Goal: Information Seeking & Learning: Learn about a topic

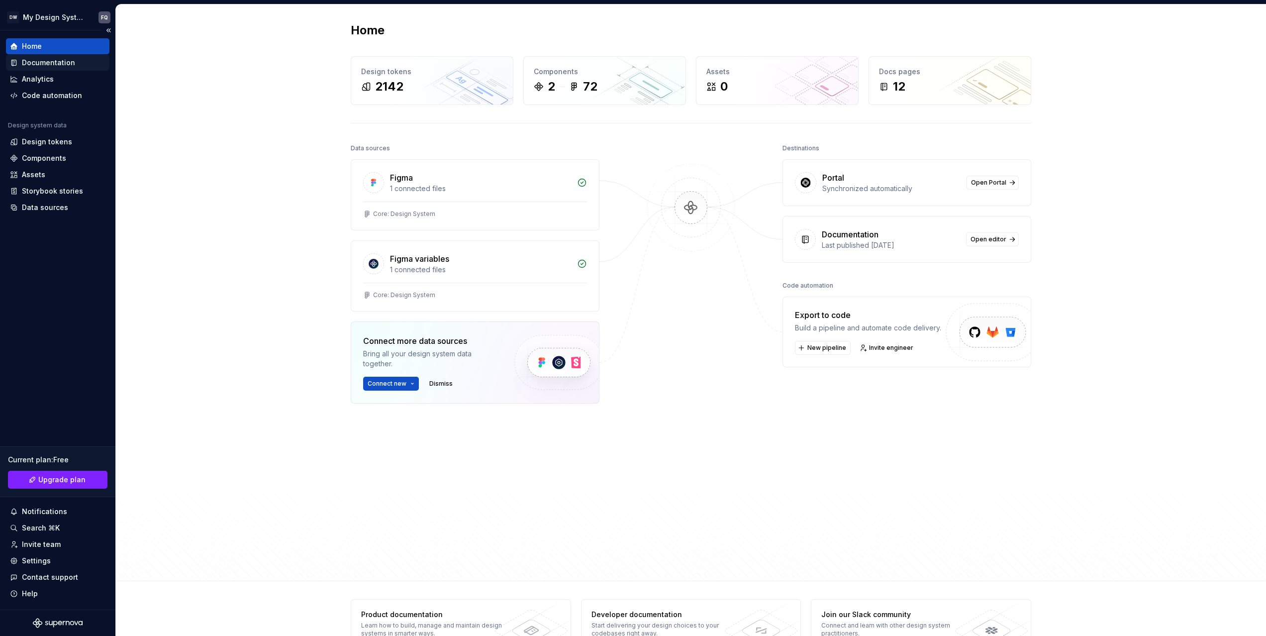
click at [31, 63] on div "Documentation" at bounding box center [48, 63] width 53 height 10
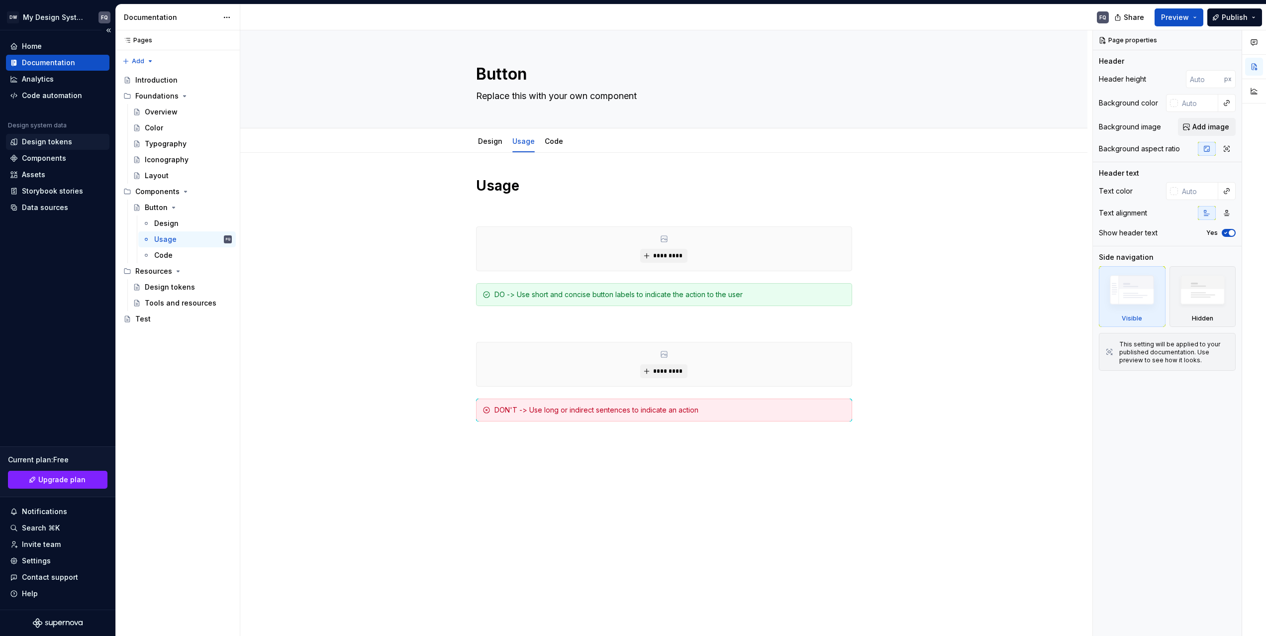
click at [56, 143] on div "Design tokens" at bounding box center [47, 142] width 50 height 10
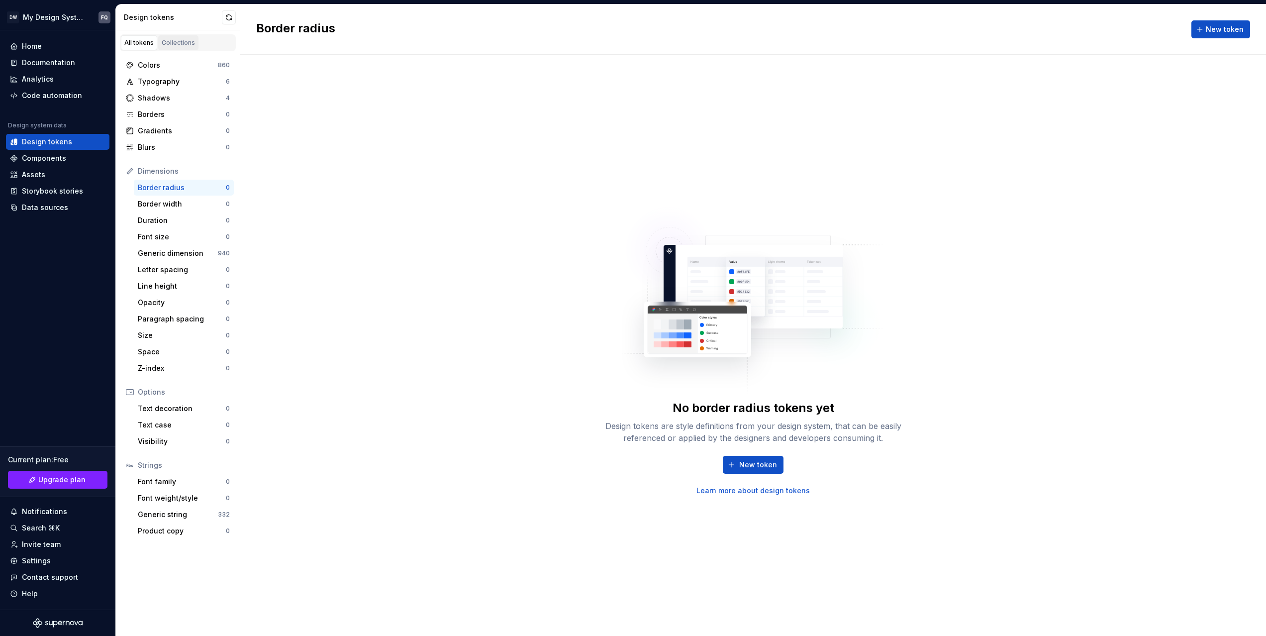
click at [186, 42] on div "Collections" at bounding box center [178, 43] width 33 height 8
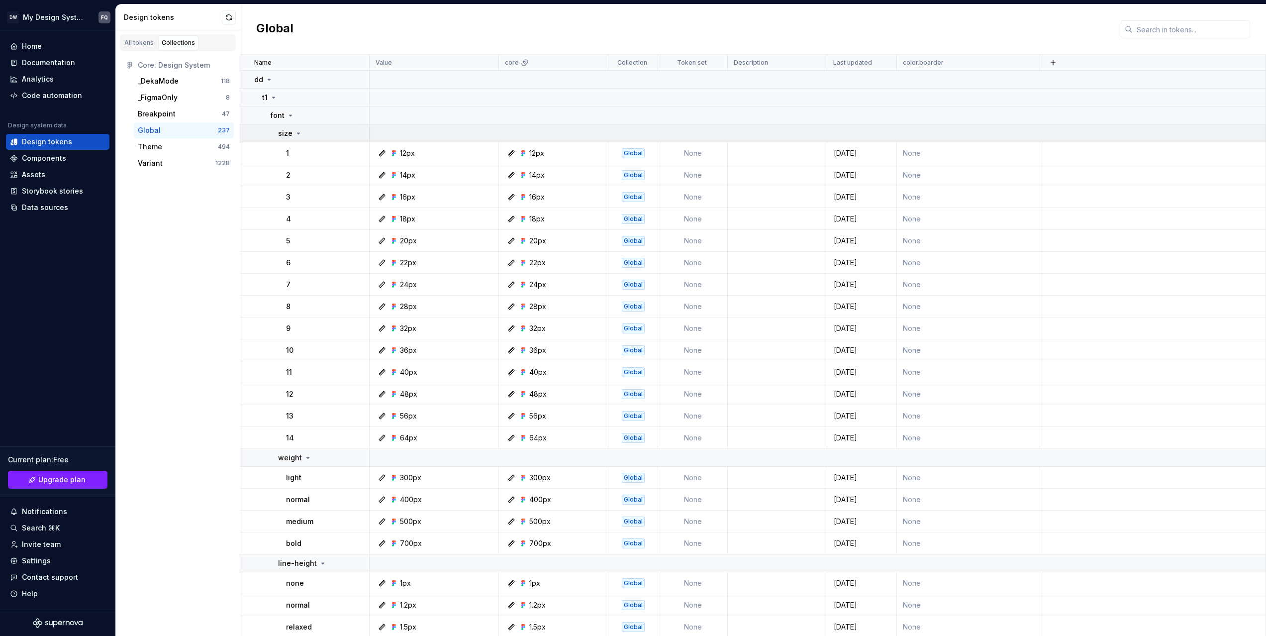
click at [298, 133] on icon at bounding box center [298, 133] width 2 height 1
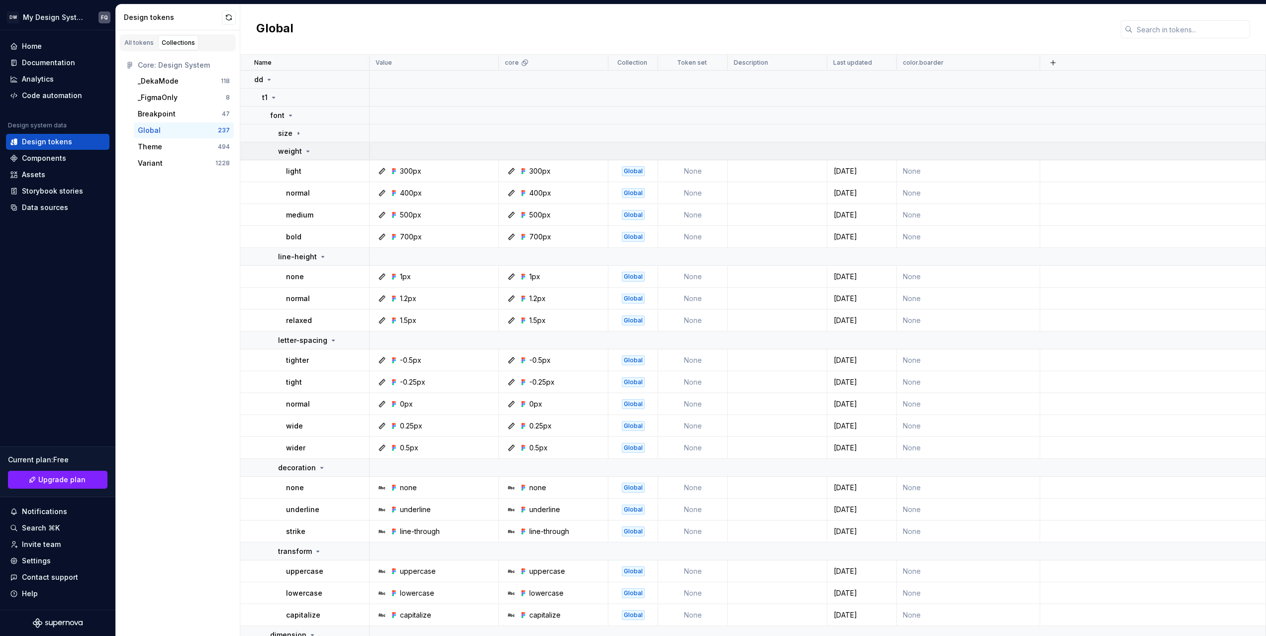
click at [301, 156] on td "weight" at bounding box center [304, 151] width 129 height 18
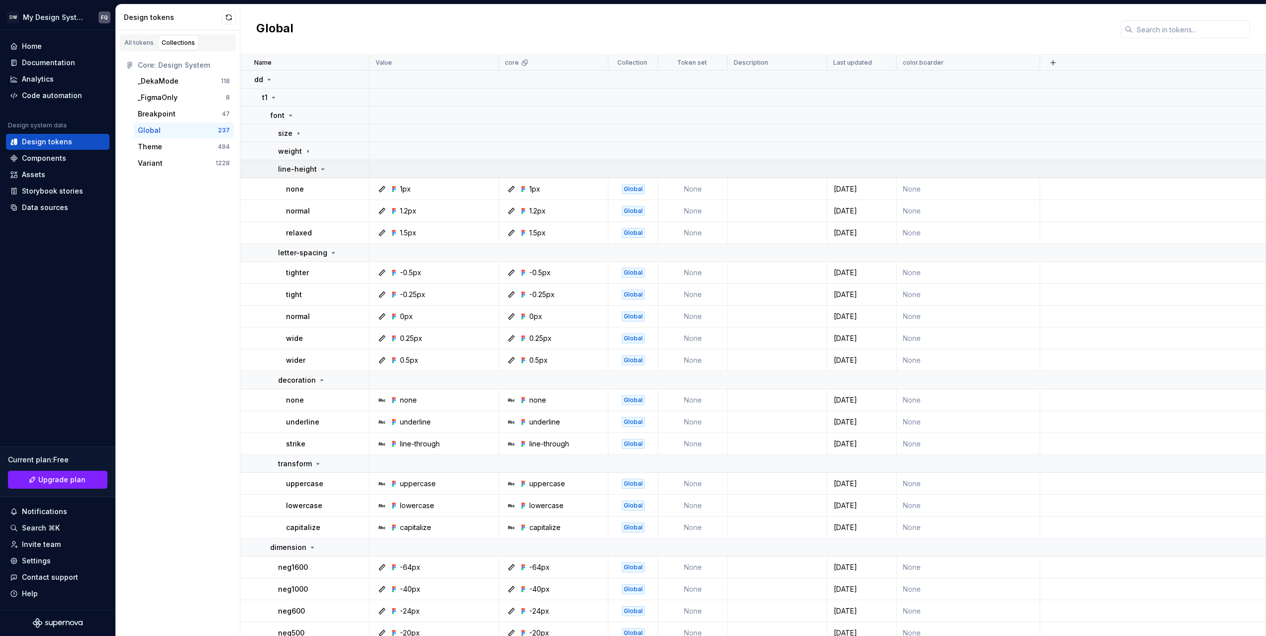
click at [305, 170] on p "line-height" at bounding box center [297, 169] width 39 height 10
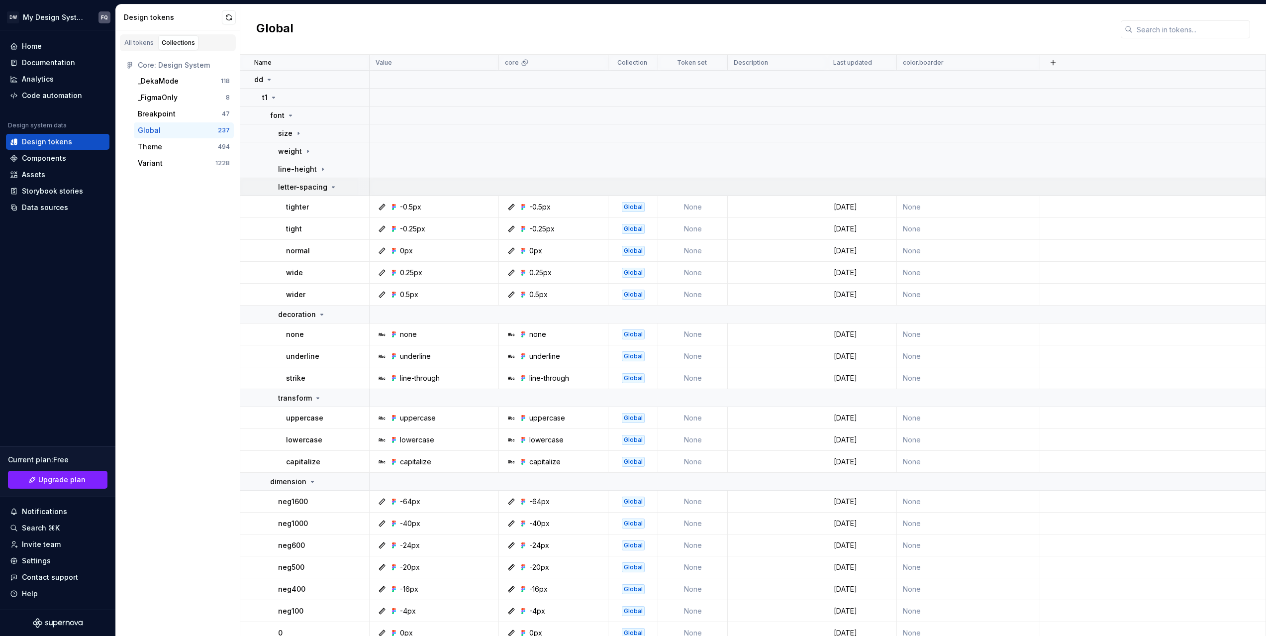
click at [305, 192] on td "letter-spacing" at bounding box center [304, 187] width 129 height 18
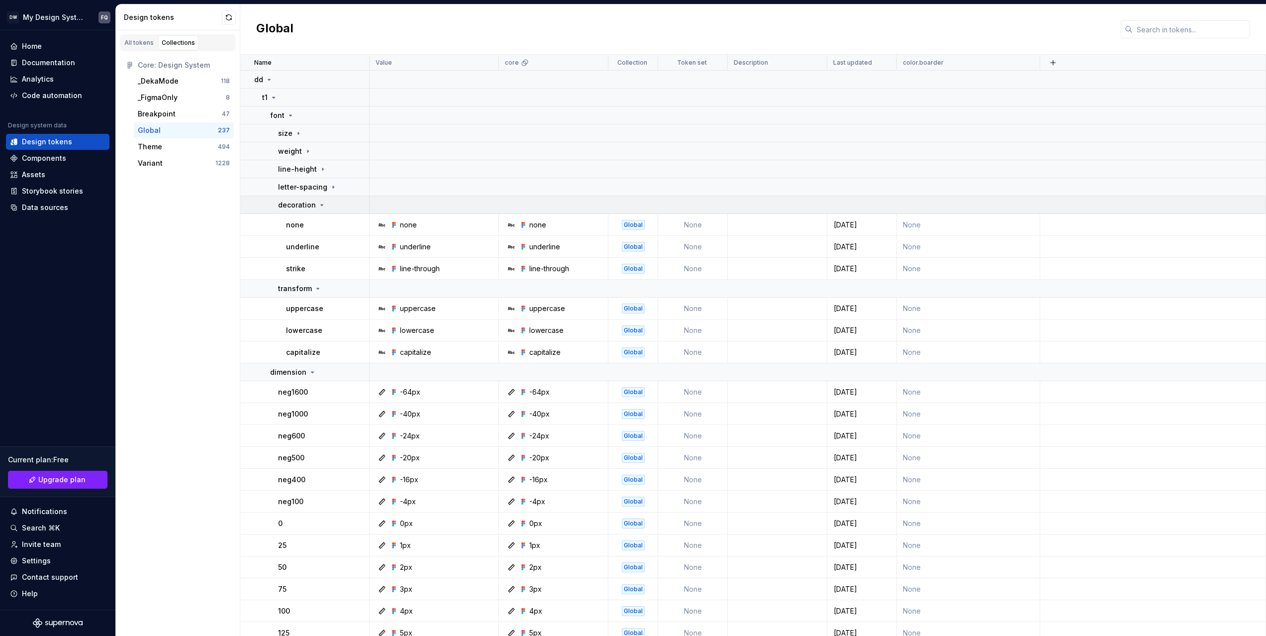
click at [306, 205] on p "decoration" at bounding box center [297, 205] width 38 height 10
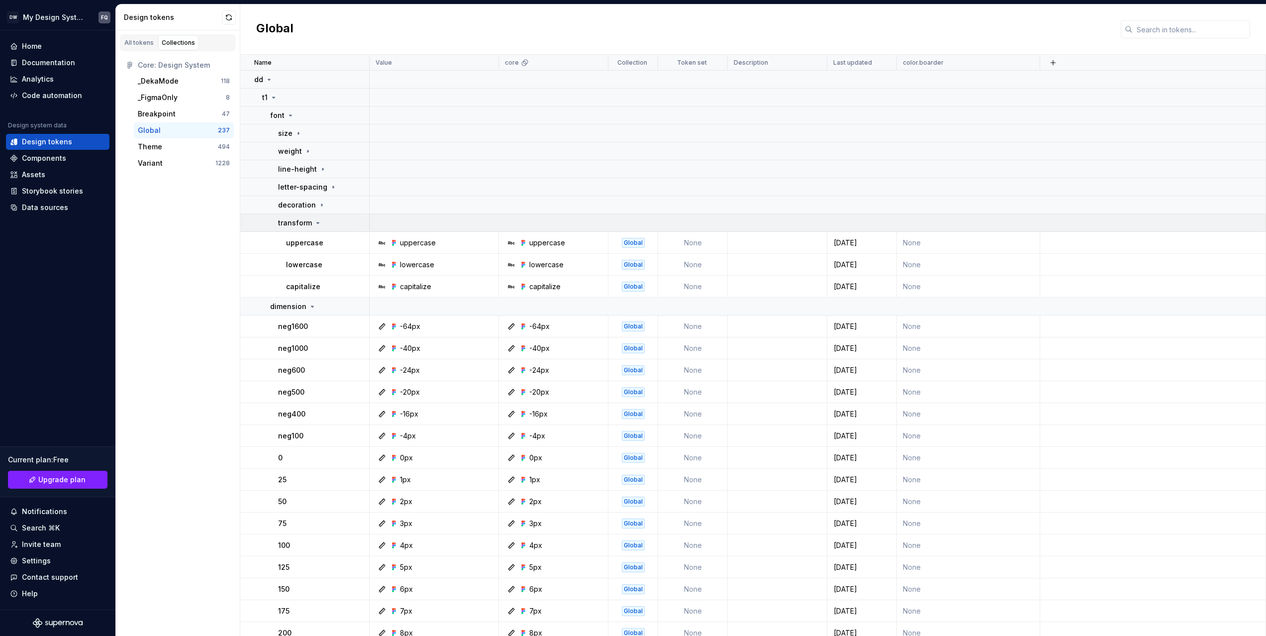
click at [307, 222] on p "transform" at bounding box center [295, 223] width 34 height 10
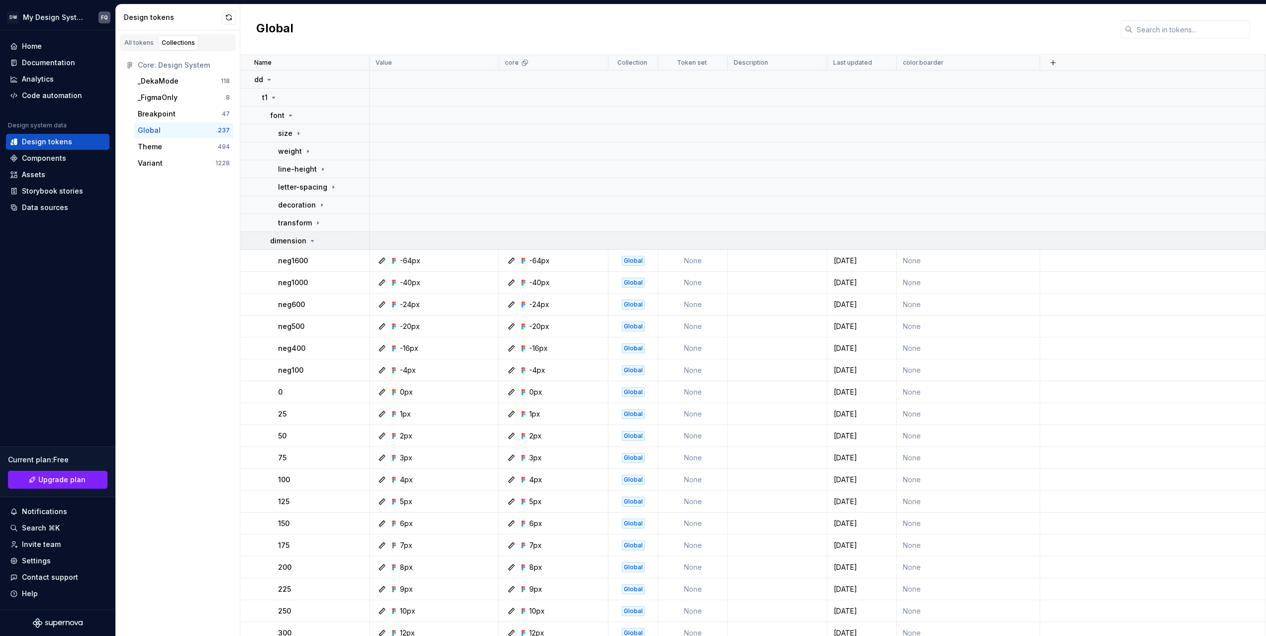
click at [308, 240] on icon at bounding box center [312, 241] width 8 height 8
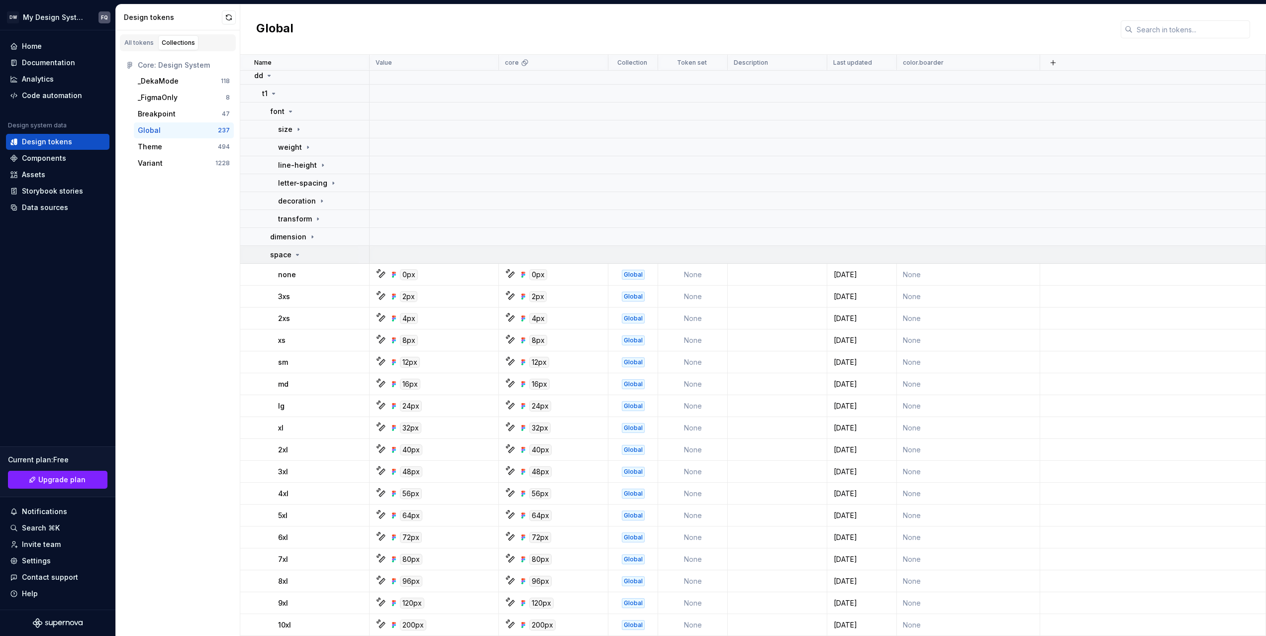
click at [292, 252] on div "space" at bounding box center [285, 255] width 31 height 10
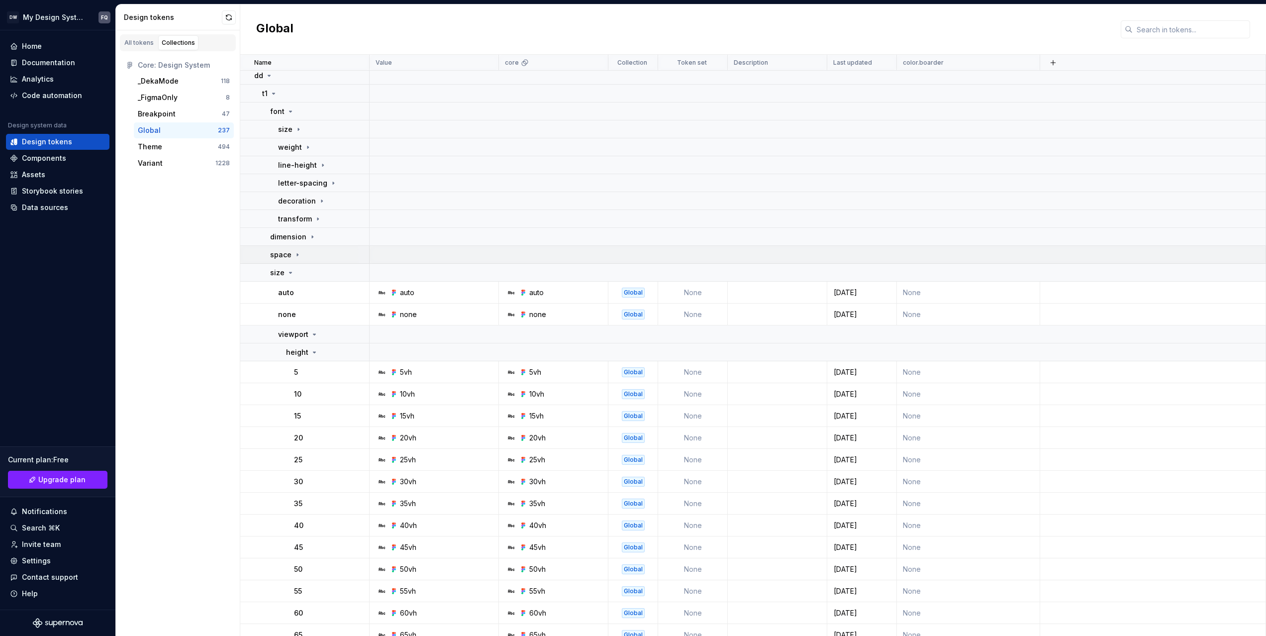
scroll to position [3, 0]
click at [296, 276] on div "size" at bounding box center [319, 274] width 99 height 10
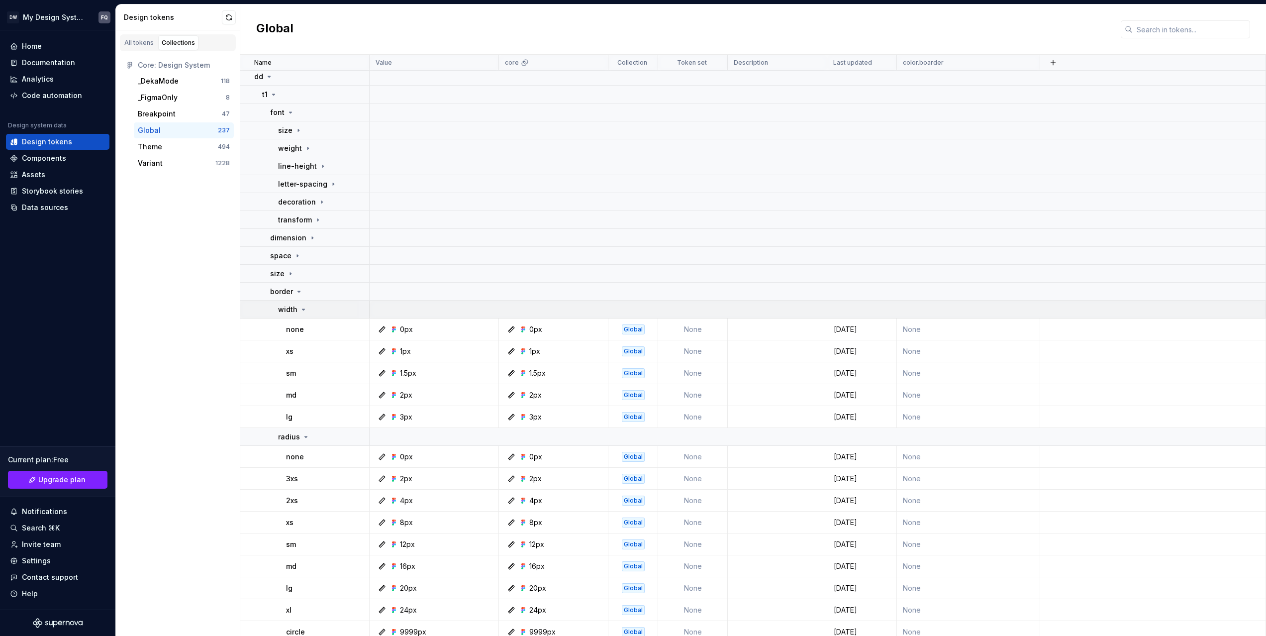
click at [297, 310] on div "width" at bounding box center [292, 309] width 29 height 10
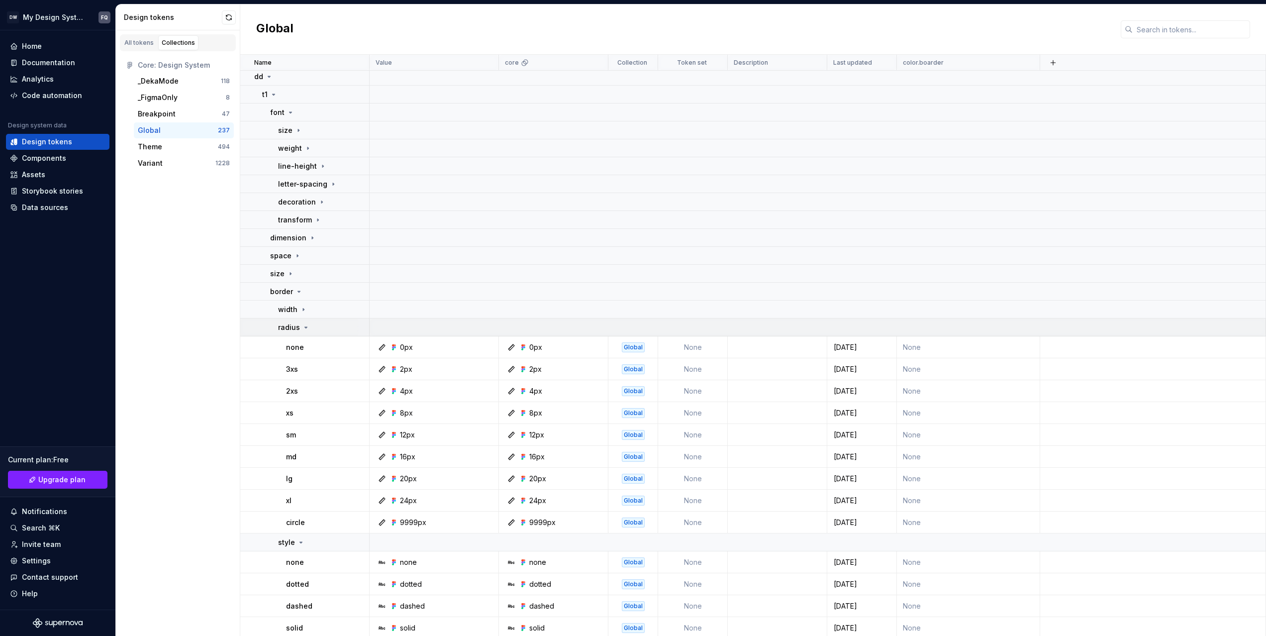
click at [299, 331] on div "radius" at bounding box center [294, 327] width 32 height 10
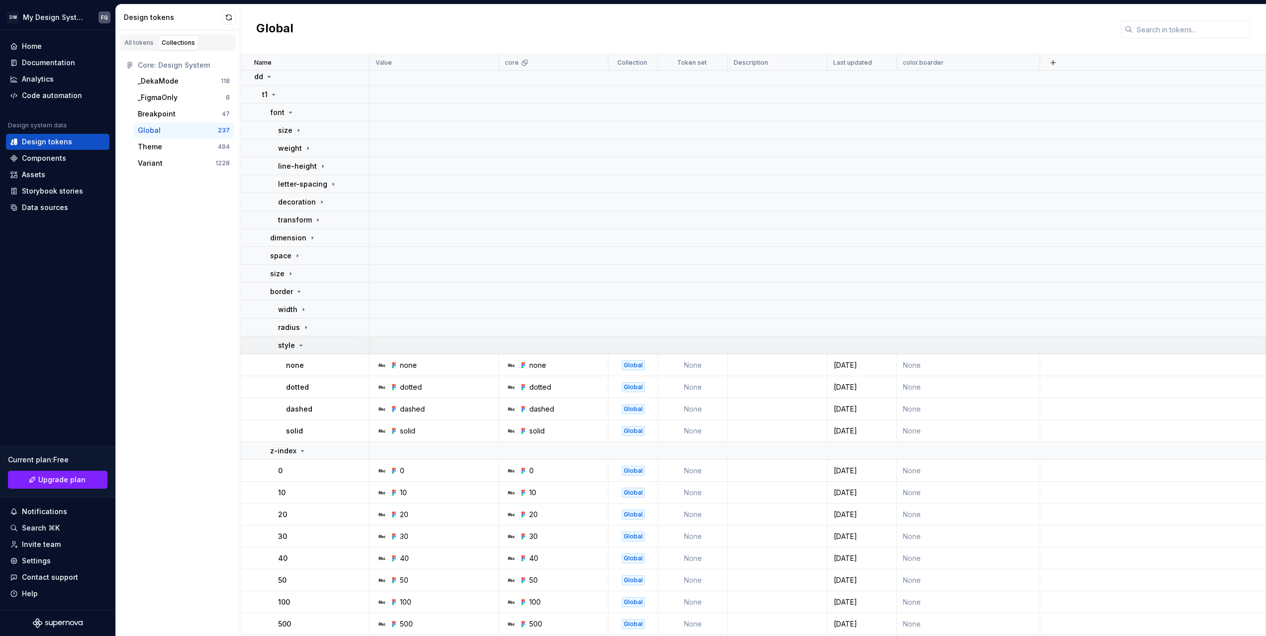
click at [298, 348] on icon at bounding box center [301, 345] width 8 height 8
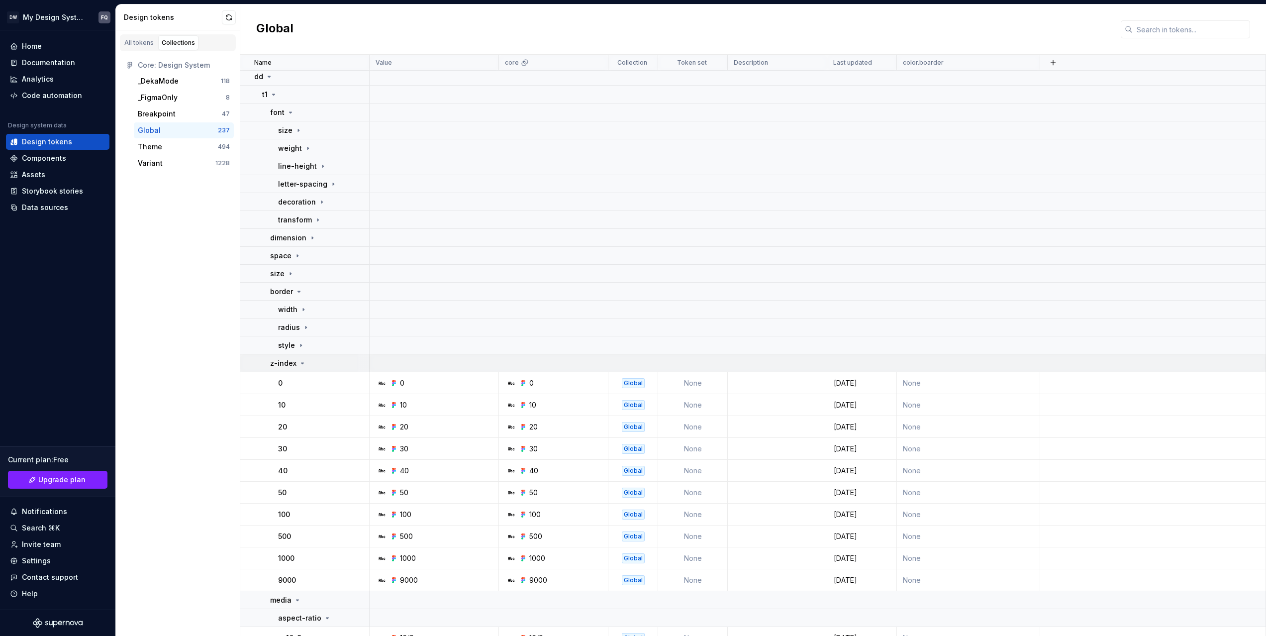
click at [298, 364] on icon at bounding box center [302, 363] width 8 height 8
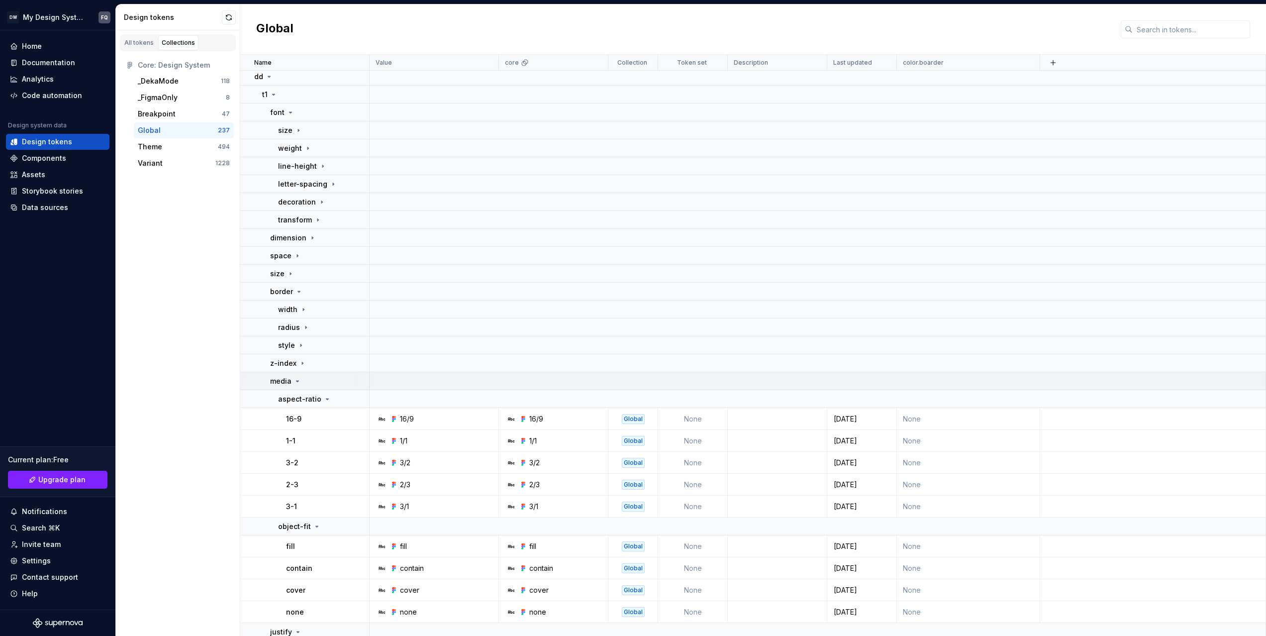
click at [295, 381] on icon at bounding box center [298, 381] width 8 height 8
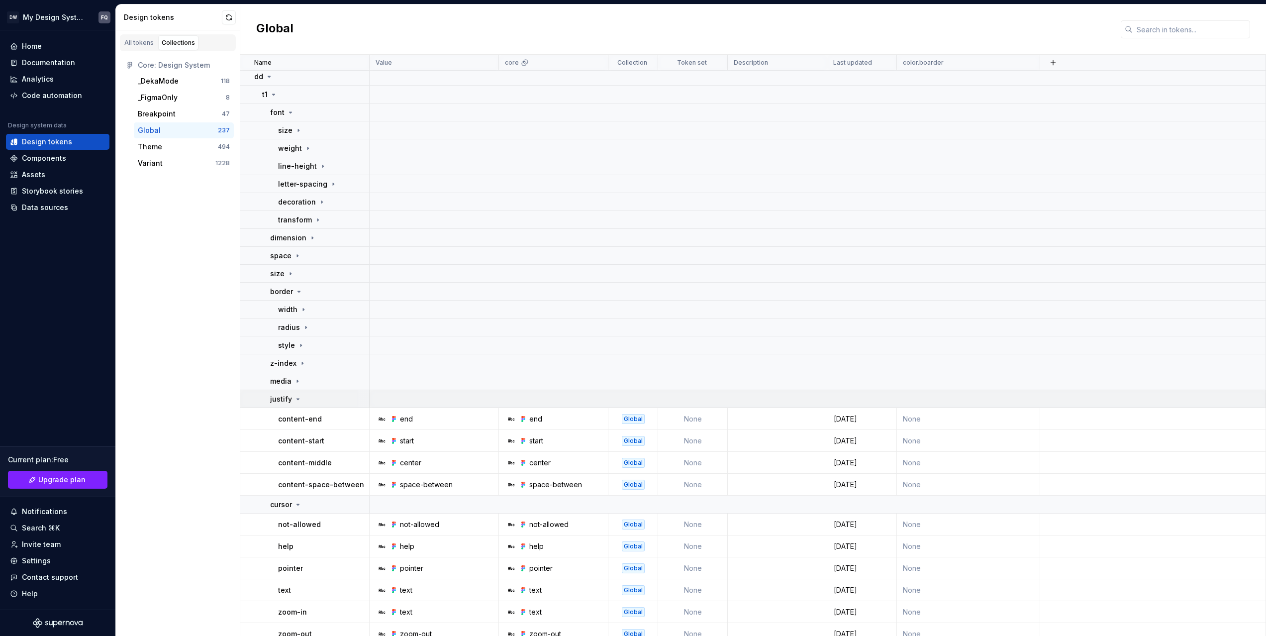
click at [294, 402] on icon at bounding box center [298, 399] width 8 height 8
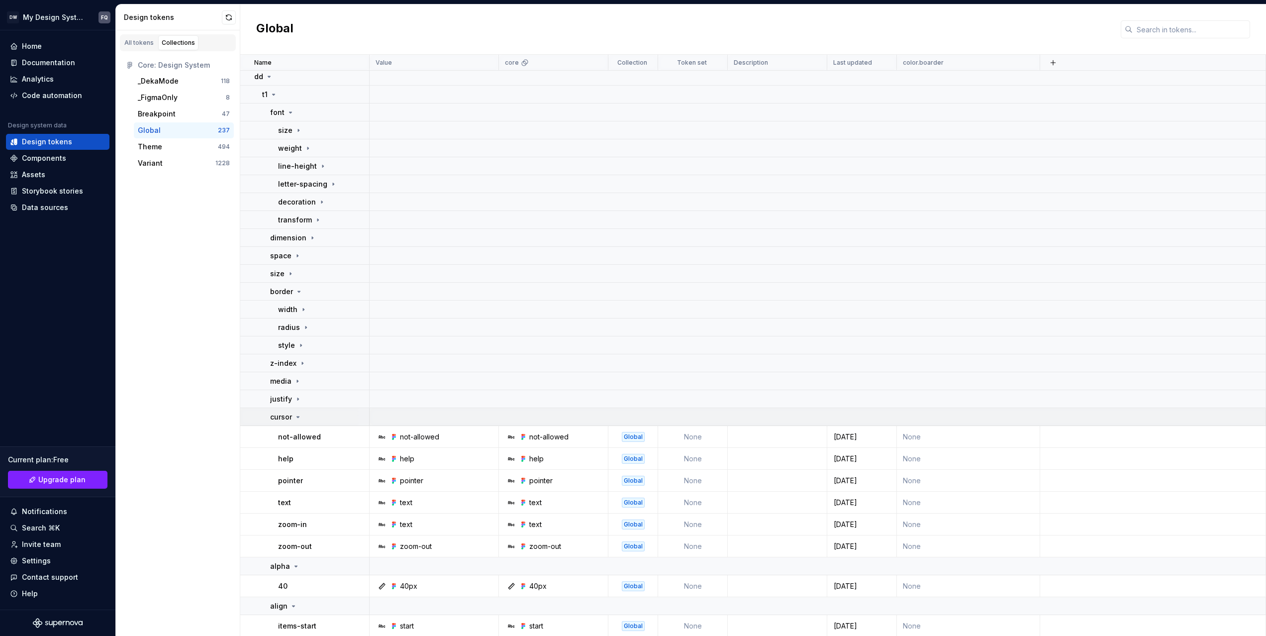
click at [291, 419] on p "cursor" at bounding box center [281, 417] width 22 height 10
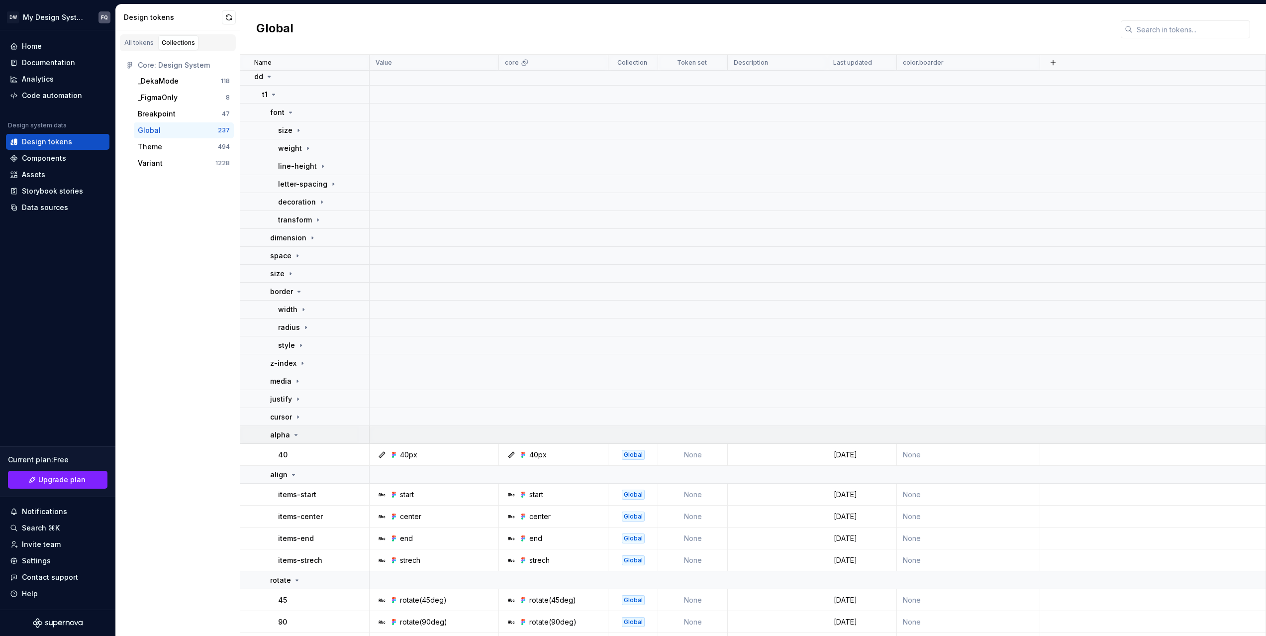
click at [294, 433] on icon at bounding box center [296, 435] width 8 height 8
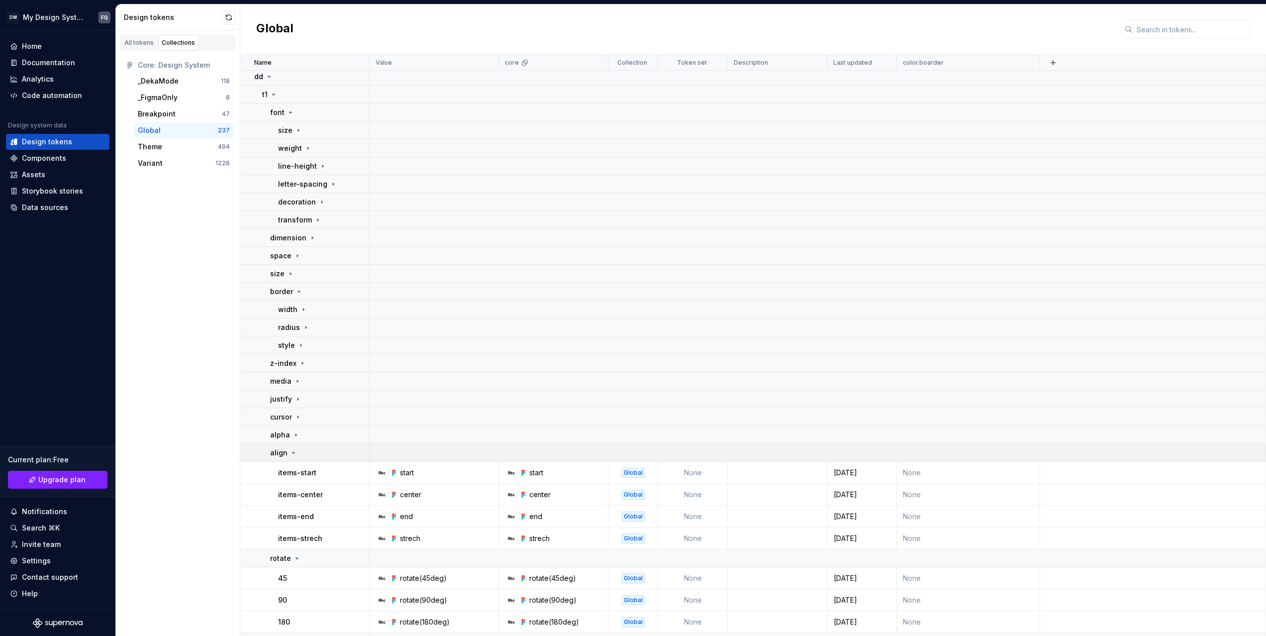
click at [291, 452] on icon at bounding box center [294, 453] width 8 height 8
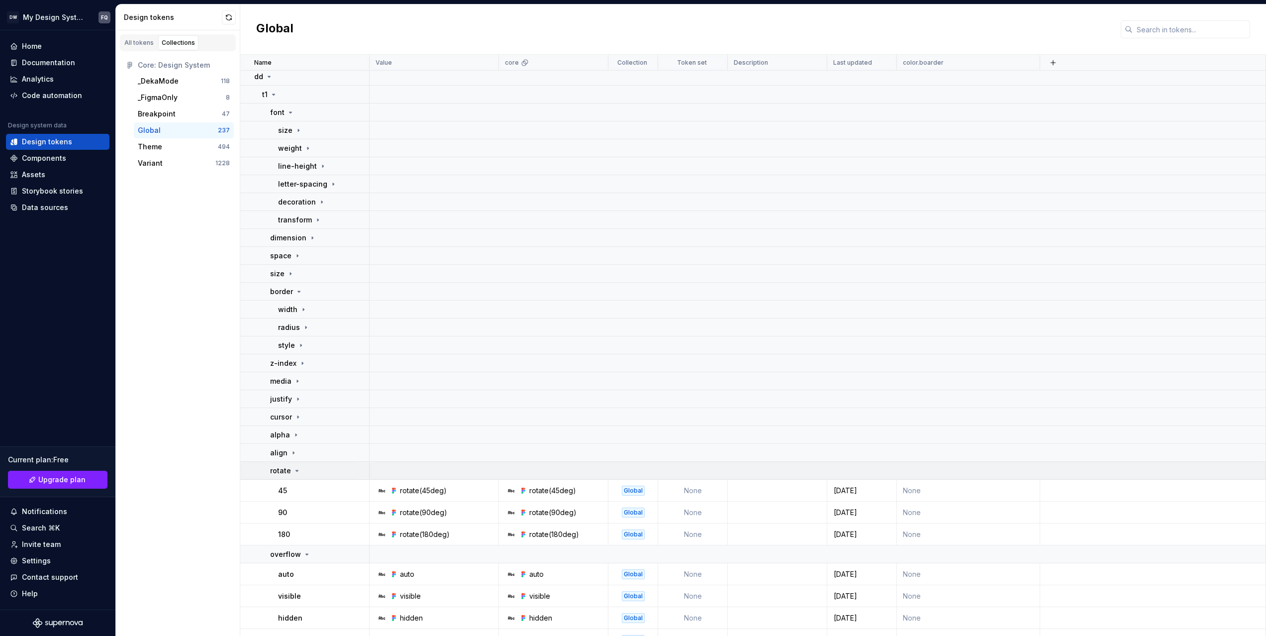
click at [290, 468] on p "rotate" at bounding box center [280, 471] width 21 height 10
click at [290, 491] on p "overflow" at bounding box center [285, 489] width 31 height 10
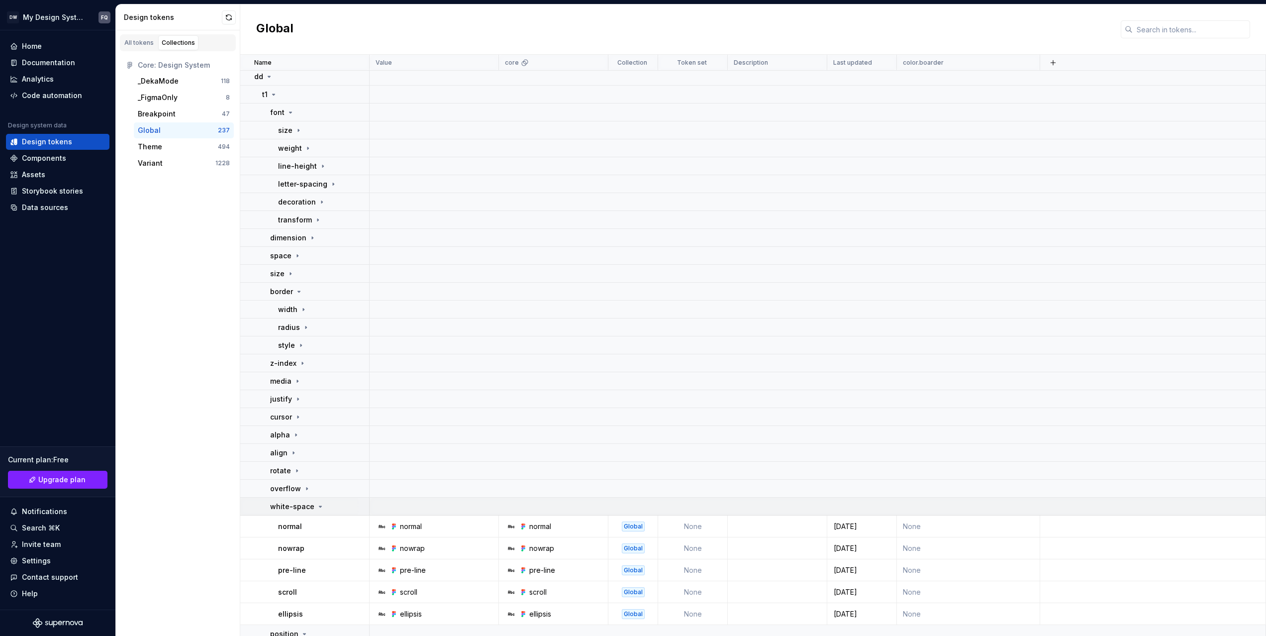
click at [291, 513] on td "white-space" at bounding box center [304, 506] width 129 height 18
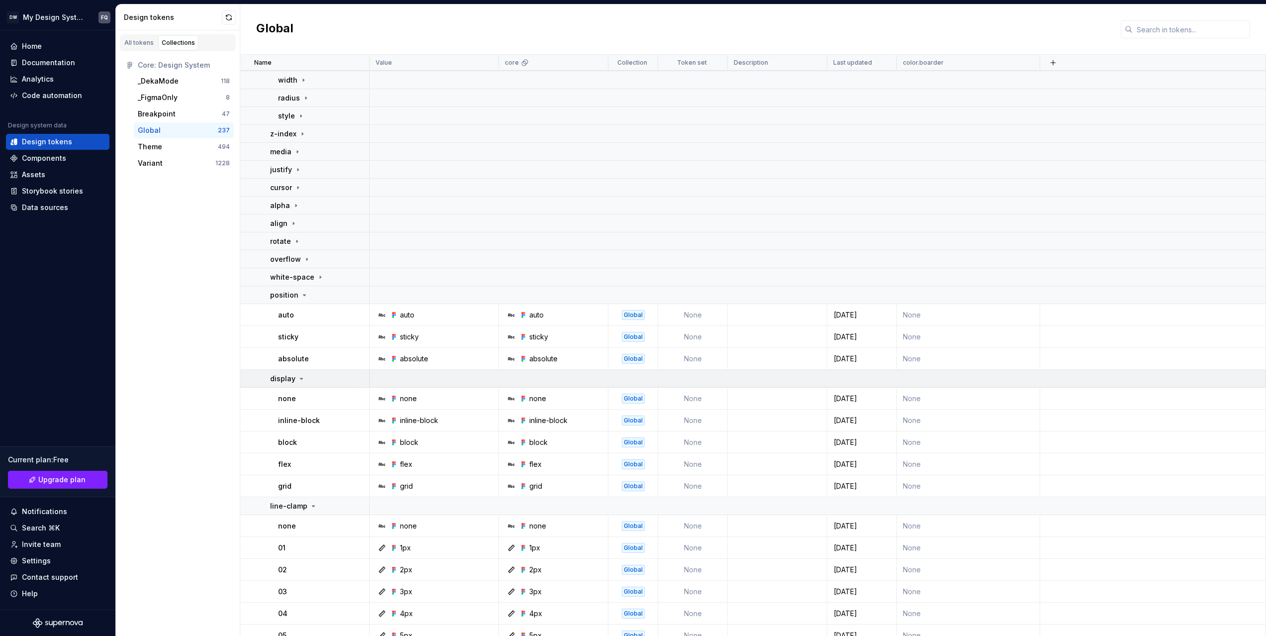
scroll to position [242, 0]
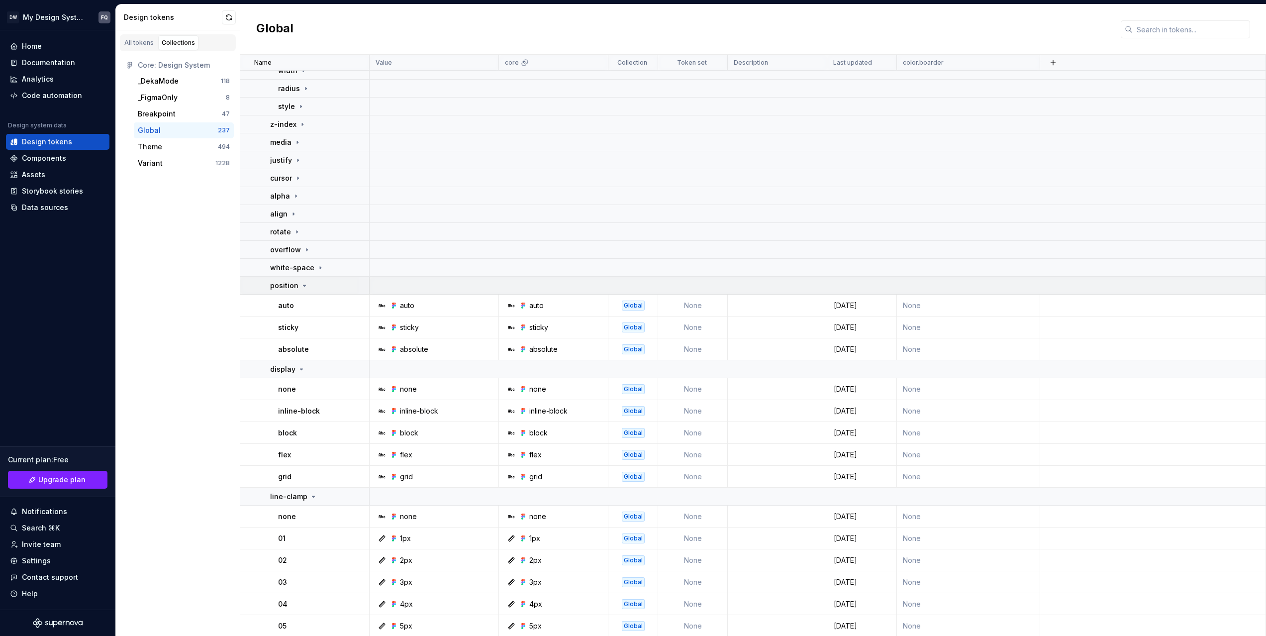
click at [296, 286] on p "position" at bounding box center [284, 286] width 28 height 10
click at [294, 303] on div "display" at bounding box center [287, 303] width 35 height 10
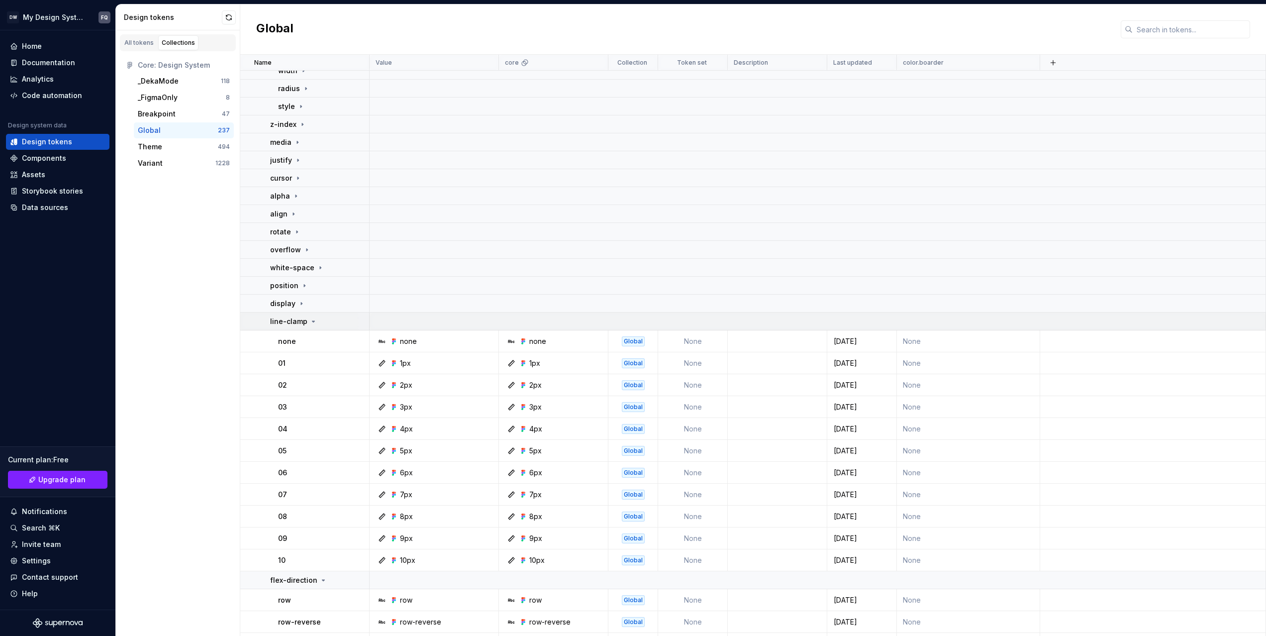
click at [295, 325] on p "line-clamp" at bounding box center [288, 321] width 37 height 10
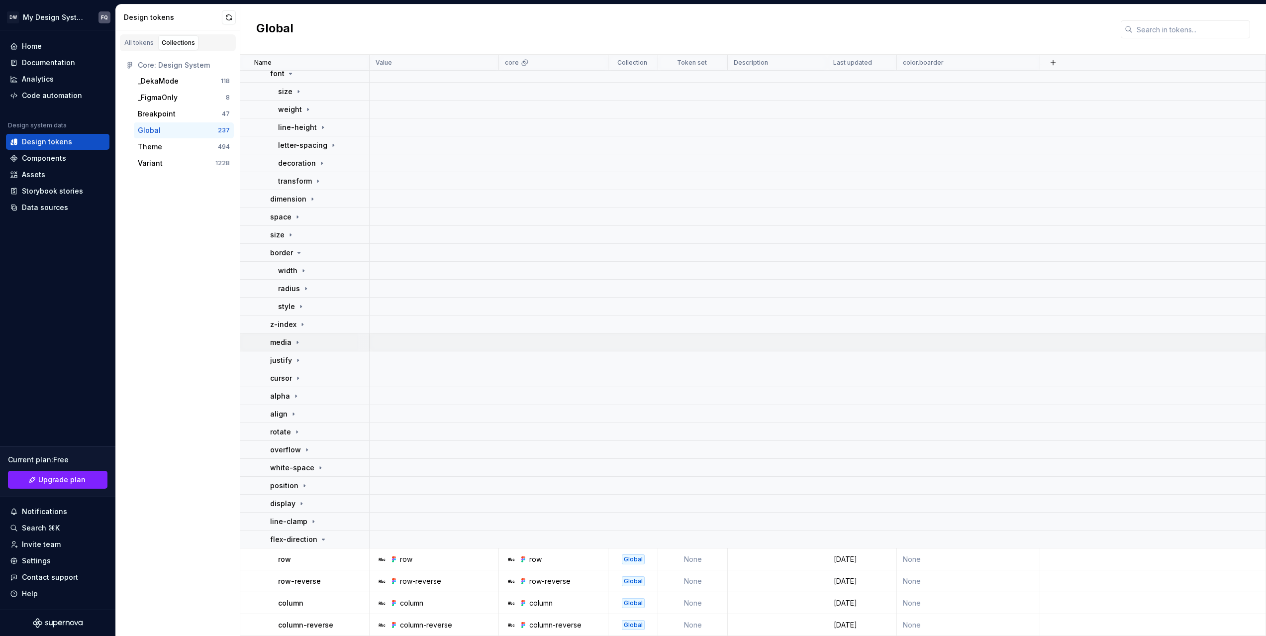
scroll to position [42, 0]
click at [311, 535] on p "flex-direction" at bounding box center [293, 539] width 47 height 10
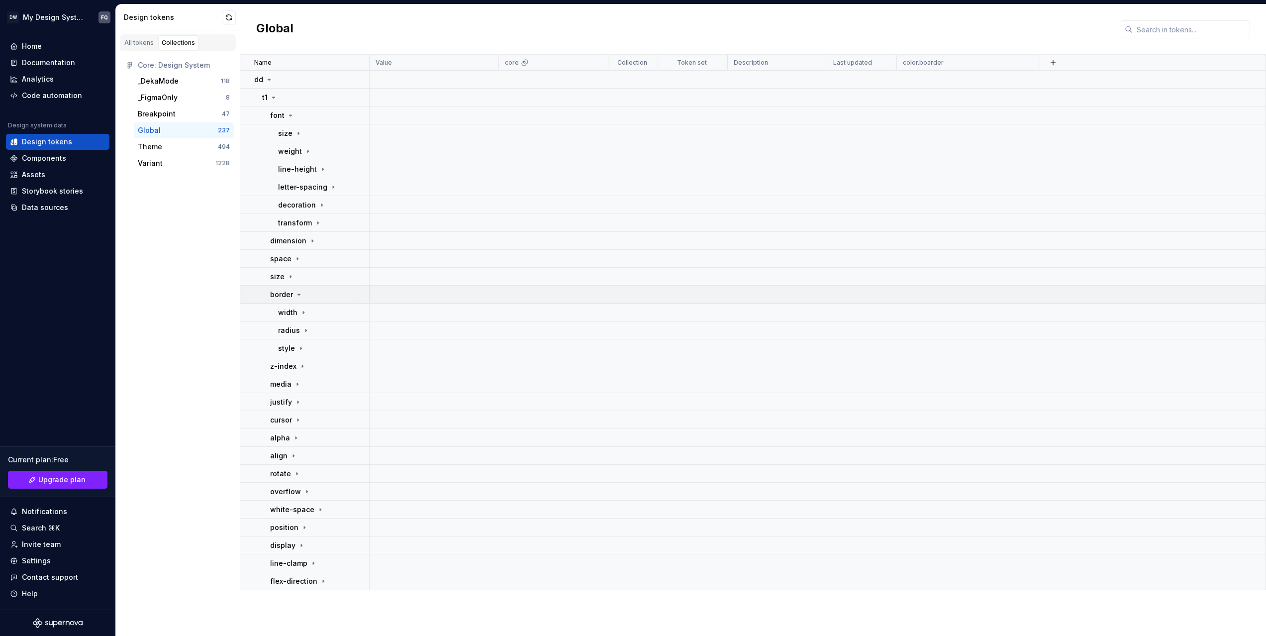
click at [285, 294] on p "border" at bounding box center [281, 295] width 23 height 10
click at [288, 113] on icon at bounding box center [291, 115] width 8 height 8
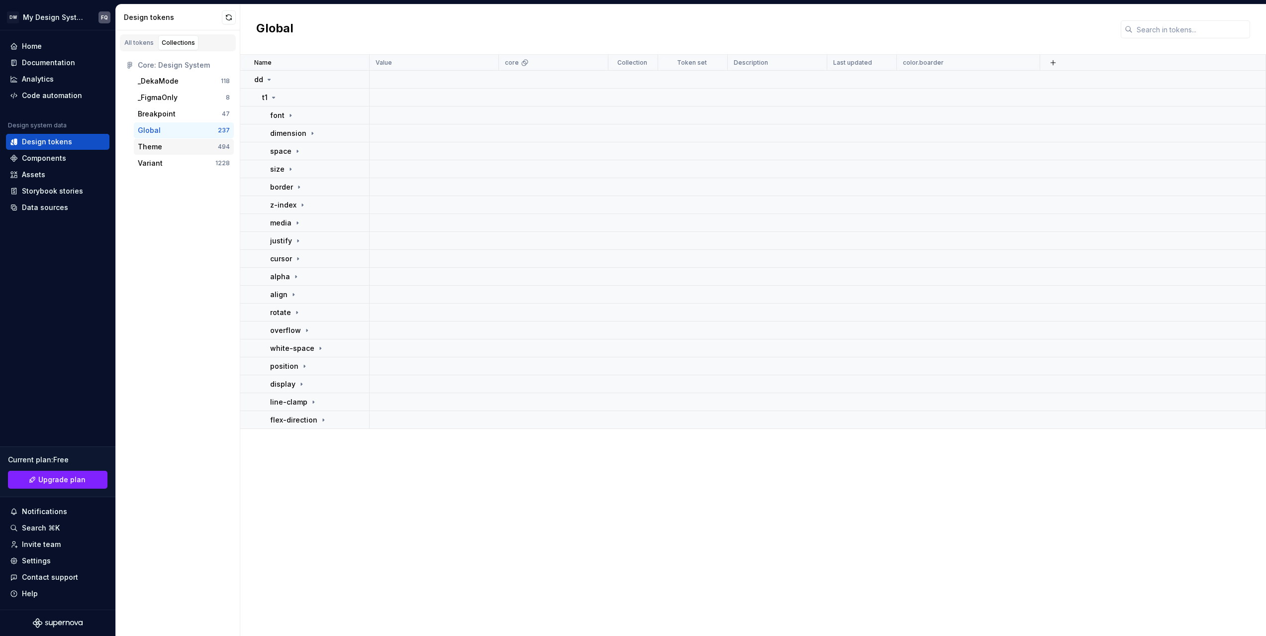
click at [158, 145] on div "Theme" at bounding box center [150, 147] width 24 height 10
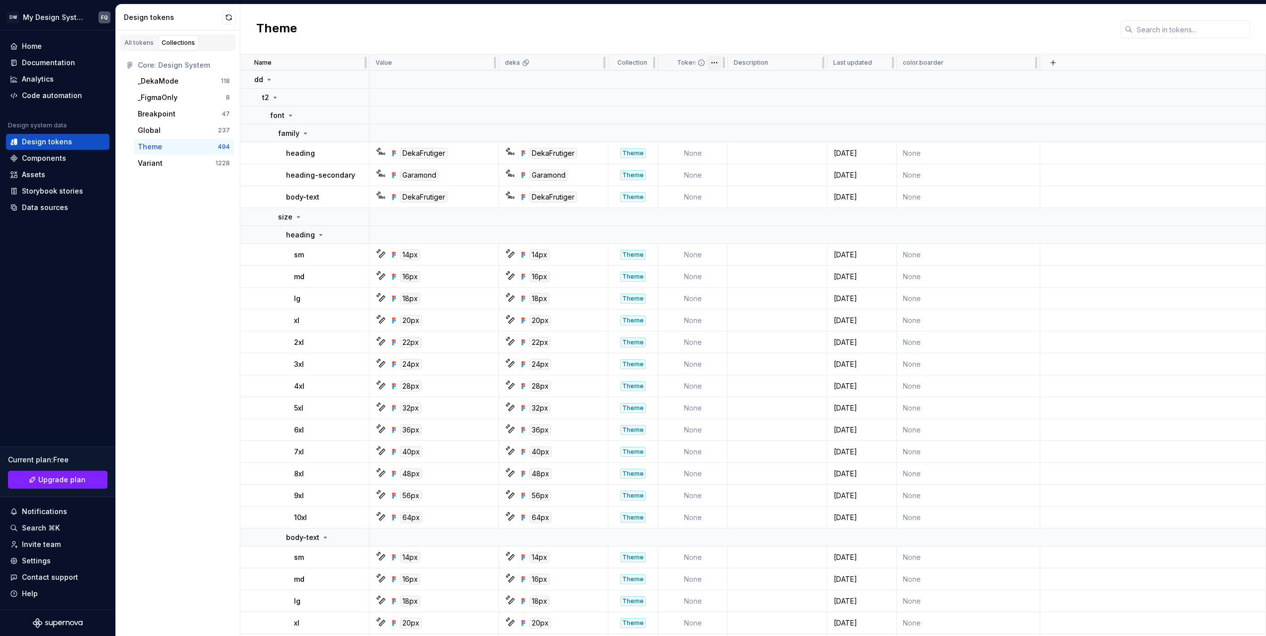
click at [715, 63] on html "DW My Design System FQ Home Documentation Analytics Code automation Design syst…" at bounding box center [633, 318] width 1266 height 636
click at [304, 133] on icon at bounding box center [305, 133] width 2 height 1
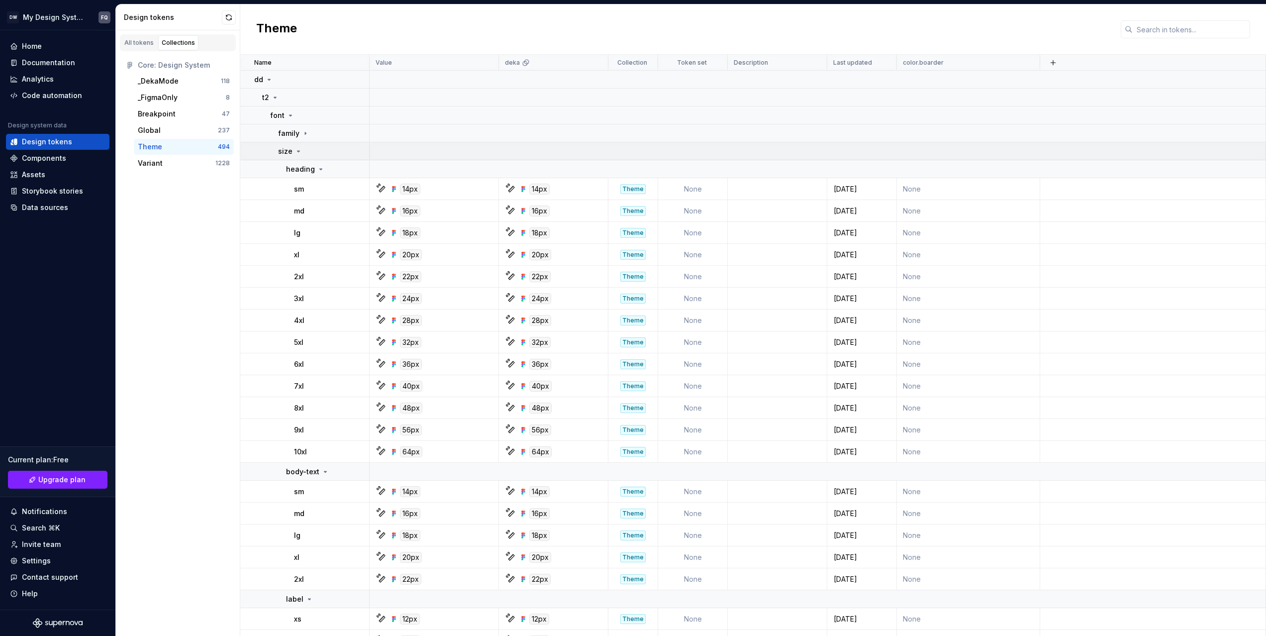
click at [295, 151] on icon at bounding box center [299, 151] width 8 height 8
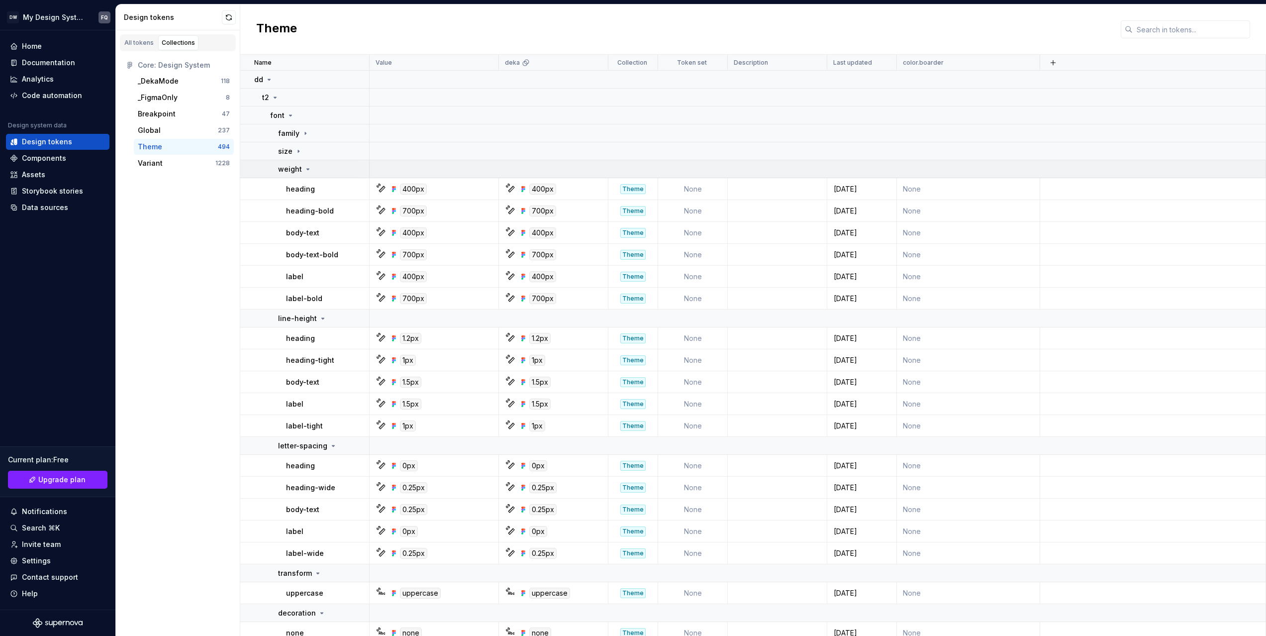
click at [295, 171] on p "weight" at bounding box center [290, 169] width 24 height 10
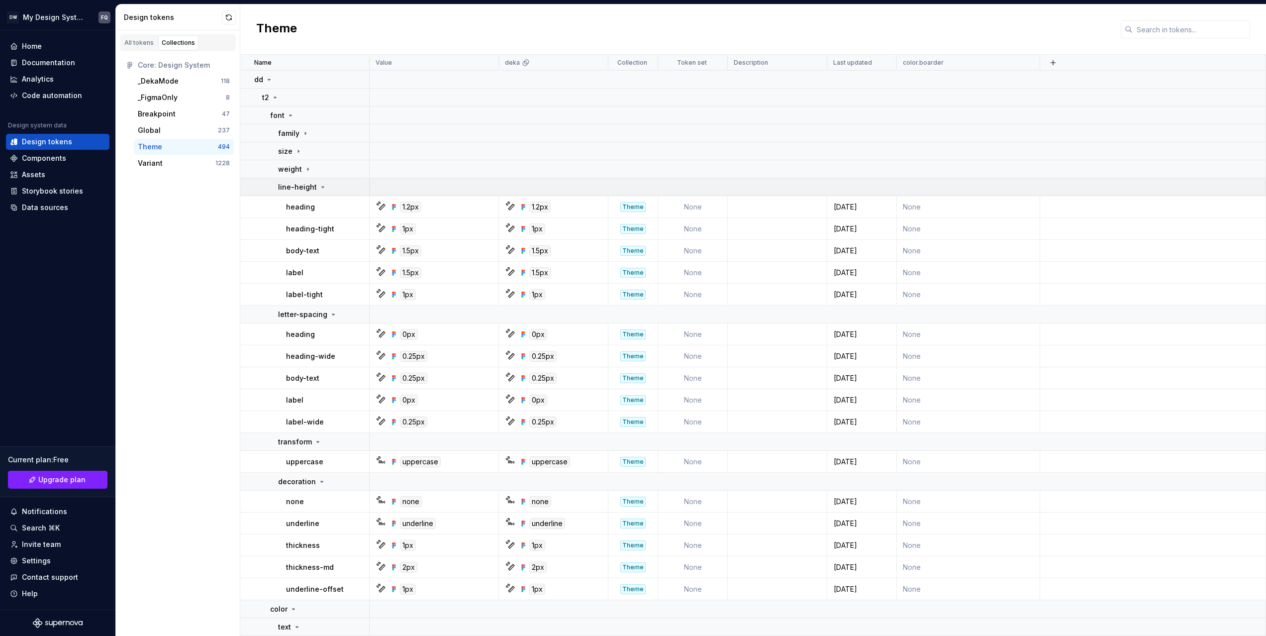
click at [295, 185] on p "line-height" at bounding box center [297, 187] width 39 height 10
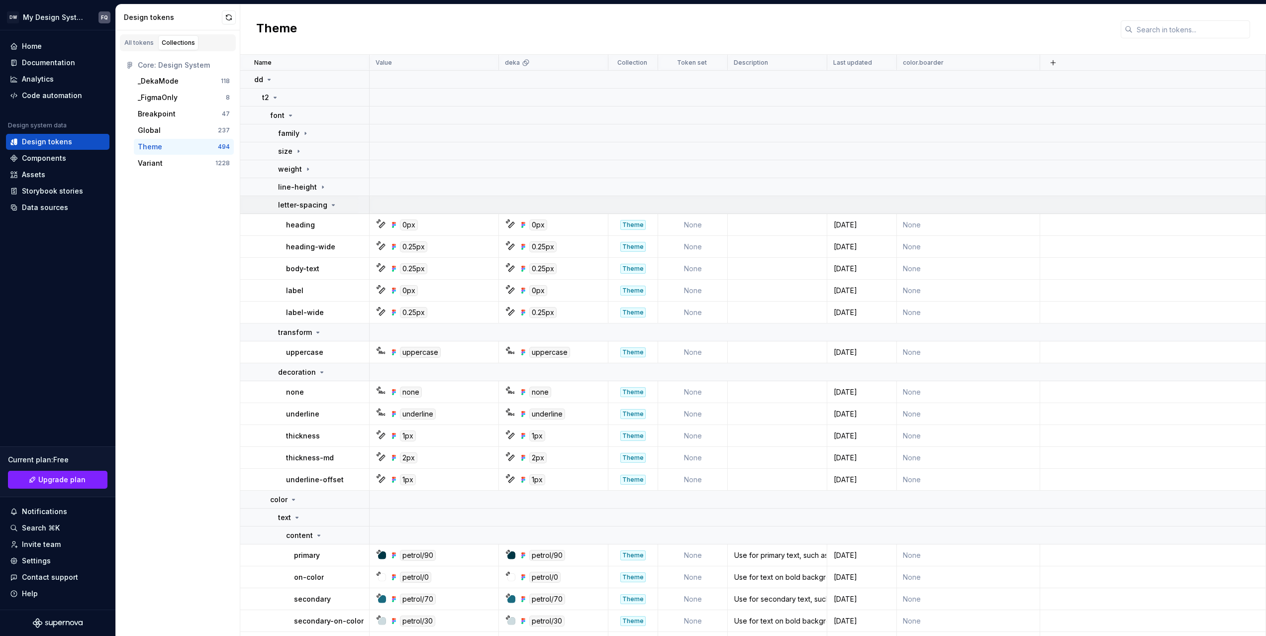
click at [295, 202] on p "letter-spacing" at bounding box center [302, 205] width 49 height 10
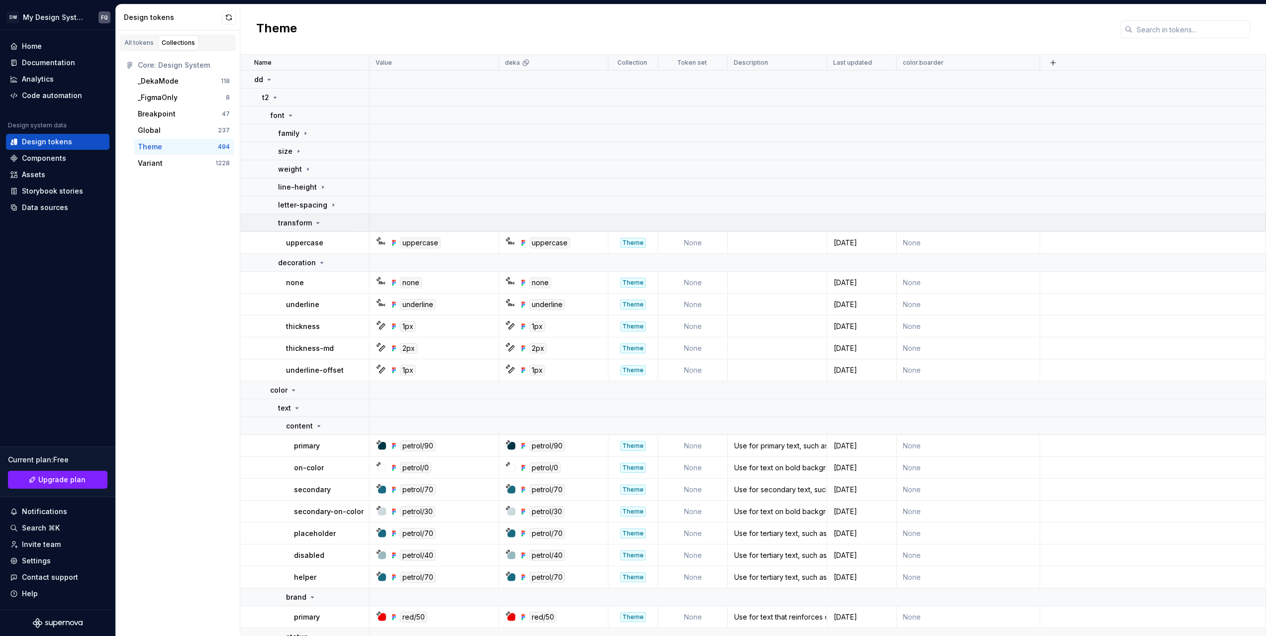
click at [295, 226] on p "transform" at bounding box center [295, 223] width 34 height 10
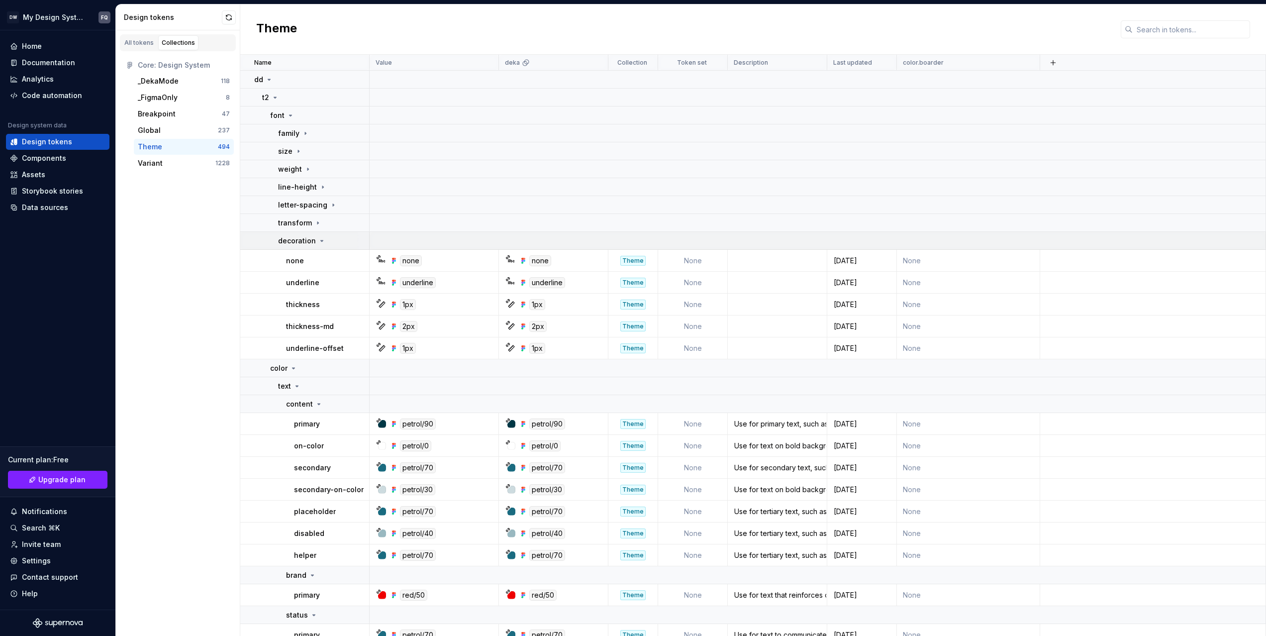
click at [295, 247] on td "decoration" at bounding box center [304, 241] width 129 height 18
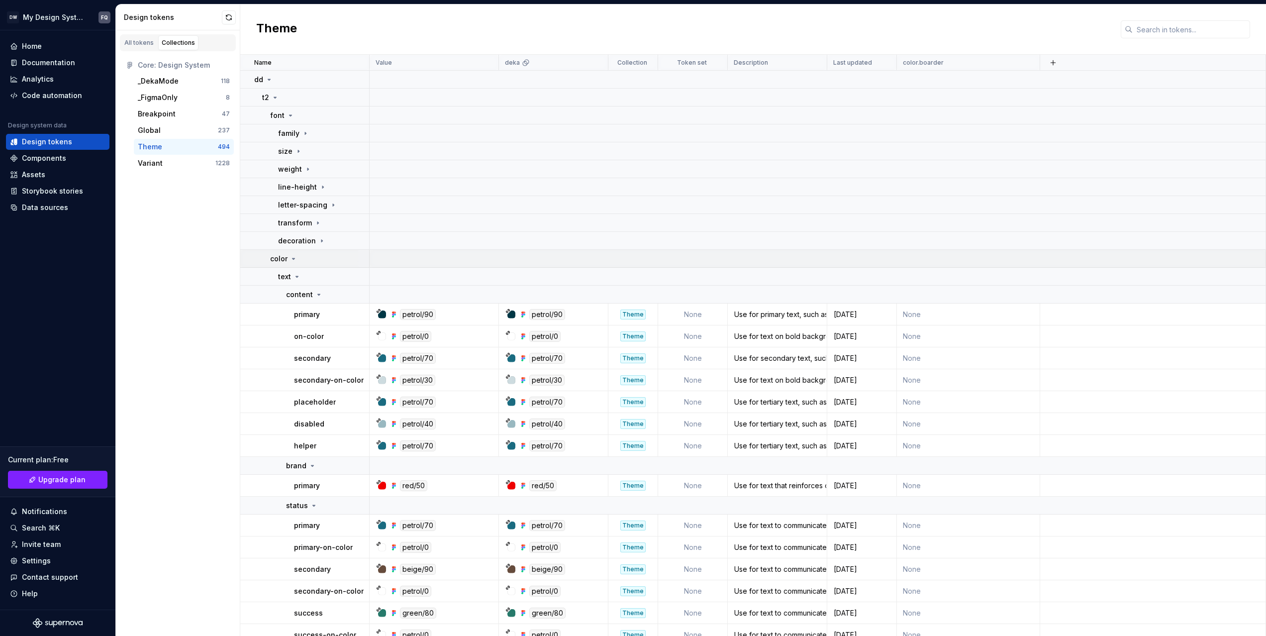
click at [296, 255] on icon at bounding box center [294, 259] width 8 height 8
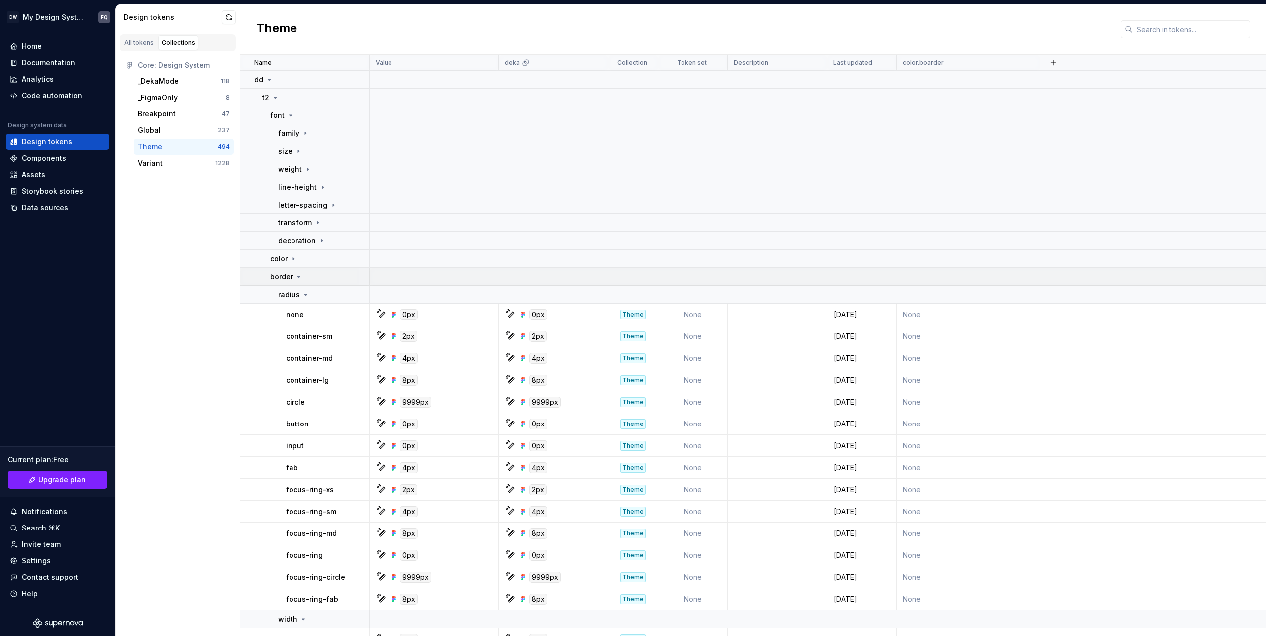
click at [290, 276] on p "border" at bounding box center [281, 277] width 23 height 10
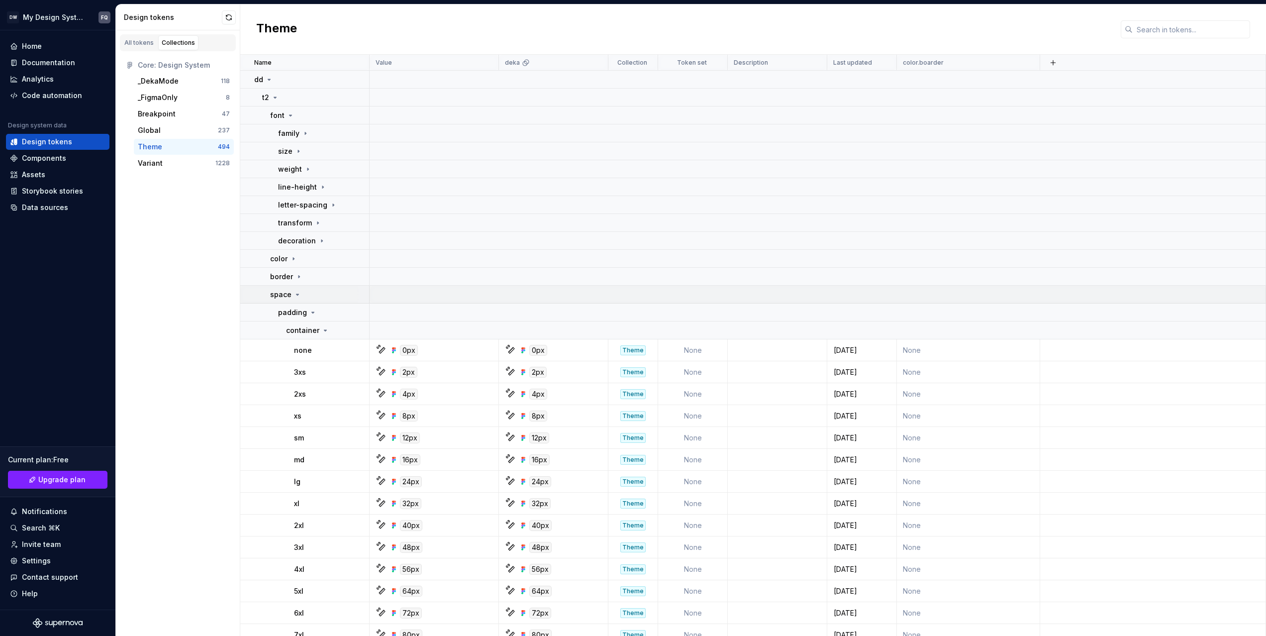
click at [289, 291] on p "space" at bounding box center [280, 295] width 21 height 10
click at [289, 314] on icon at bounding box center [291, 312] width 8 height 8
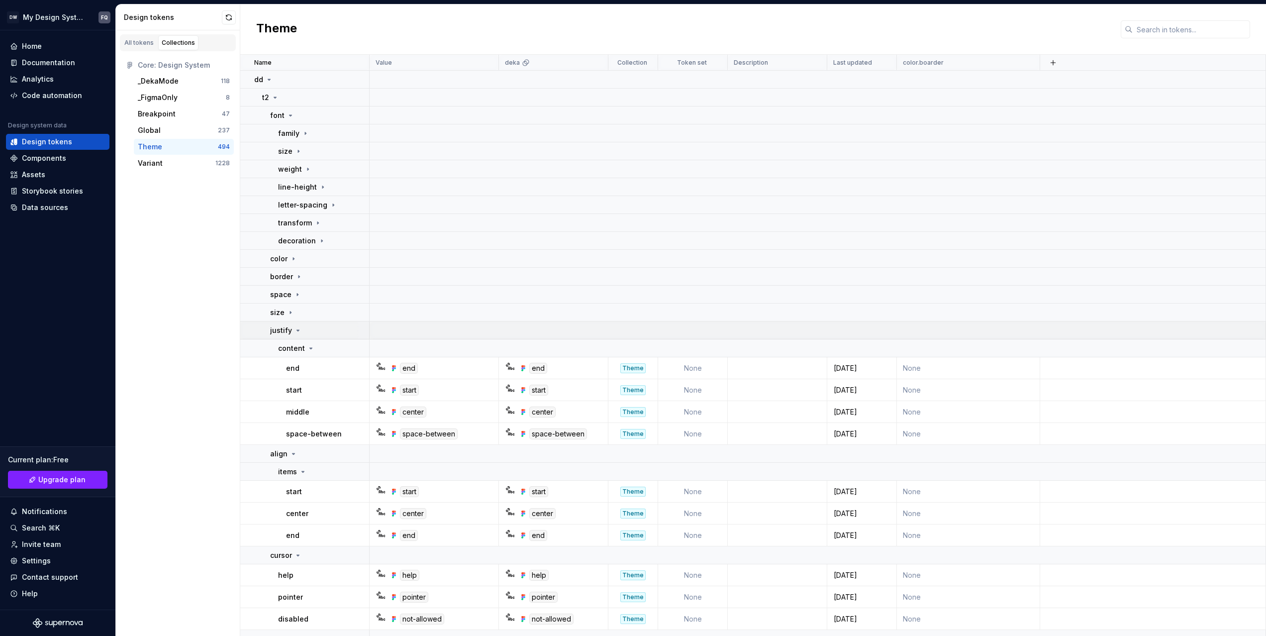
click at [286, 334] on p "justify" at bounding box center [281, 330] width 22 height 10
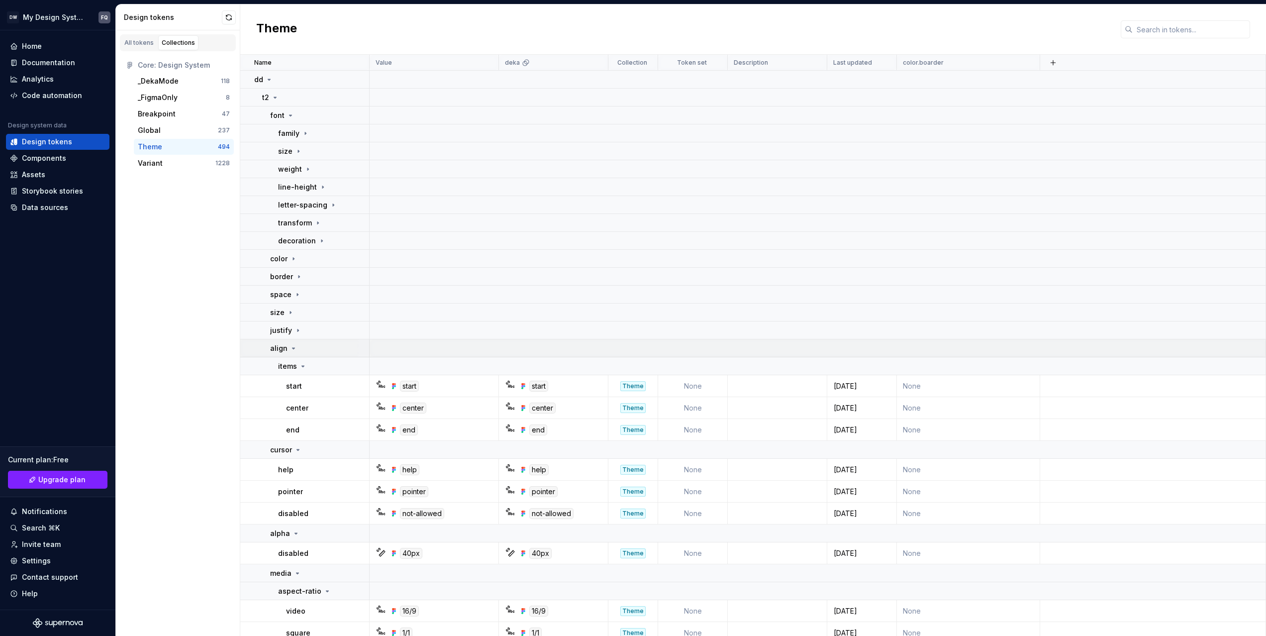
click at [287, 347] on div "align" at bounding box center [283, 348] width 27 height 10
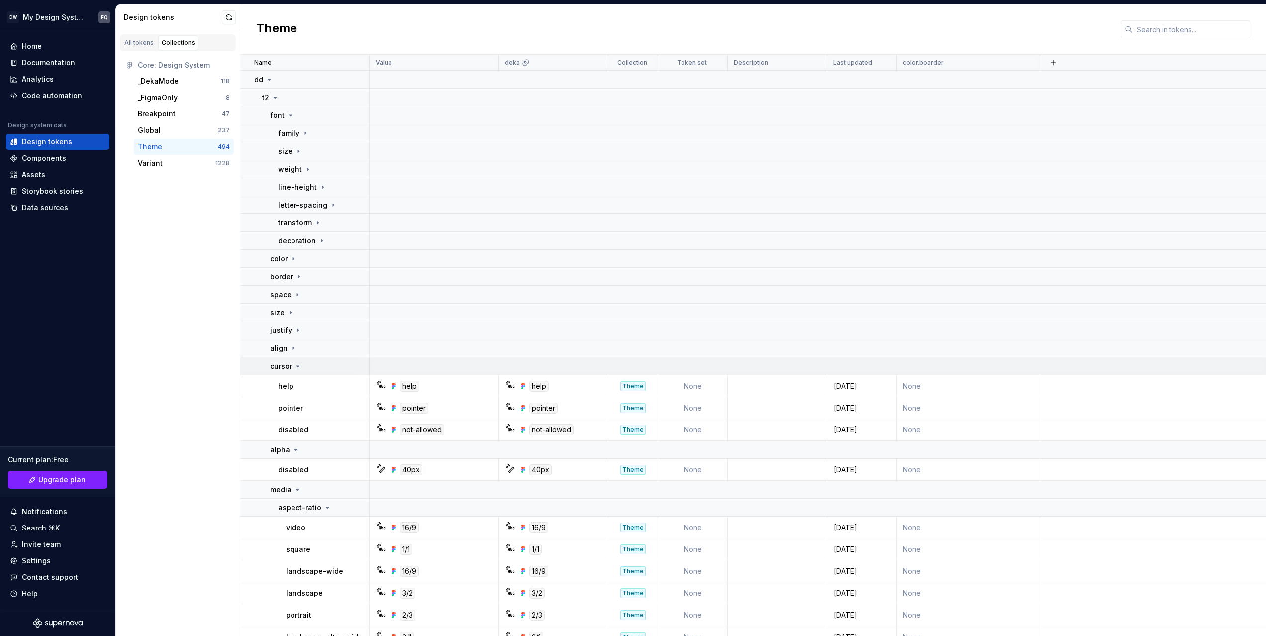
click at [285, 367] on p "cursor" at bounding box center [281, 366] width 22 height 10
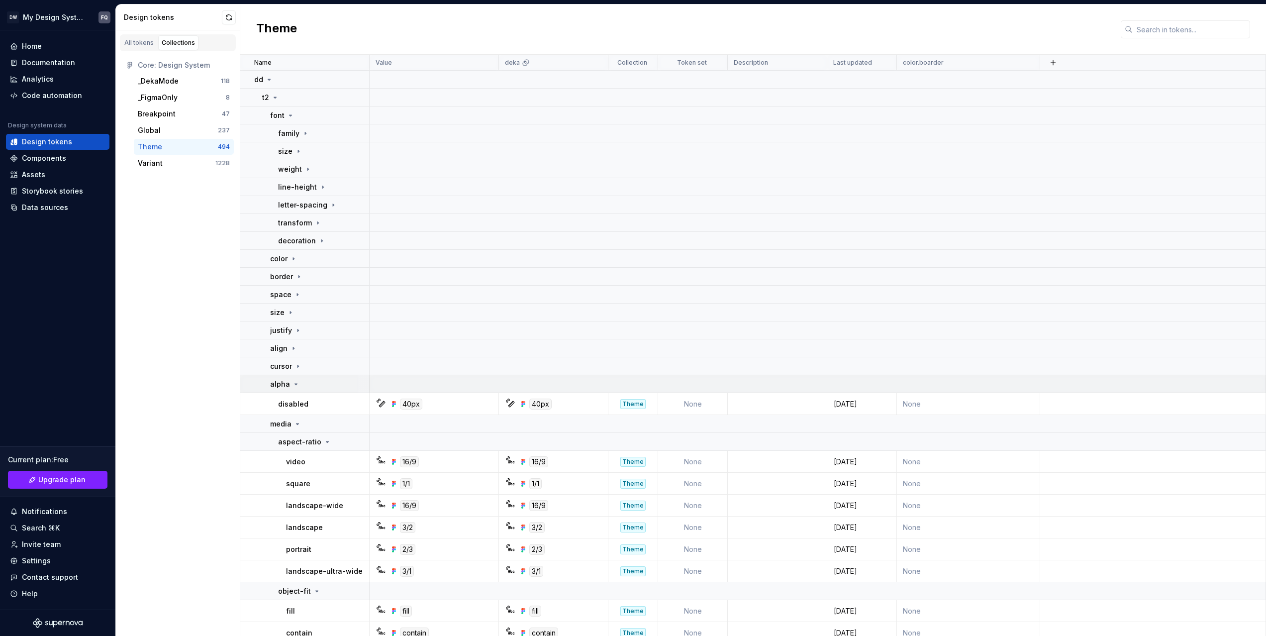
click at [287, 383] on p "alpha" at bounding box center [280, 384] width 20 height 10
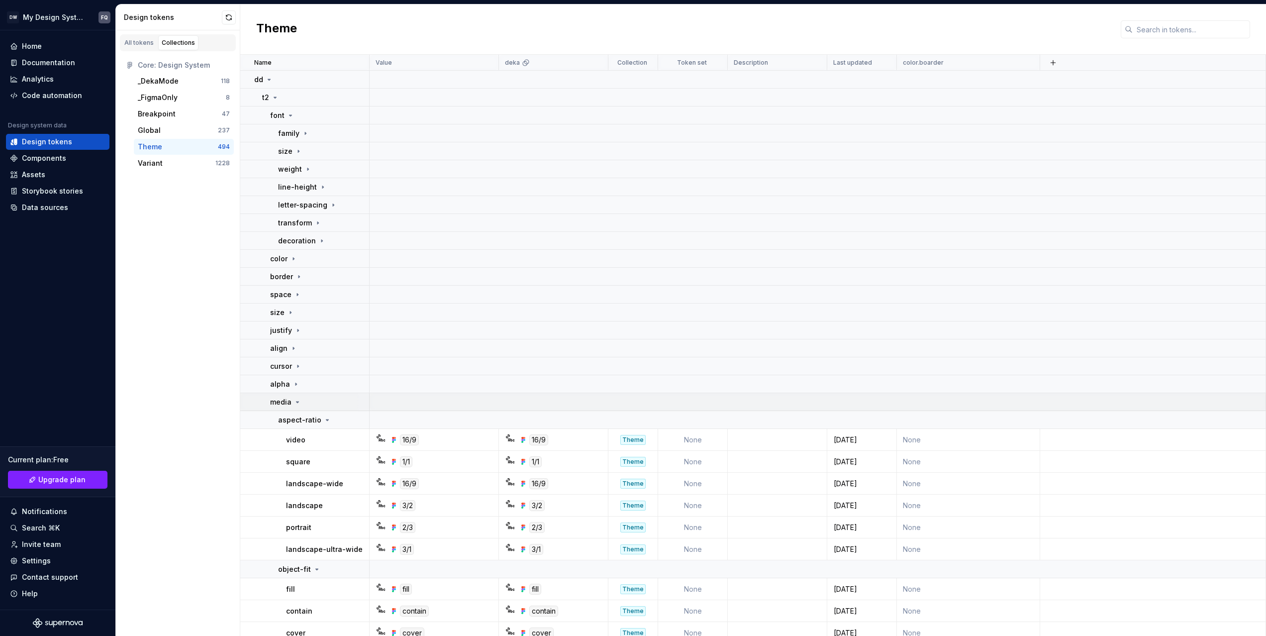
click at [291, 408] on td "media" at bounding box center [304, 402] width 129 height 18
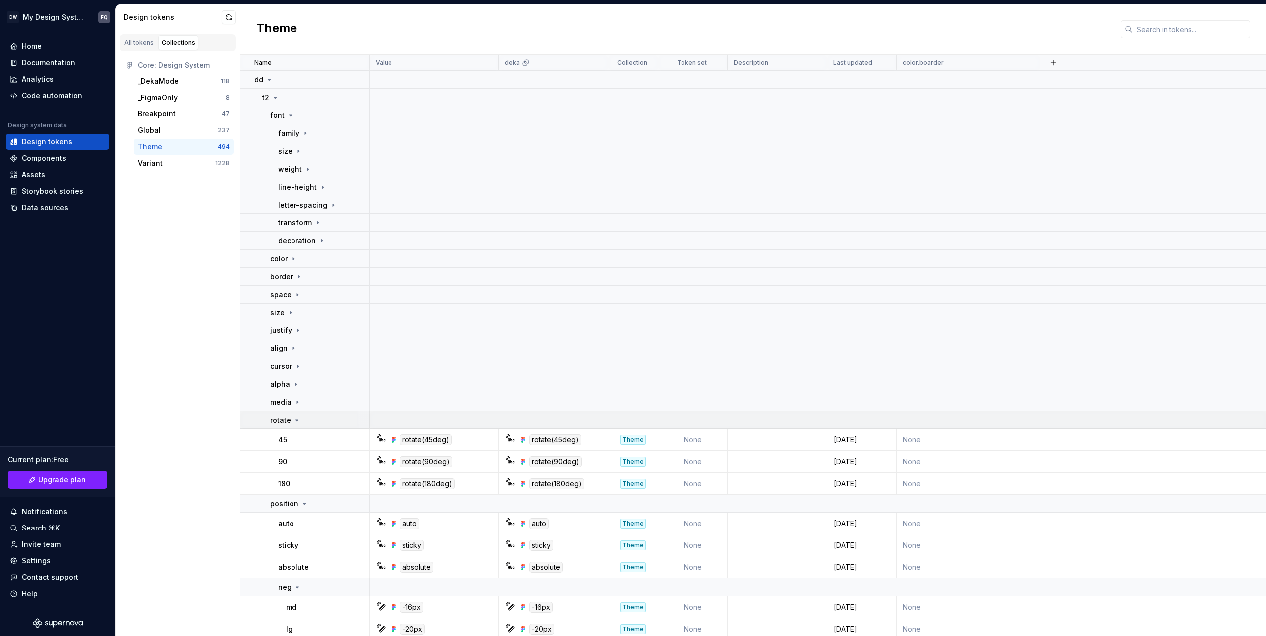
click at [288, 418] on p "rotate" at bounding box center [280, 420] width 21 height 10
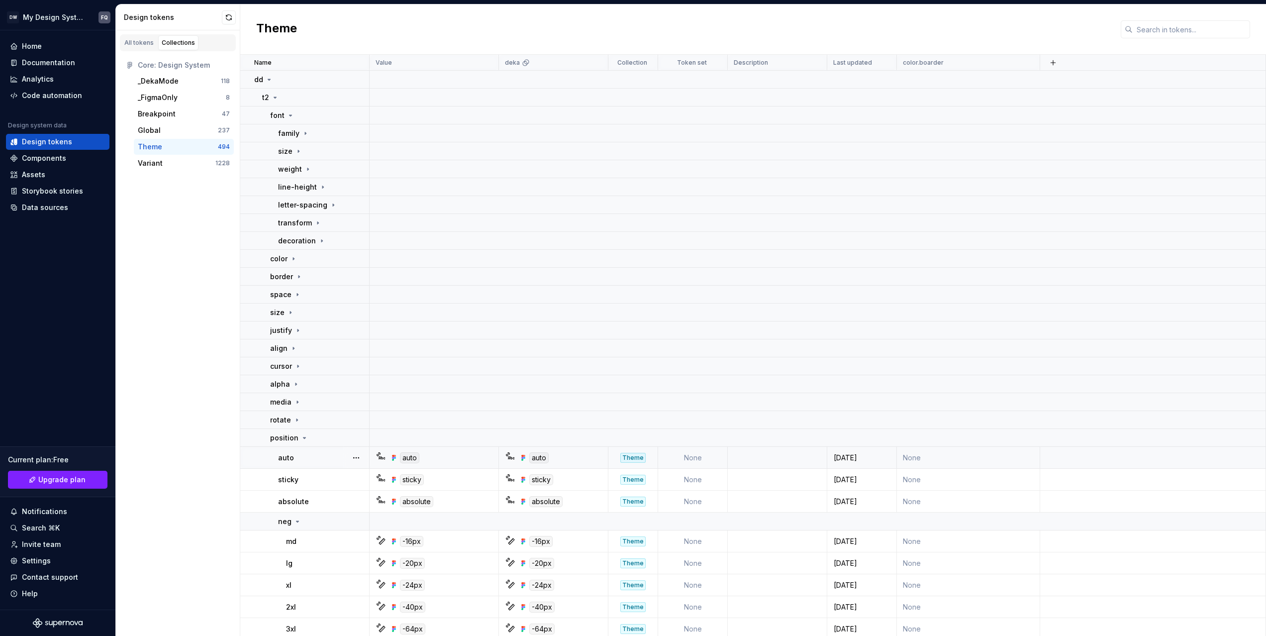
click at [287, 448] on td "auto" at bounding box center [304, 458] width 129 height 22
click at [290, 433] on p "position" at bounding box center [284, 438] width 28 height 10
click at [289, 454] on p "overflow" at bounding box center [285, 456] width 31 height 10
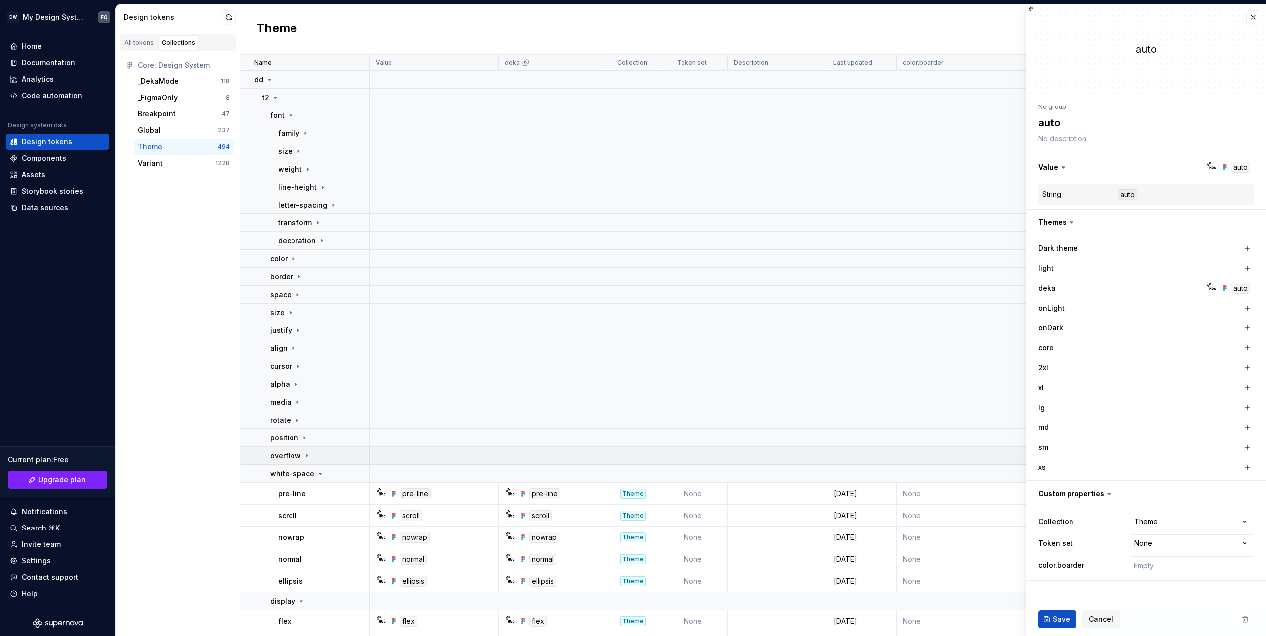
click at [292, 457] on p "overflow" at bounding box center [285, 456] width 31 height 10
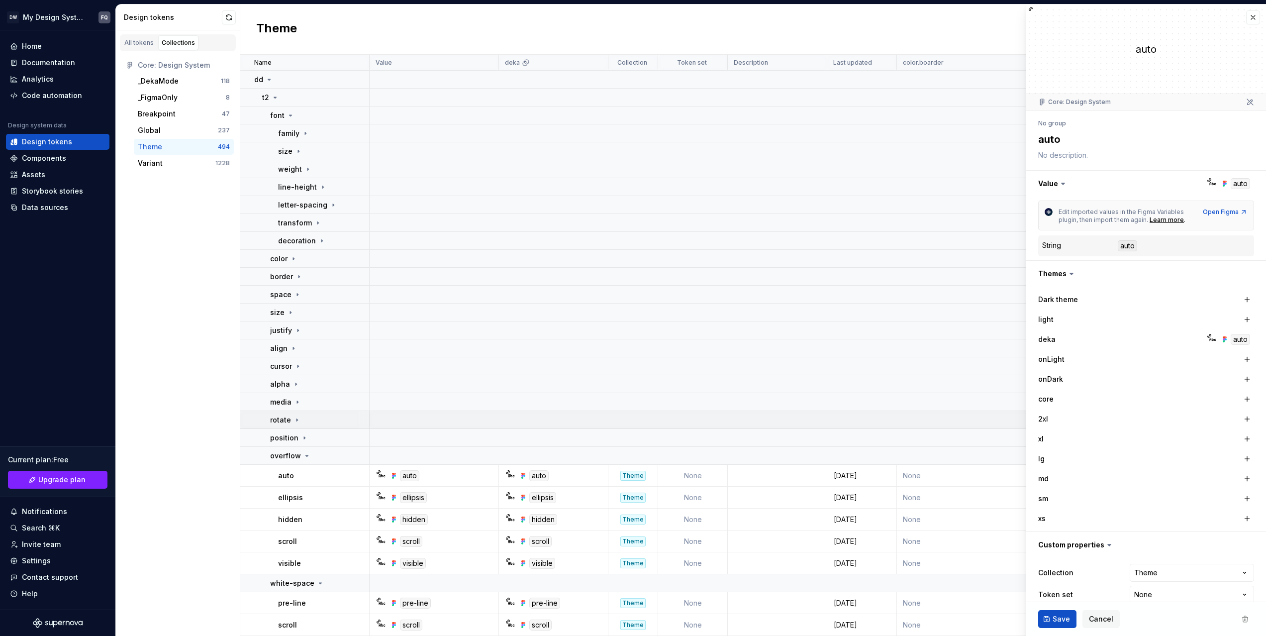
click at [292, 454] on p "overflow" at bounding box center [285, 456] width 31 height 10
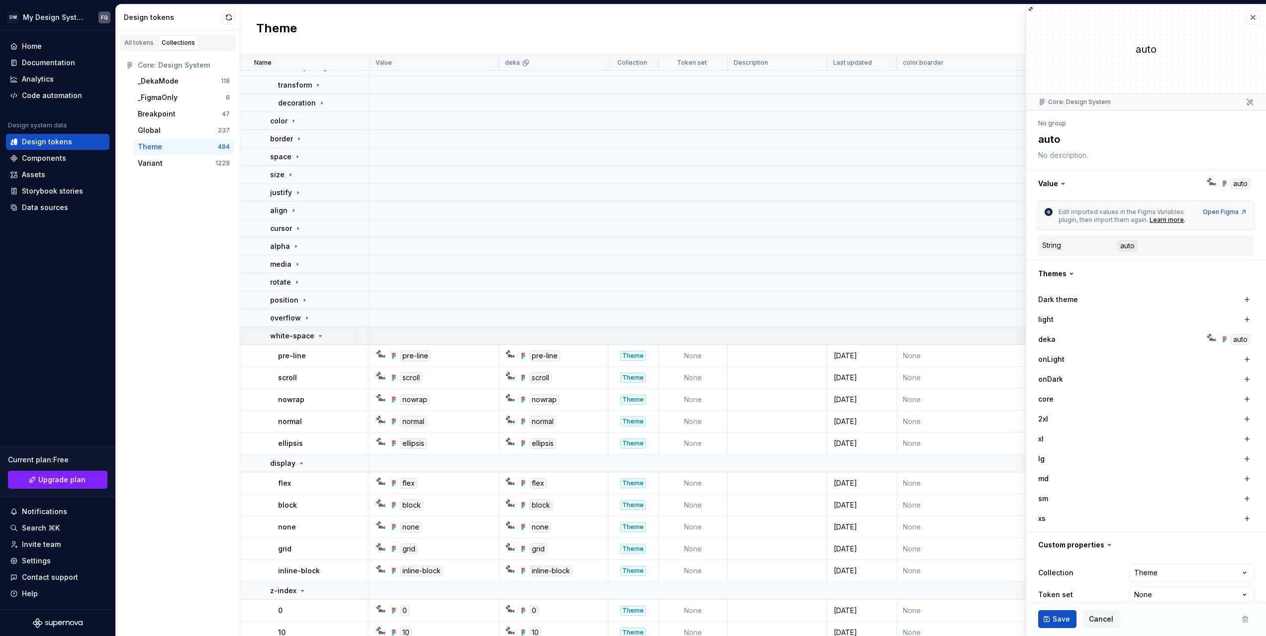
click at [305, 335] on p "white-space" at bounding box center [292, 336] width 44 height 10
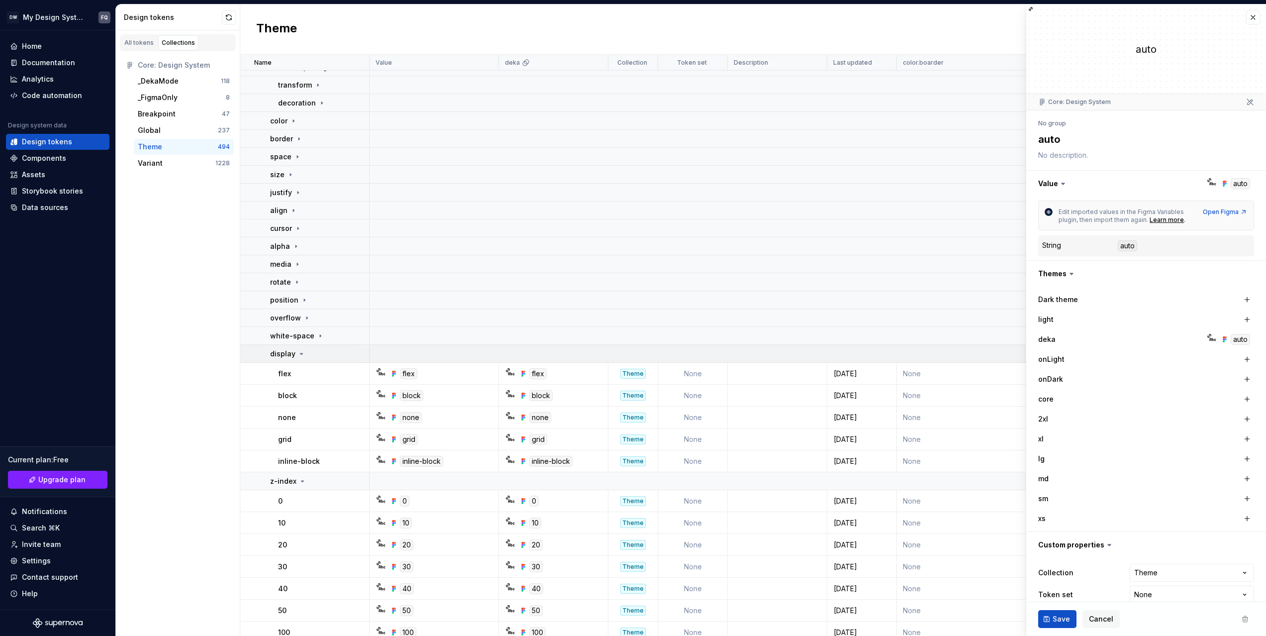
click at [287, 354] on p "display" at bounding box center [282, 354] width 25 height 10
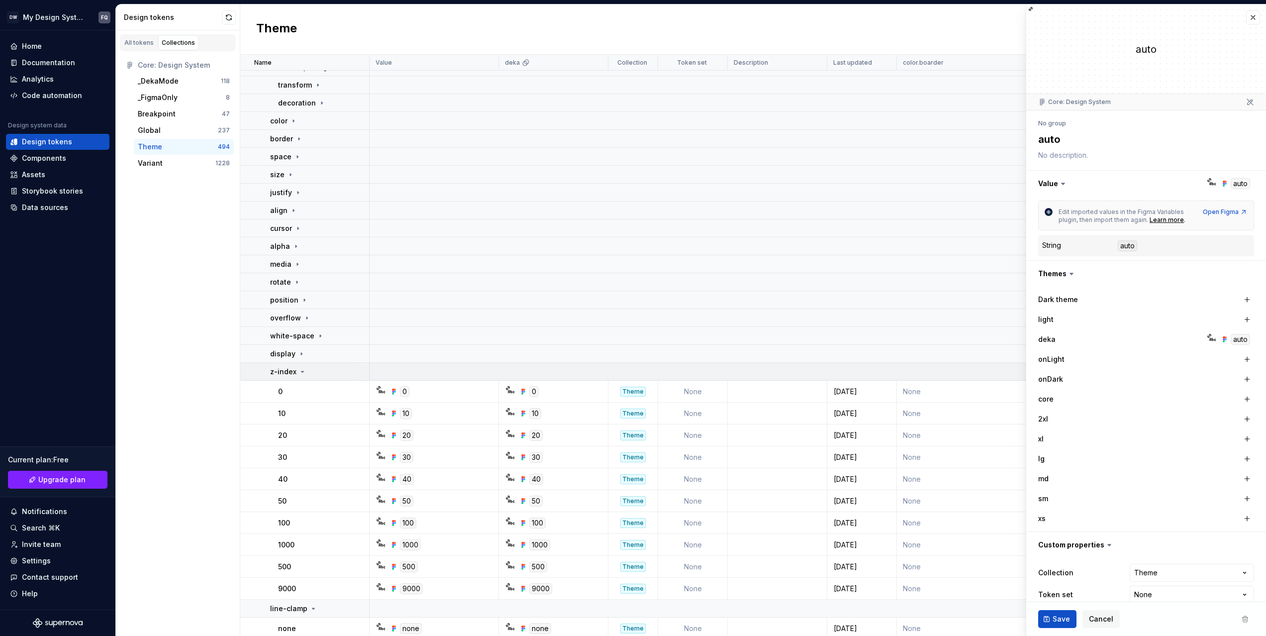
click at [288, 372] on p "z-index" at bounding box center [283, 372] width 26 height 10
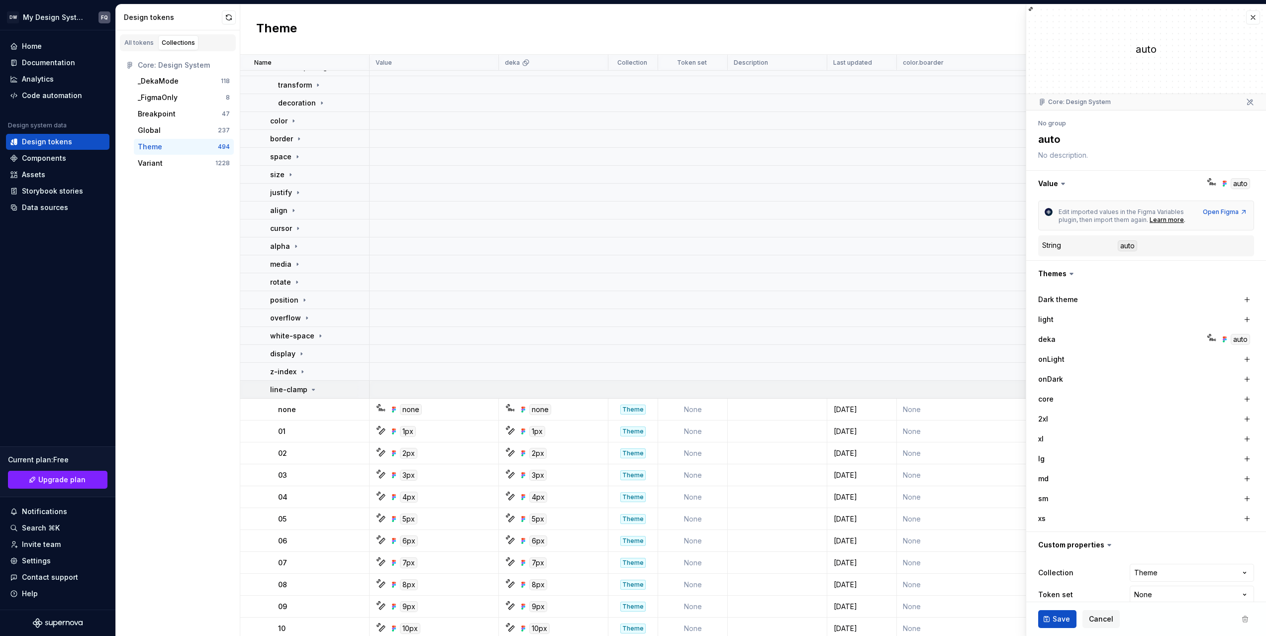
click at [291, 388] on p "line-clamp" at bounding box center [288, 390] width 37 height 10
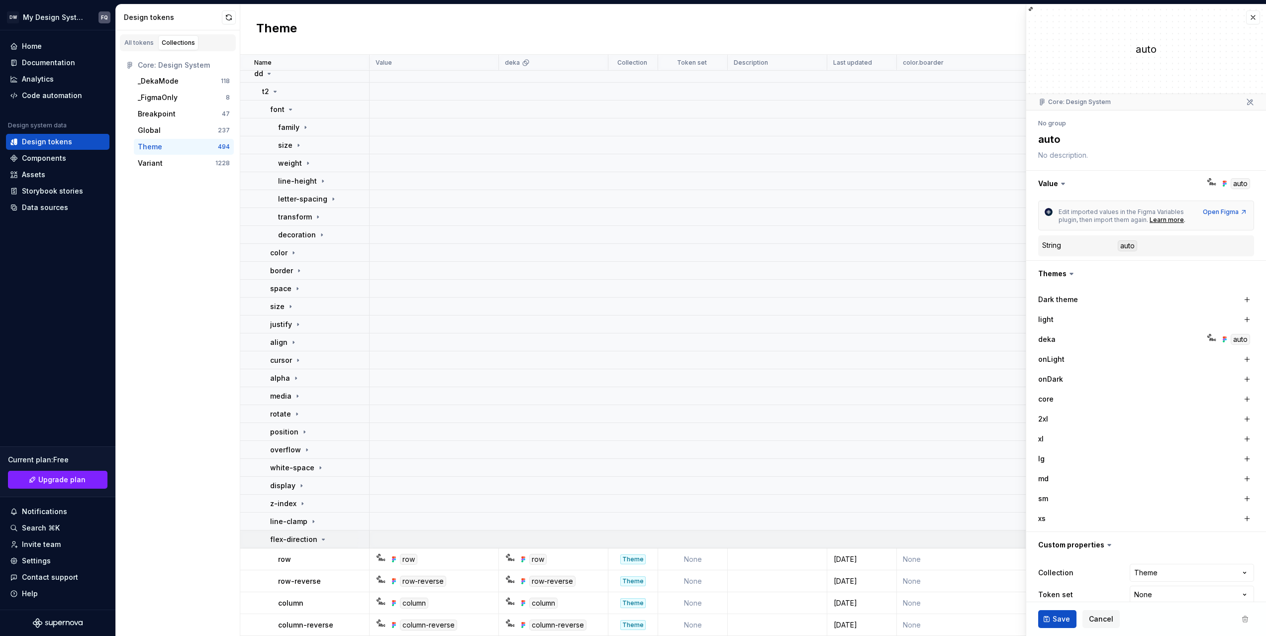
click at [295, 539] on p "flex-direction" at bounding box center [293, 539] width 47 height 10
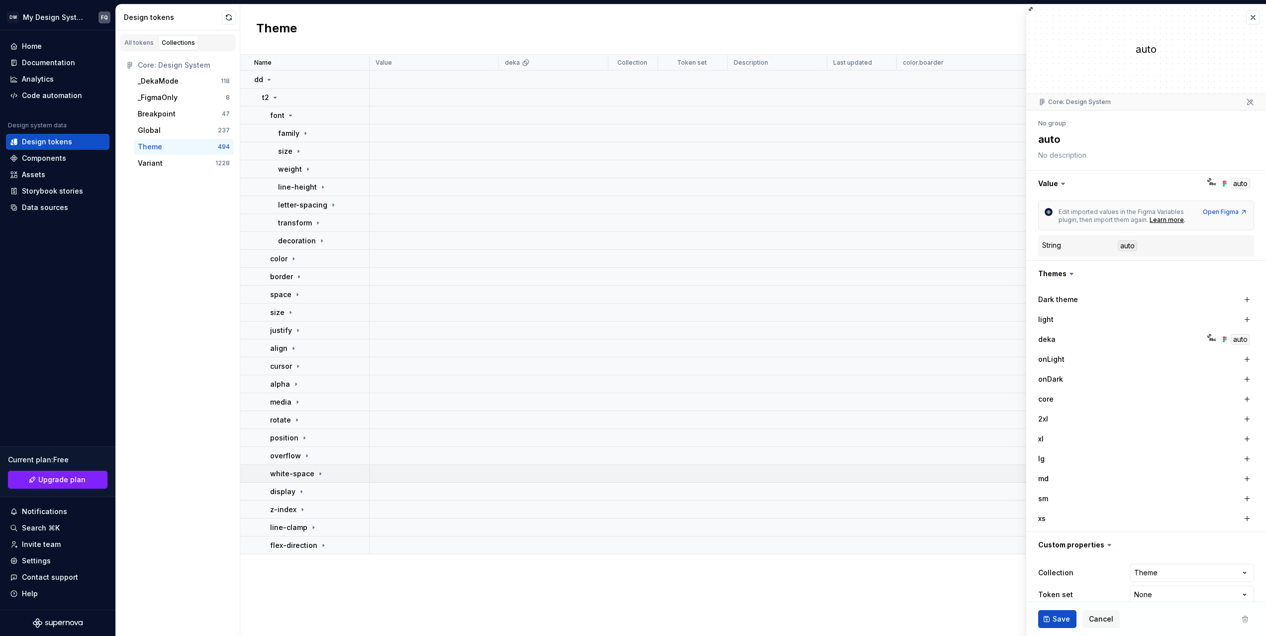
click at [318, 472] on icon at bounding box center [320, 474] width 8 height 8
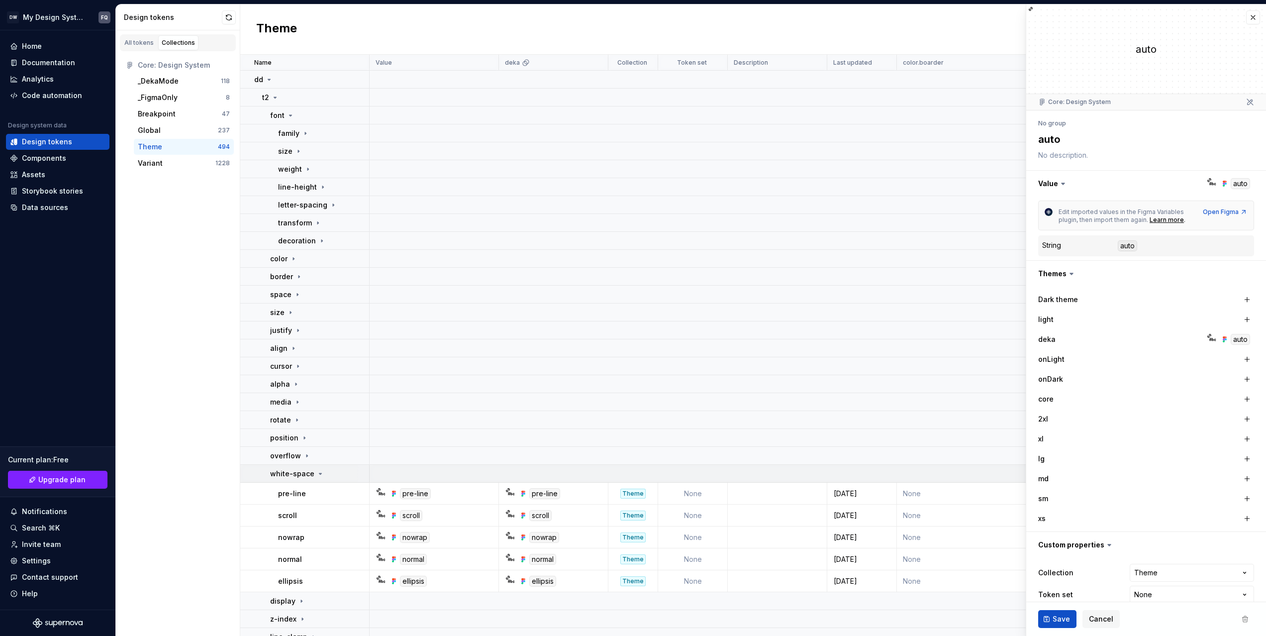
click at [318, 472] on icon at bounding box center [320, 474] width 8 height 8
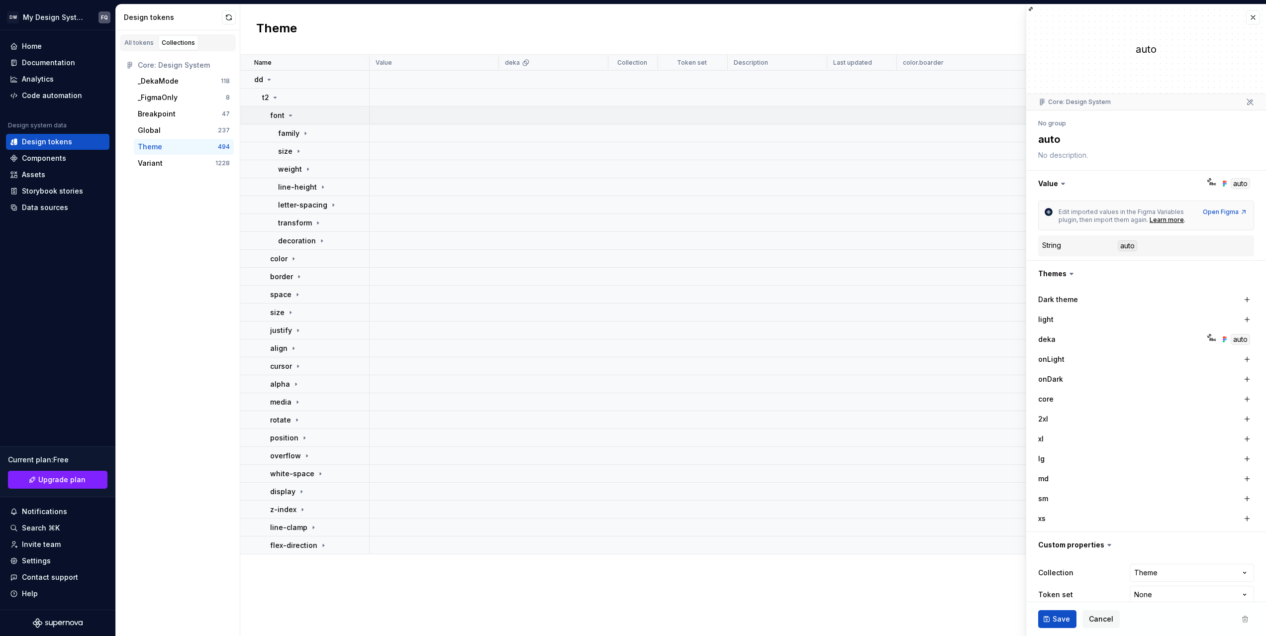
click at [287, 112] on icon at bounding box center [291, 115] width 8 height 8
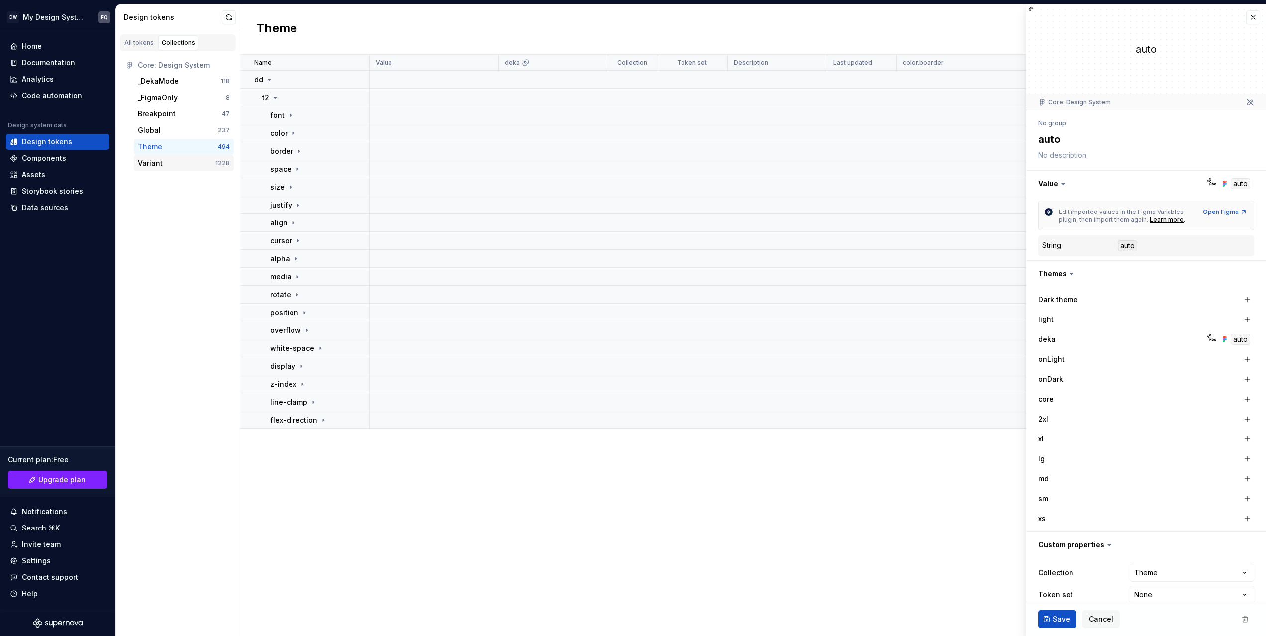
click at [149, 161] on div "Variant" at bounding box center [150, 163] width 25 height 10
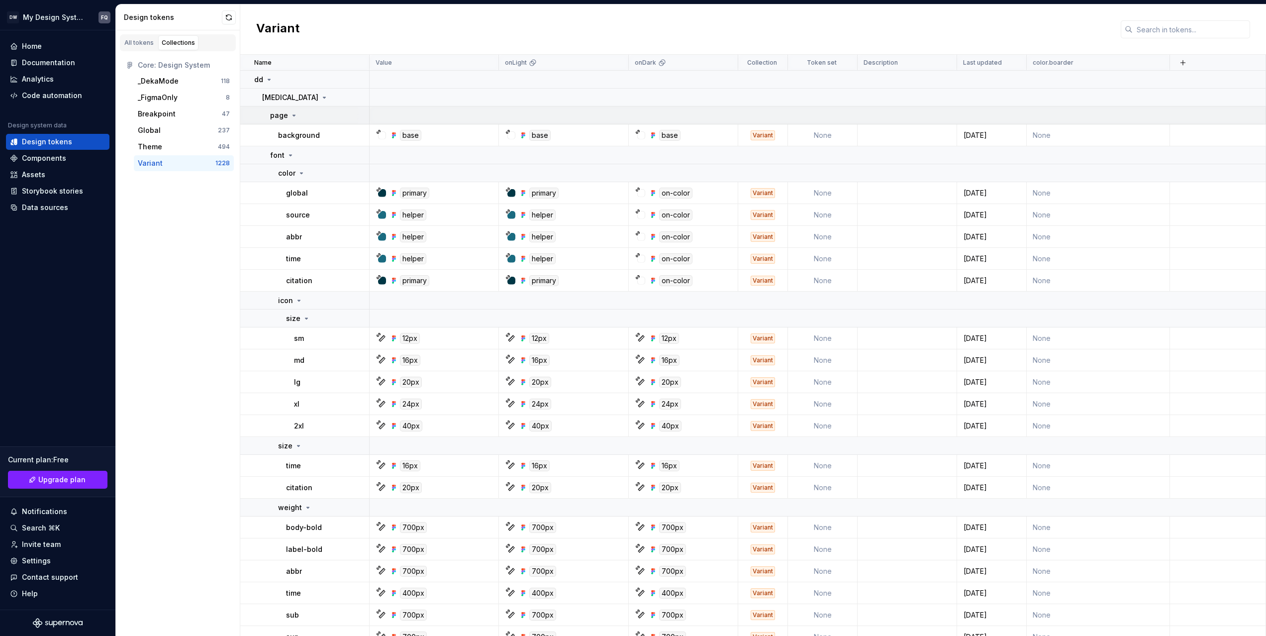
click at [293, 115] on icon at bounding box center [294, 115] width 2 height 1
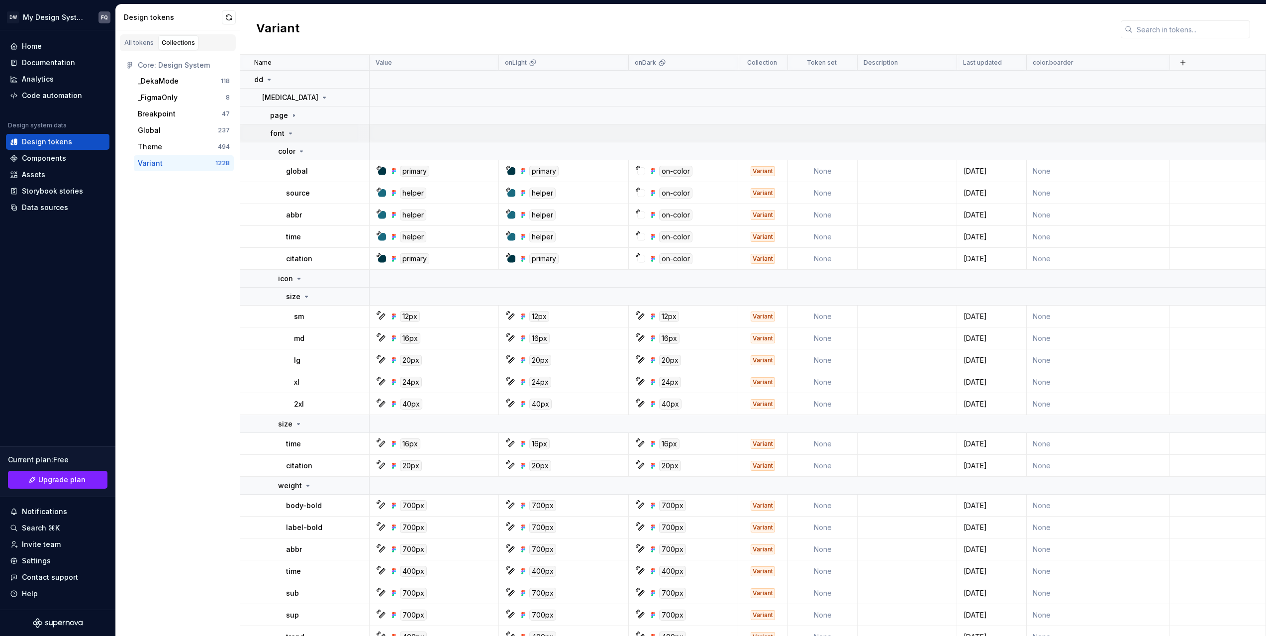
click at [290, 135] on icon at bounding box center [291, 133] width 8 height 8
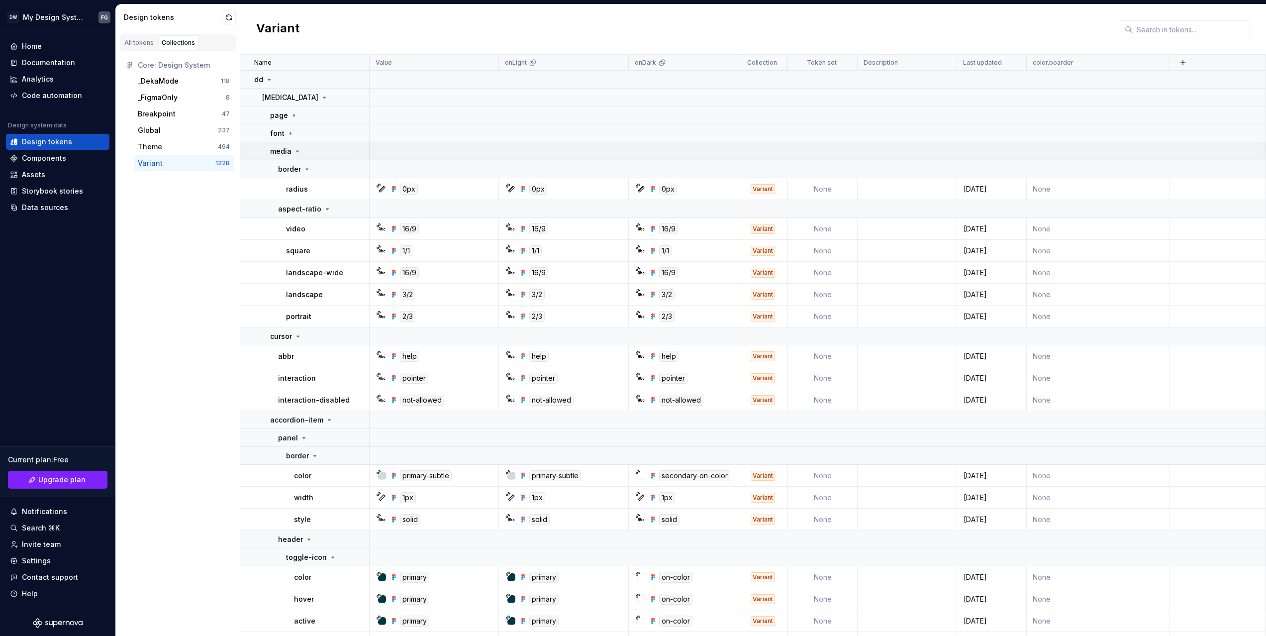
click at [290, 149] on p "media" at bounding box center [280, 151] width 21 height 10
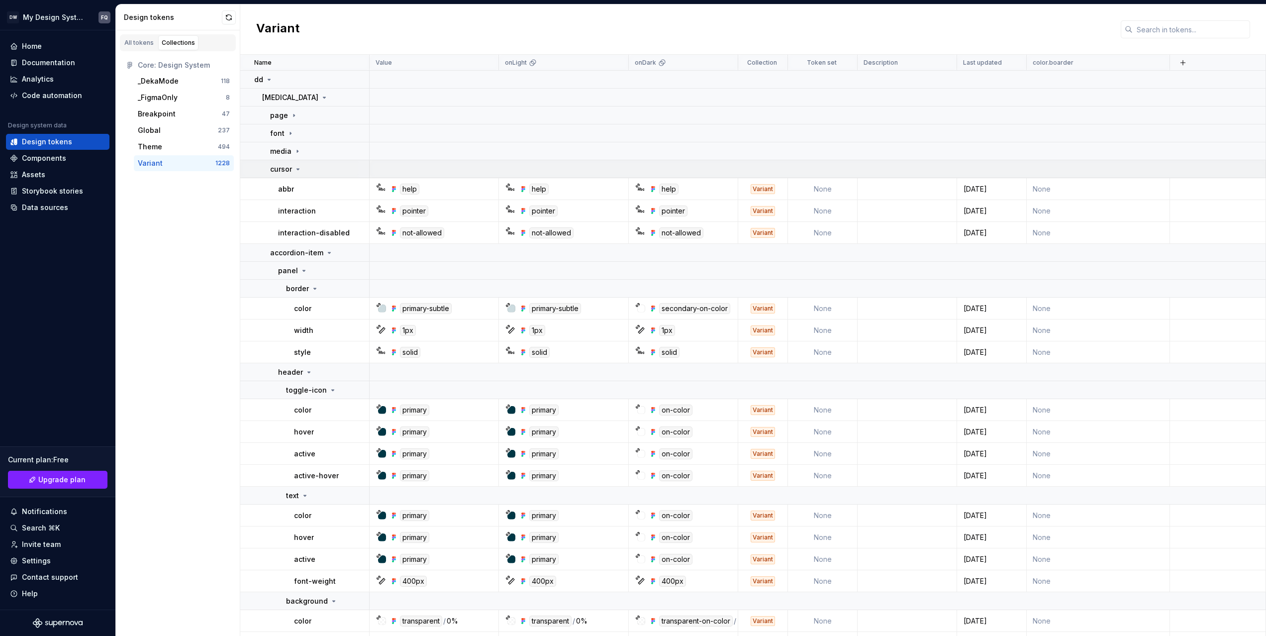
click at [290, 162] on td "cursor" at bounding box center [304, 169] width 129 height 18
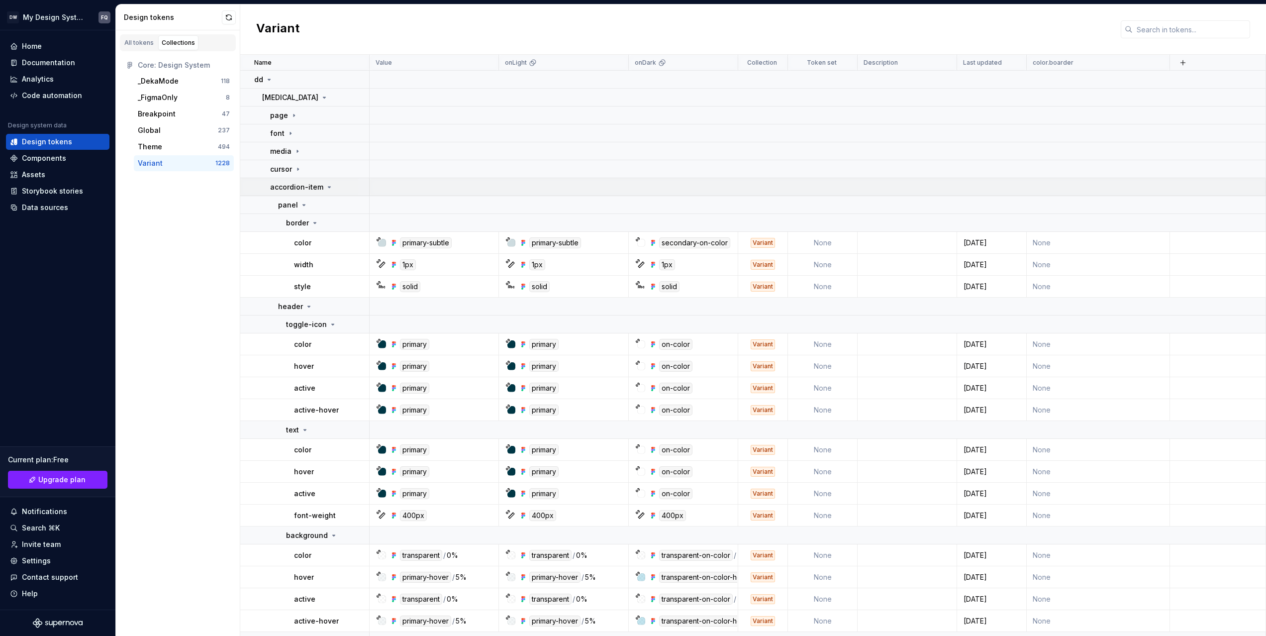
click at [285, 189] on p "accordion-item" at bounding box center [296, 187] width 53 height 10
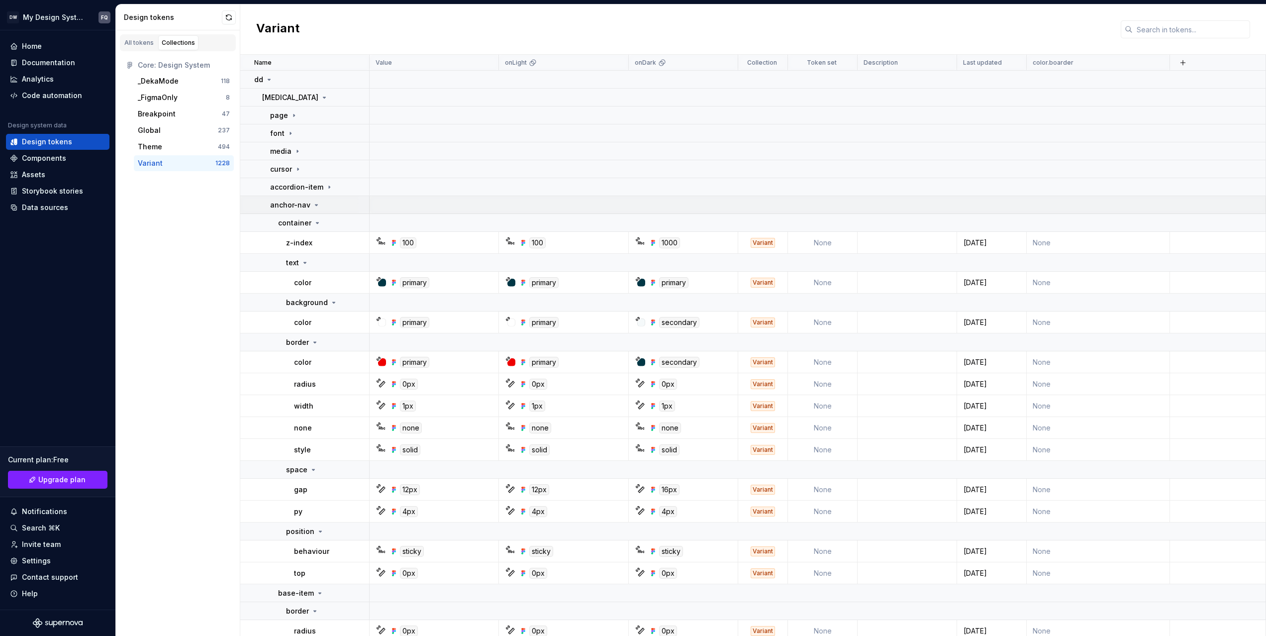
click at [285, 201] on p "anchor-nav" at bounding box center [290, 205] width 40 height 10
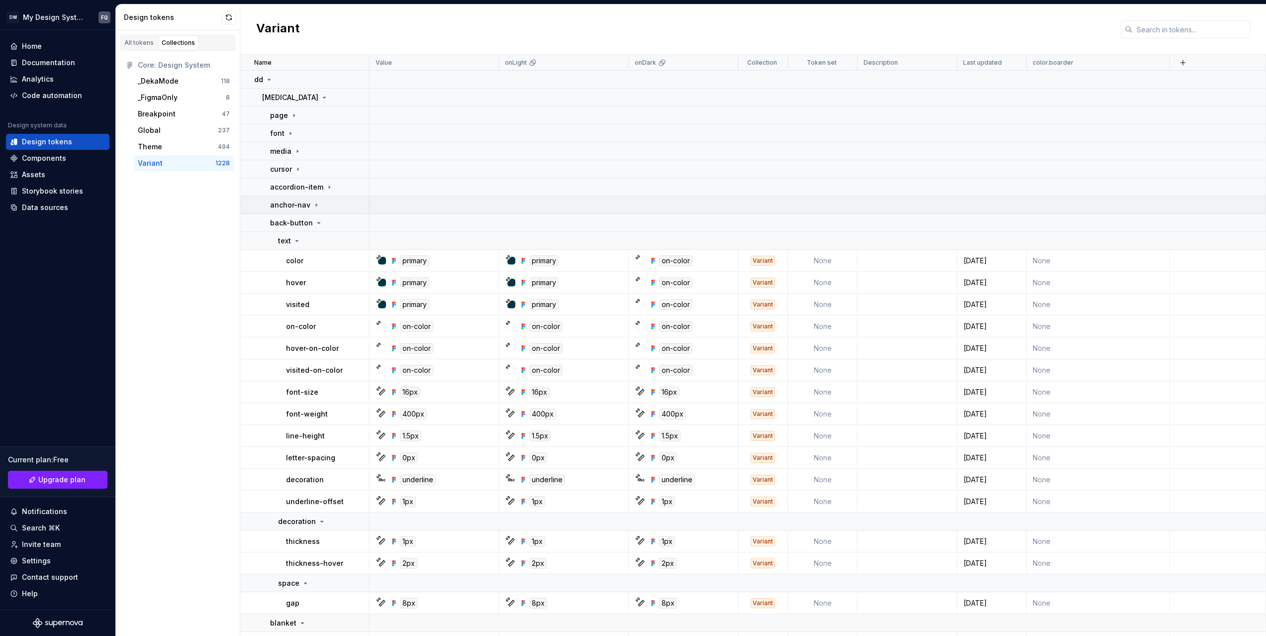
click at [284, 215] on td "back-button" at bounding box center [304, 223] width 129 height 18
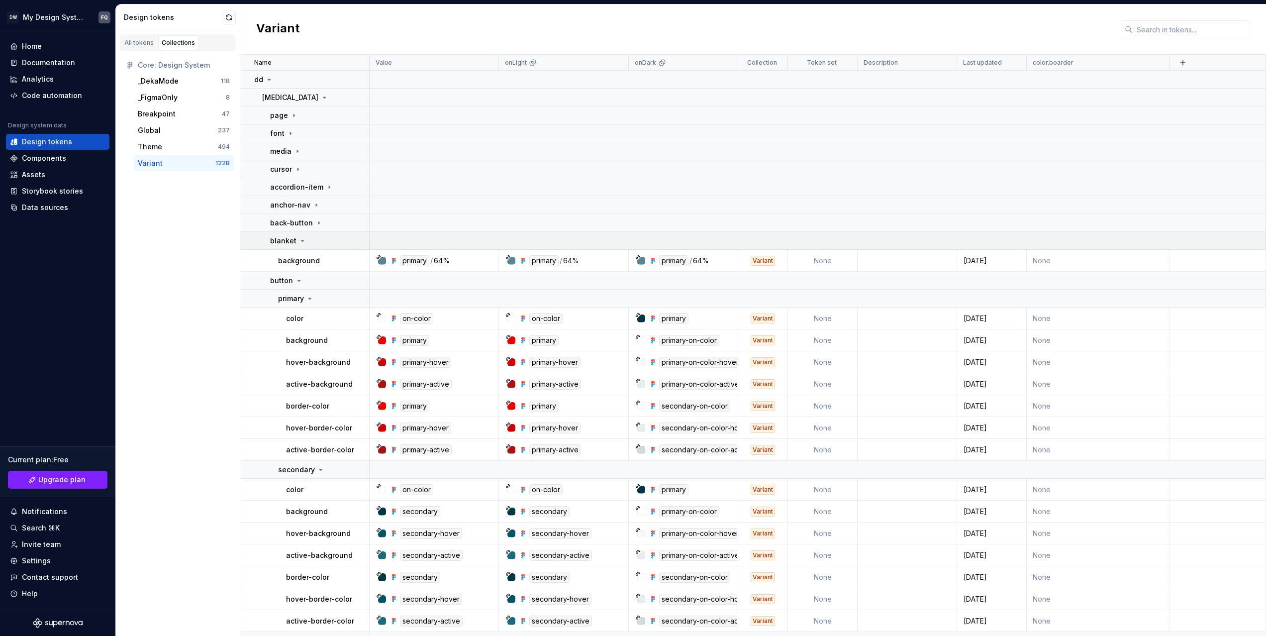
click at [287, 239] on p "blanket" at bounding box center [283, 241] width 26 height 10
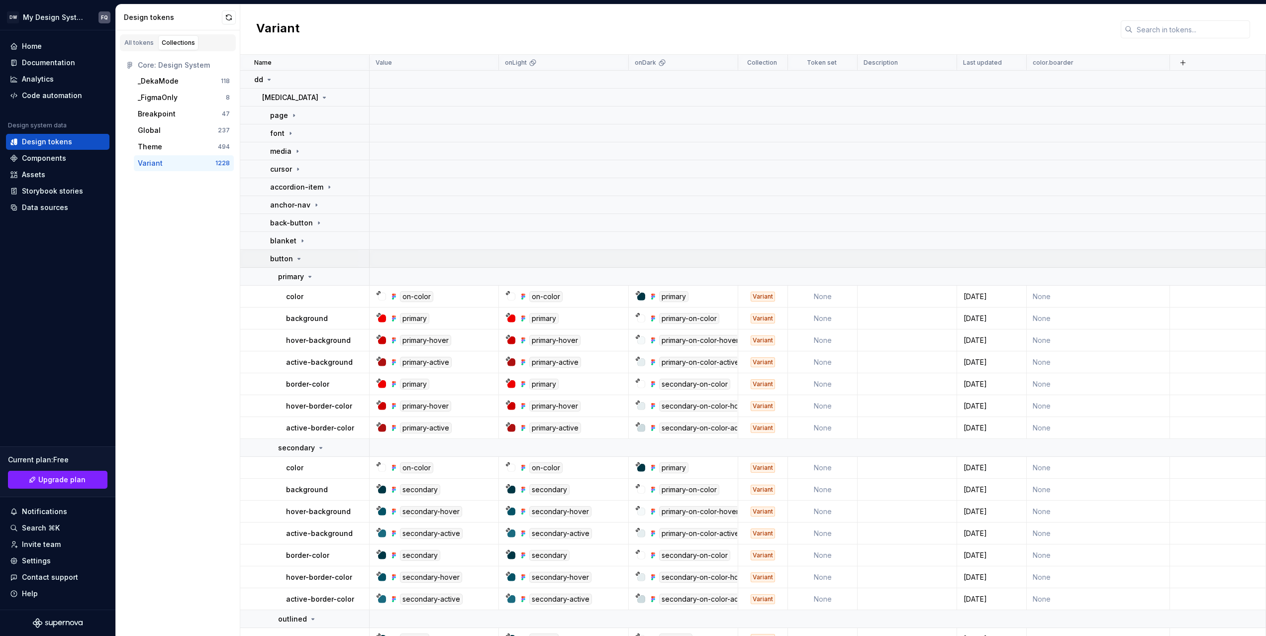
click at [285, 259] on p "button" at bounding box center [281, 259] width 23 height 10
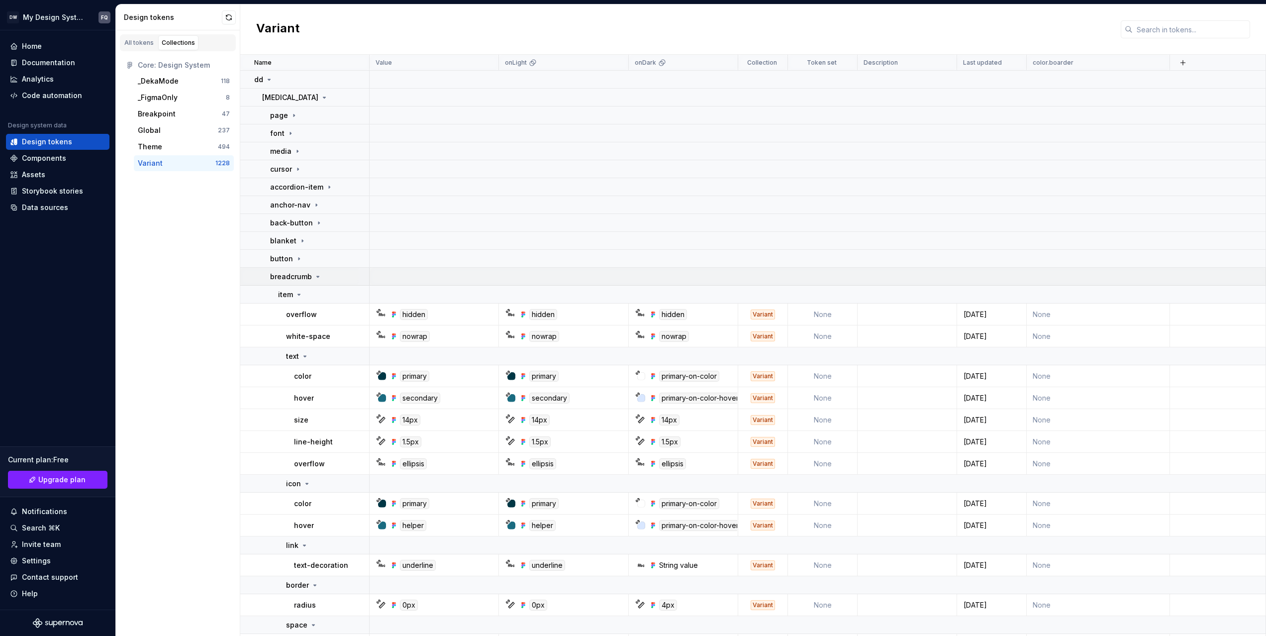
click at [286, 280] on p "breadcrumb" at bounding box center [291, 277] width 42 height 10
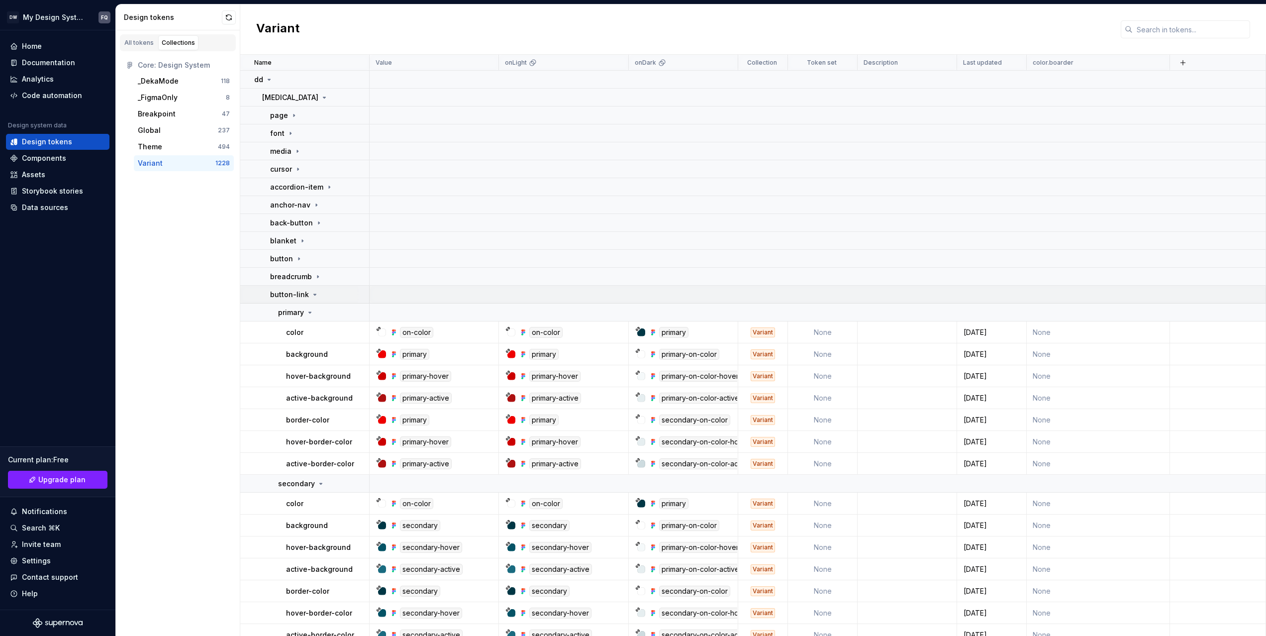
click at [286, 294] on p "button-link" at bounding box center [289, 295] width 39 height 10
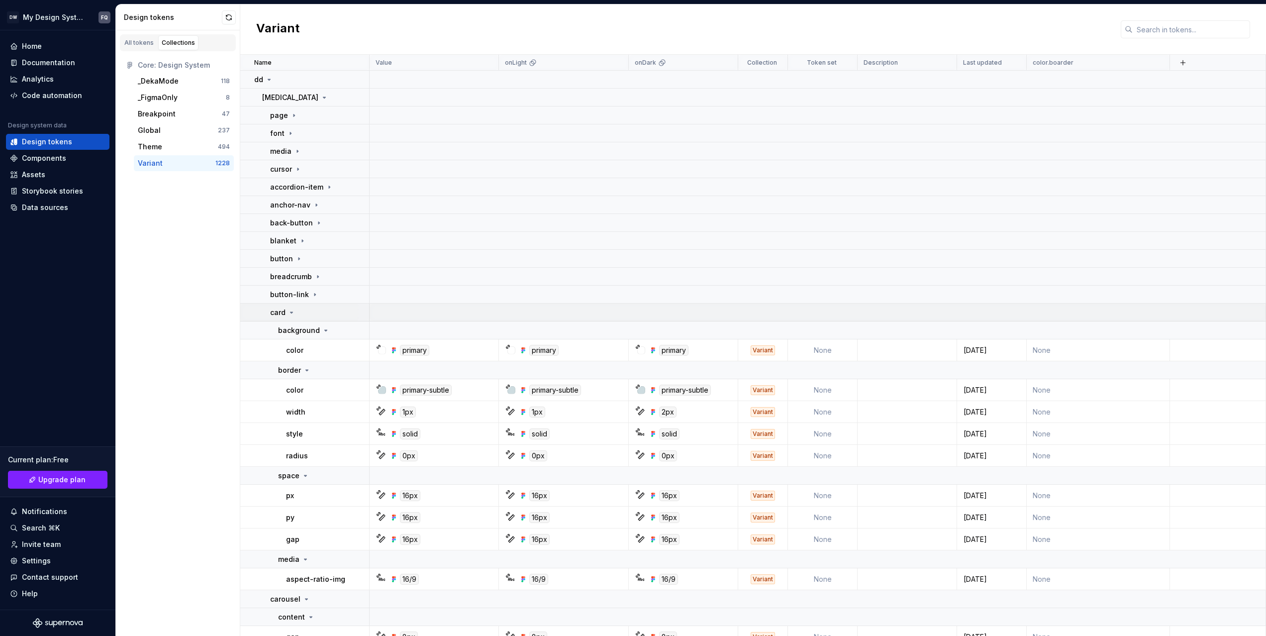
click at [286, 310] on div "card" at bounding box center [282, 312] width 25 height 10
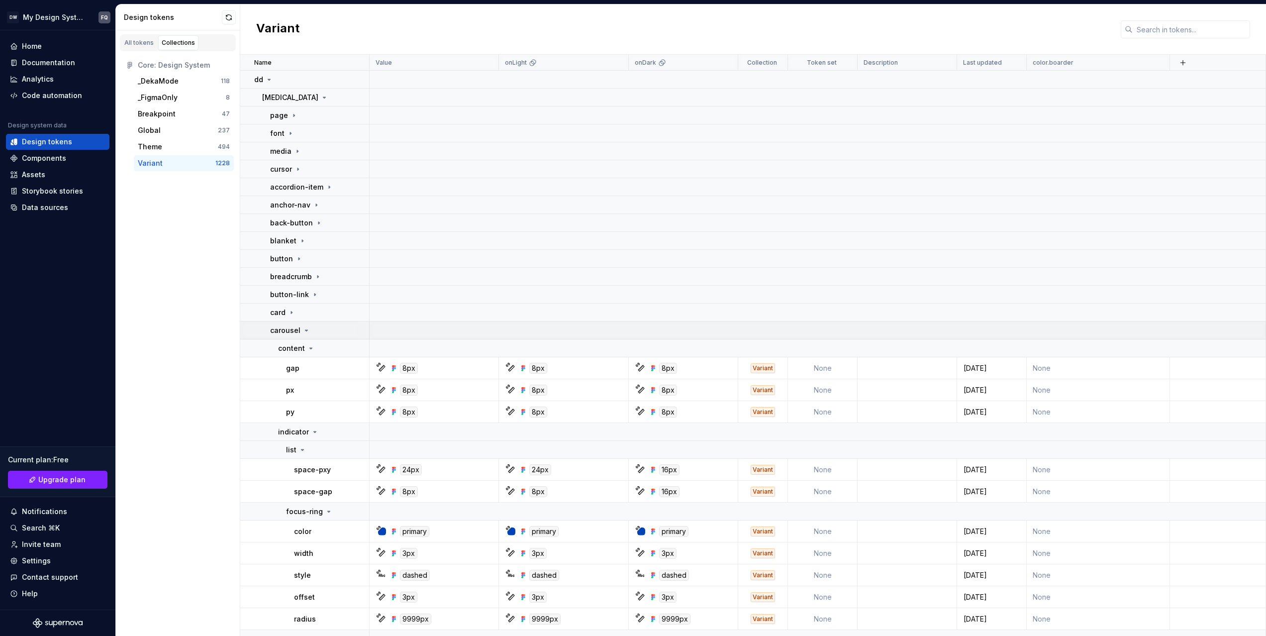
click at [290, 325] on p "carousel" at bounding box center [285, 330] width 30 height 10
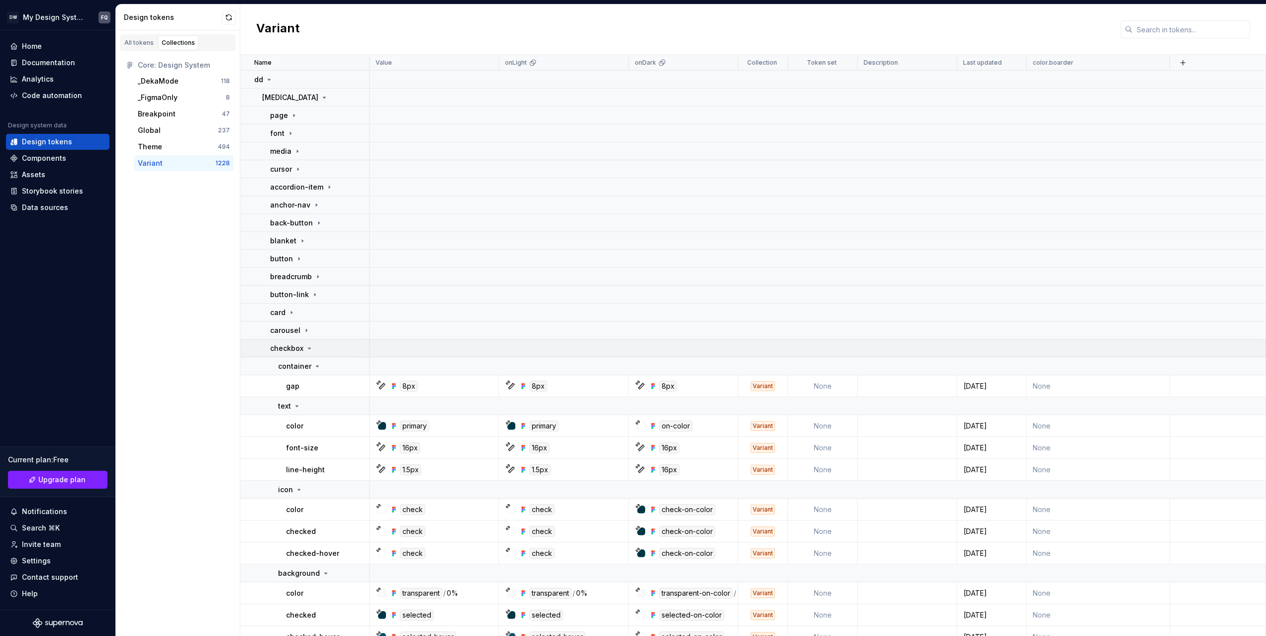
click at [295, 353] on td "checkbox" at bounding box center [304, 348] width 129 height 18
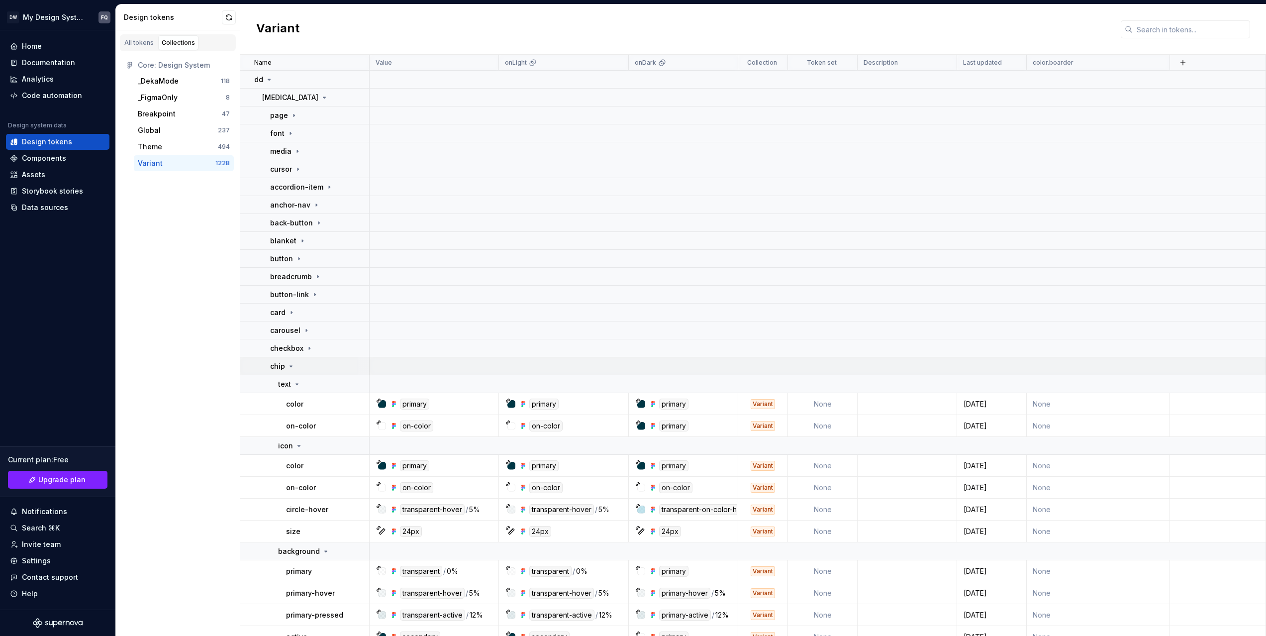
click at [296, 370] on div "chip" at bounding box center [319, 366] width 99 height 10
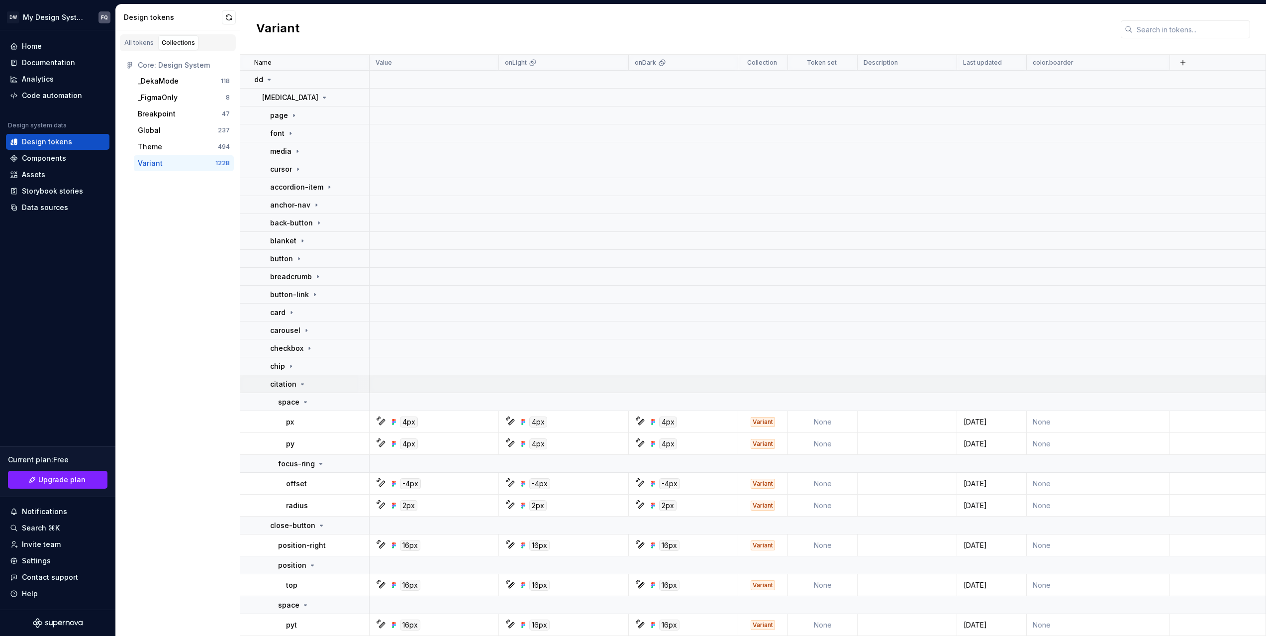
click at [291, 385] on p "citation" at bounding box center [283, 384] width 26 height 10
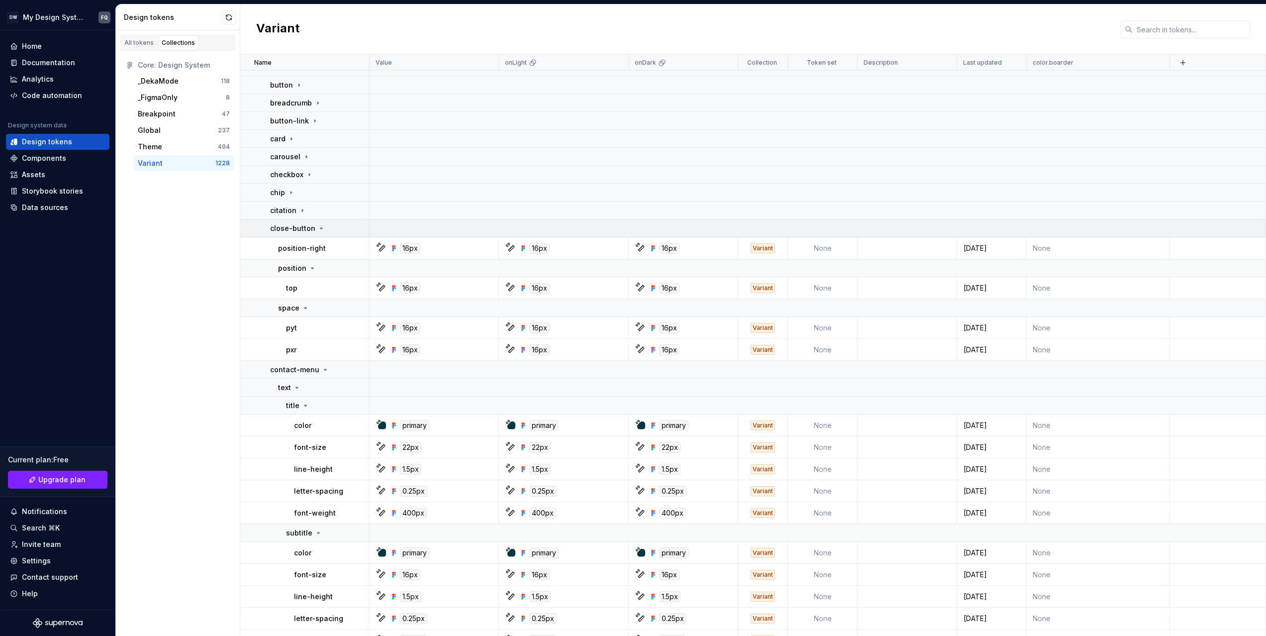
scroll to position [178, 0]
click at [292, 220] on p "close-button" at bounding box center [292, 224] width 45 height 10
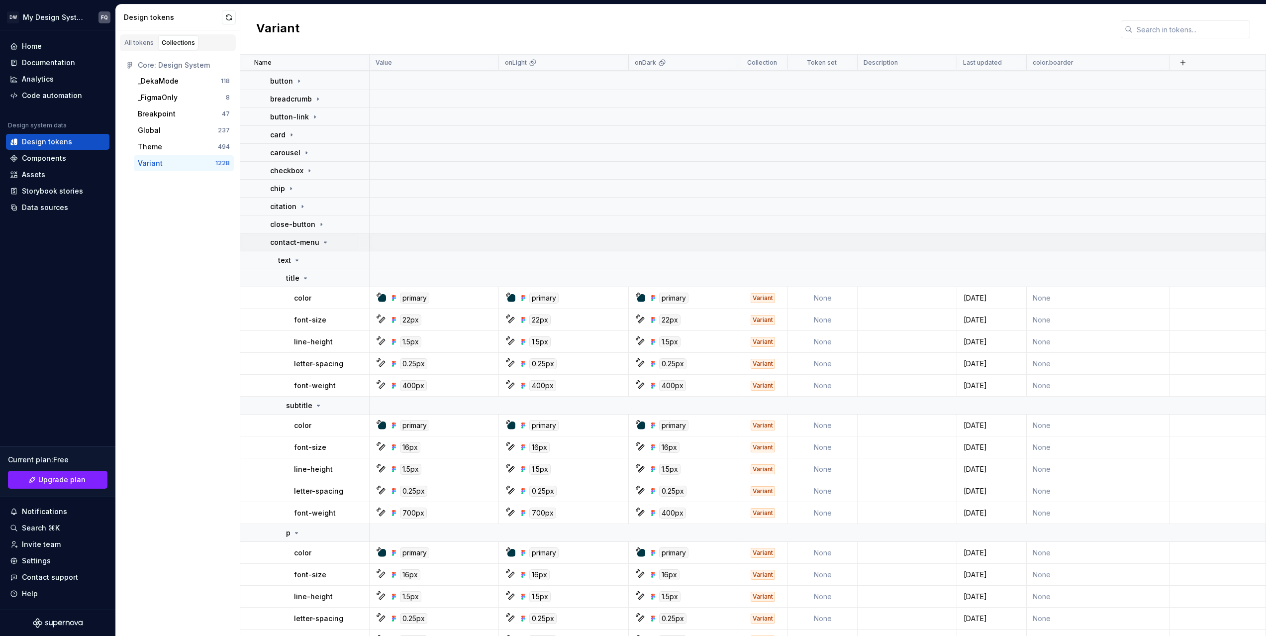
click at [291, 240] on p "contact-menu" at bounding box center [294, 242] width 49 height 10
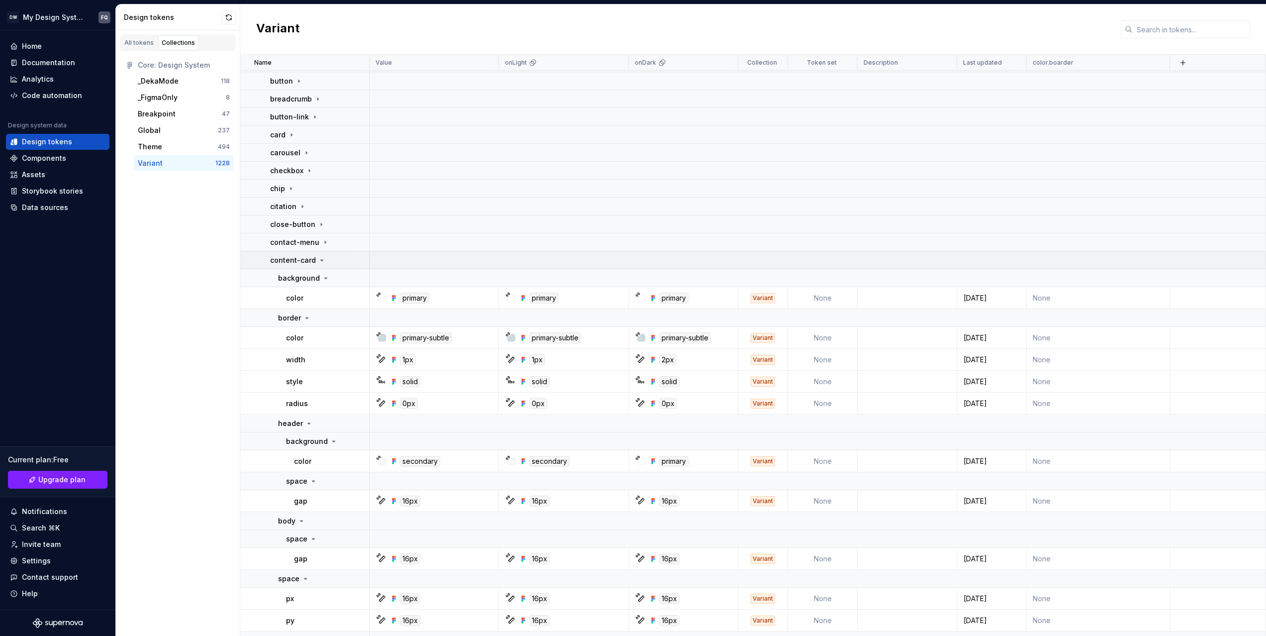
click at [290, 261] on p "content-card" at bounding box center [293, 260] width 46 height 10
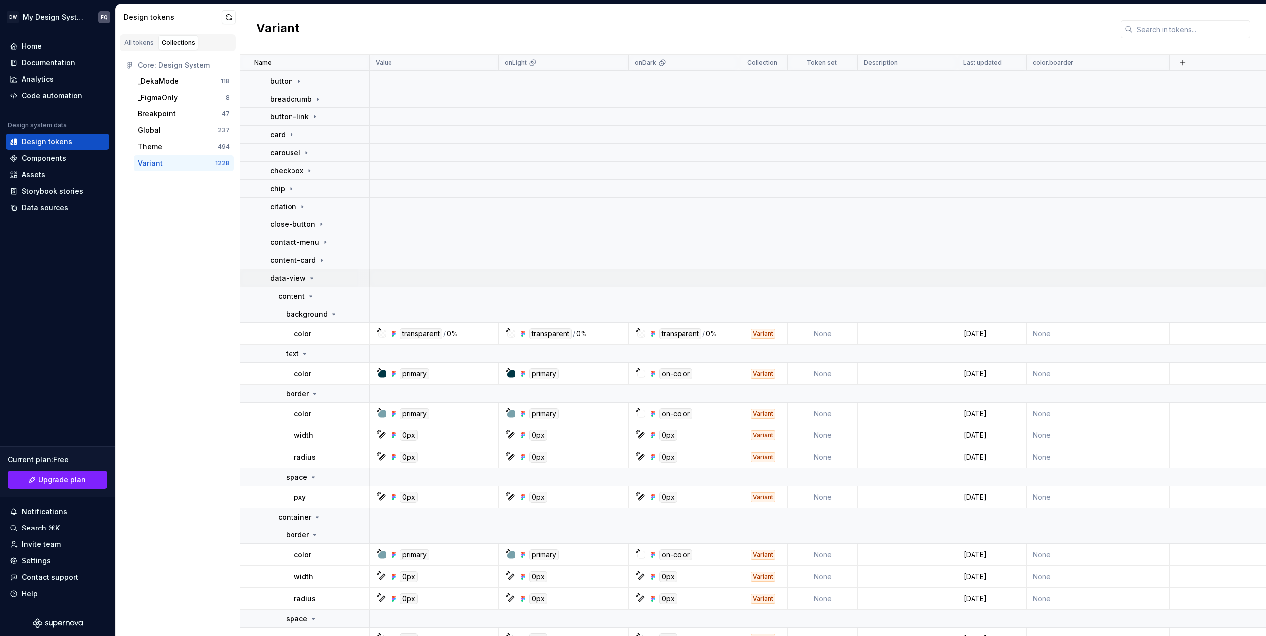
drag, startPoint x: 289, startPoint y: 277, endPoint x: 289, endPoint y: 285, distance: 8.0
click at [289, 277] on p "data-view" at bounding box center [288, 278] width 36 height 10
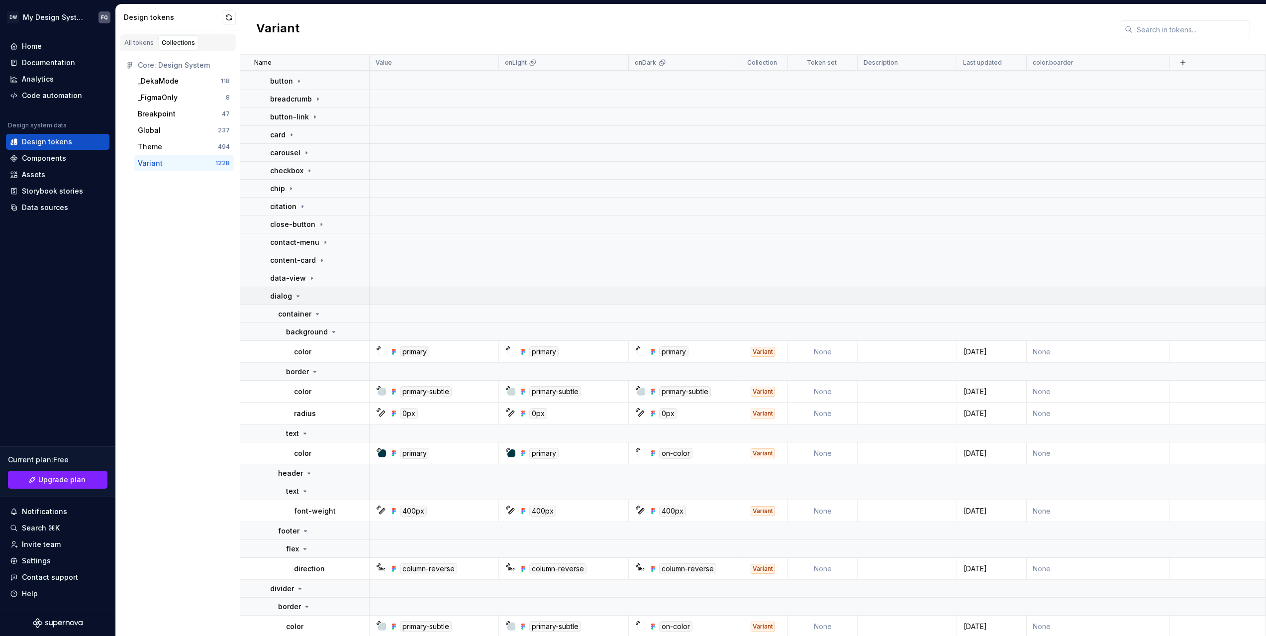
drag, startPoint x: 289, startPoint y: 292, endPoint x: 289, endPoint y: 302, distance: 10.9
click at [289, 292] on p "dialog" at bounding box center [281, 296] width 22 height 10
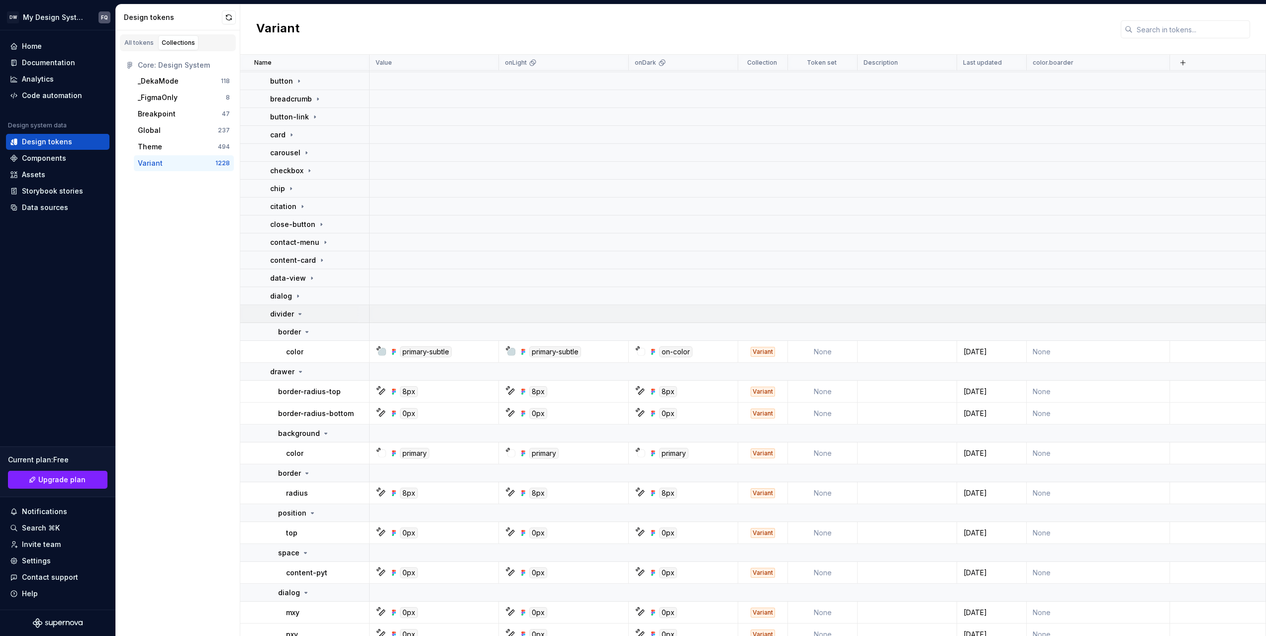
drag, startPoint x: 288, startPoint y: 309, endPoint x: 288, endPoint y: 319, distance: 9.5
click at [289, 310] on p "divider" at bounding box center [282, 314] width 24 height 10
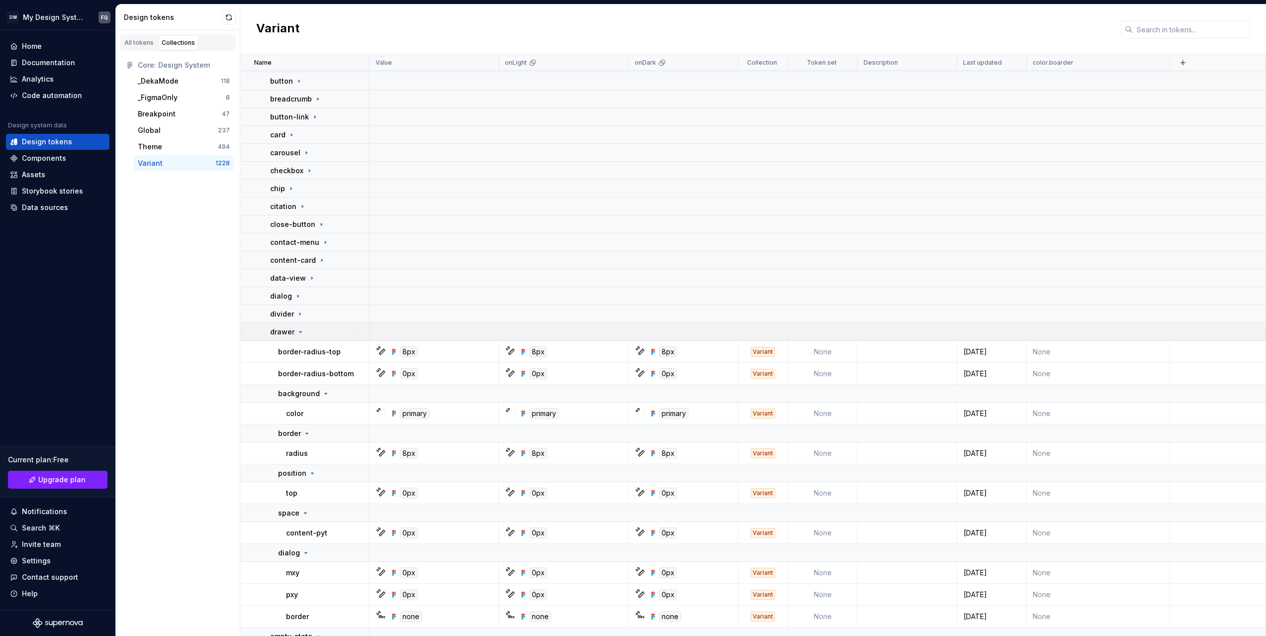
drag, startPoint x: 288, startPoint y: 323, endPoint x: 288, endPoint y: 334, distance: 11.4
click at [289, 324] on td "drawer" at bounding box center [304, 332] width 129 height 18
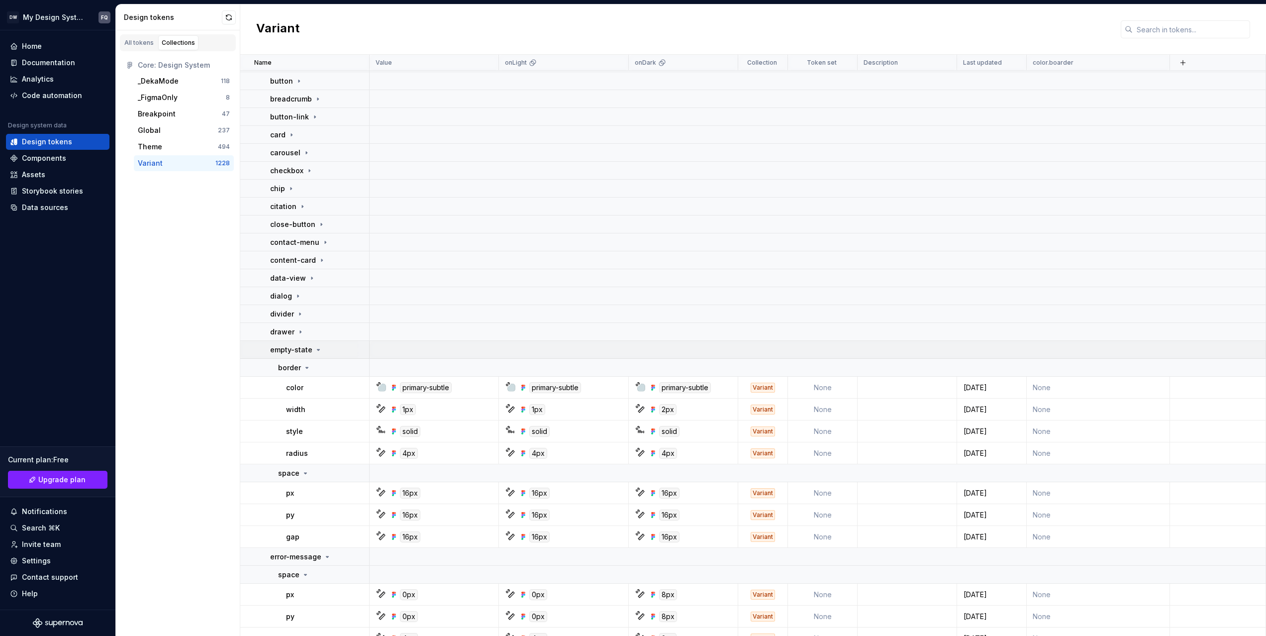
drag, startPoint x: 288, startPoint y: 342, endPoint x: 288, endPoint y: 347, distance: 5.5
click at [289, 342] on td "empty-state" at bounding box center [304, 350] width 129 height 18
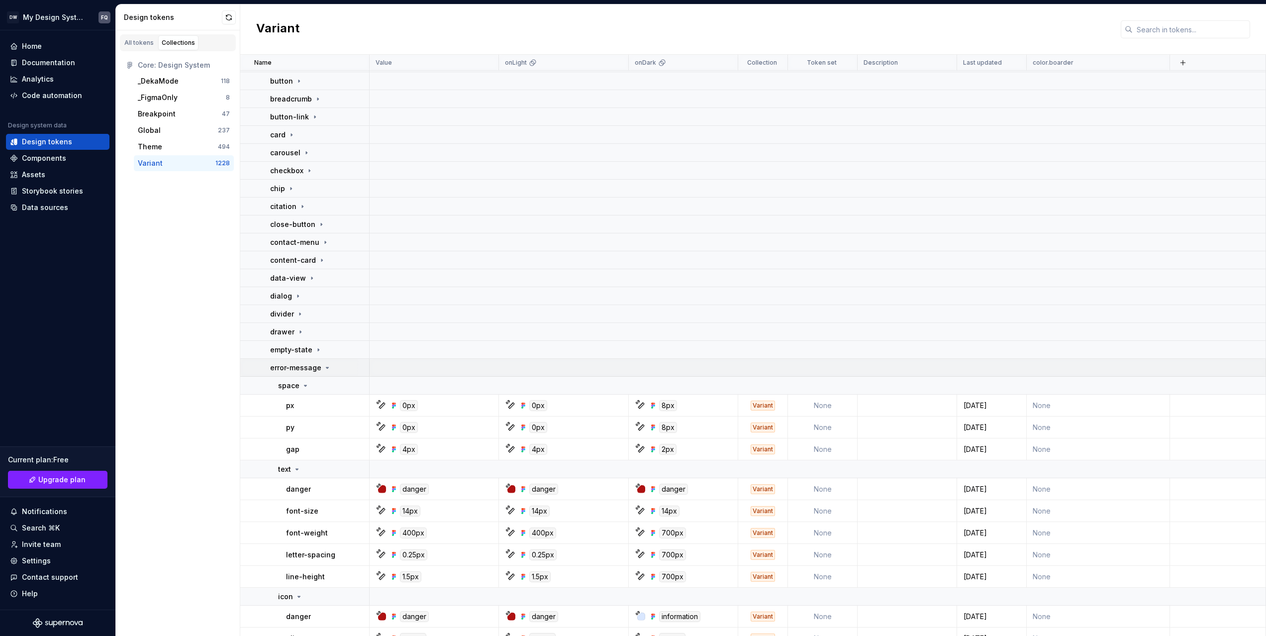
click at [289, 367] on p "error-message" at bounding box center [295, 368] width 51 height 10
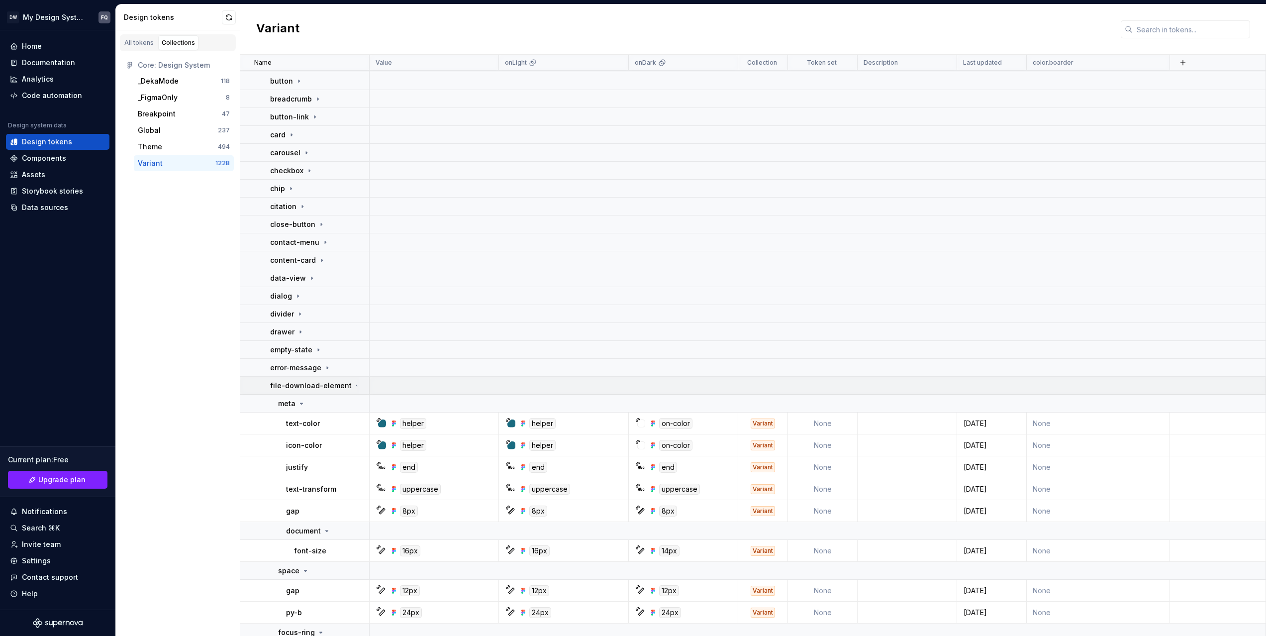
click at [288, 381] on p "file-download-element" at bounding box center [311, 386] width 82 height 10
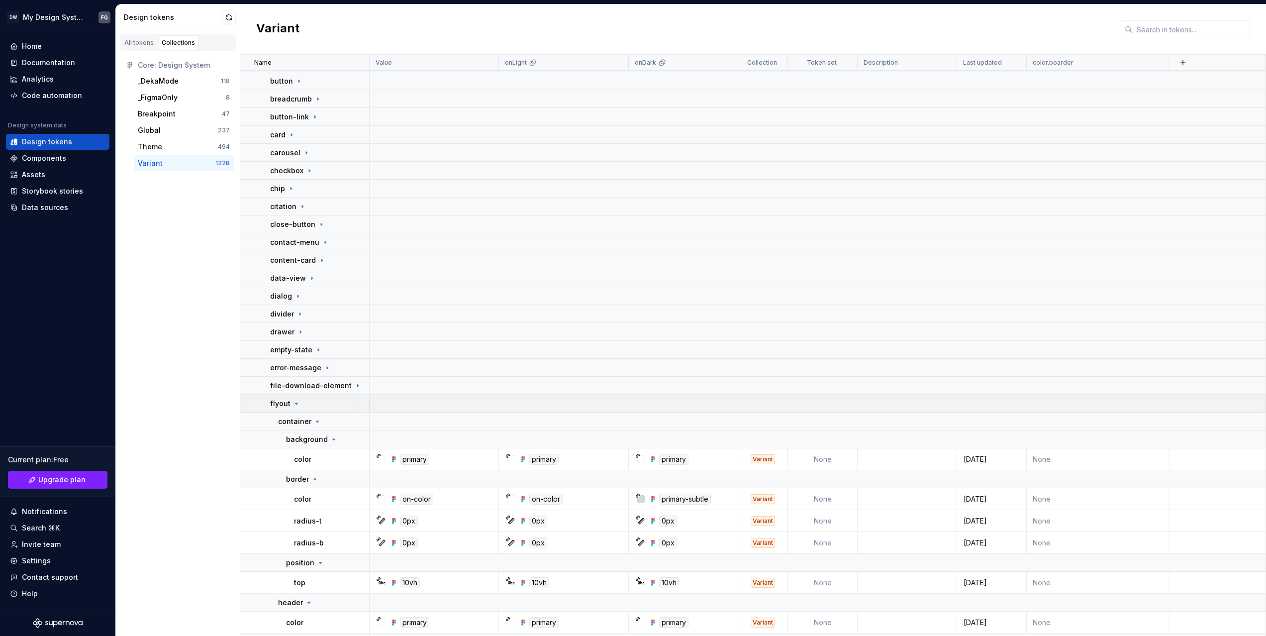
click at [288, 401] on p "flyout" at bounding box center [280, 403] width 20 height 10
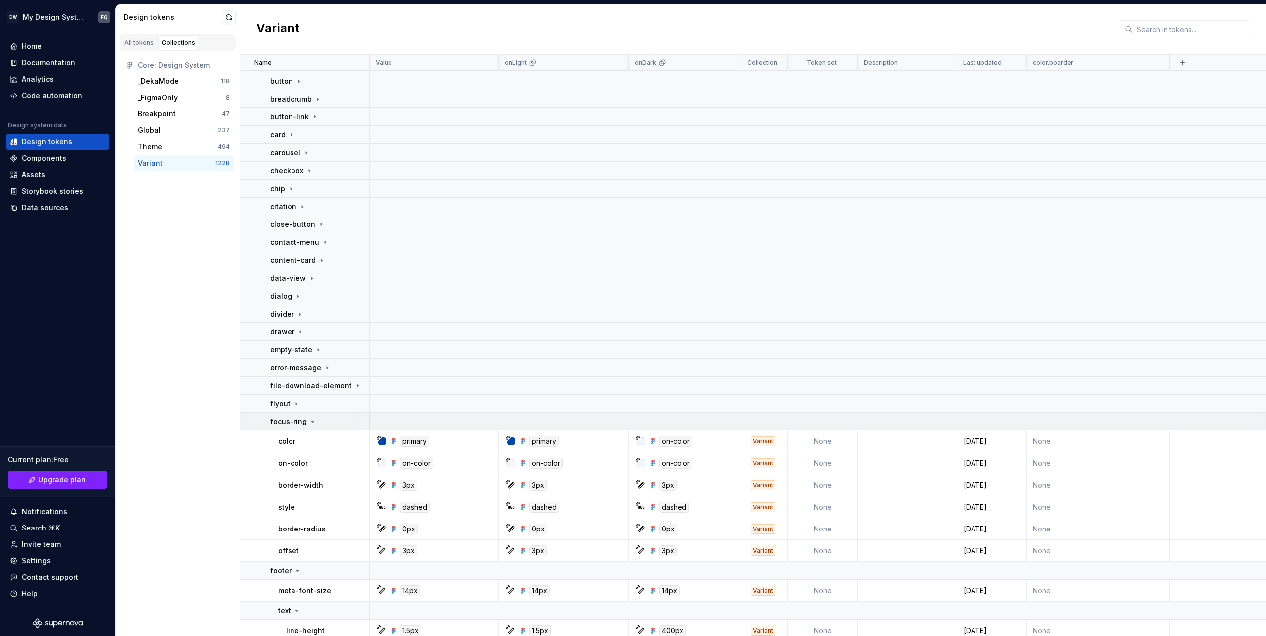
drag, startPoint x: 288, startPoint y: 416, endPoint x: 288, endPoint y: 430, distance: 14.4
click at [288, 416] on p "focus-ring" at bounding box center [288, 421] width 37 height 10
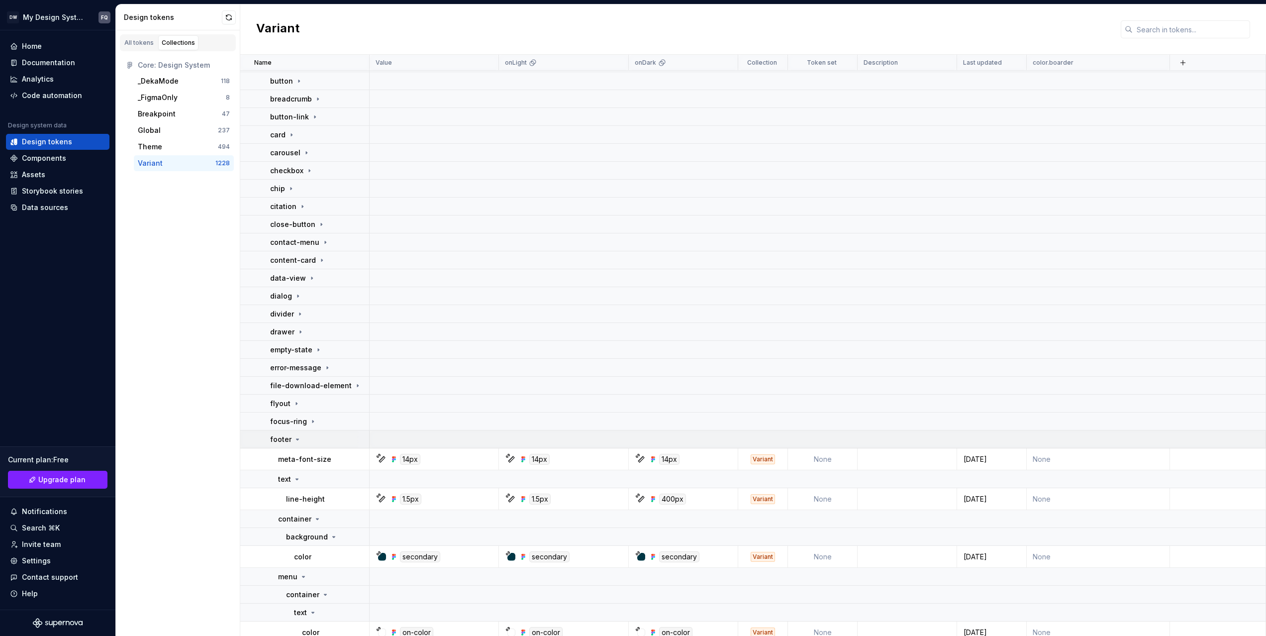
click at [287, 447] on td "footer" at bounding box center [304, 439] width 129 height 18
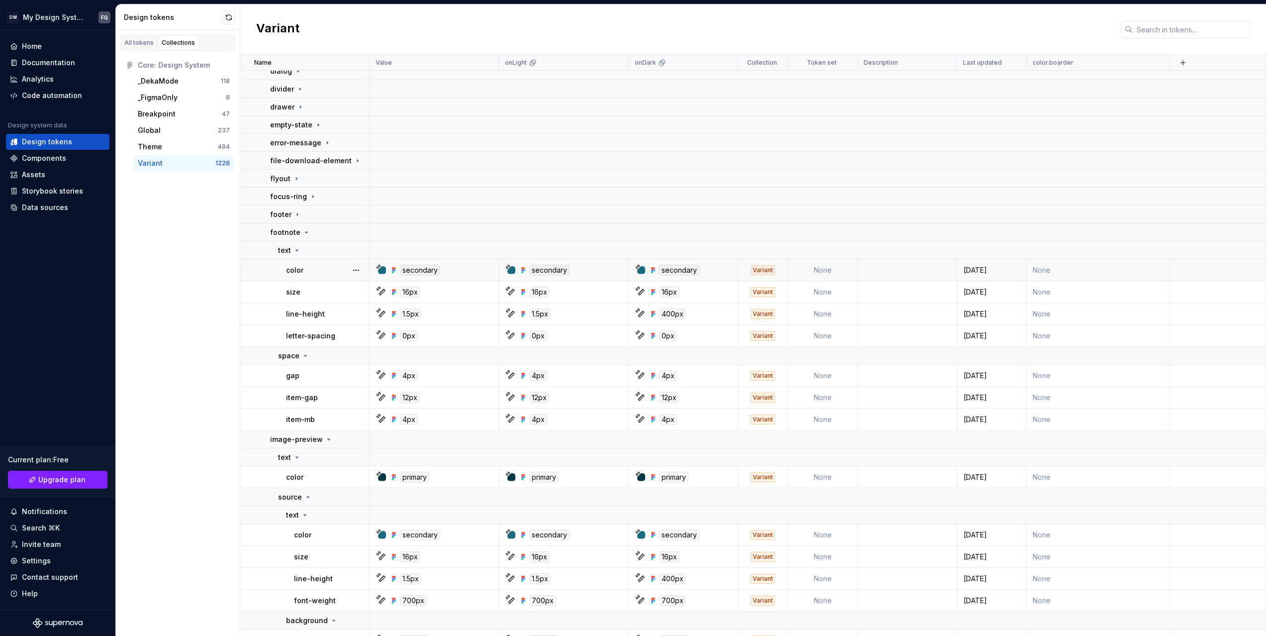
scroll to position [408, 0]
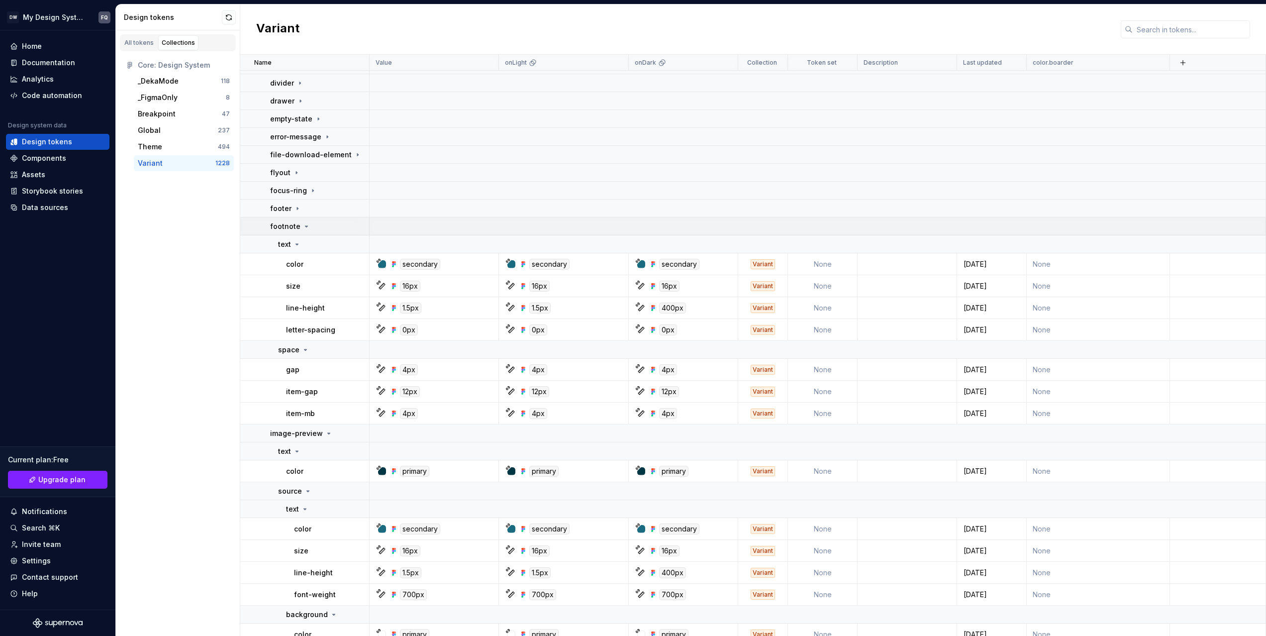
click at [292, 229] on p "footnote" at bounding box center [285, 226] width 30 height 10
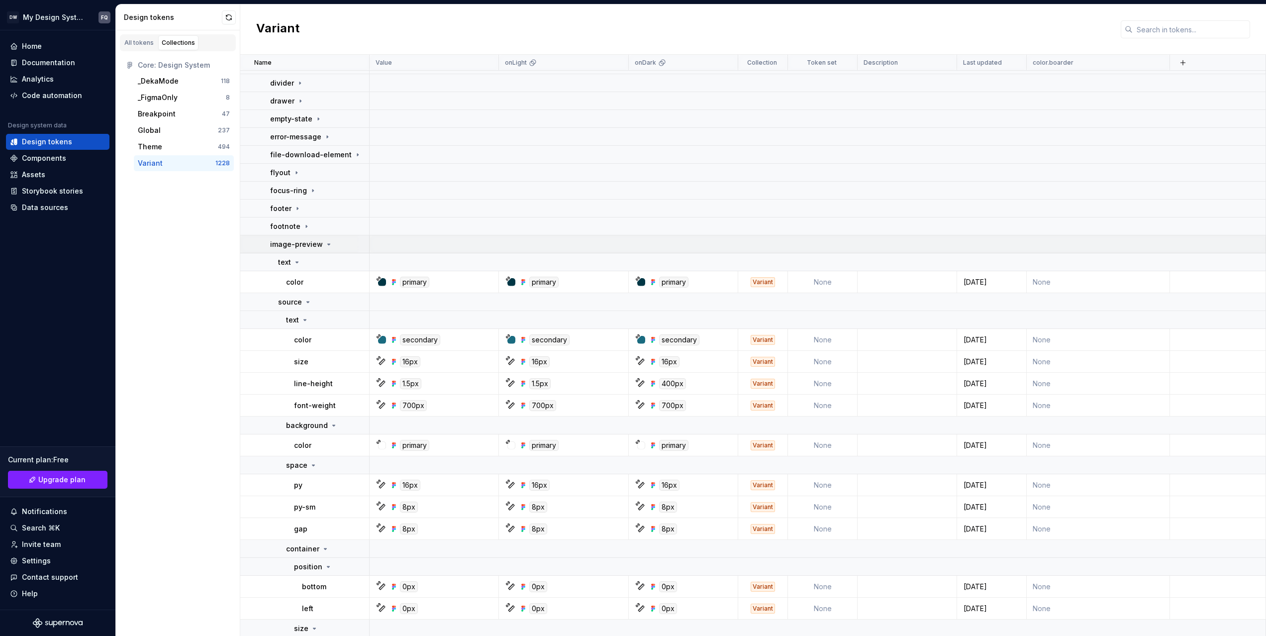
click at [290, 246] on p "image-preview" at bounding box center [296, 244] width 53 height 10
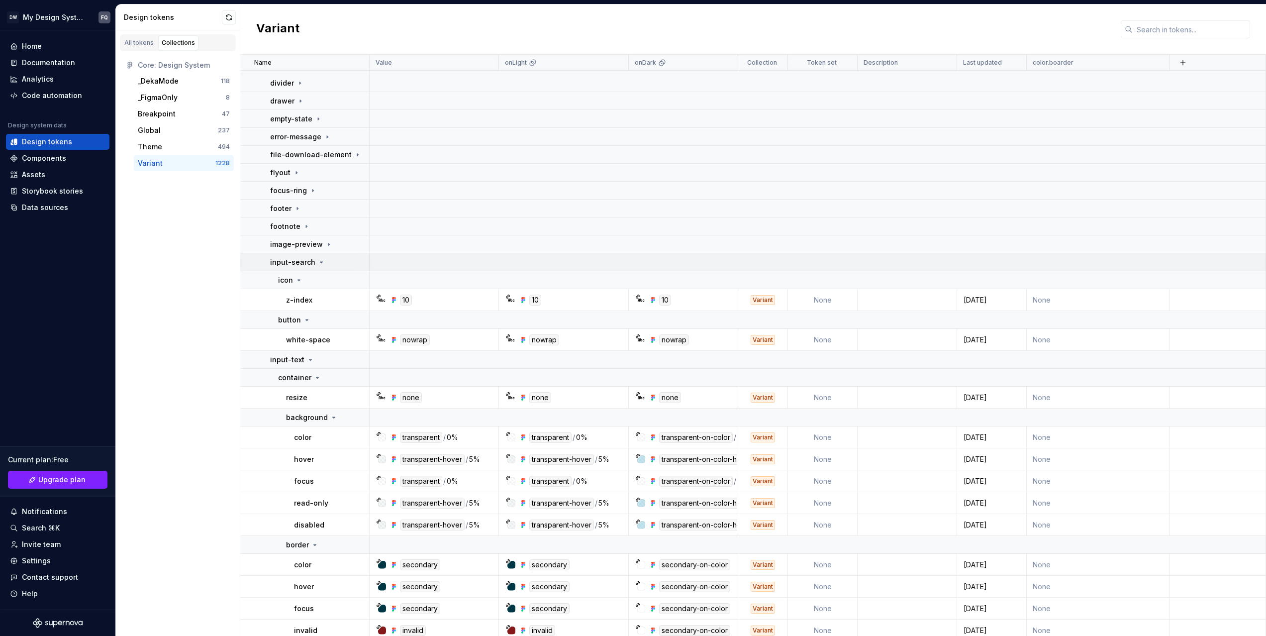
click at [289, 257] on p "input-search" at bounding box center [292, 262] width 45 height 10
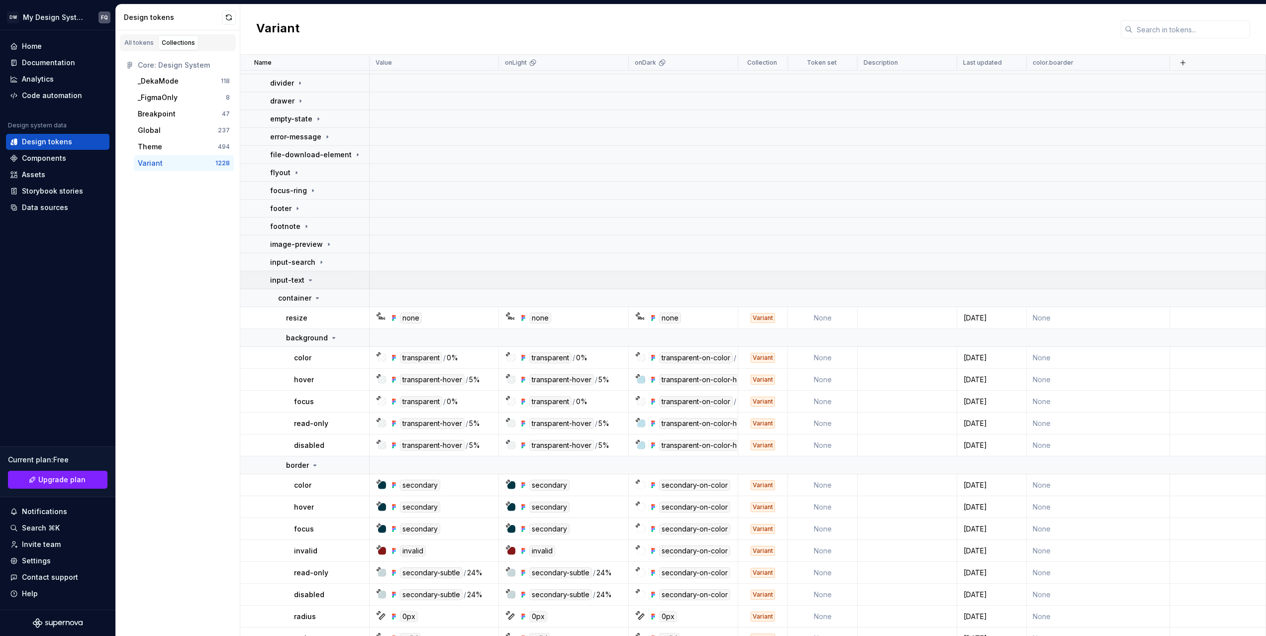
drag, startPoint x: 286, startPoint y: 278, endPoint x: 286, endPoint y: 285, distance: 7.0
click at [286, 279] on p "input-text" at bounding box center [287, 280] width 34 height 10
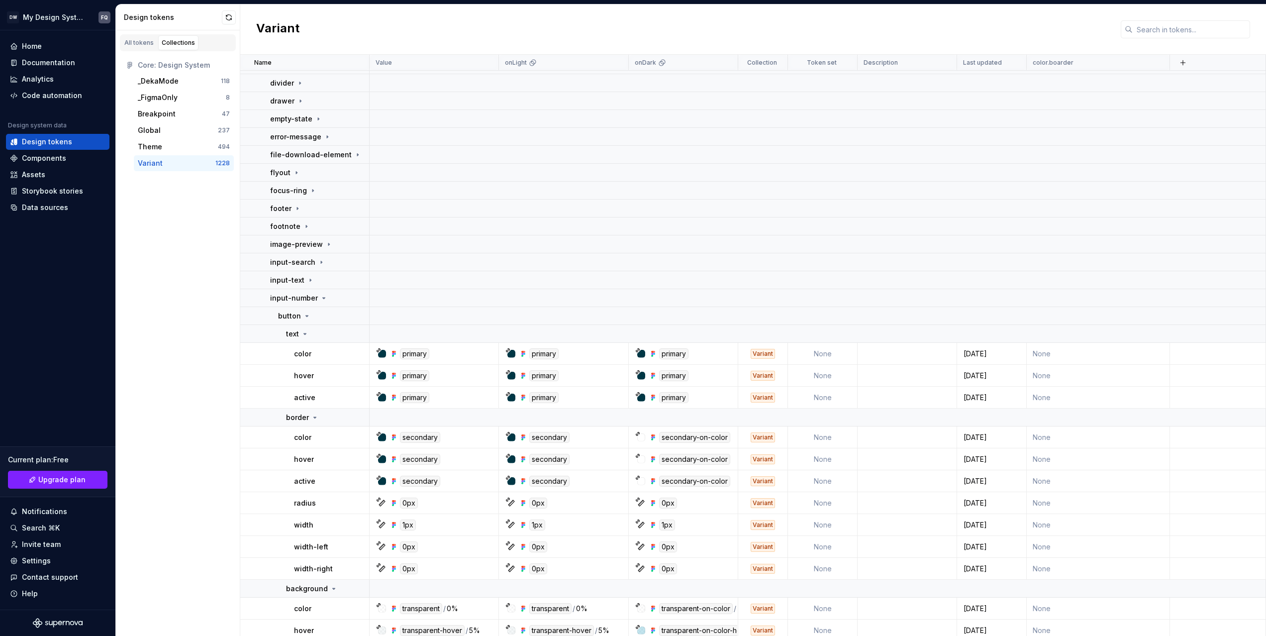
drag, startPoint x: 285, startPoint y: 293, endPoint x: 285, endPoint y: 309, distance: 15.9
click at [285, 294] on p "input-number" at bounding box center [294, 298] width 48 height 10
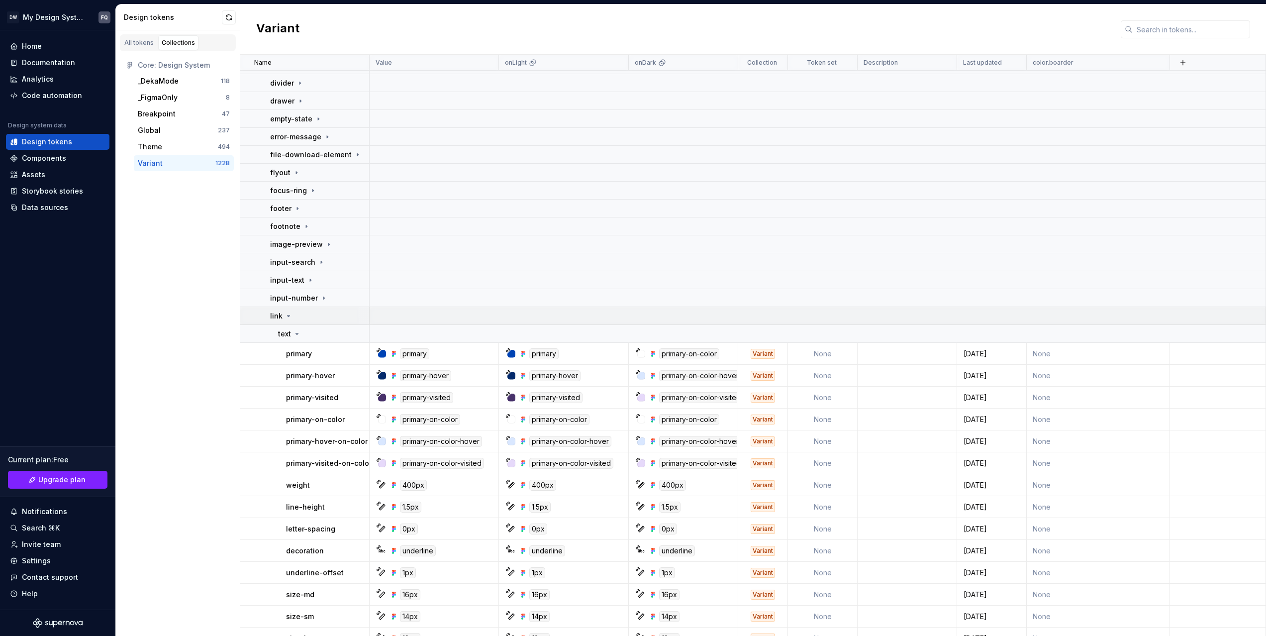
click at [285, 322] on td "link" at bounding box center [304, 316] width 129 height 18
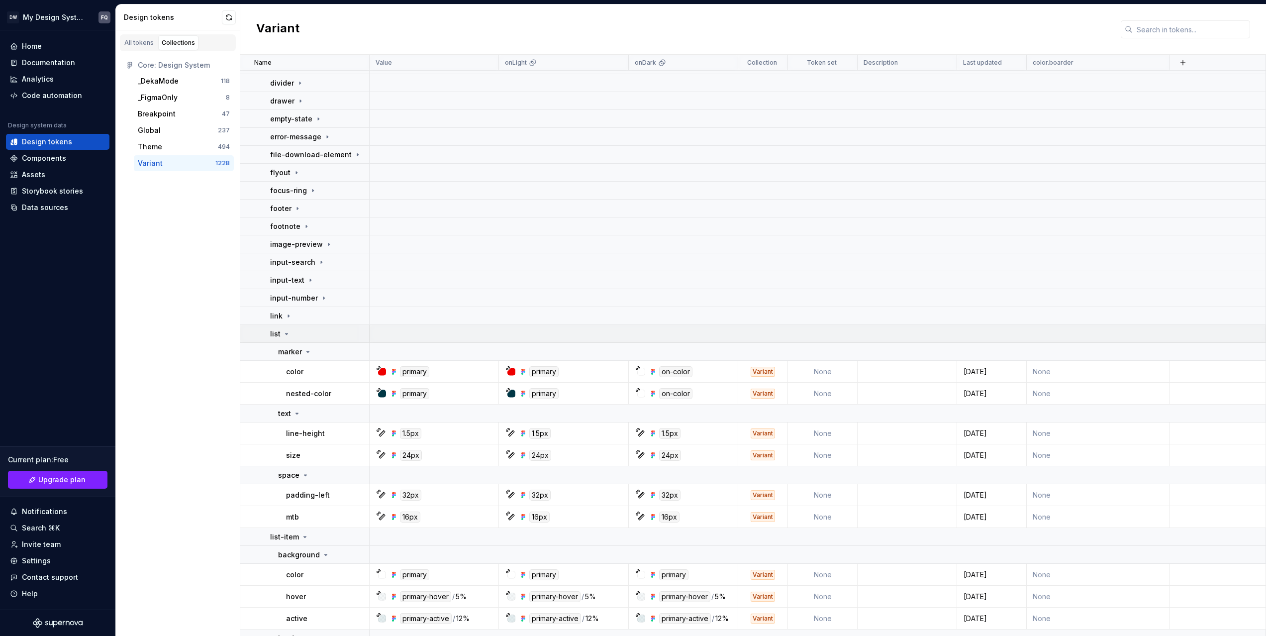
click at [286, 335] on icon at bounding box center [287, 334] width 8 height 8
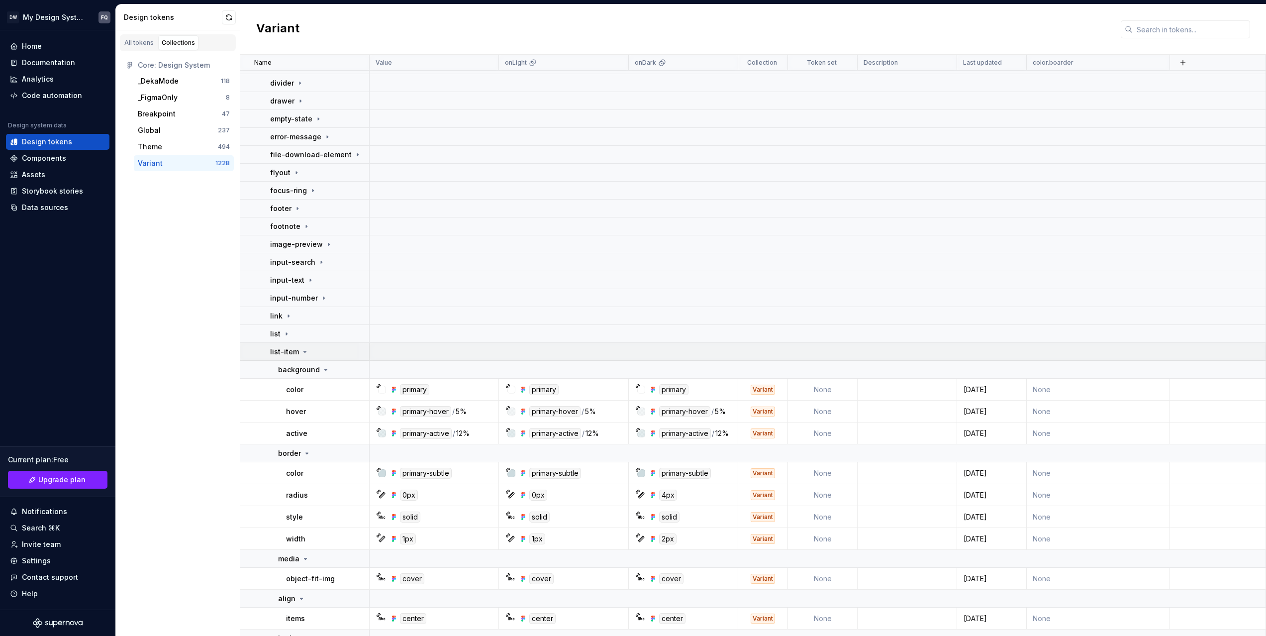
drag, startPoint x: 286, startPoint y: 350, endPoint x: 286, endPoint y: 356, distance: 6.0
click at [286, 351] on p "list-item" at bounding box center [284, 352] width 29 height 10
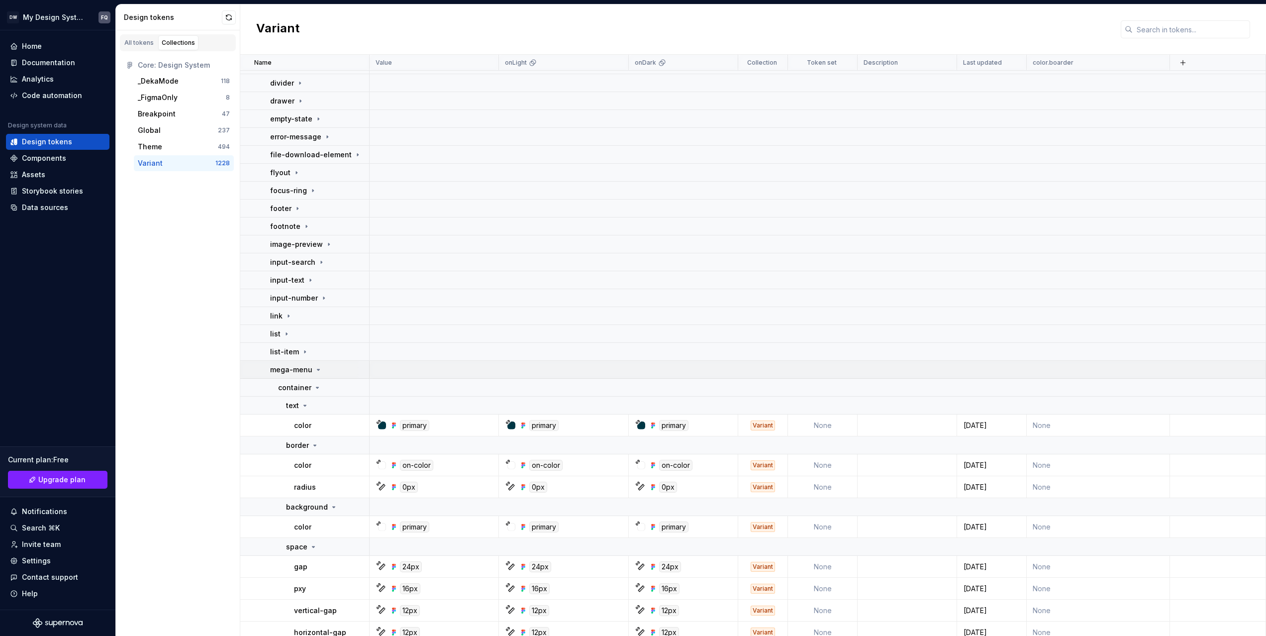
click at [285, 370] on p "mega-menu" at bounding box center [291, 370] width 42 height 10
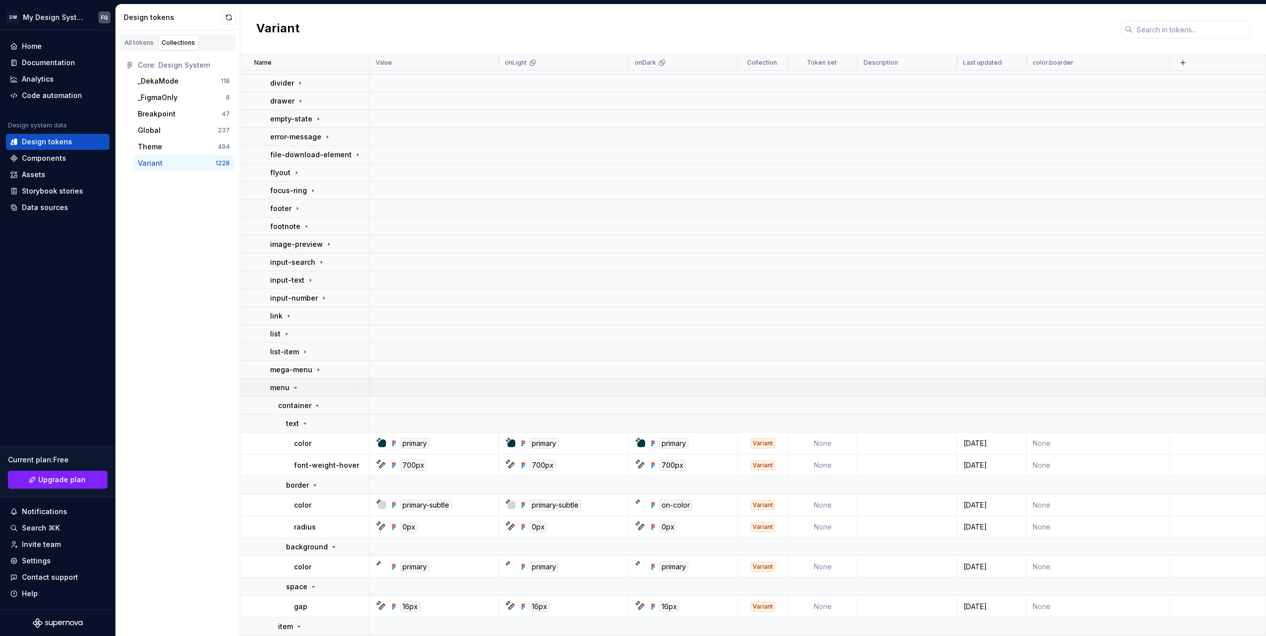
drag, startPoint x: 285, startPoint y: 384, endPoint x: 284, endPoint y: 392, distance: 8.0
click at [285, 386] on p "menu" at bounding box center [279, 388] width 19 height 10
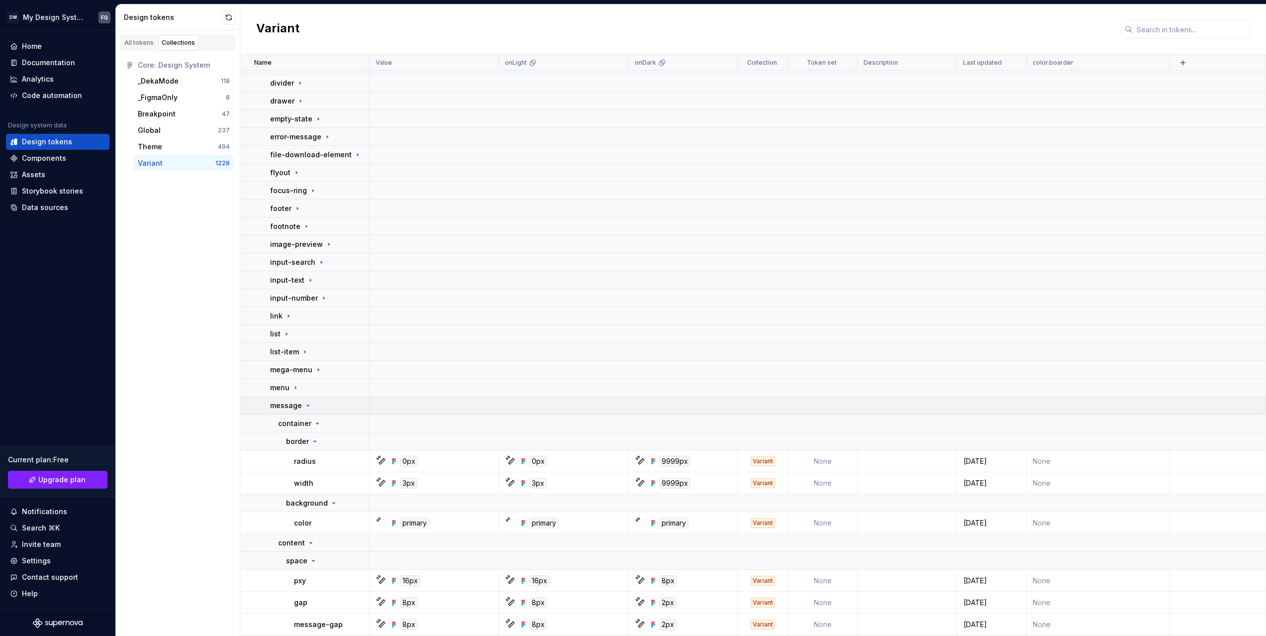
click at [286, 402] on p "message" at bounding box center [286, 405] width 32 height 10
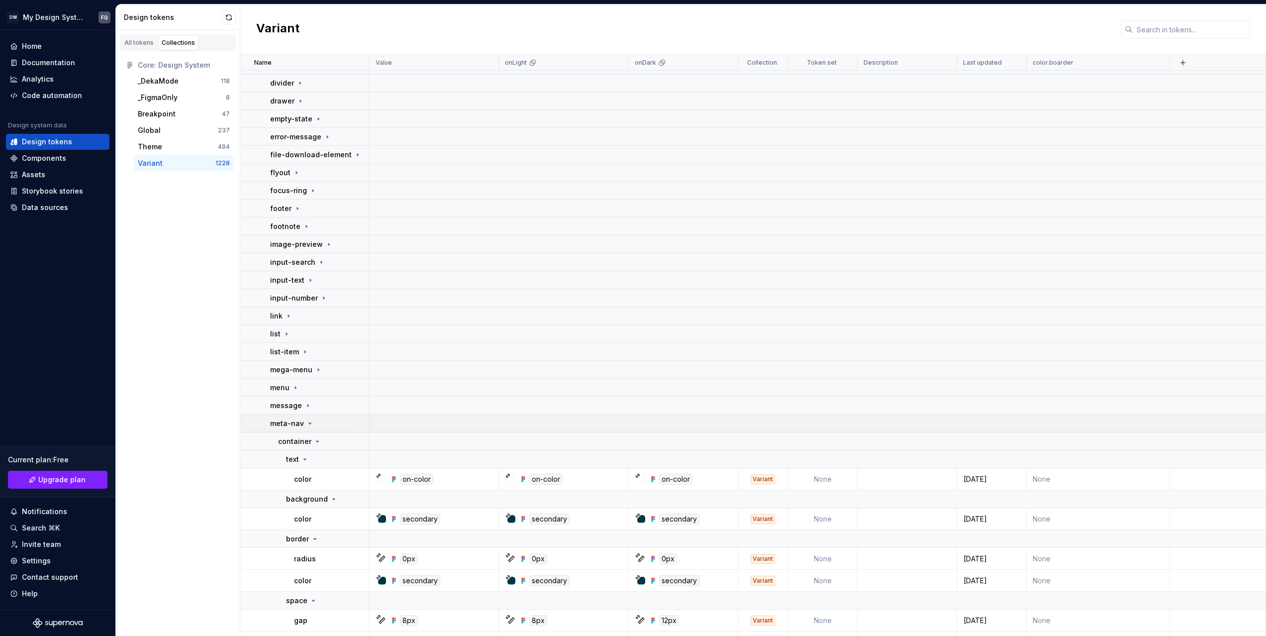
drag, startPoint x: 289, startPoint y: 421, endPoint x: 288, endPoint y: 430, distance: 9.0
click at [289, 421] on p "meta-nav" at bounding box center [287, 423] width 34 height 10
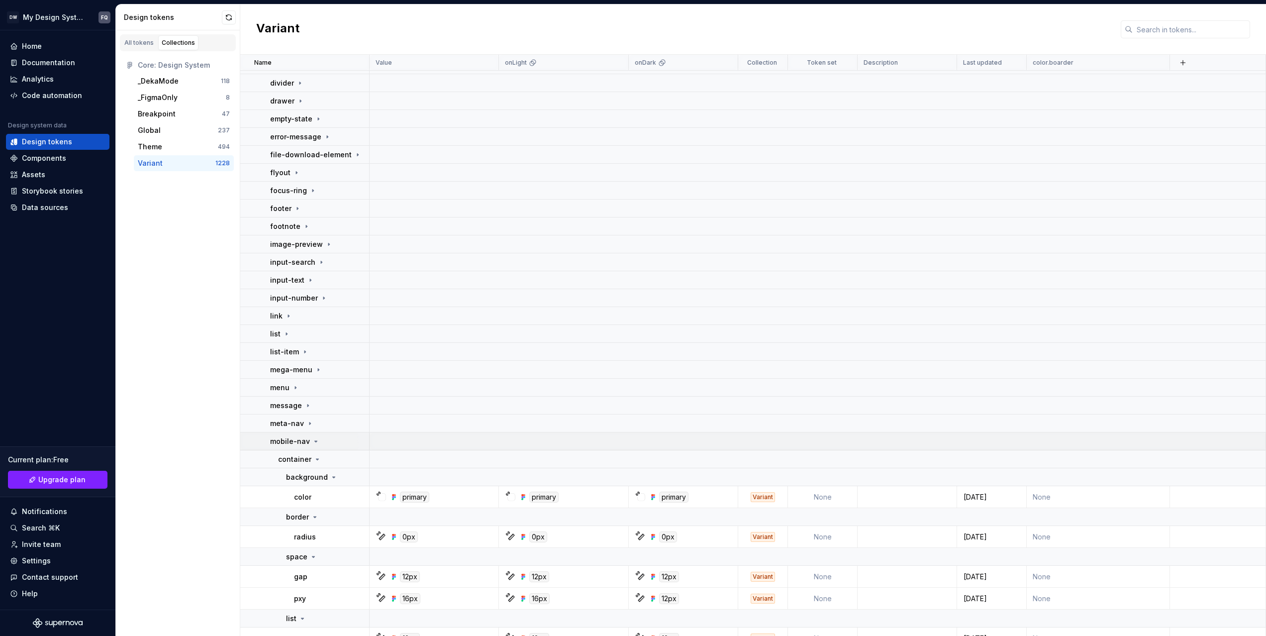
drag, startPoint x: 288, startPoint y: 440, endPoint x: 288, endPoint y: 448, distance: 8.0
click at [288, 442] on p "mobile-nav" at bounding box center [290, 441] width 40 height 10
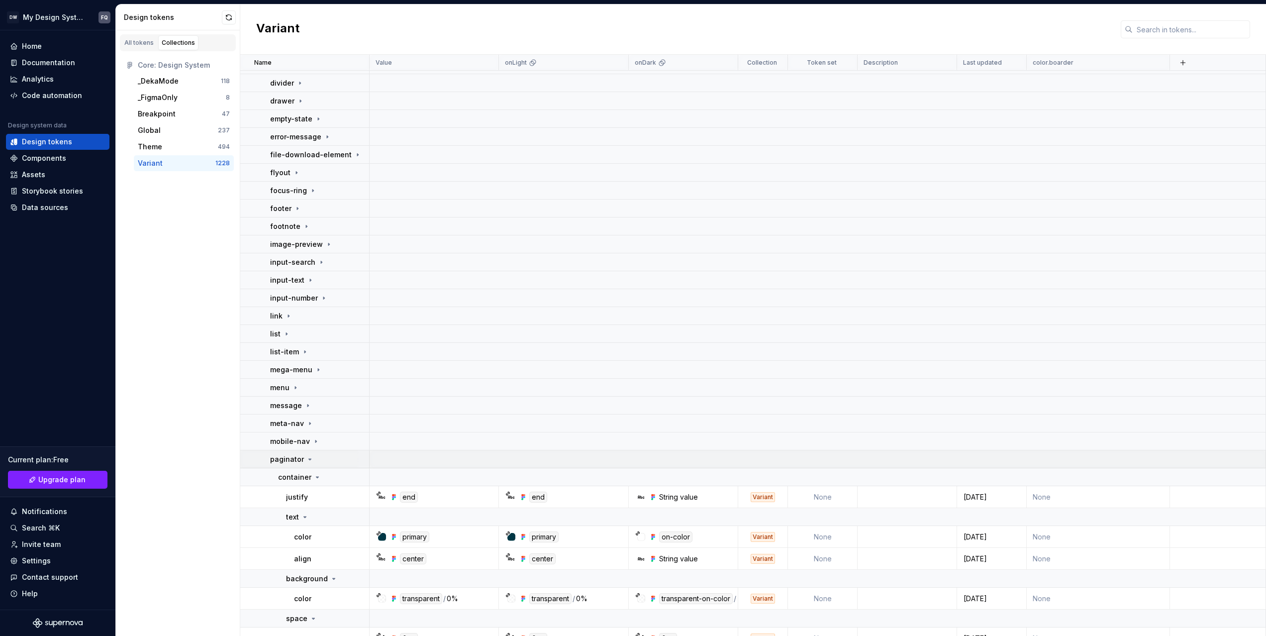
click at [288, 464] on td "paginator" at bounding box center [304, 459] width 129 height 18
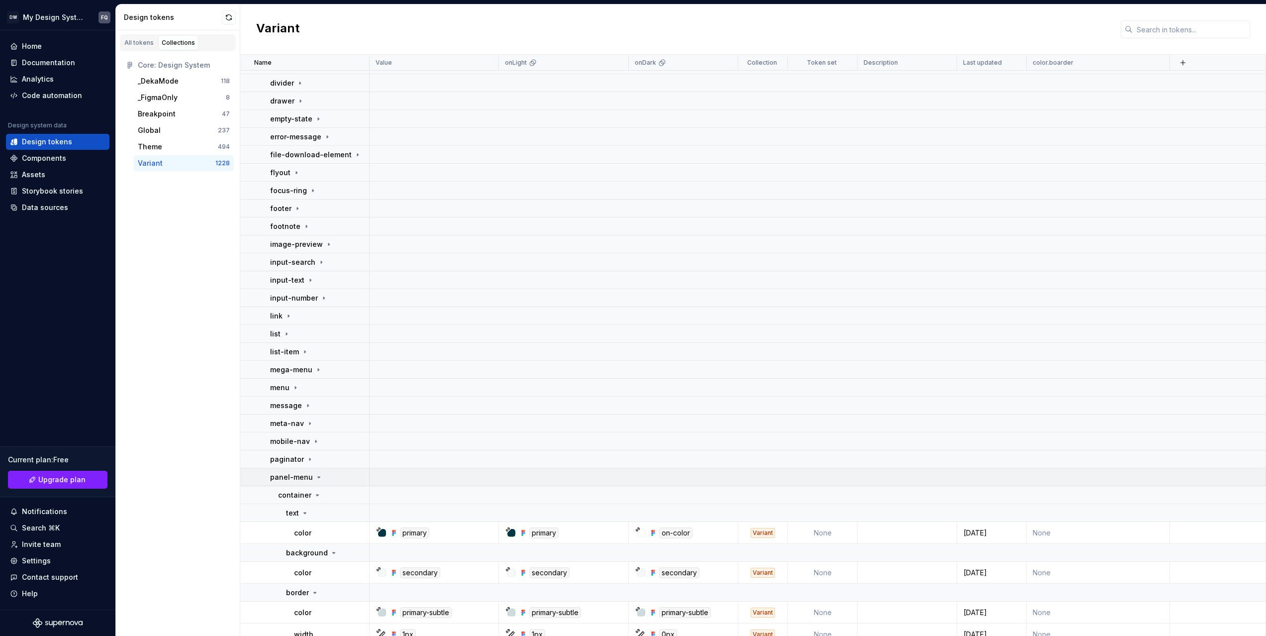
click at [287, 481] on p "panel-menu" at bounding box center [291, 477] width 43 height 10
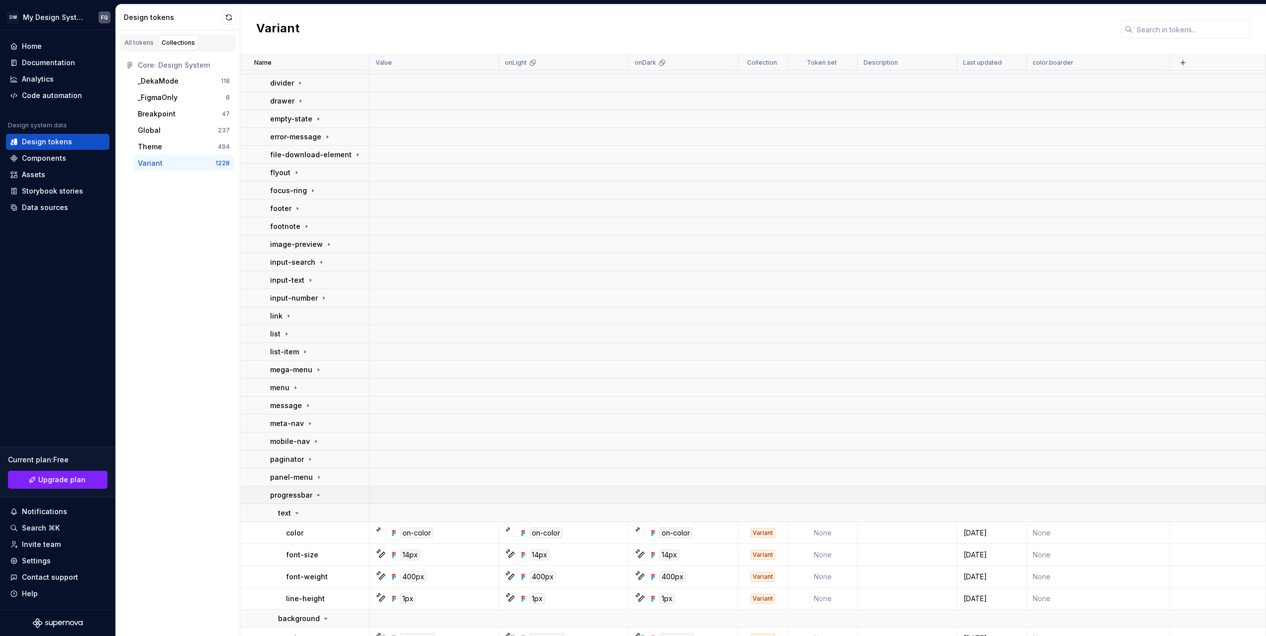
drag, startPoint x: 287, startPoint y: 489, endPoint x: 287, endPoint y: 494, distance: 5.5
click at [287, 491] on p "progressbar" at bounding box center [291, 495] width 42 height 10
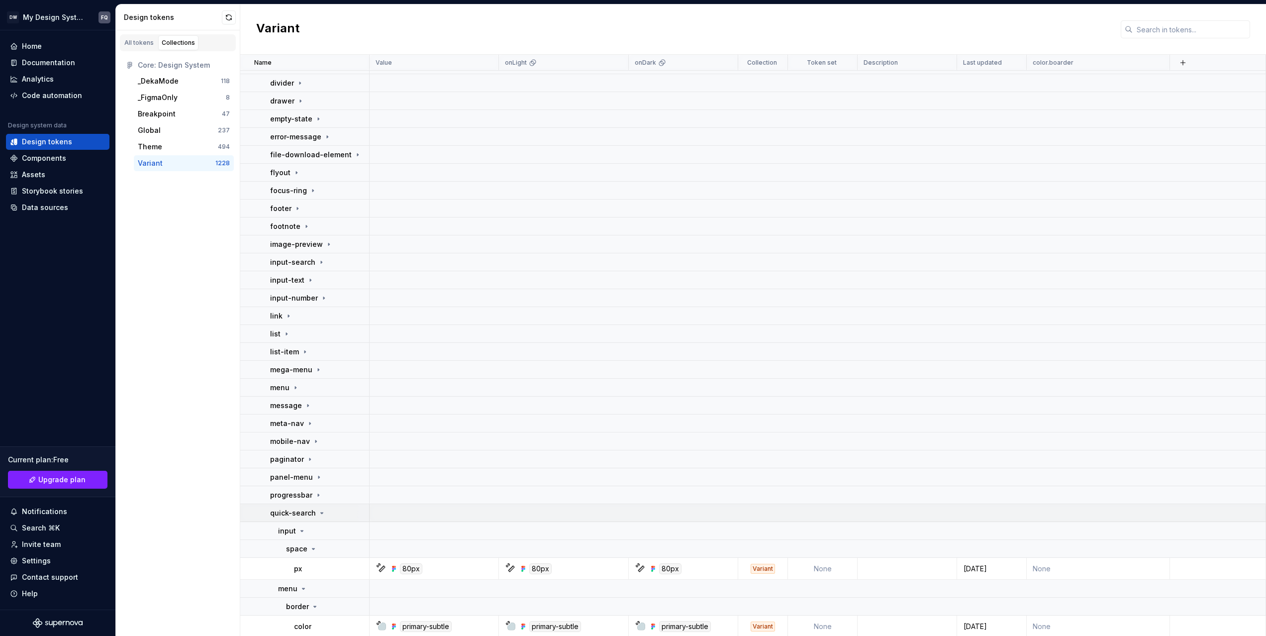
click at [286, 513] on p "quick-search" at bounding box center [293, 513] width 46 height 10
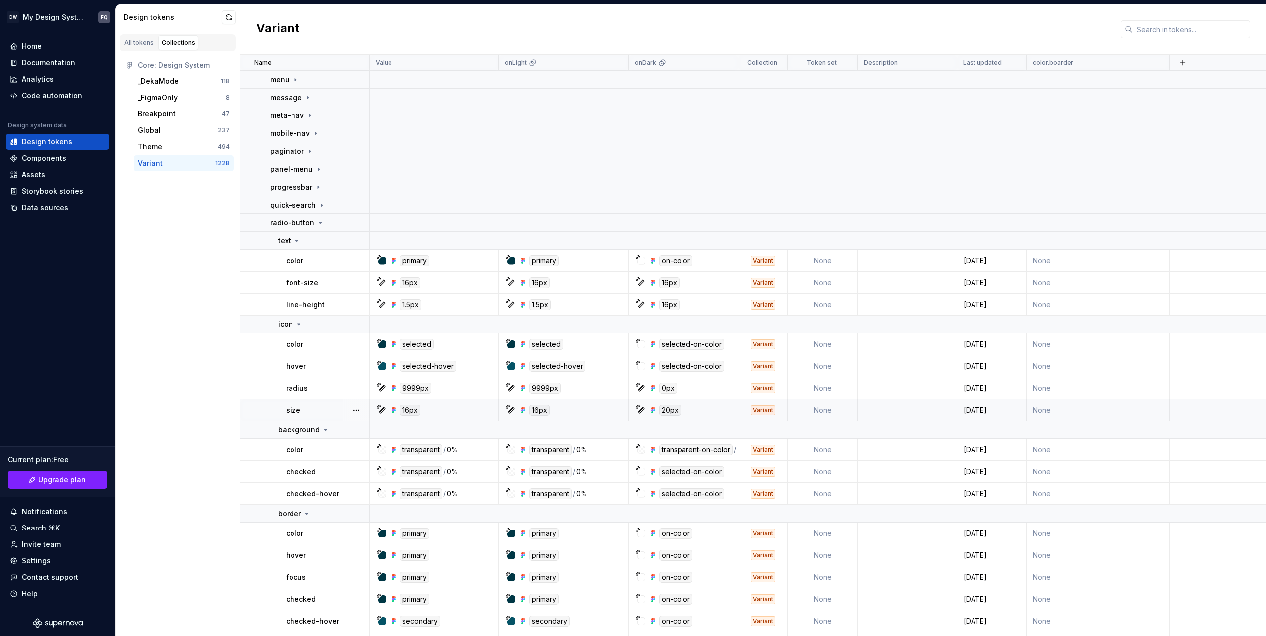
scroll to position [762, 0]
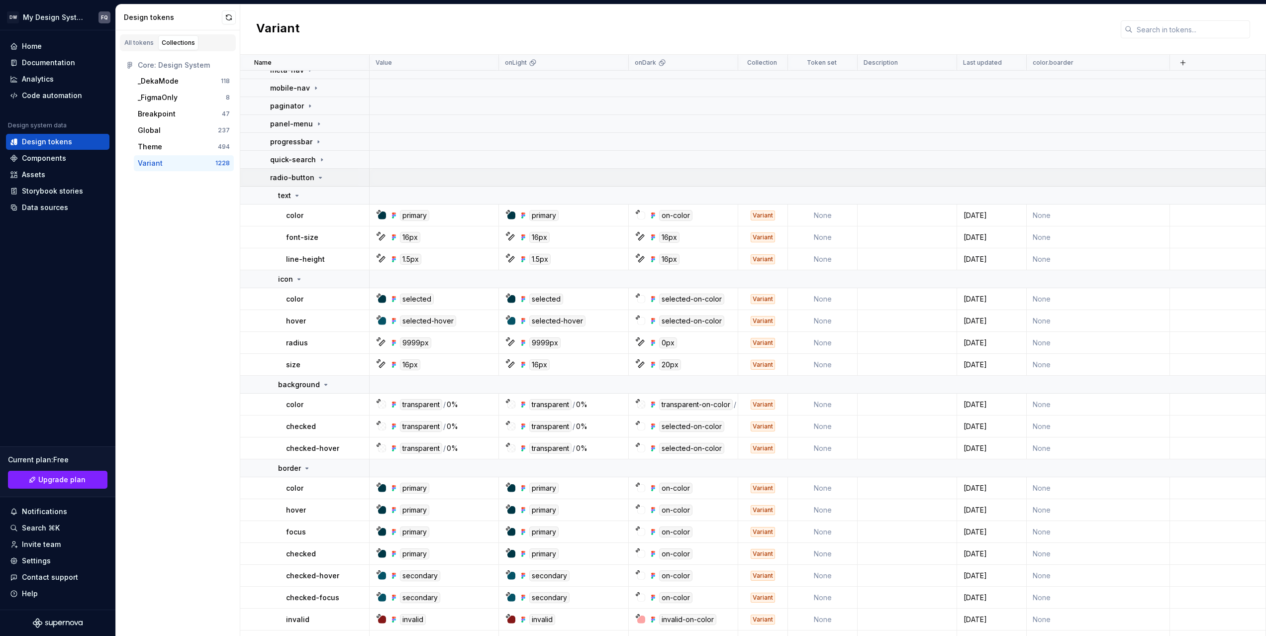
click at [285, 176] on p "radio-button" at bounding box center [292, 178] width 44 height 10
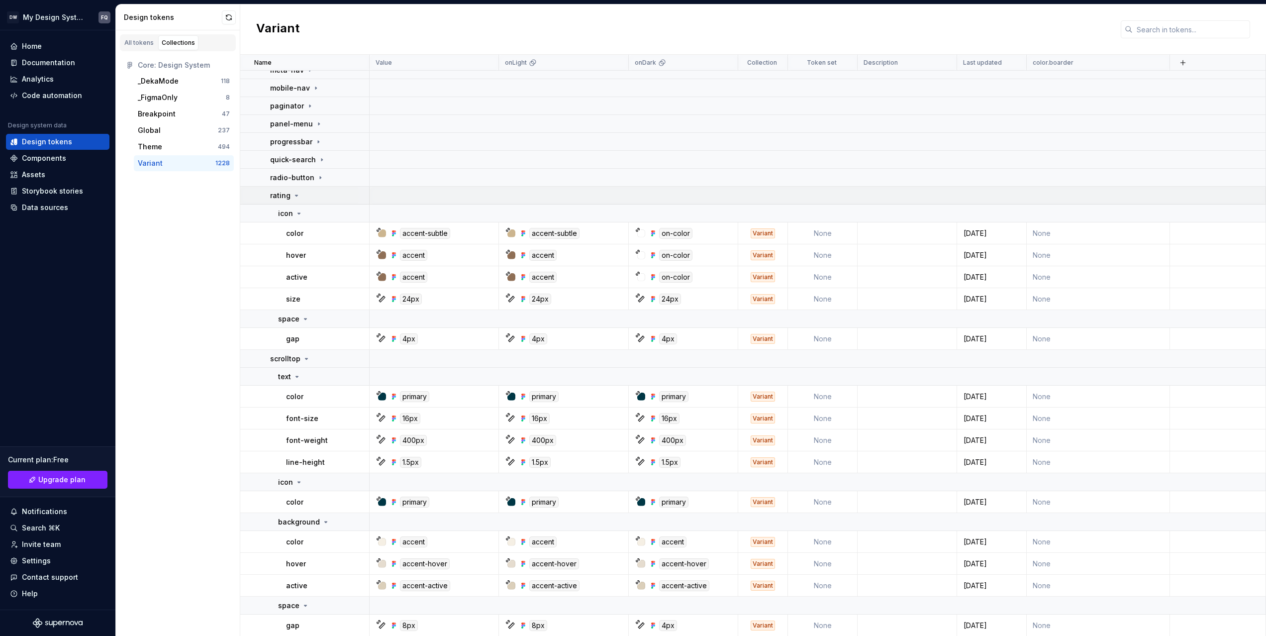
click at [284, 193] on p "rating" at bounding box center [280, 196] width 20 height 10
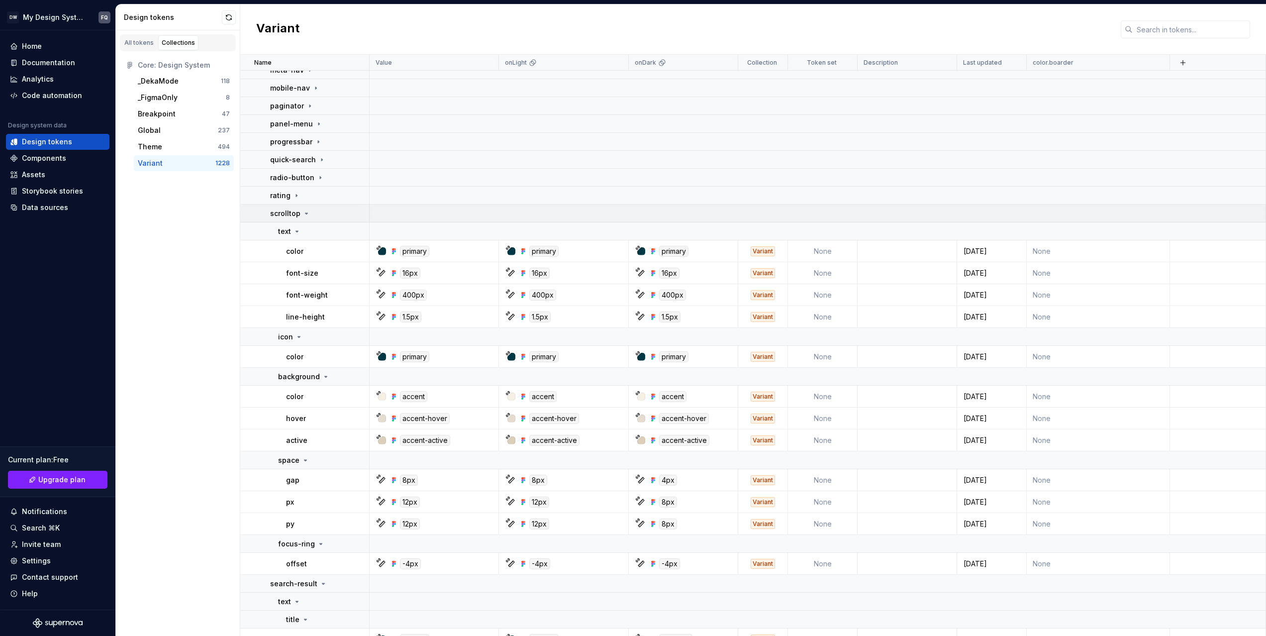
click at [284, 210] on p "scrolltop" at bounding box center [285, 213] width 30 height 10
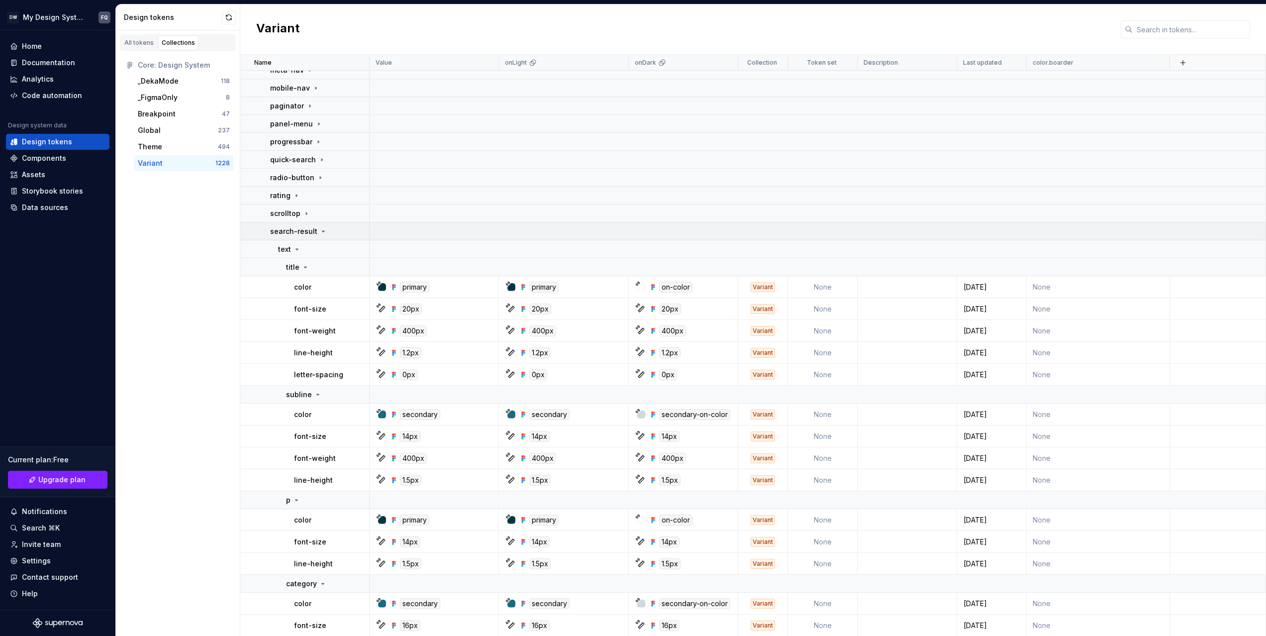
click at [284, 233] on p "search-result" at bounding box center [293, 231] width 47 height 10
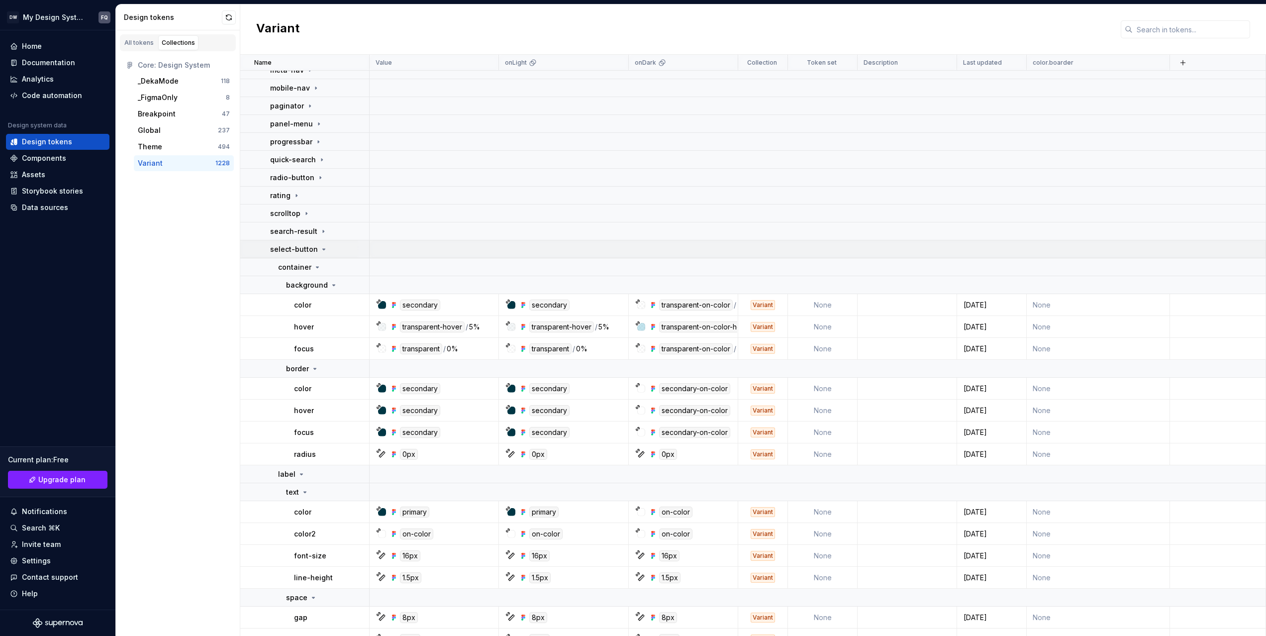
click at [287, 247] on p "select-button" at bounding box center [294, 249] width 48 height 10
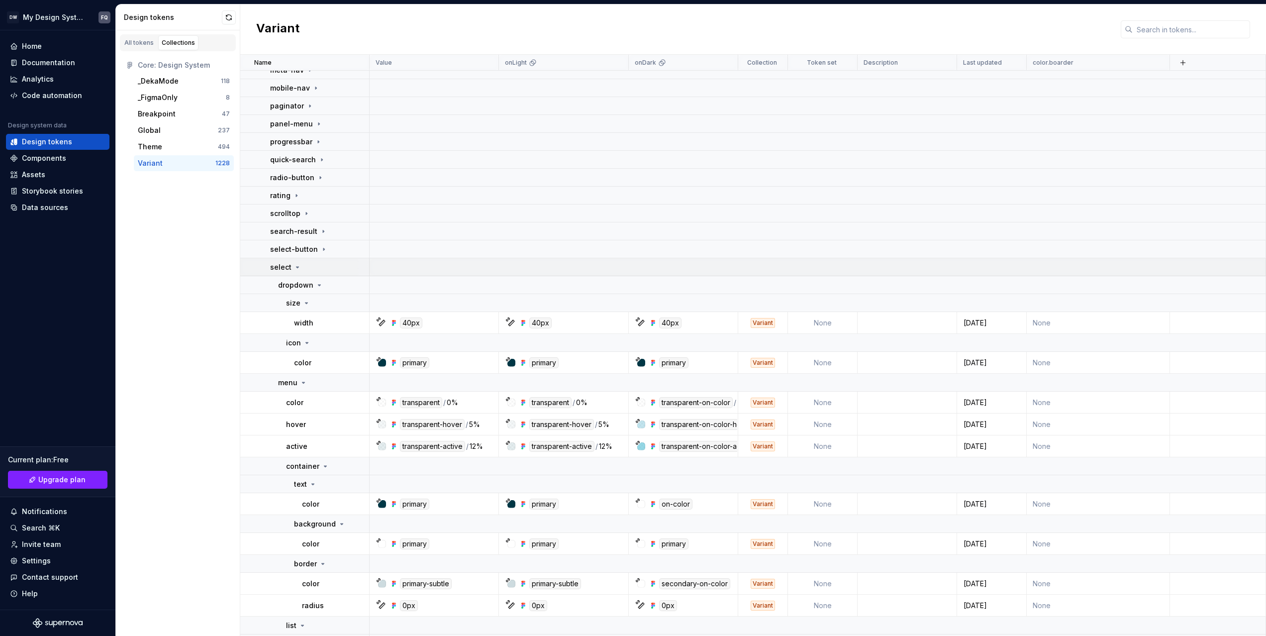
click at [287, 262] on p "select" at bounding box center [280, 267] width 21 height 10
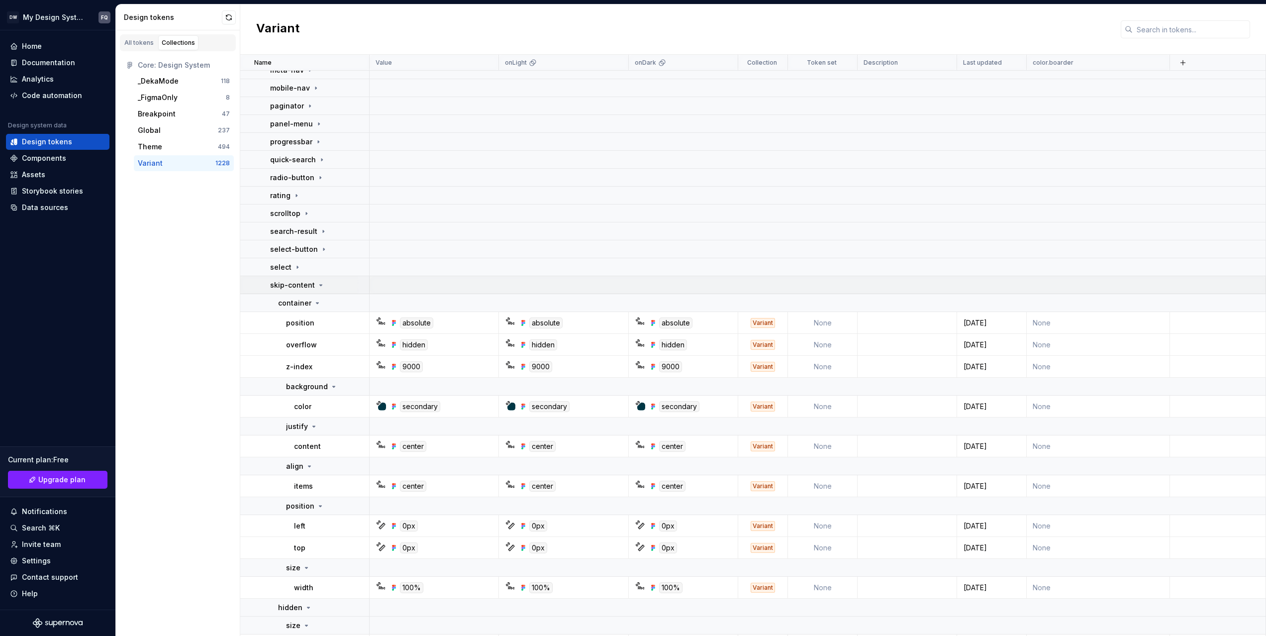
click at [288, 284] on p "skip-content" at bounding box center [292, 285] width 45 height 10
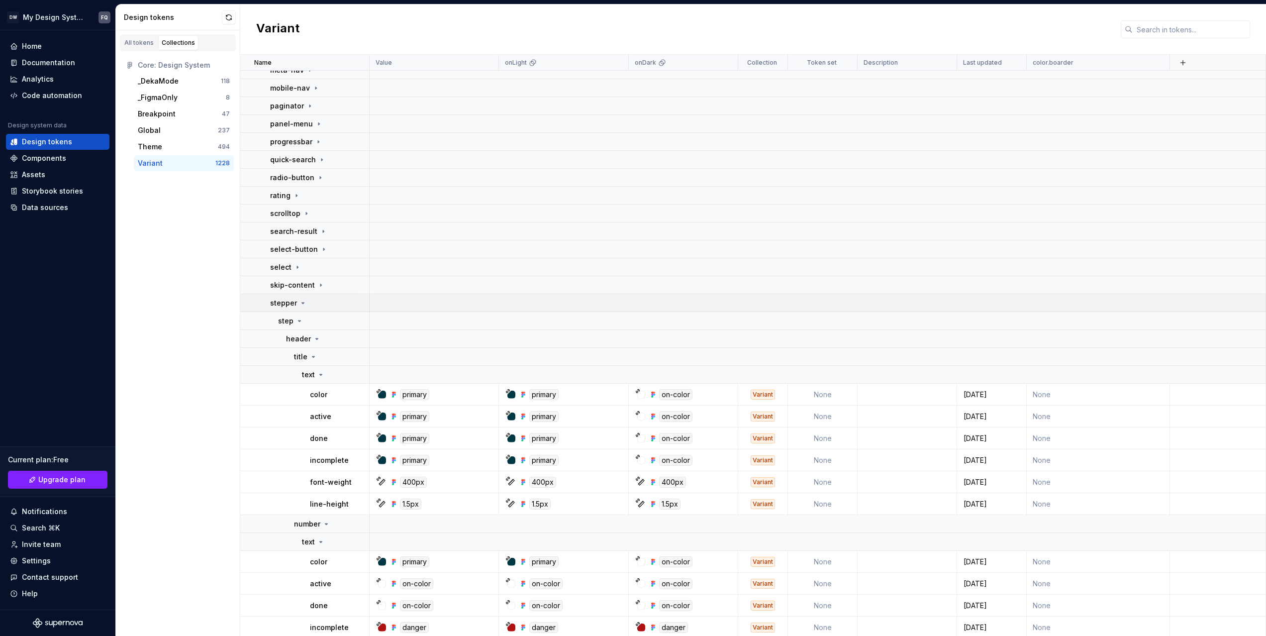
click at [289, 306] on p "stepper" at bounding box center [283, 303] width 27 height 10
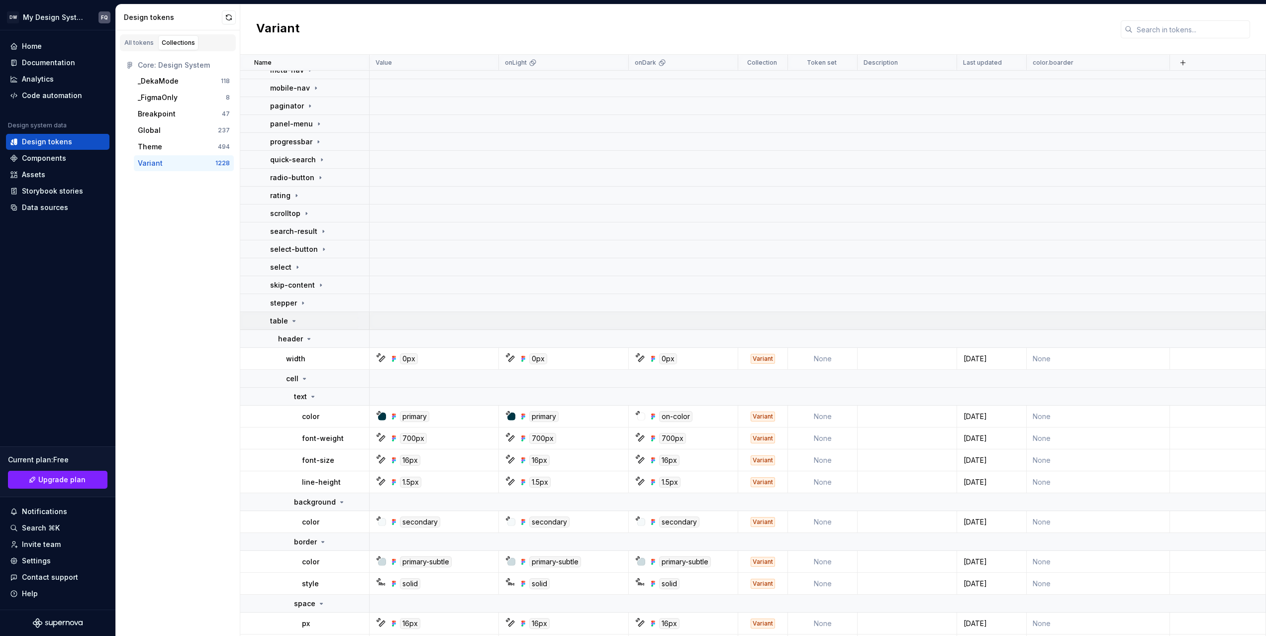
click at [290, 320] on icon at bounding box center [294, 321] width 8 height 8
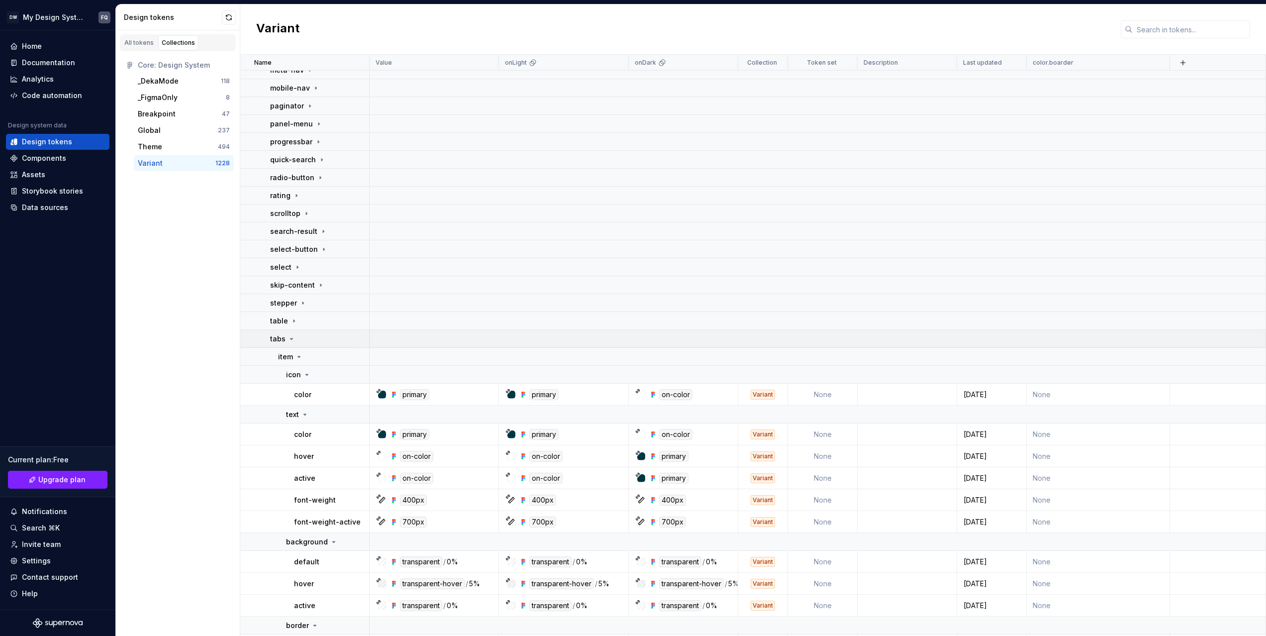
drag, startPoint x: 290, startPoint y: 332, endPoint x: 289, endPoint y: 341, distance: 8.5
click at [290, 334] on td "tabs" at bounding box center [304, 339] width 129 height 18
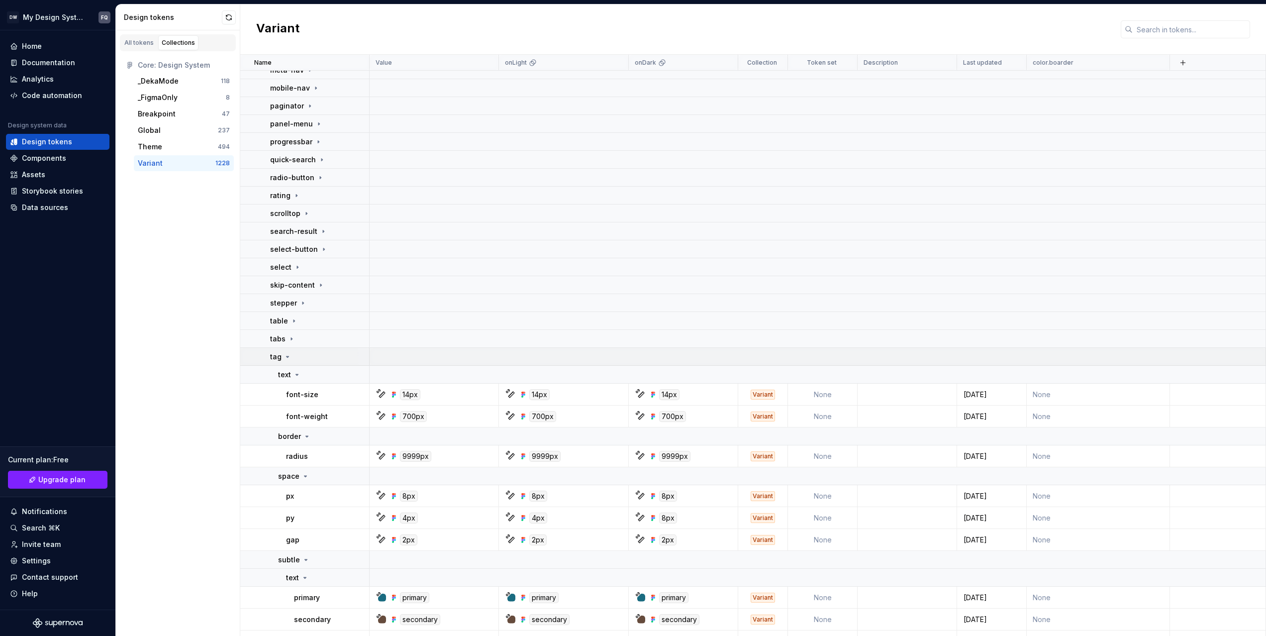
drag, startPoint x: 289, startPoint y: 357, endPoint x: 289, endPoint y: 364, distance: 6.5
click at [289, 359] on icon at bounding box center [288, 357] width 8 height 8
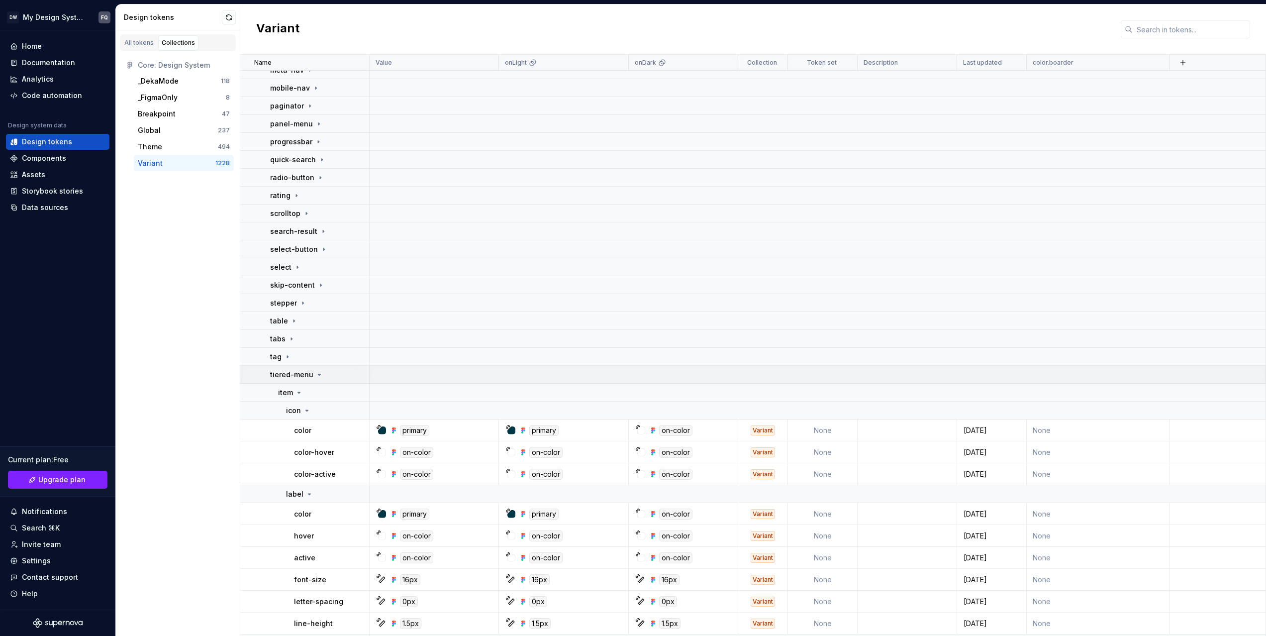
click at [288, 370] on p "tiered-menu" at bounding box center [291, 375] width 43 height 10
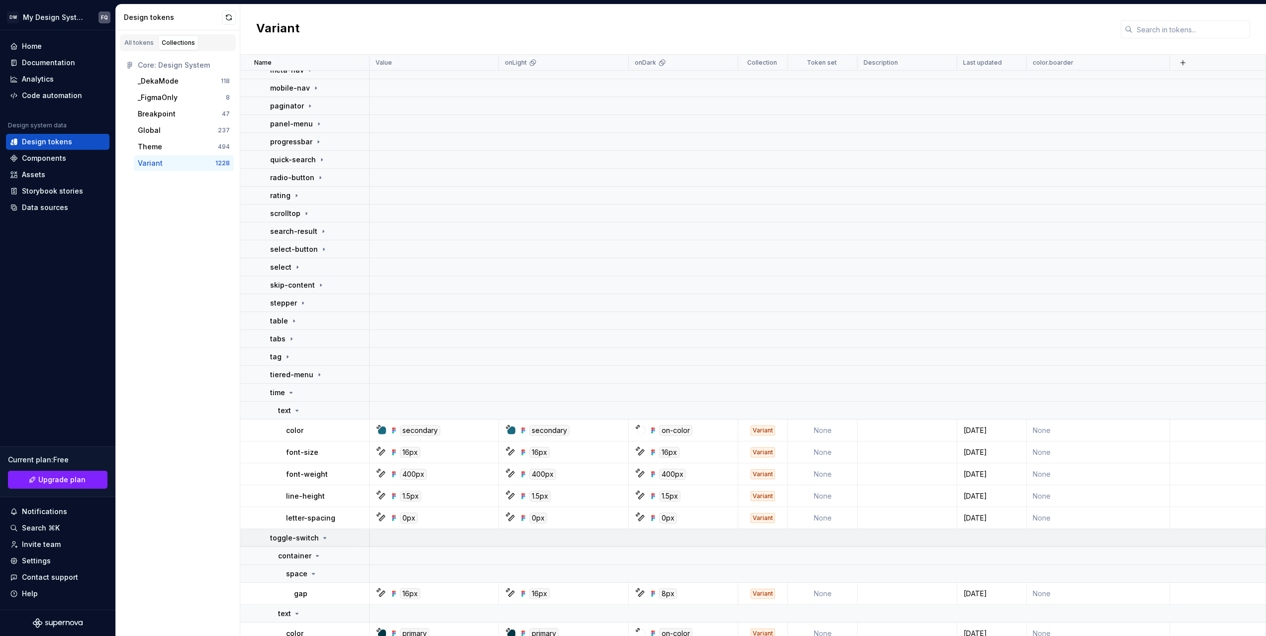
drag, startPoint x: 287, startPoint y: 385, endPoint x: 285, endPoint y: 402, distance: 17.5
click at [287, 387] on td "time" at bounding box center [304, 393] width 129 height 18
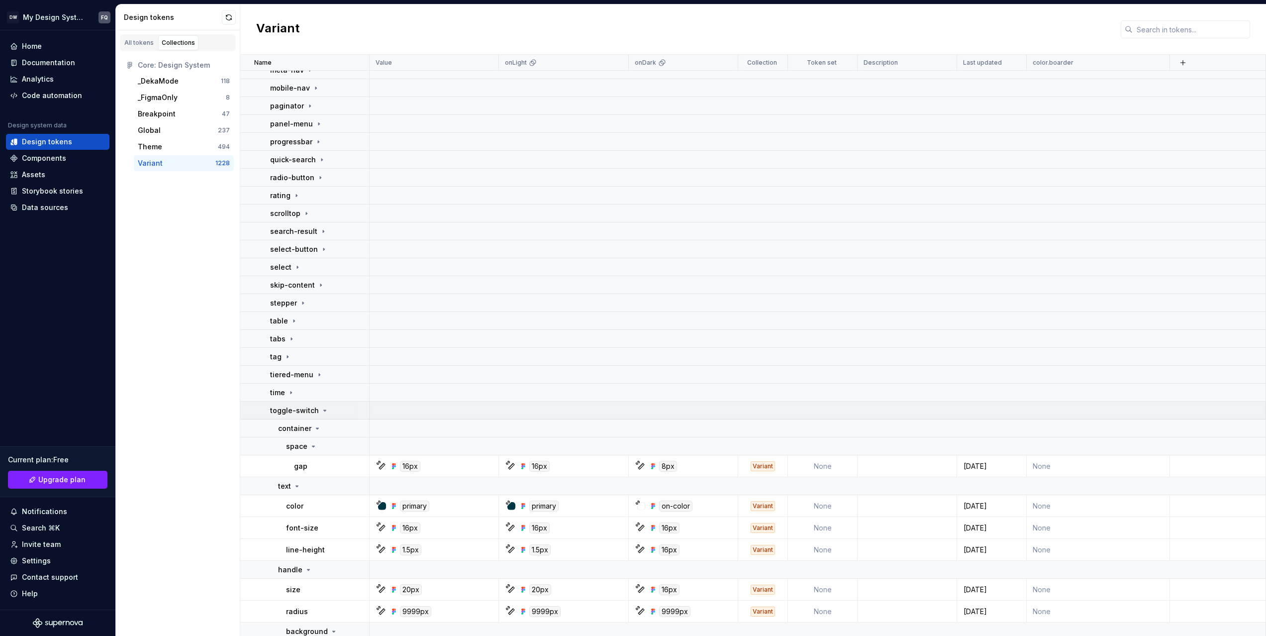
click at [285, 417] on td "toggle-switch" at bounding box center [304, 410] width 129 height 18
click at [286, 437] on td "text" at bounding box center [304, 446] width 129 height 18
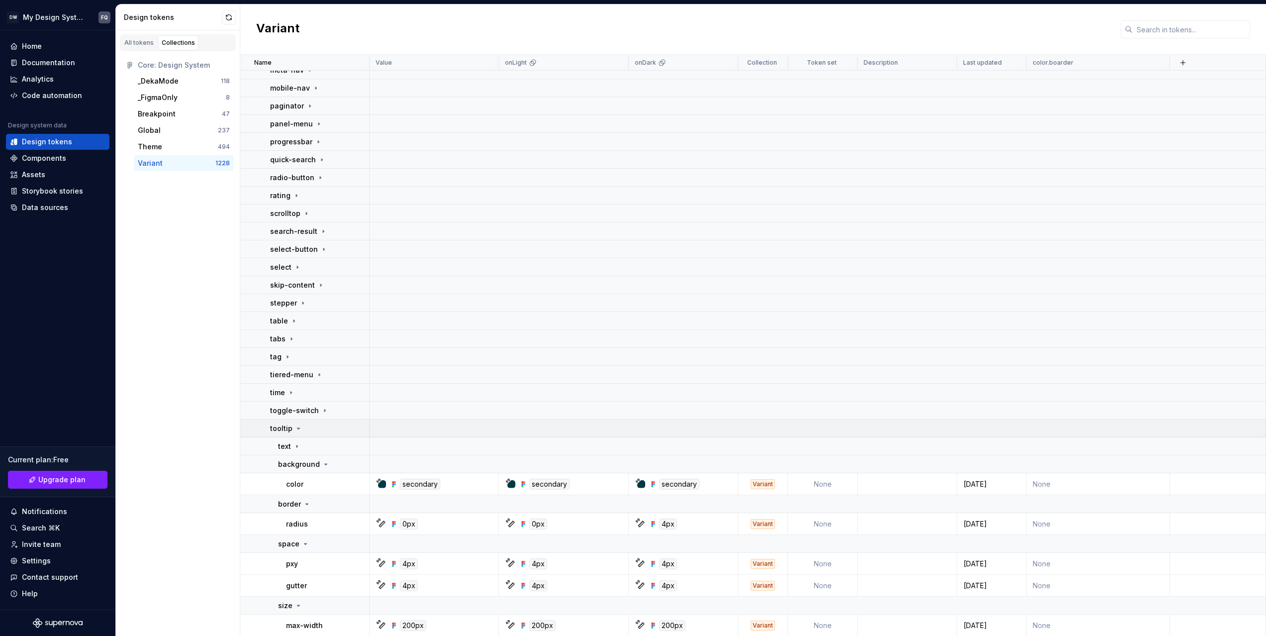
click at [287, 424] on p "tooltip" at bounding box center [281, 428] width 22 height 10
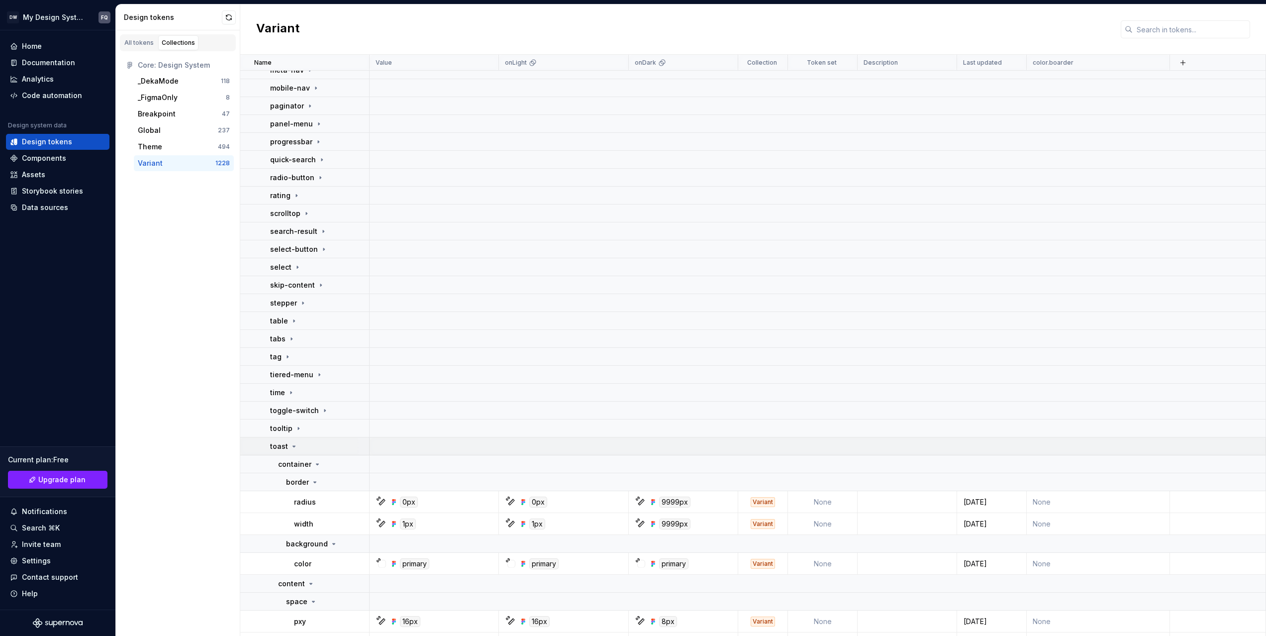
click at [286, 443] on p "toast" at bounding box center [279, 446] width 18 height 10
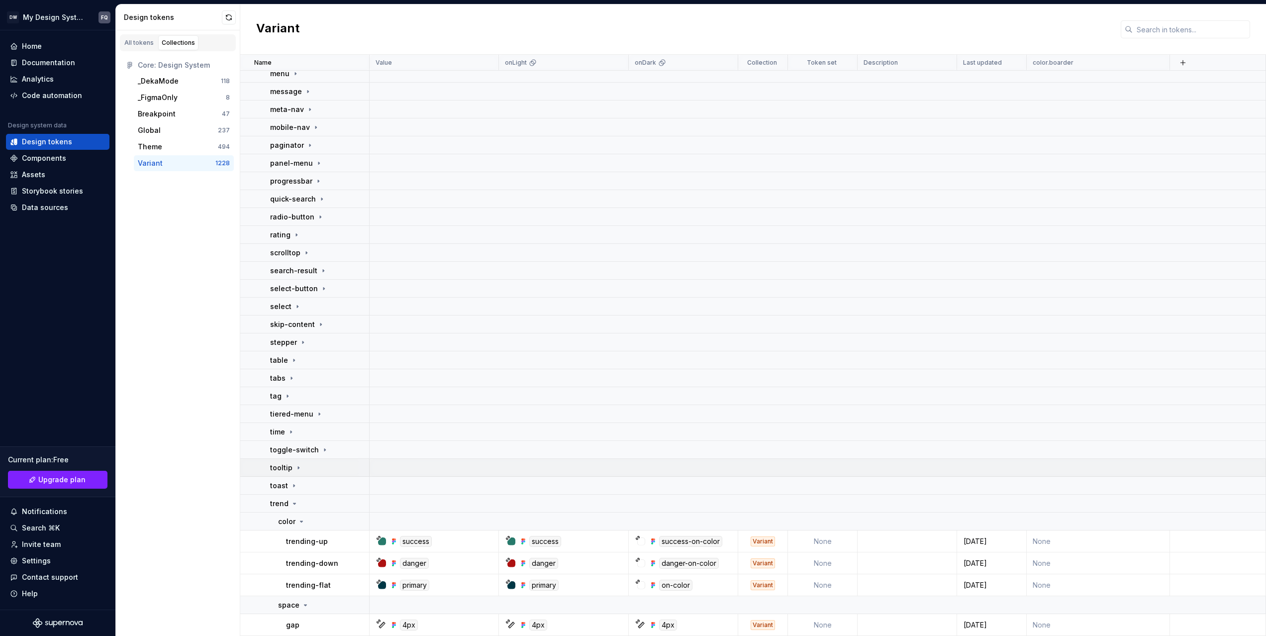
scroll to position [722, 0]
click at [285, 495] on td "trend" at bounding box center [304, 503] width 129 height 18
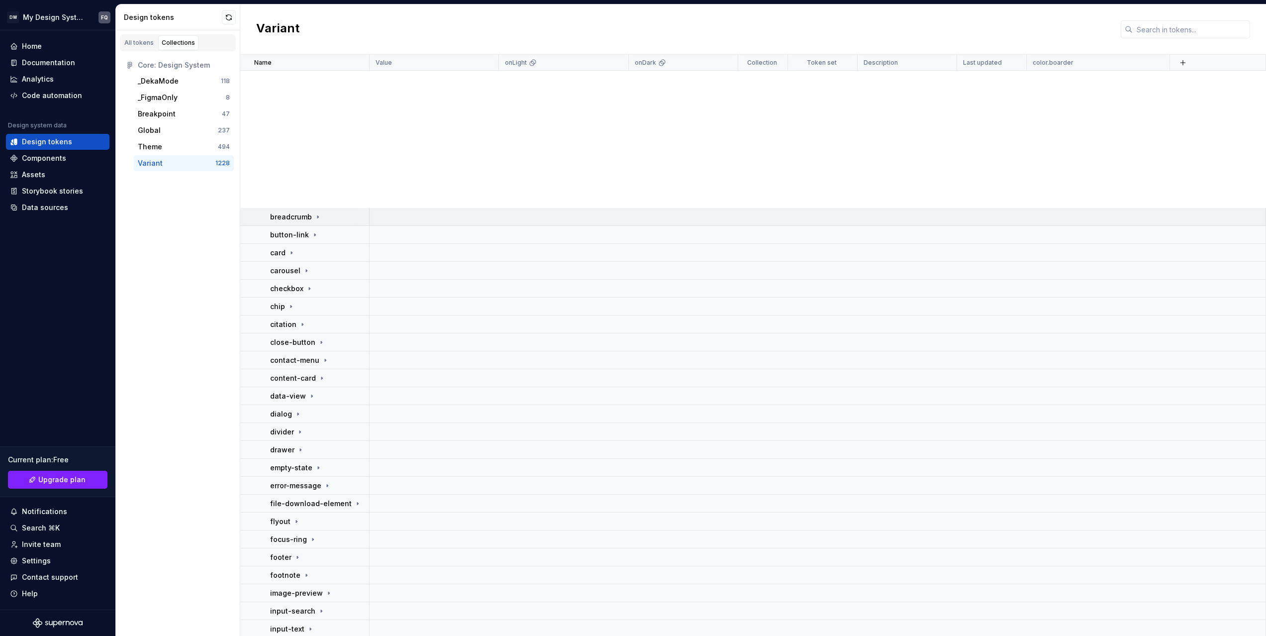
scroll to position [0, 0]
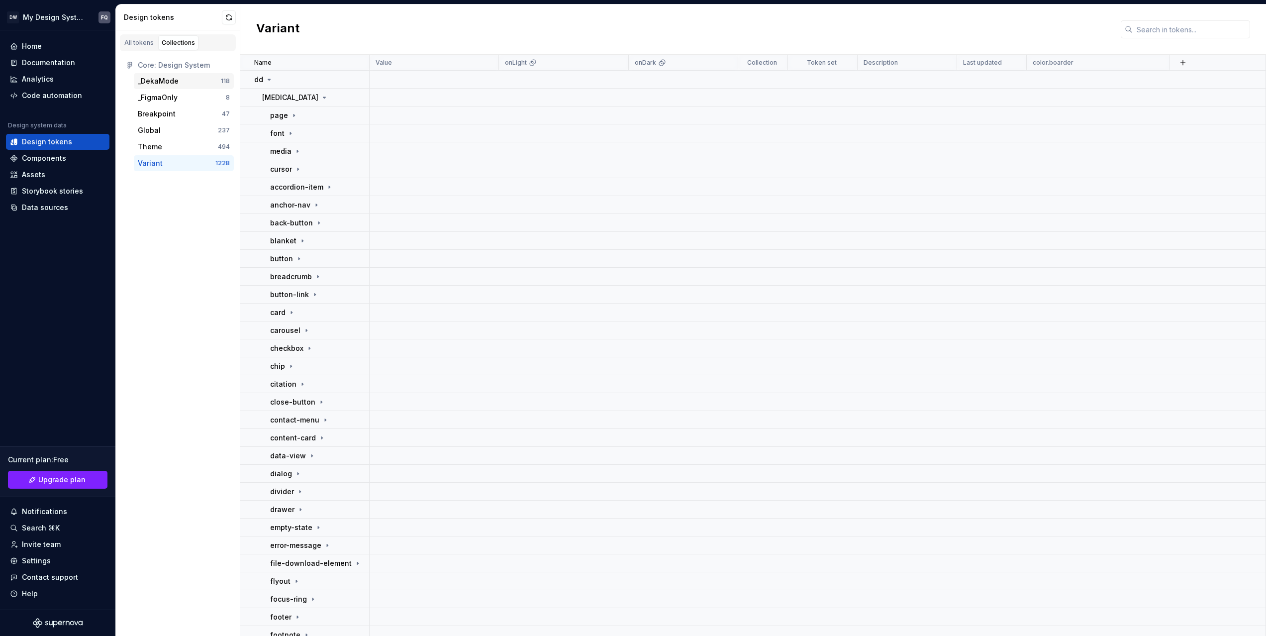
click at [164, 82] on div "_DekaMode" at bounding box center [158, 81] width 41 height 10
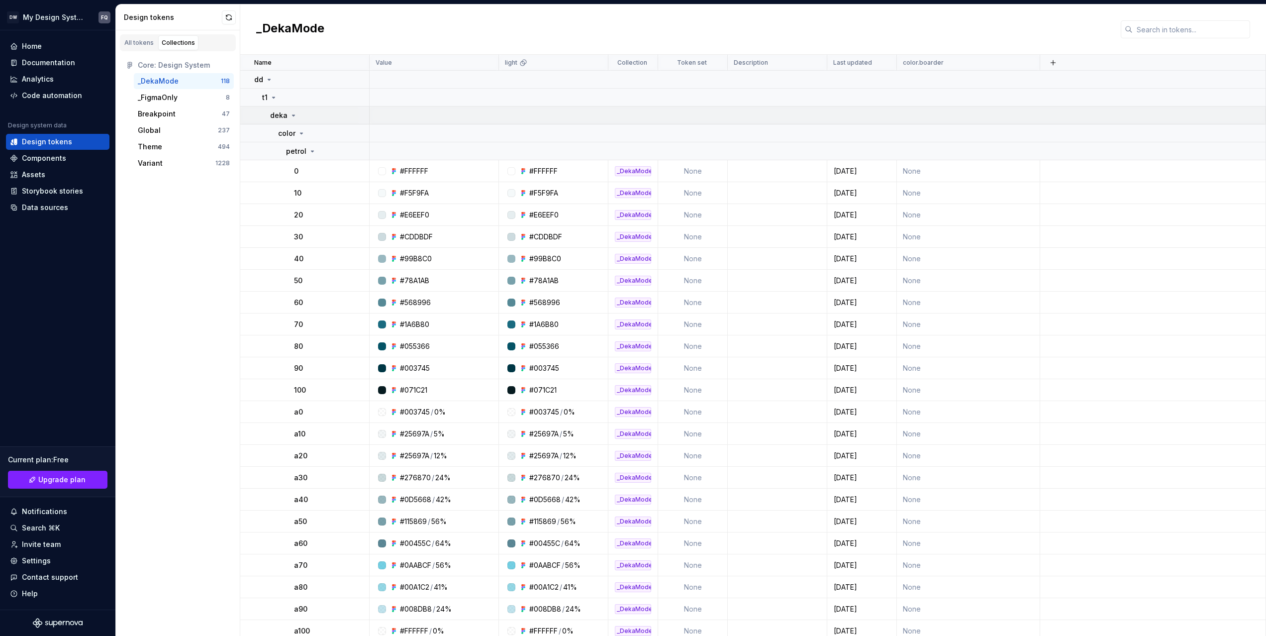
click at [284, 113] on p "deka" at bounding box center [278, 115] width 17 height 10
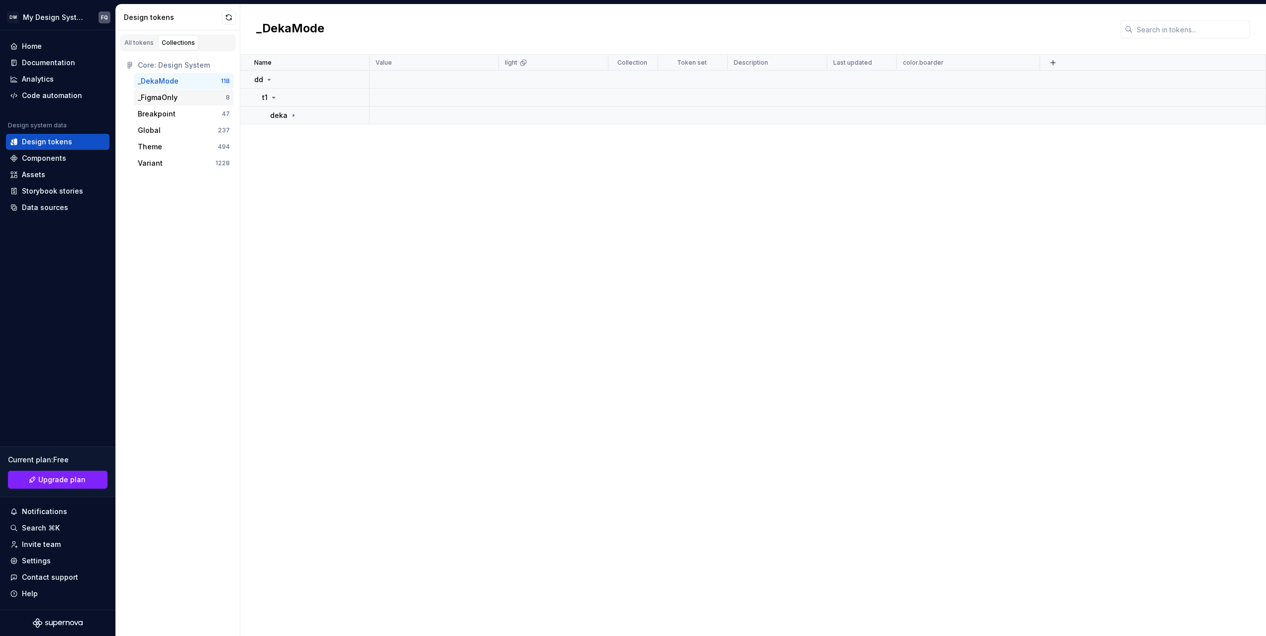
click at [178, 99] on div "_FigmaOnly" at bounding box center [182, 98] width 88 height 10
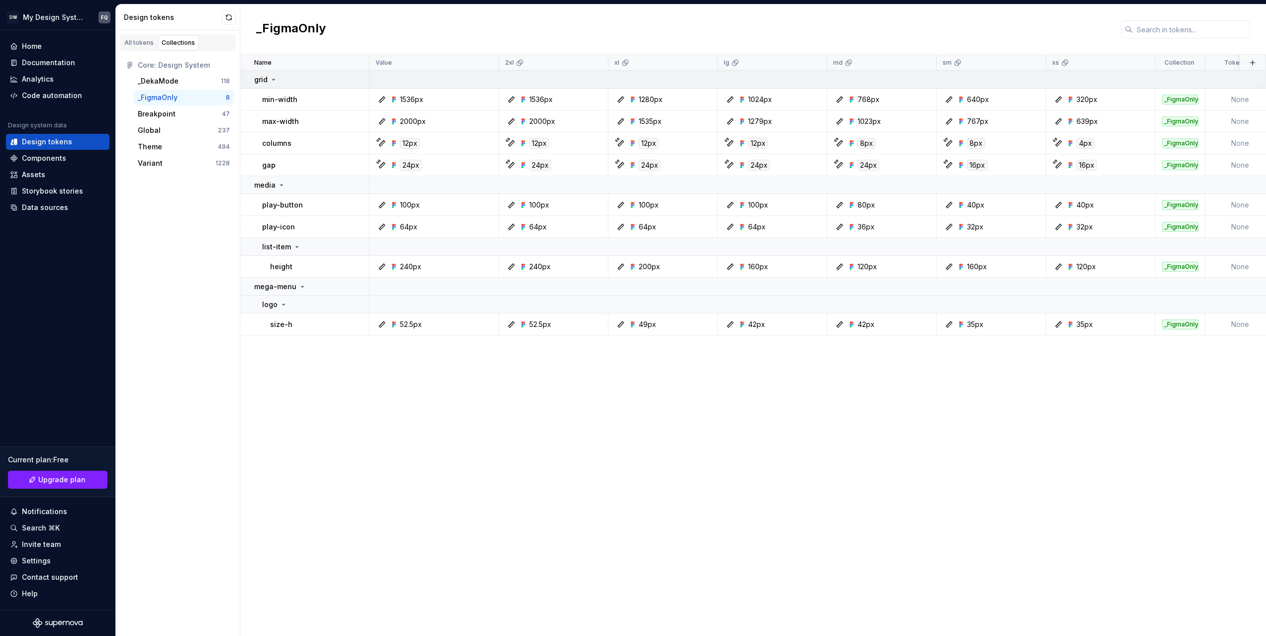
click at [273, 77] on icon at bounding box center [274, 80] width 8 height 8
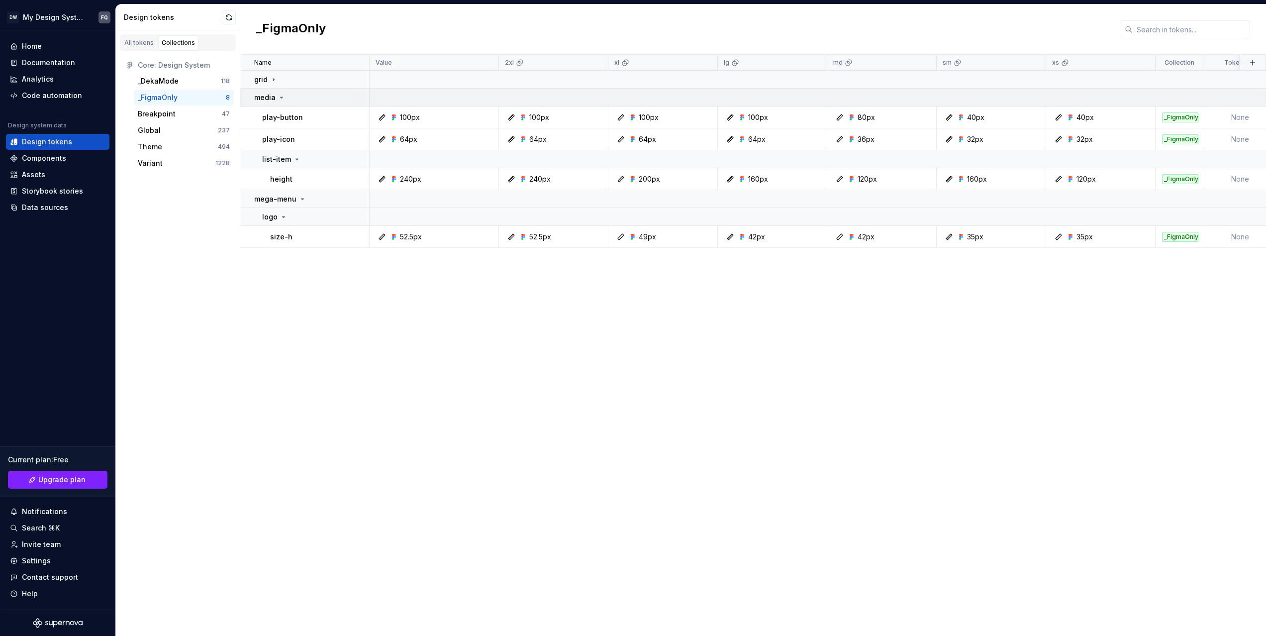
click at [271, 103] on td "media" at bounding box center [304, 98] width 129 height 18
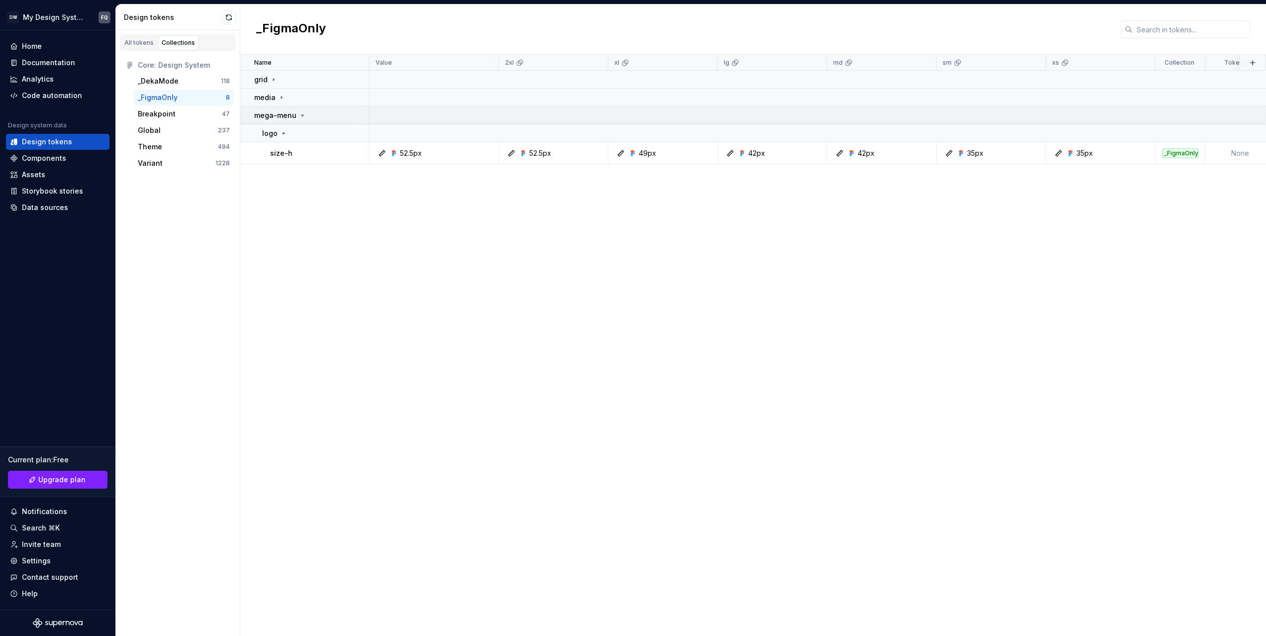
click at [272, 114] on p "mega-menu" at bounding box center [275, 115] width 42 height 10
click at [281, 113] on p "mega-menu" at bounding box center [275, 115] width 42 height 10
click at [132, 37] on link "All tokens" at bounding box center [139, 42] width 36 height 15
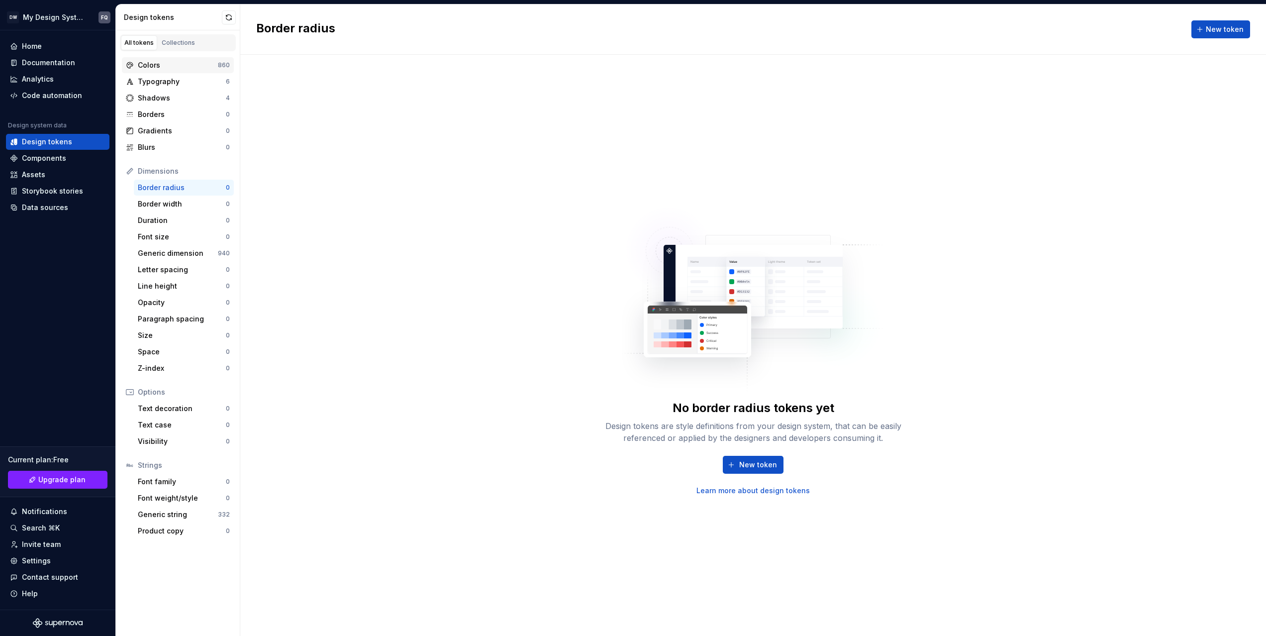
click at [152, 65] on div "Colors" at bounding box center [178, 65] width 80 height 10
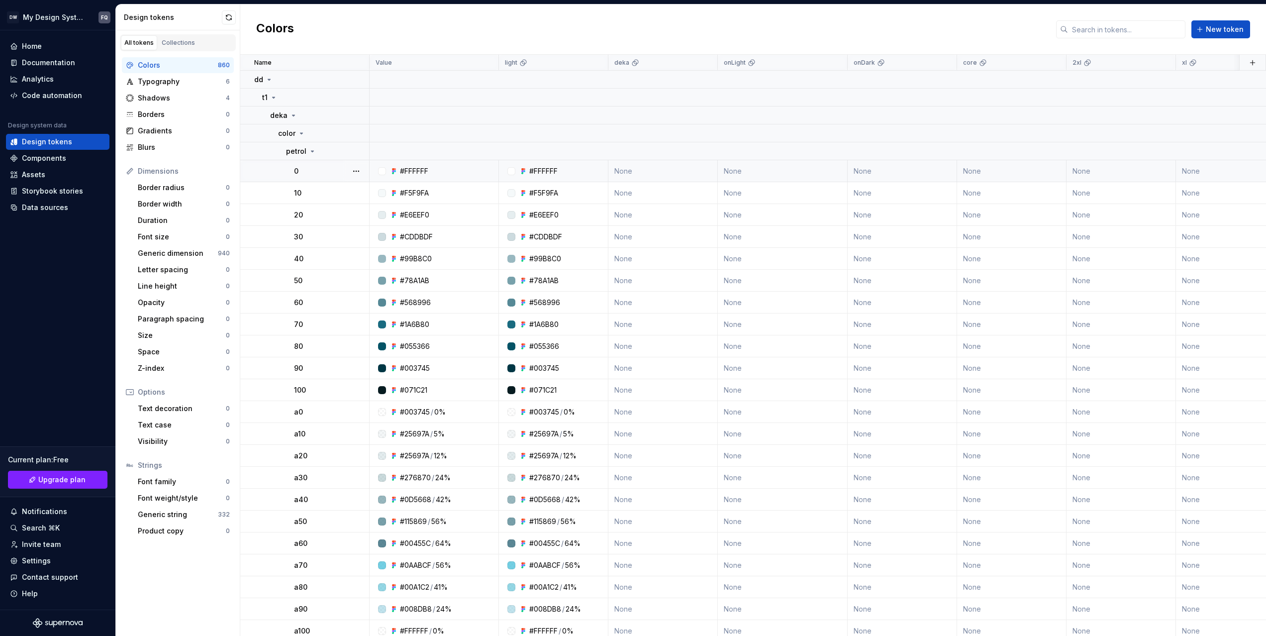
click at [737, 170] on td "None" at bounding box center [783, 171] width 130 height 22
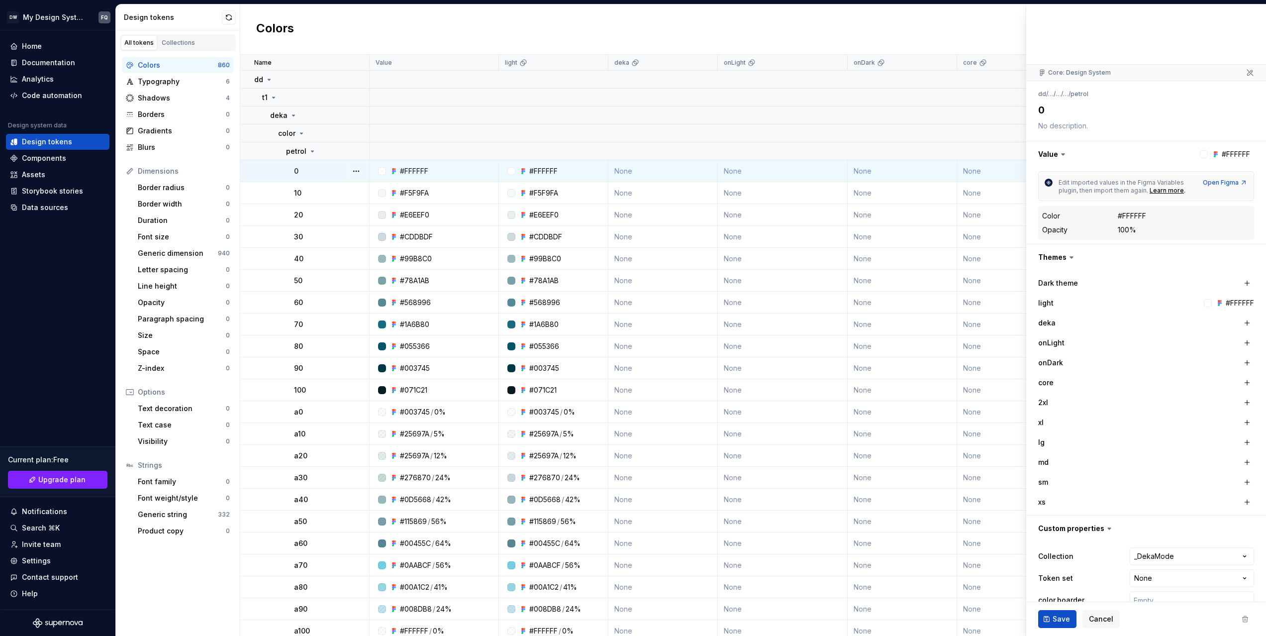
scroll to position [49, 0]
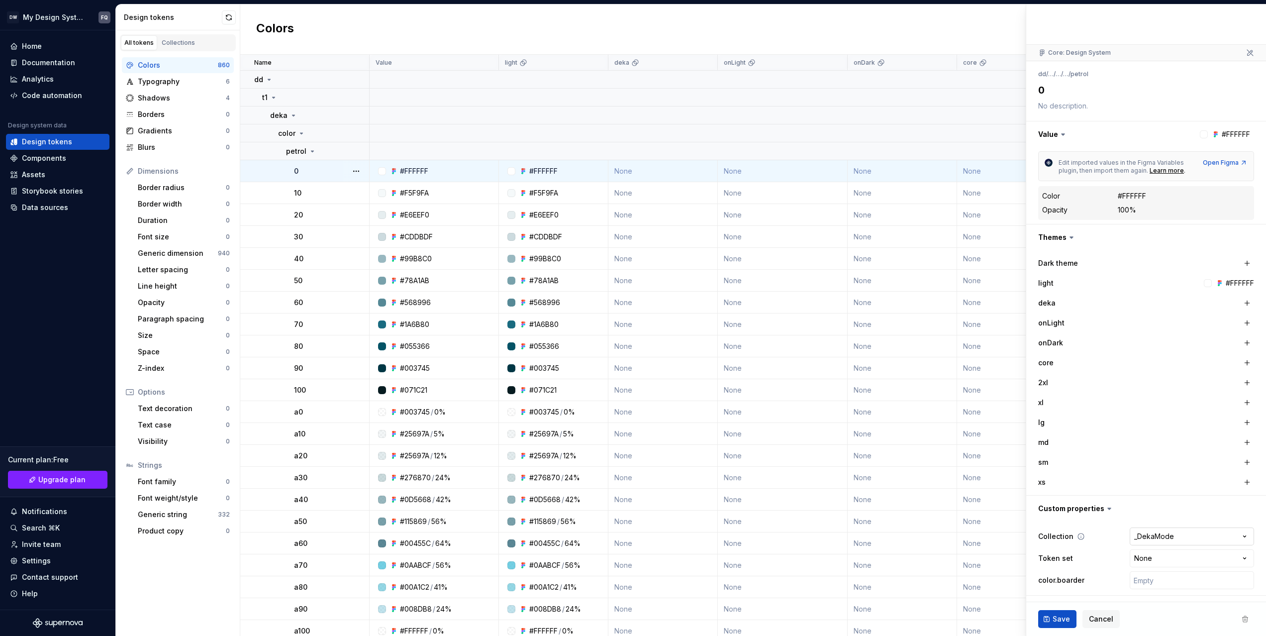
click at [1166, 537] on html "DW My Design System FQ Home Documentation Analytics Code automation Design syst…" at bounding box center [633, 318] width 1266 height 636
click at [1142, 558] on html "DW My Design System FQ Home Documentation Analytics Code automation Design syst…" at bounding box center [633, 318] width 1266 height 636
type textarea "*"
click at [1109, 559] on html "DW My Design System FQ Home Documentation Analytics Code automation Design syst…" at bounding box center [633, 318] width 1266 height 636
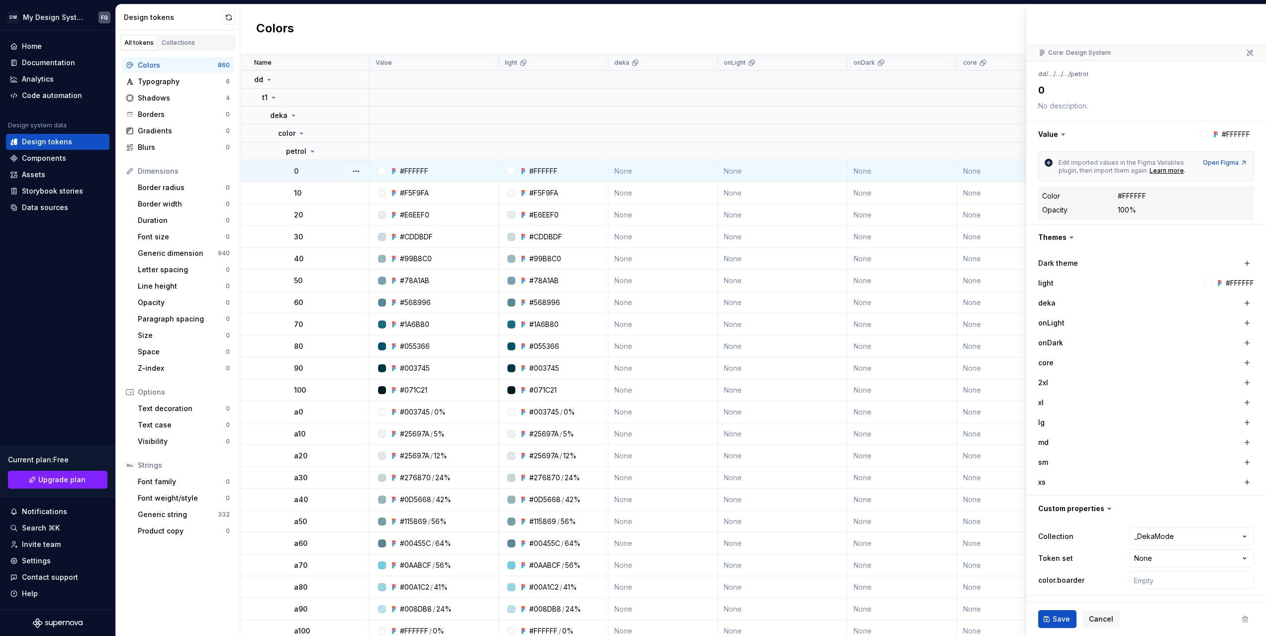
click at [657, 20] on div "Colors New token" at bounding box center [753, 29] width 1026 height 50
click at [427, 25] on div "Colors New token" at bounding box center [753, 29] width 1026 height 50
click at [165, 80] on div "Typography" at bounding box center [182, 82] width 88 height 10
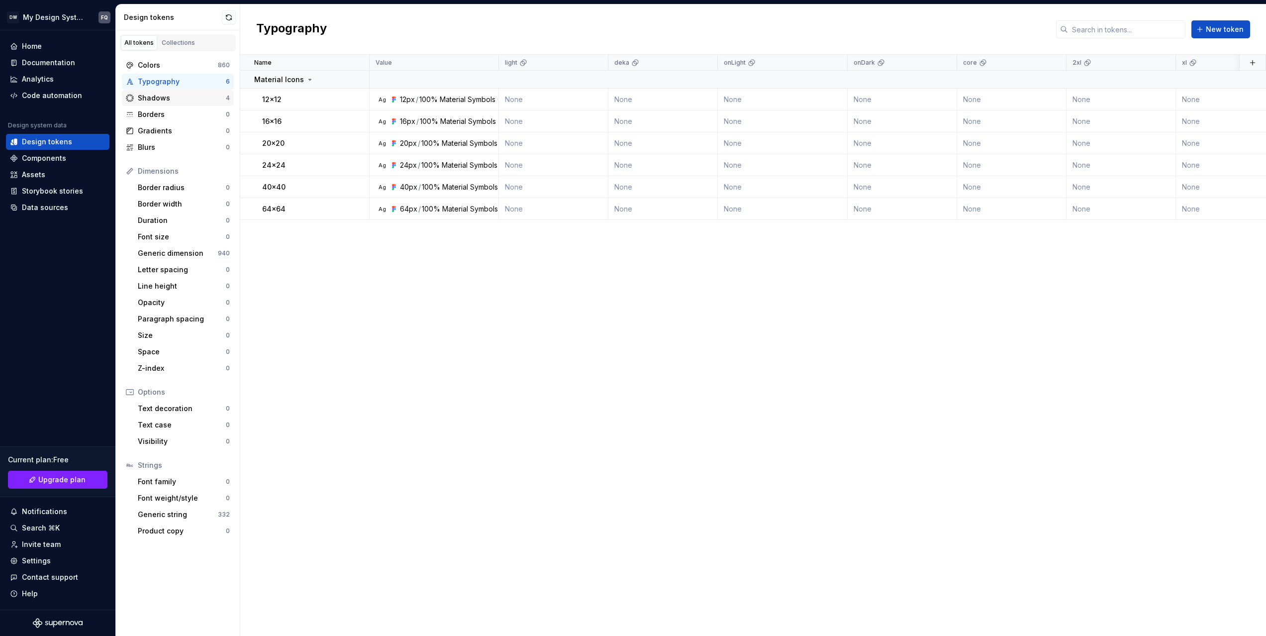
click at [161, 96] on div "Shadows" at bounding box center [182, 98] width 88 height 10
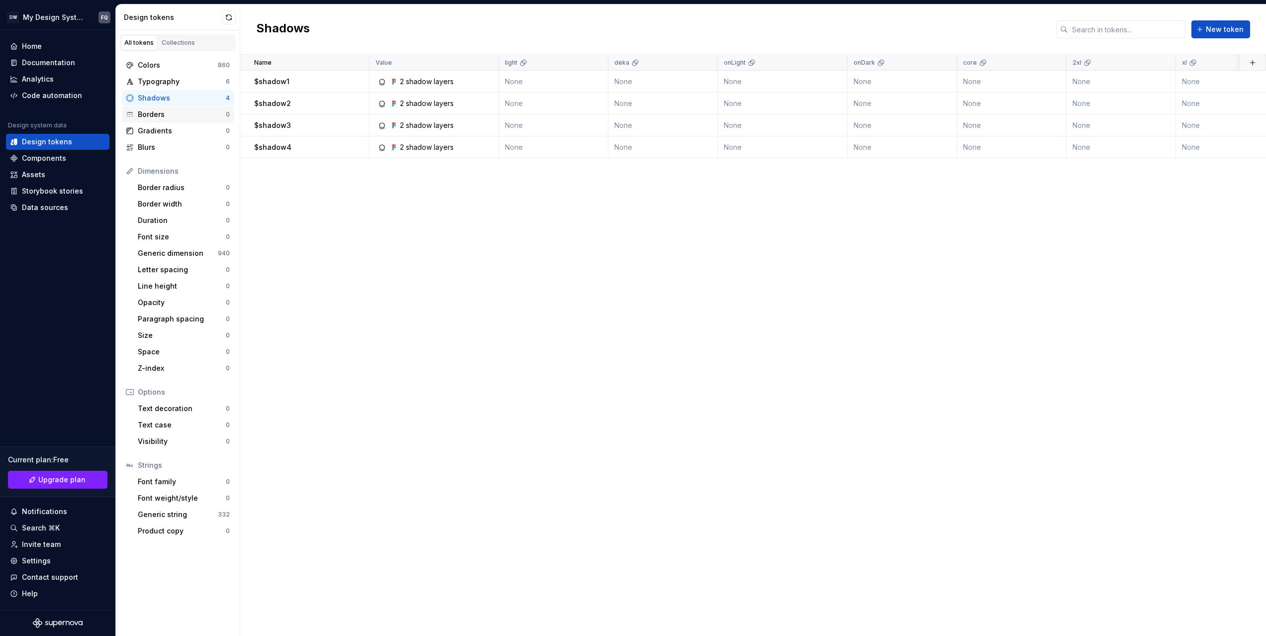
click at [160, 114] on div "Borders" at bounding box center [182, 114] width 88 height 10
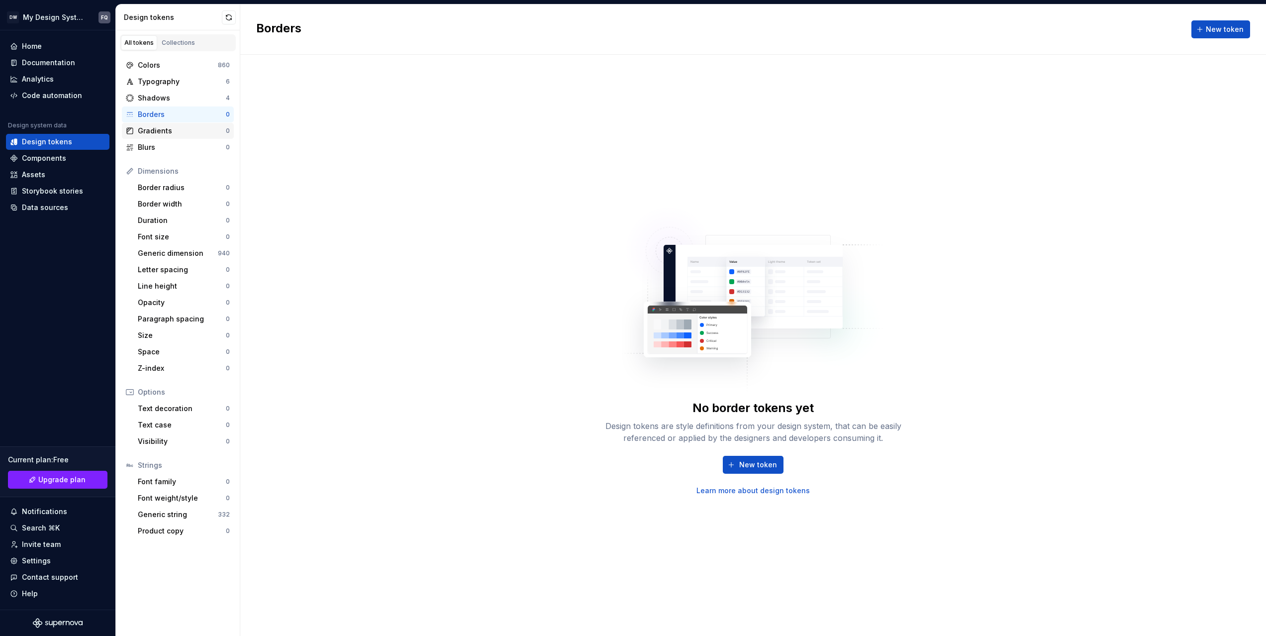
click at [163, 129] on div "Gradients" at bounding box center [182, 131] width 88 height 10
click at [156, 152] on div "Blurs" at bounding box center [182, 147] width 88 height 10
click at [163, 251] on div "Generic dimension" at bounding box center [178, 253] width 80 height 10
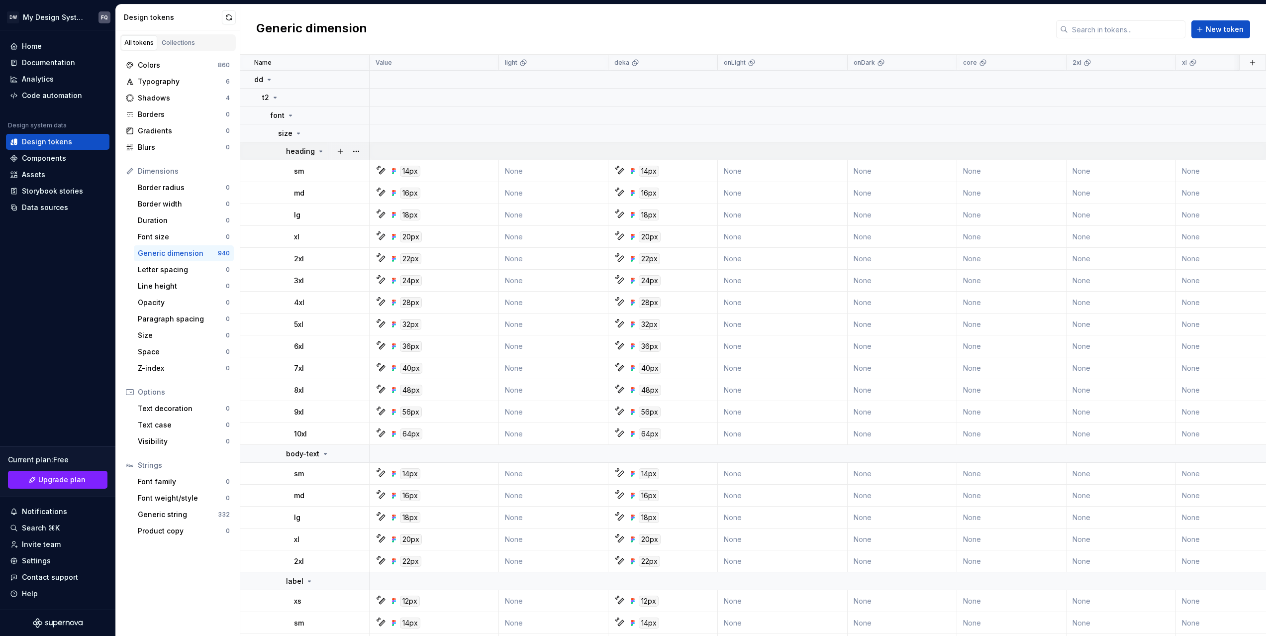
click at [317, 149] on icon at bounding box center [321, 151] width 8 height 8
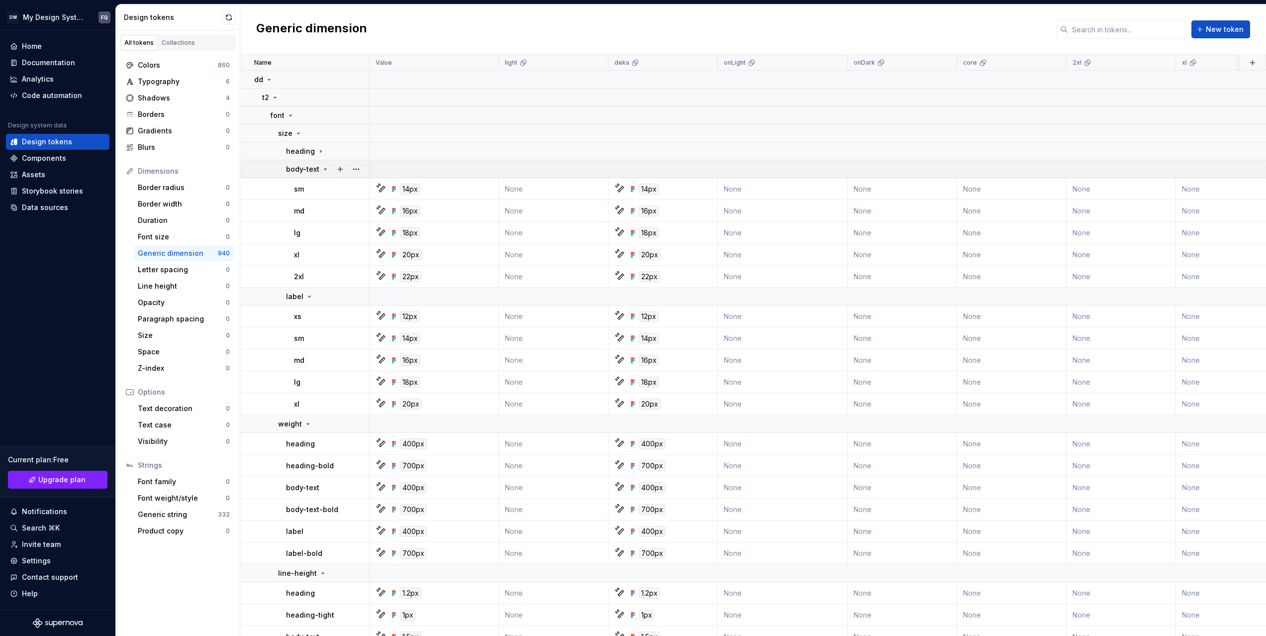
click at [310, 175] on td "body-text" at bounding box center [304, 169] width 129 height 18
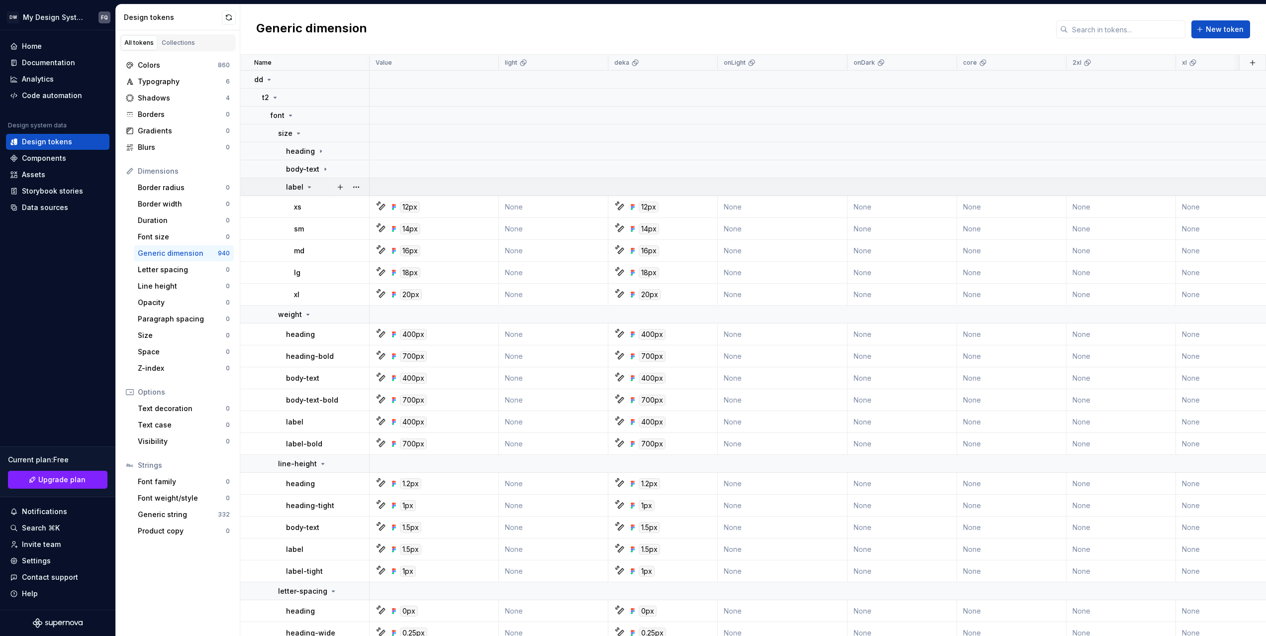
click at [307, 191] on div "label" at bounding box center [299, 187] width 27 height 10
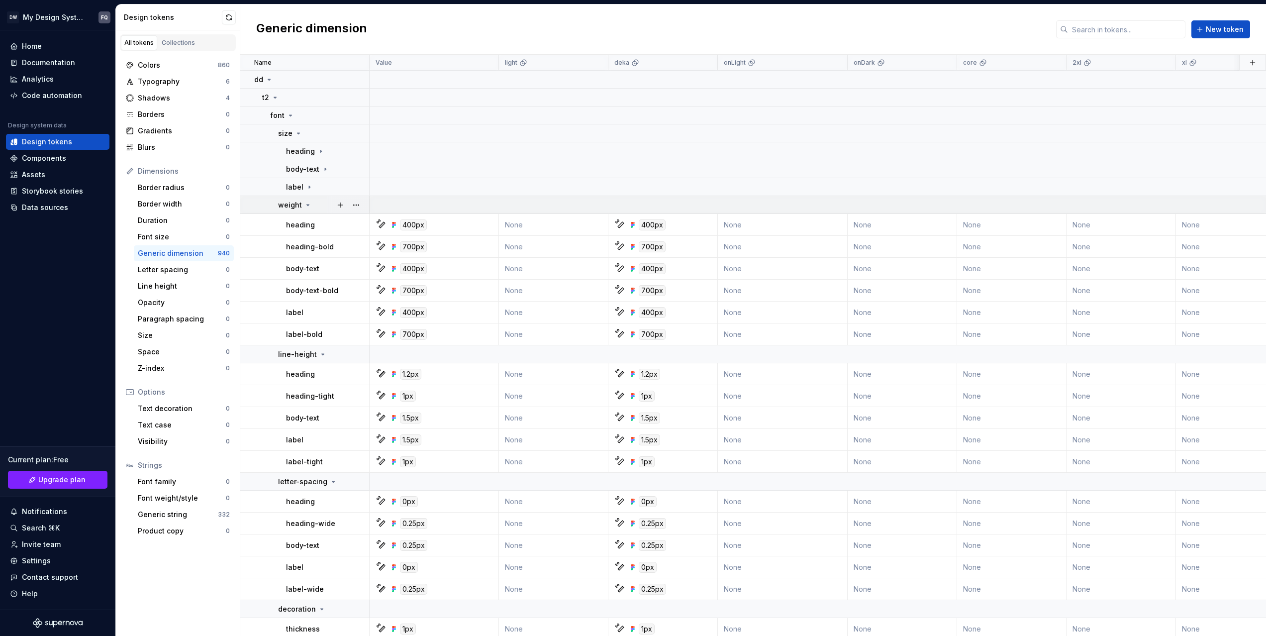
click at [304, 205] on icon at bounding box center [308, 205] width 8 height 8
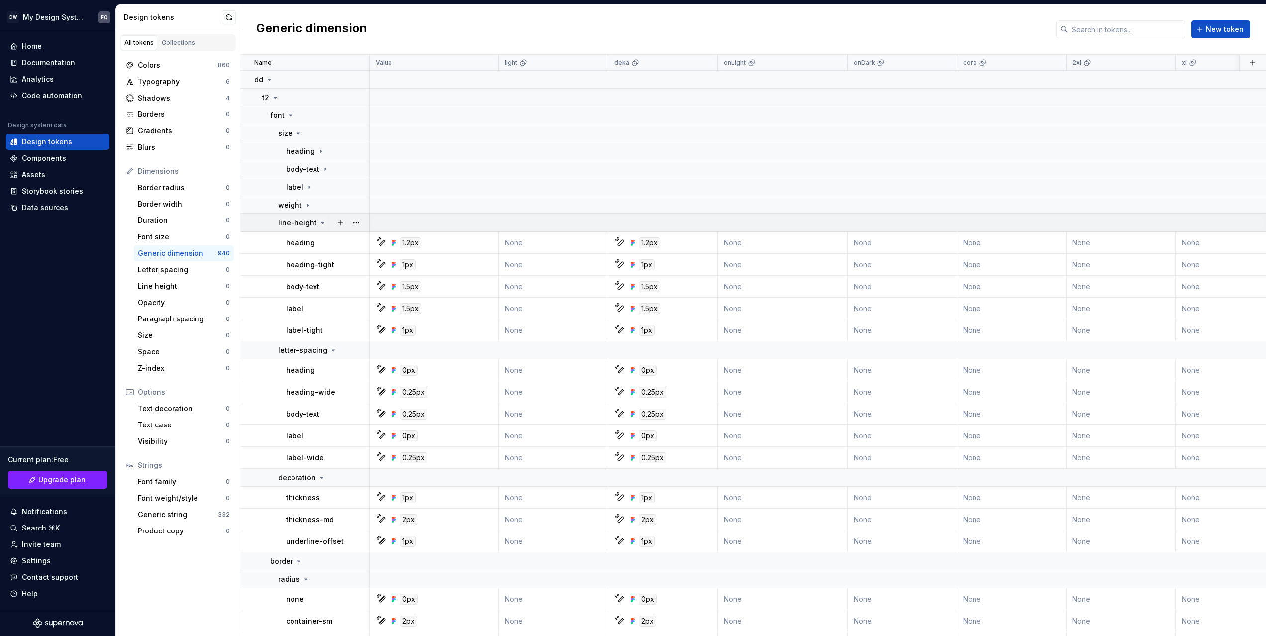
click at [303, 225] on p "line-height" at bounding box center [297, 223] width 39 height 10
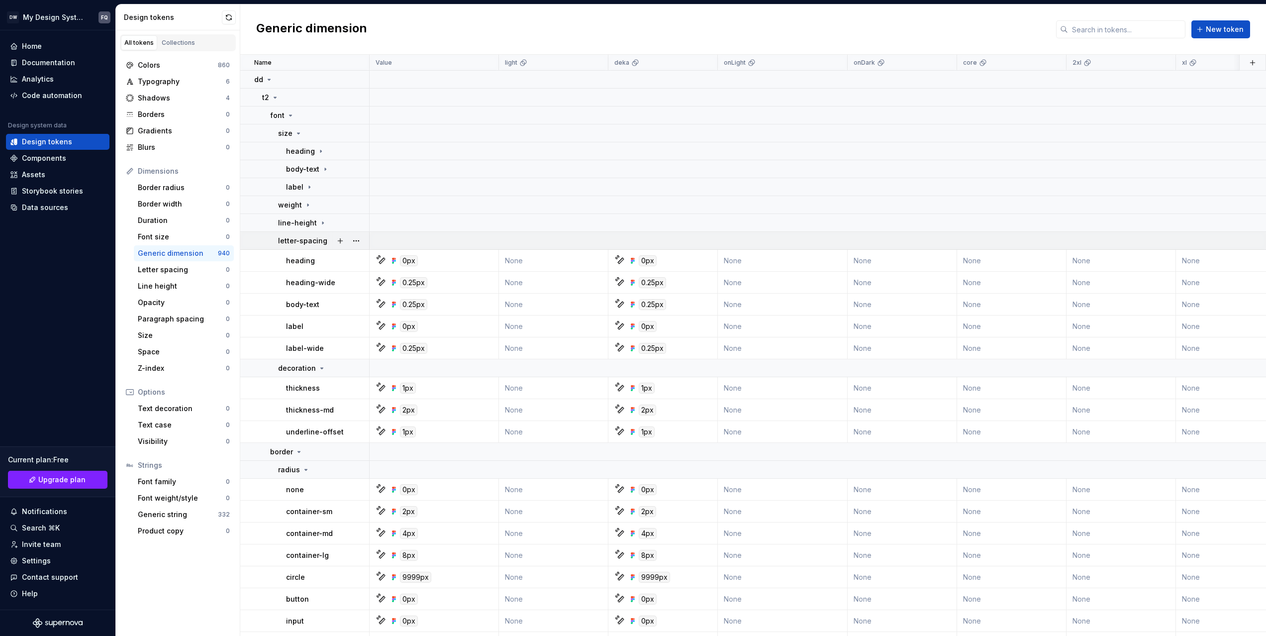
click at [303, 245] on p "letter-spacing" at bounding box center [302, 241] width 49 height 10
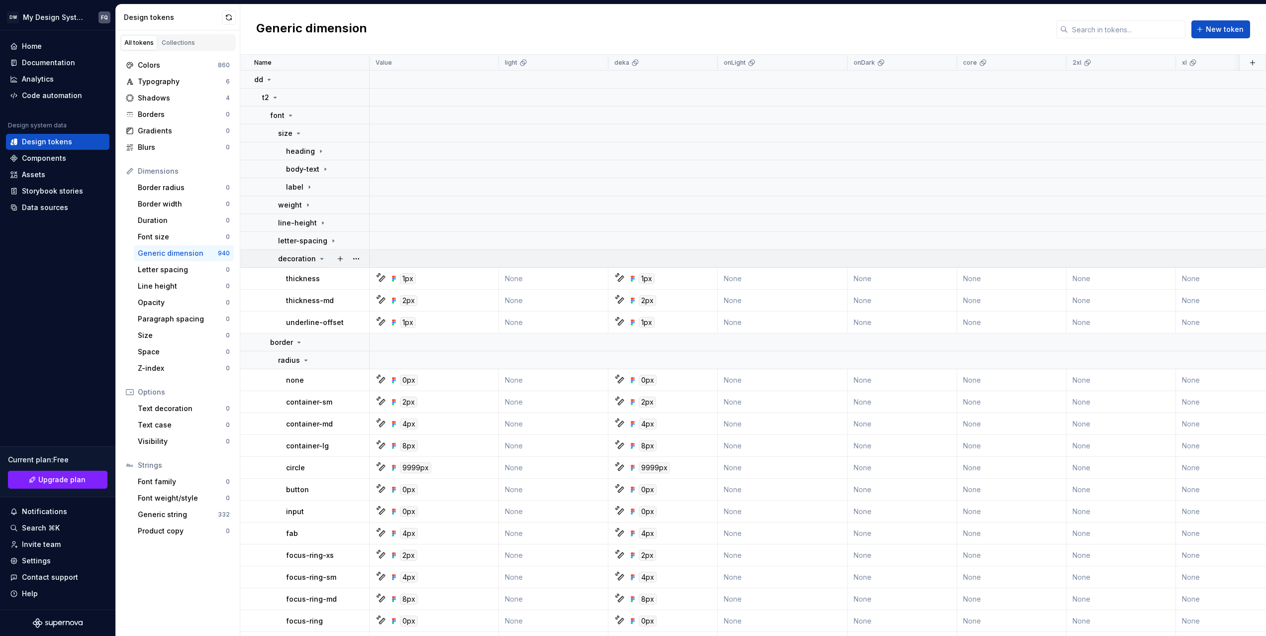
click at [308, 258] on p "decoration" at bounding box center [297, 259] width 38 height 10
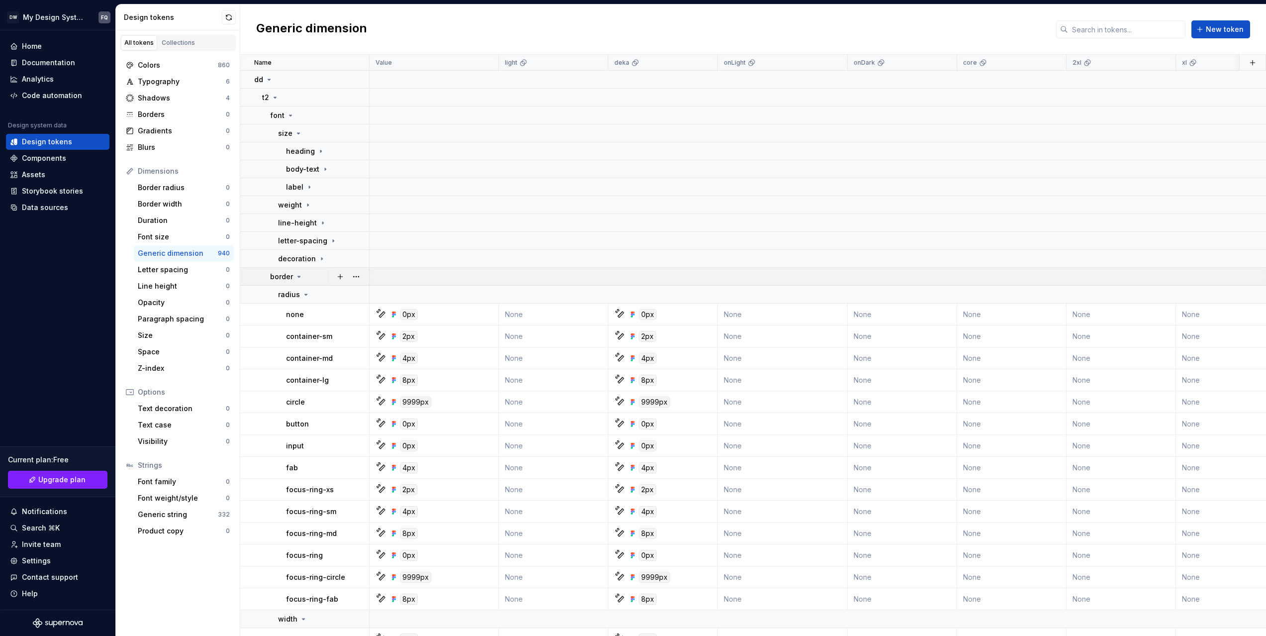
click at [307, 277] on div "border" at bounding box center [319, 277] width 99 height 10
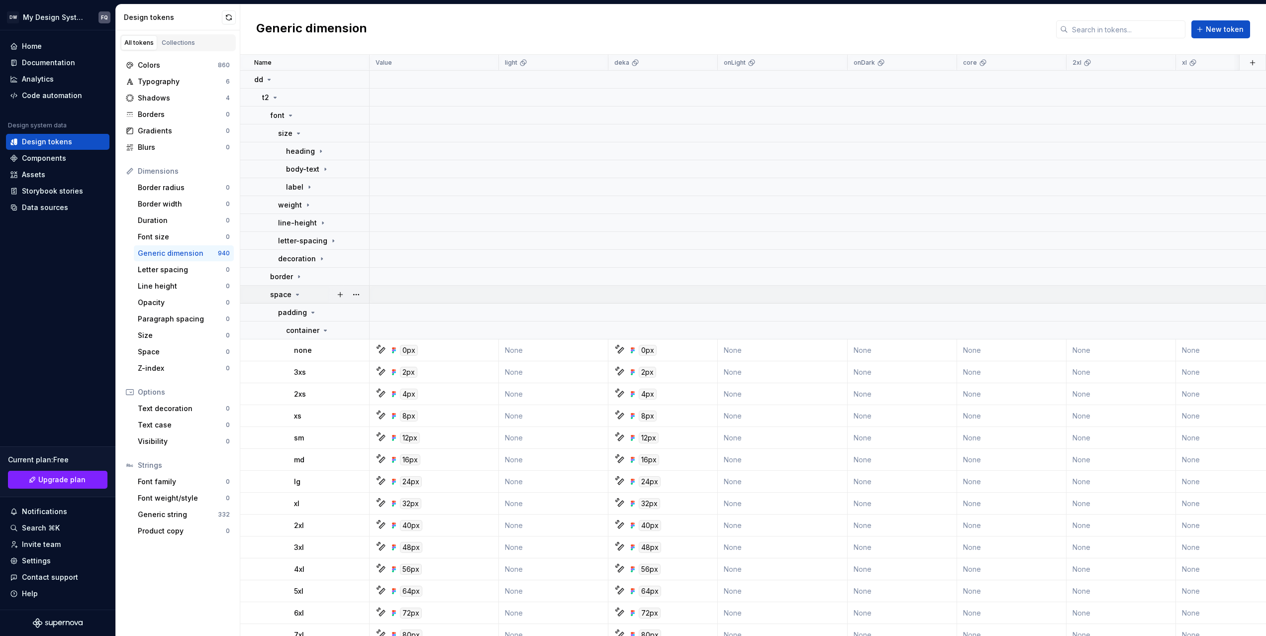
click at [297, 290] on div "space" at bounding box center [285, 295] width 31 height 10
click at [294, 305] on td "size" at bounding box center [304, 312] width 129 height 18
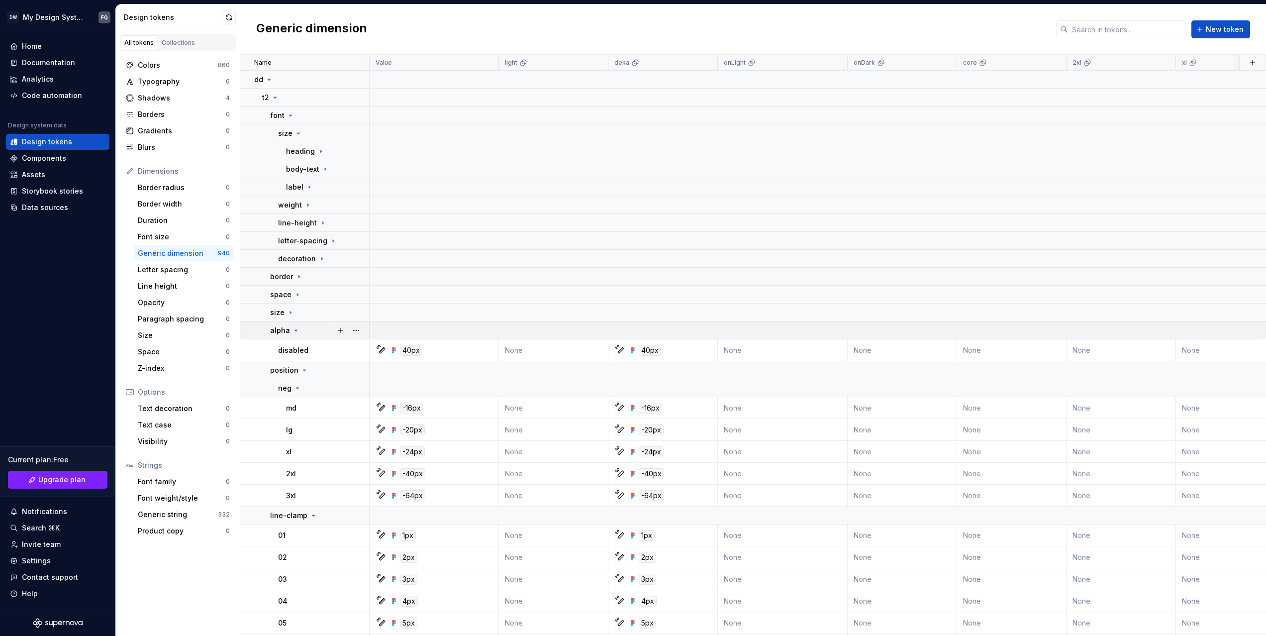
click at [294, 326] on icon at bounding box center [296, 330] width 8 height 8
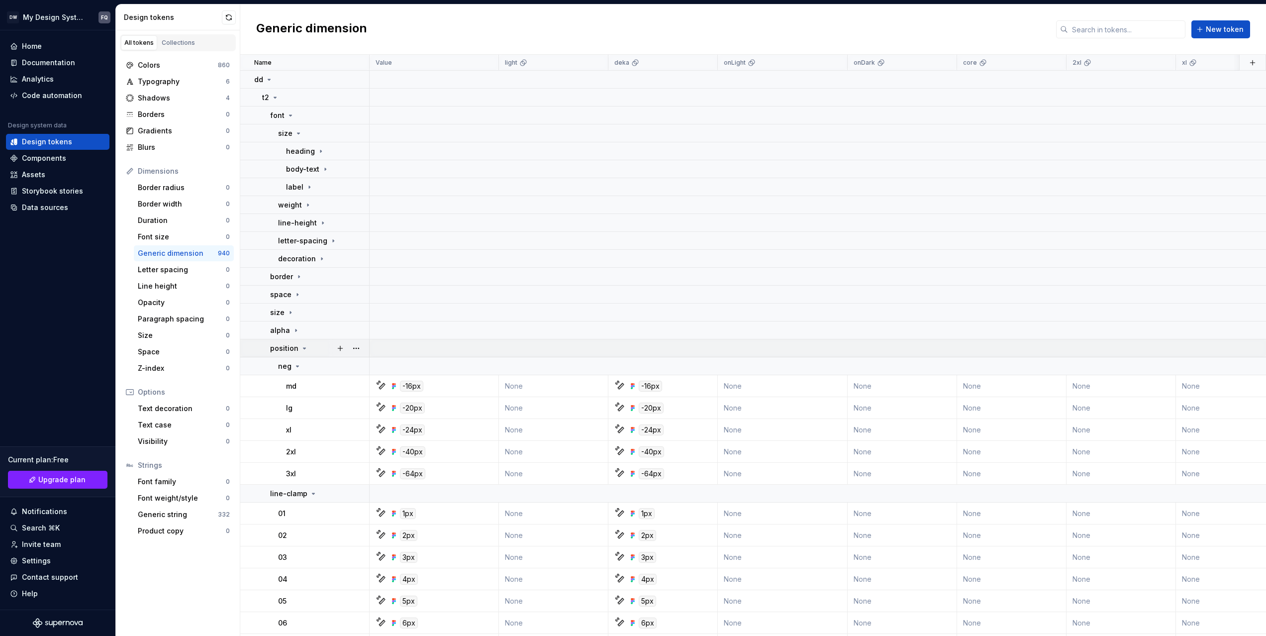
click at [297, 349] on div "position" at bounding box center [289, 348] width 38 height 10
click at [297, 366] on p "line-clamp" at bounding box center [288, 366] width 37 height 10
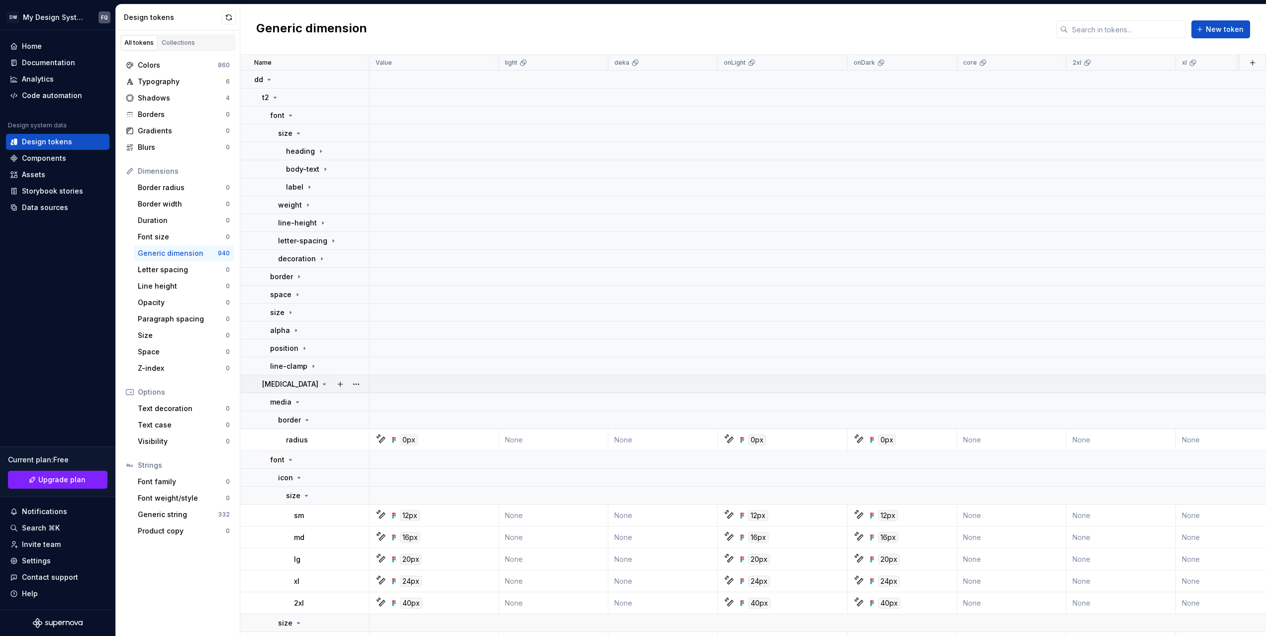
click at [281, 381] on div "[MEDICAL_DATA]" at bounding box center [315, 384] width 106 height 10
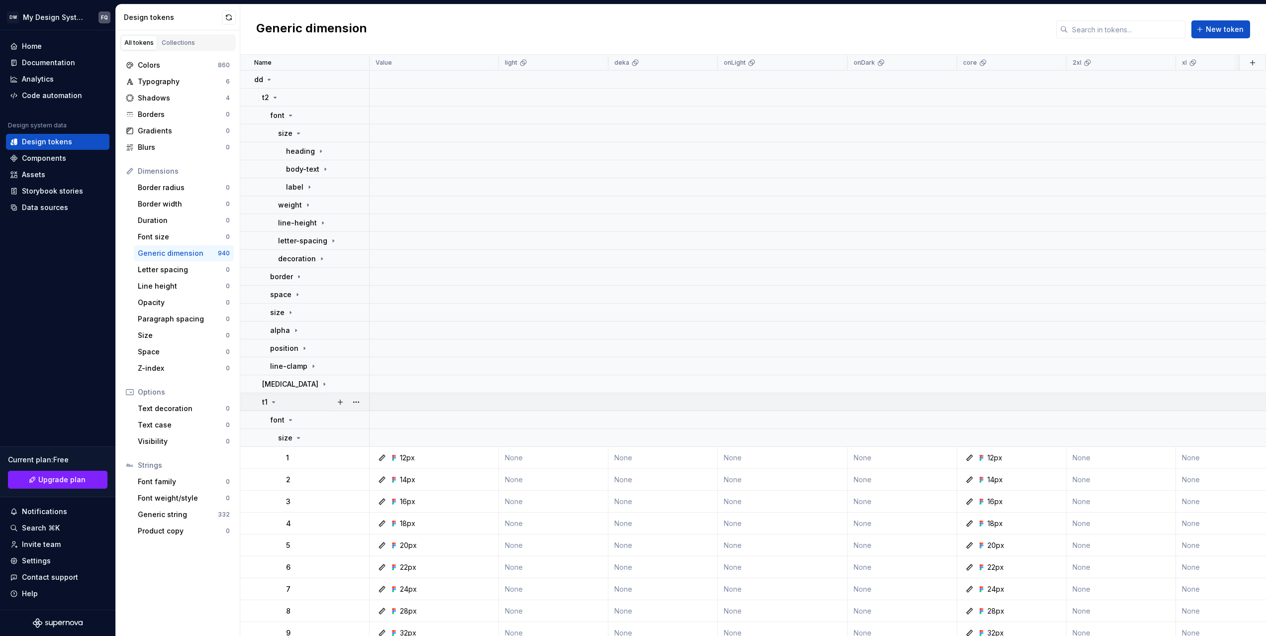
click at [276, 400] on icon at bounding box center [274, 402] width 8 height 8
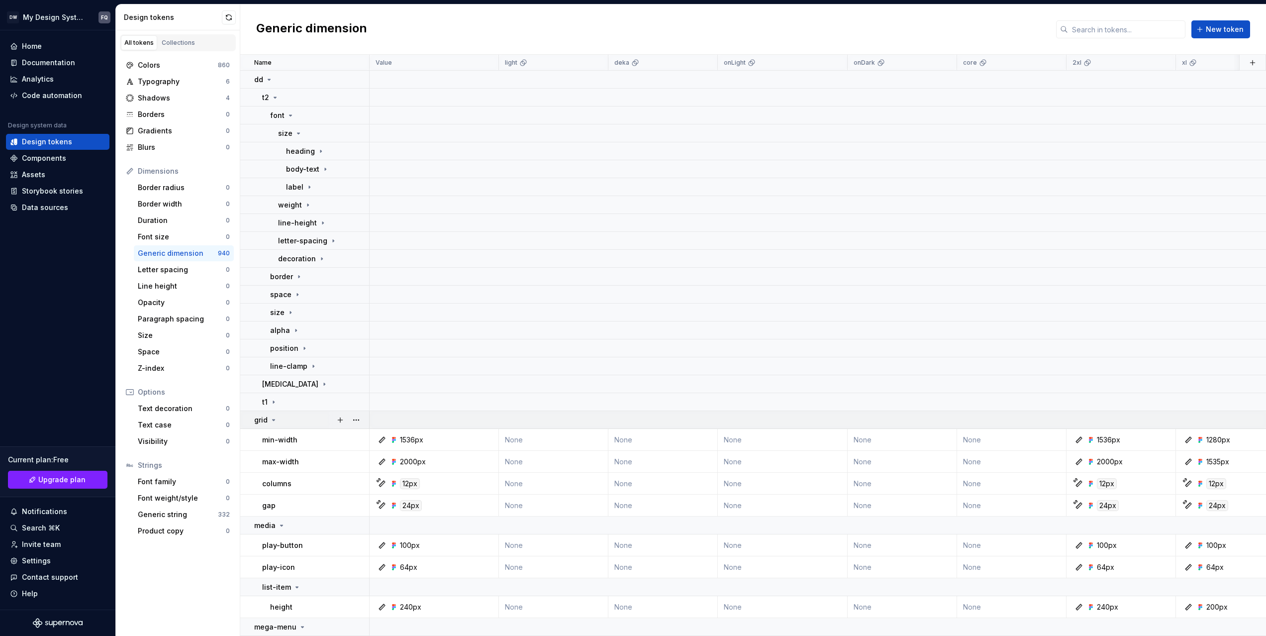
click at [272, 415] on div "grid" at bounding box center [265, 420] width 23 height 10
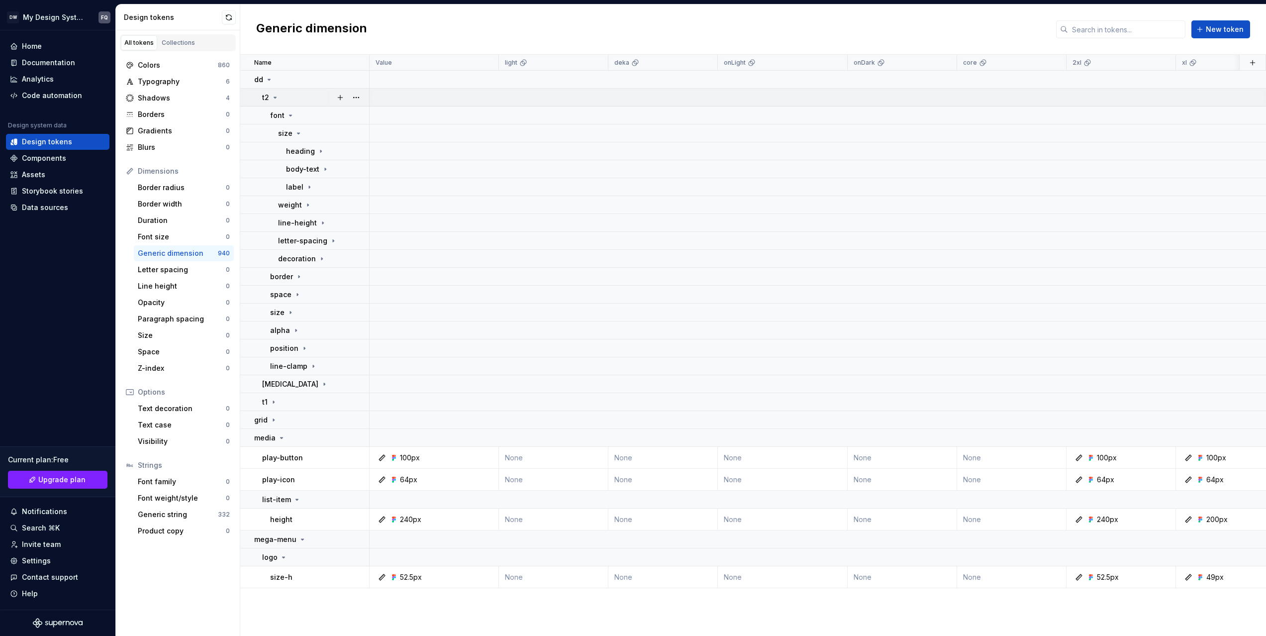
click at [273, 99] on icon at bounding box center [275, 98] width 8 height 8
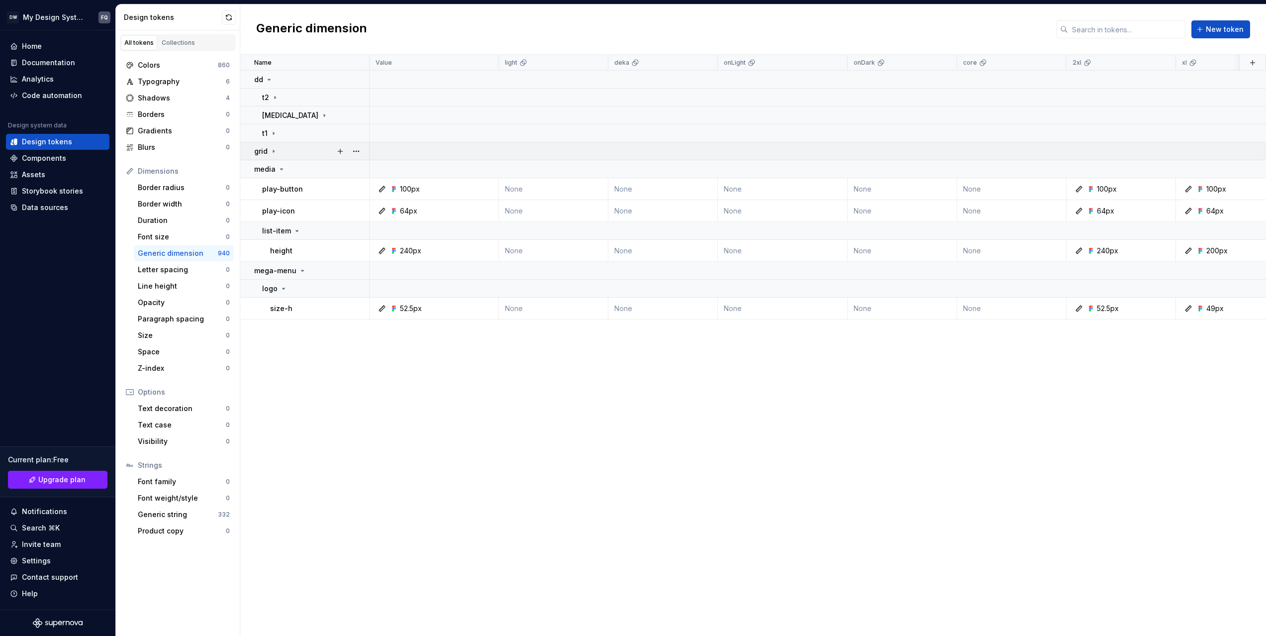
click at [267, 154] on div "grid" at bounding box center [265, 151] width 23 height 10
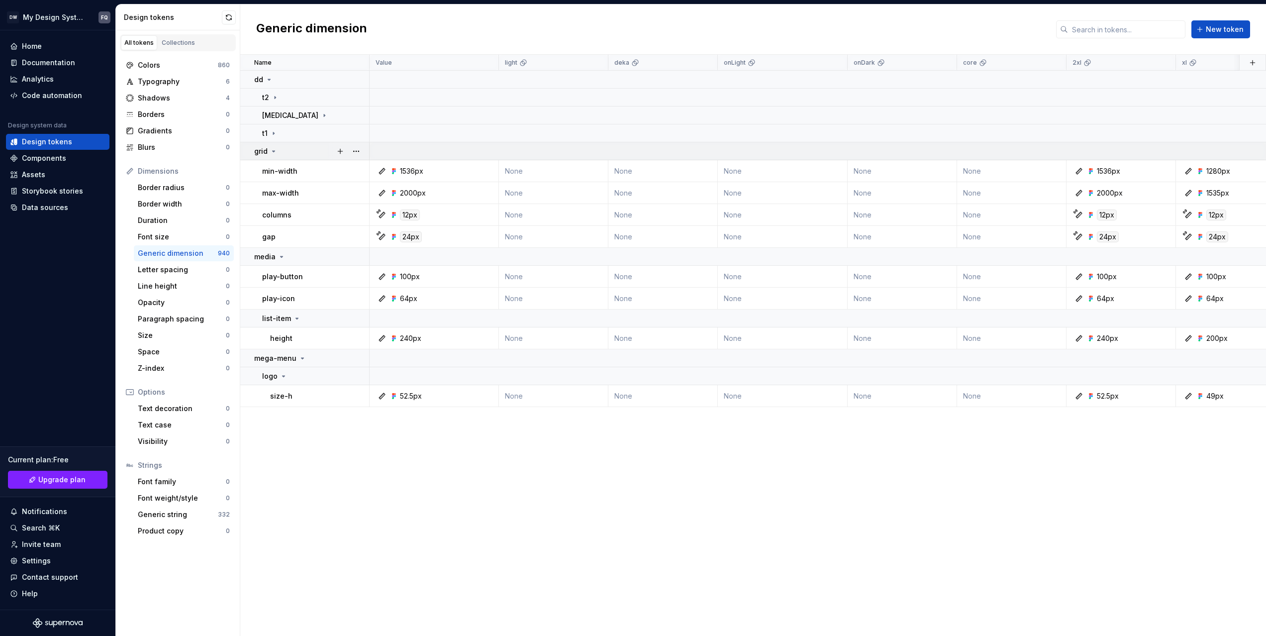
click at [267, 154] on div "grid" at bounding box center [265, 151] width 23 height 10
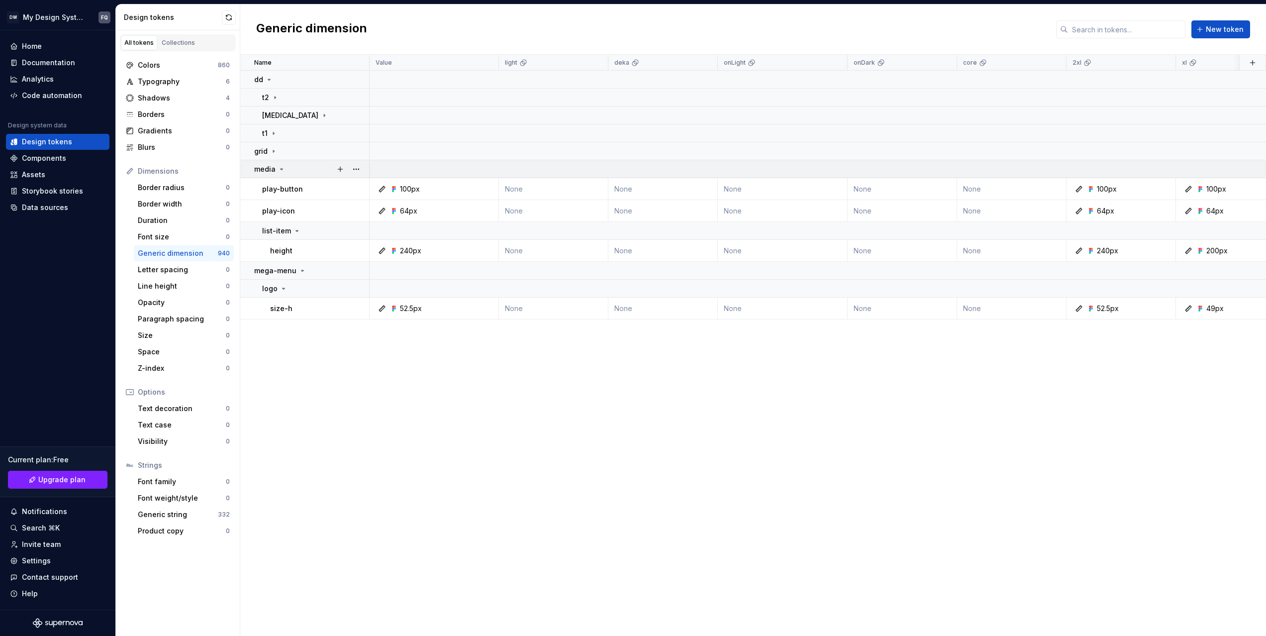
click at [271, 164] on p "media" at bounding box center [264, 169] width 21 height 10
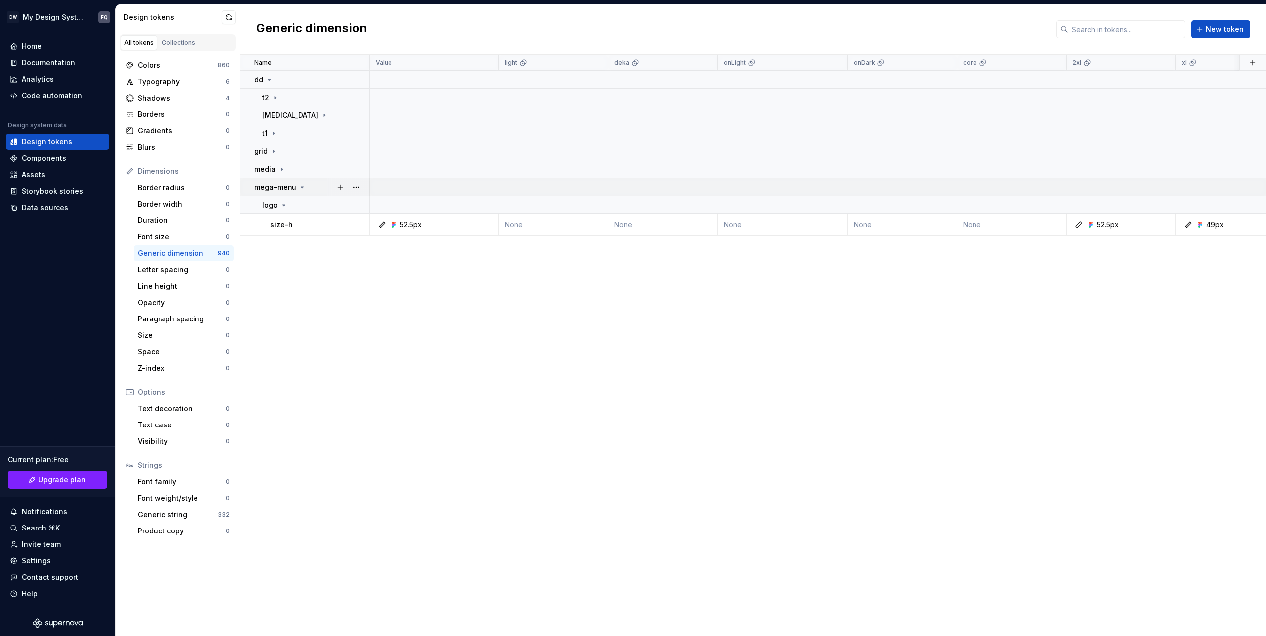
click at [270, 183] on p "mega-menu" at bounding box center [275, 187] width 42 height 10
click at [180, 513] on div "Generic string" at bounding box center [178, 514] width 80 height 10
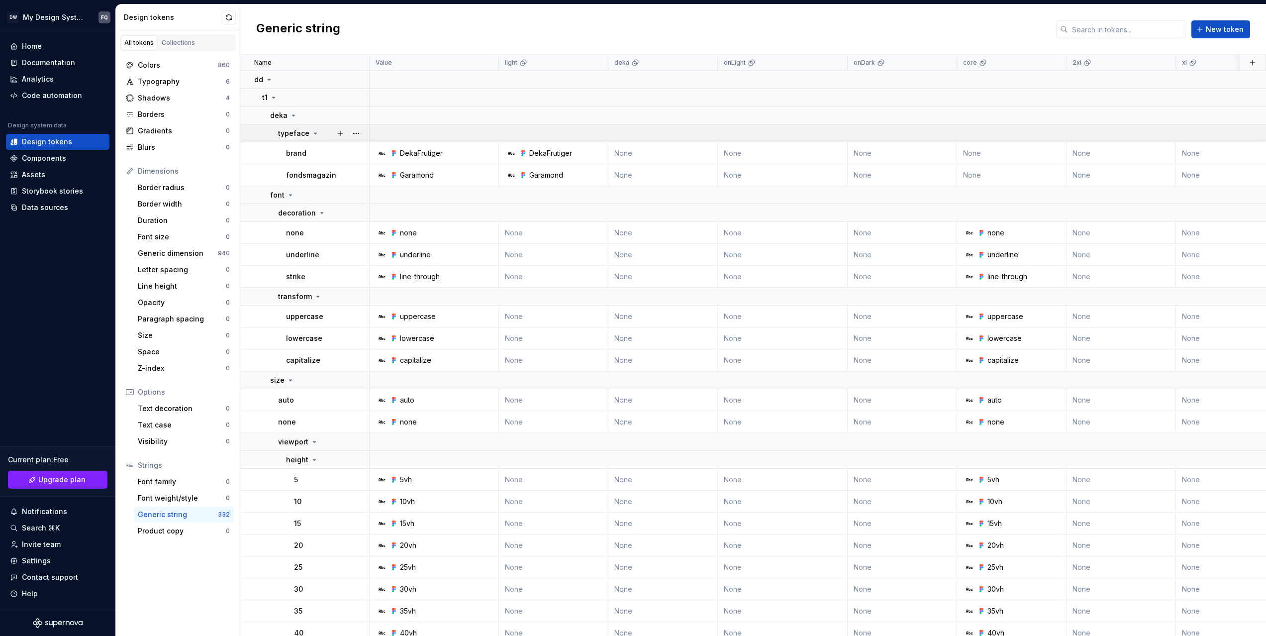
click at [311, 133] on icon at bounding box center [315, 133] width 8 height 8
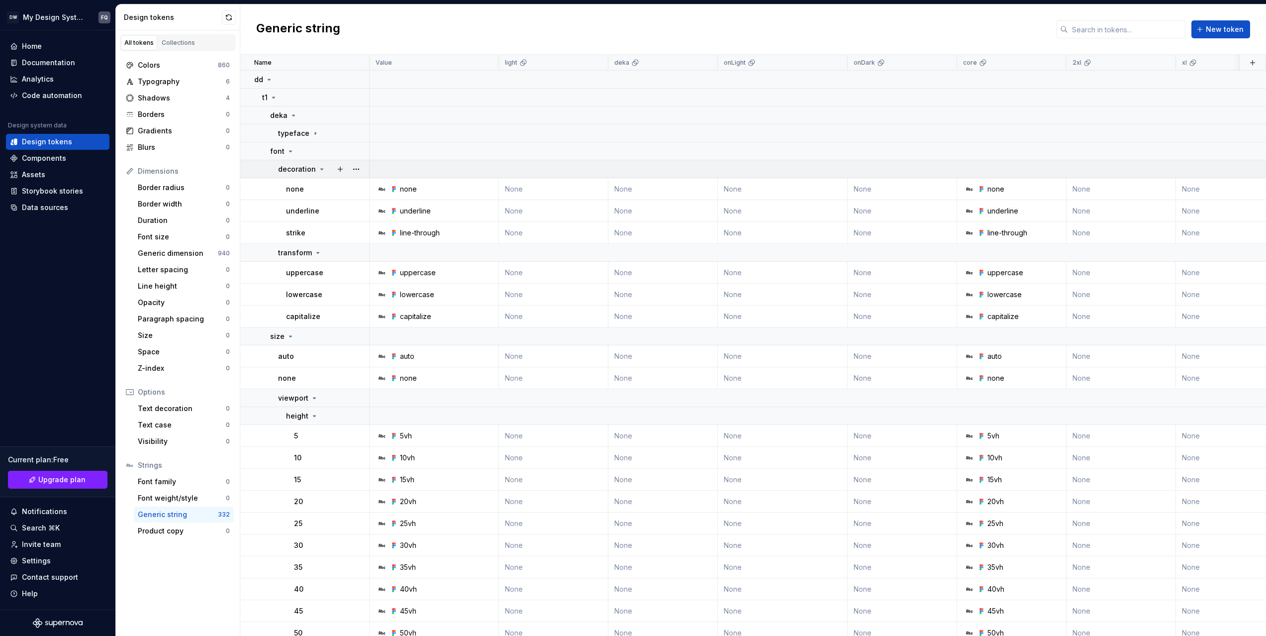
click at [312, 166] on p "decoration" at bounding box center [297, 169] width 38 height 10
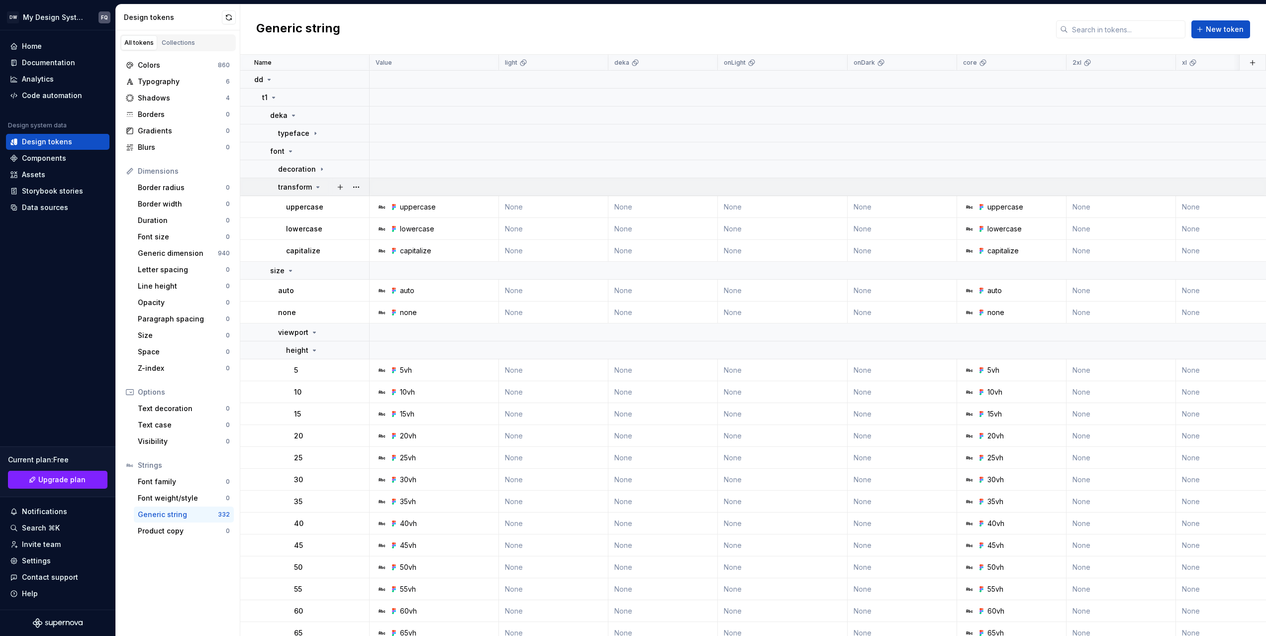
click at [314, 190] on icon at bounding box center [318, 187] width 8 height 8
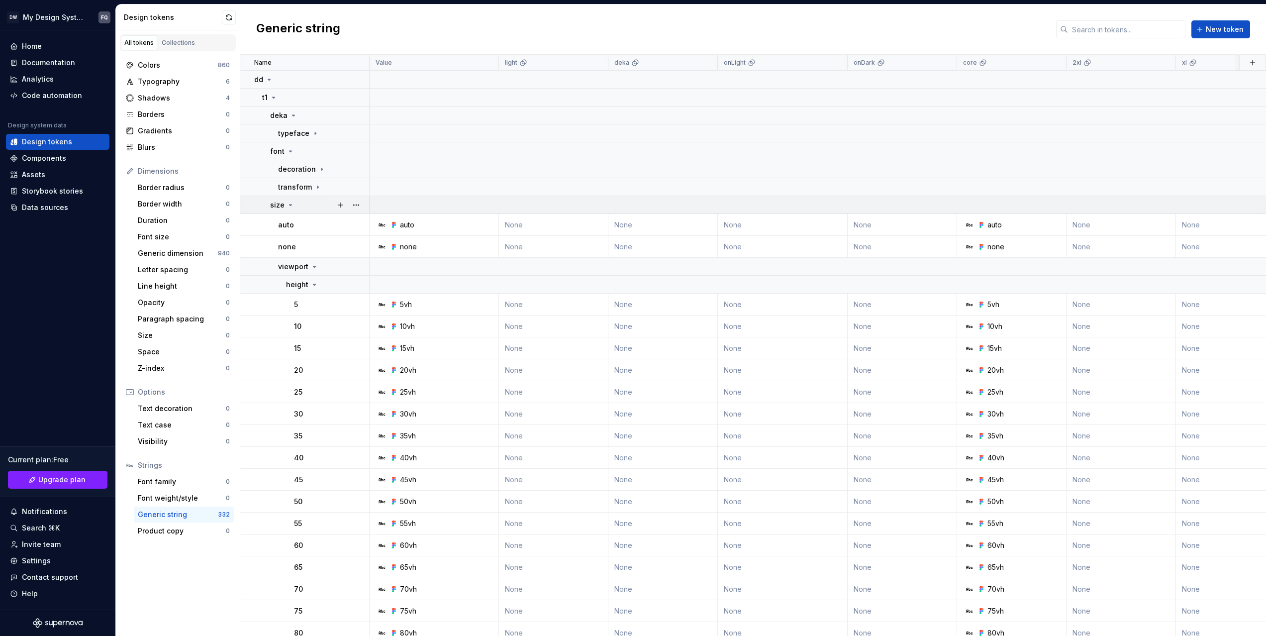
click at [311, 208] on div "size" at bounding box center [319, 205] width 99 height 10
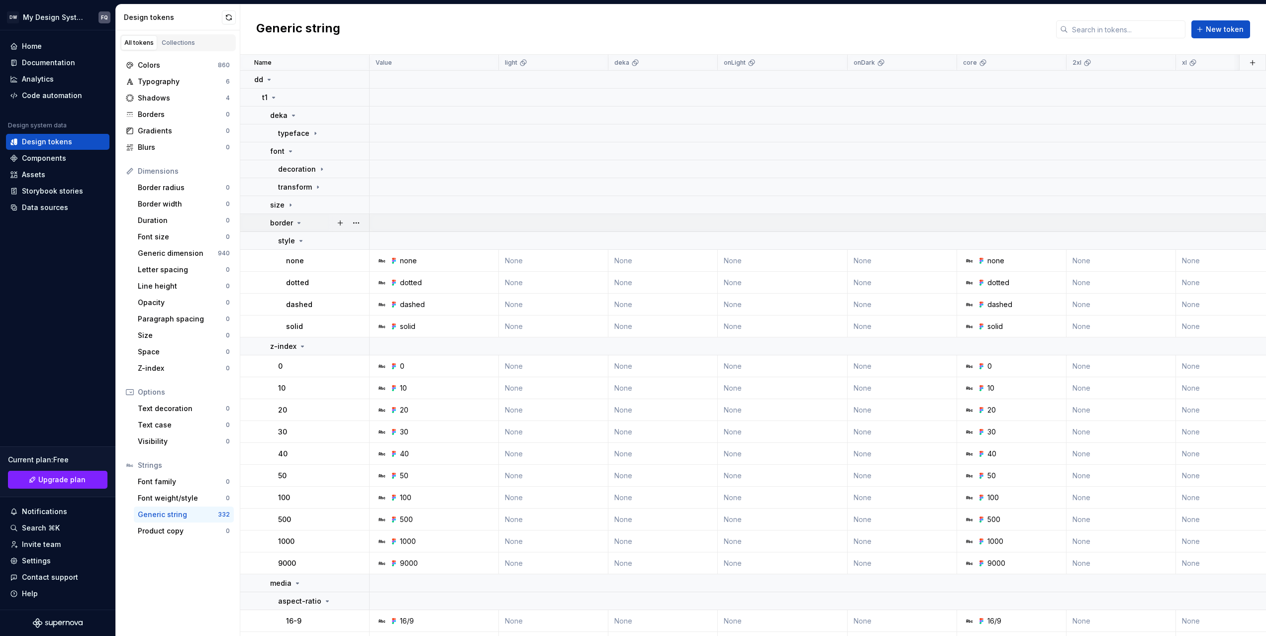
click at [284, 222] on p "border" at bounding box center [281, 223] width 23 height 10
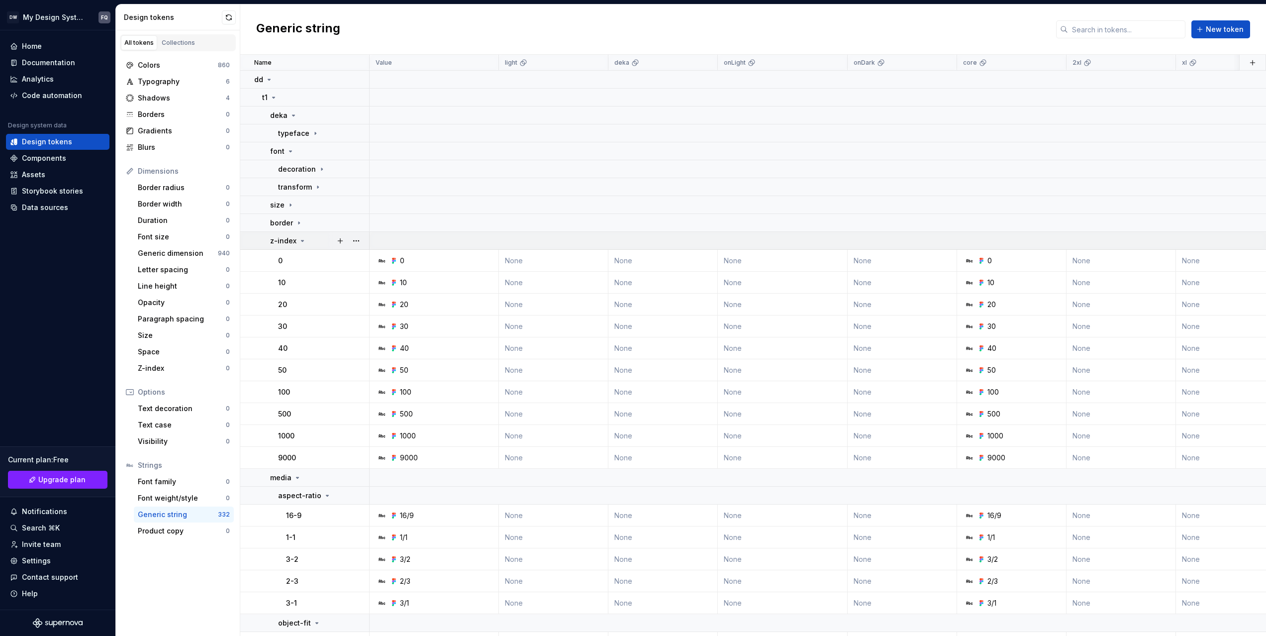
drag, startPoint x: 282, startPoint y: 238, endPoint x: 282, endPoint y: 246, distance: 8.0
click at [283, 238] on p "z-index" at bounding box center [283, 241] width 26 height 10
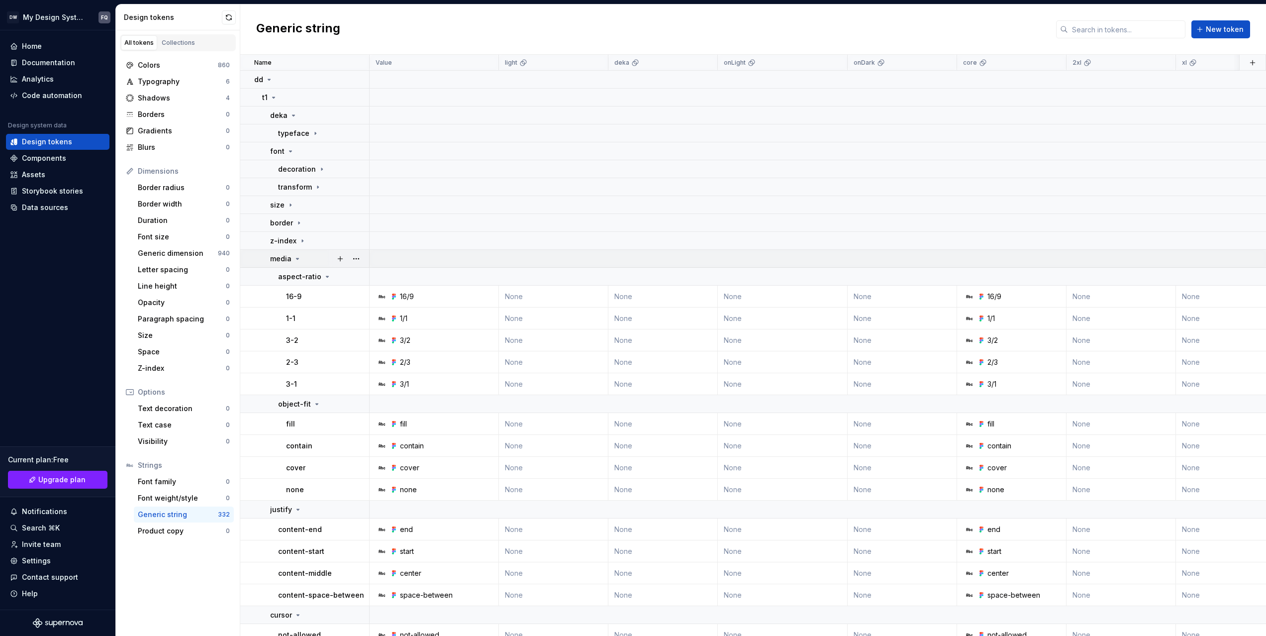
drag, startPoint x: 282, startPoint y: 254, endPoint x: 282, endPoint y: 266, distance: 11.9
click at [282, 254] on p "media" at bounding box center [280, 259] width 21 height 10
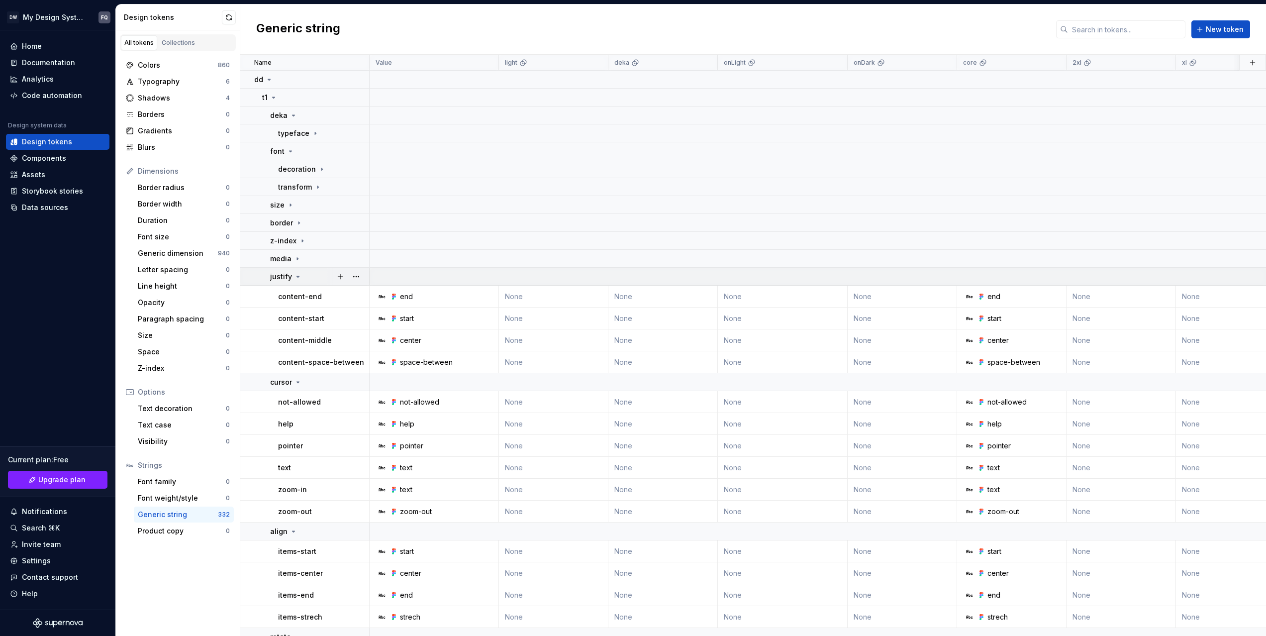
drag, startPoint x: 282, startPoint y: 274, endPoint x: 282, endPoint y: 281, distance: 6.5
click at [282, 275] on p "justify" at bounding box center [281, 277] width 22 height 10
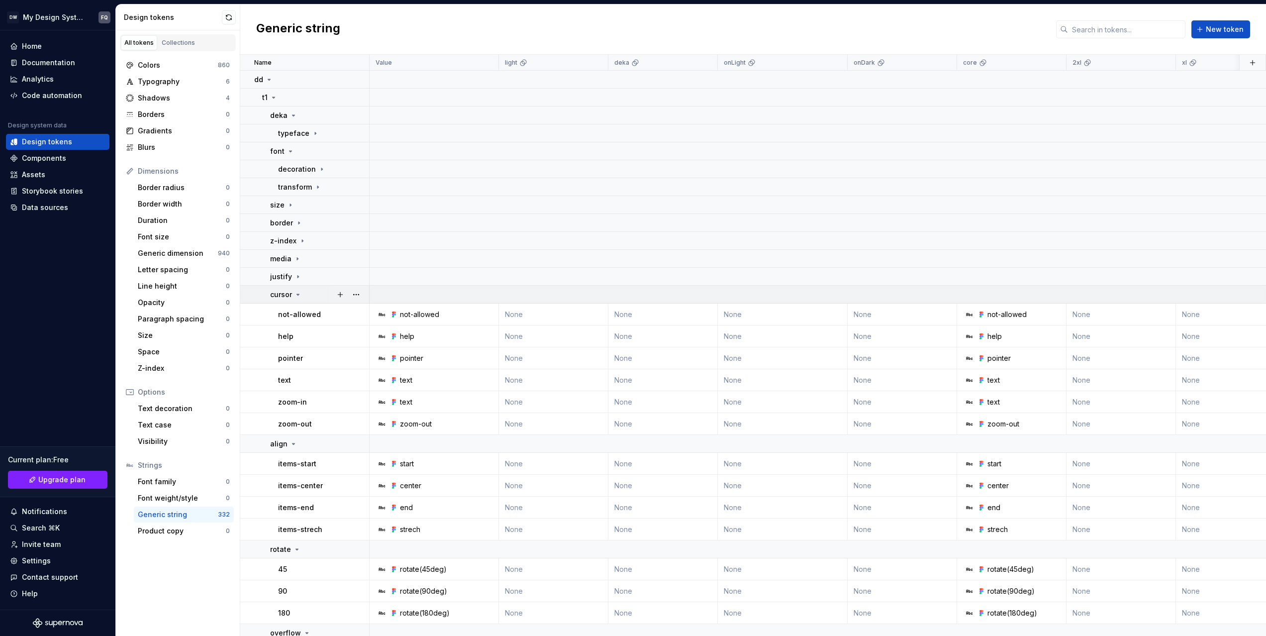
drag, startPoint x: 281, startPoint y: 294, endPoint x: 281, endPoint y: 299, distance: 5.5
click at [281, 294] on p "cursor" at bounding box center [281, 295] width 22 height 10
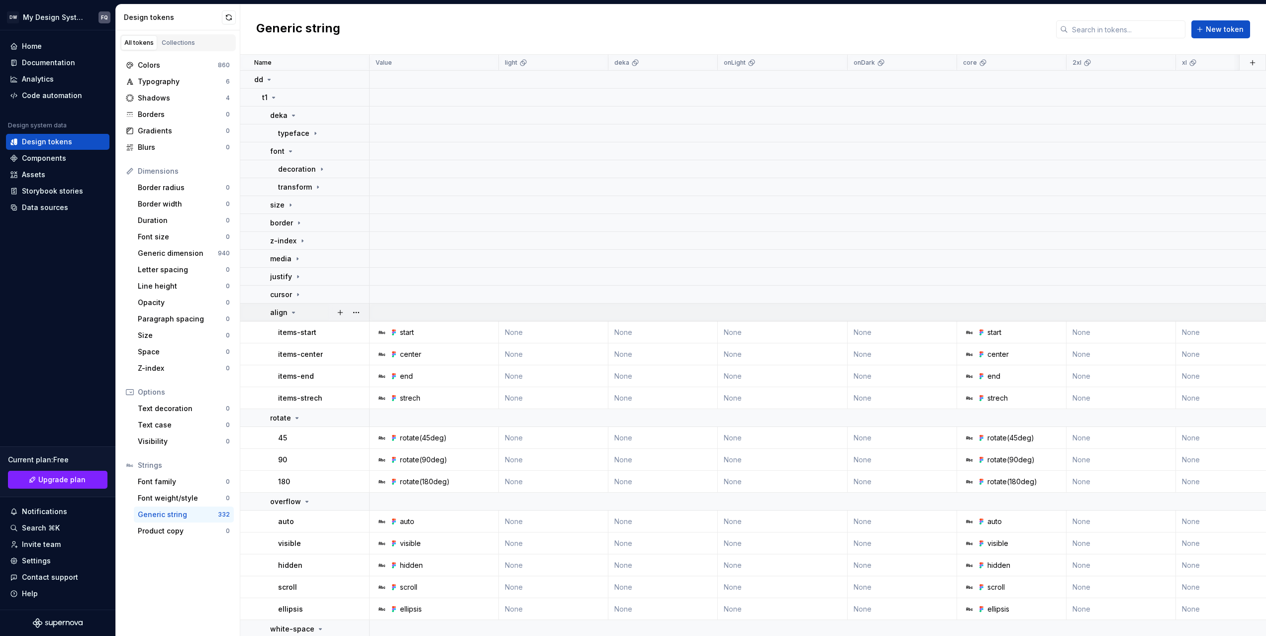
drag, startPoint x: 281, startPoint y: 312, endPoint x: 281, endPoint y: 320, distance: 7.5
click at [281, 313] on p "align" at bounding box center [278, 312] width 17 height 10
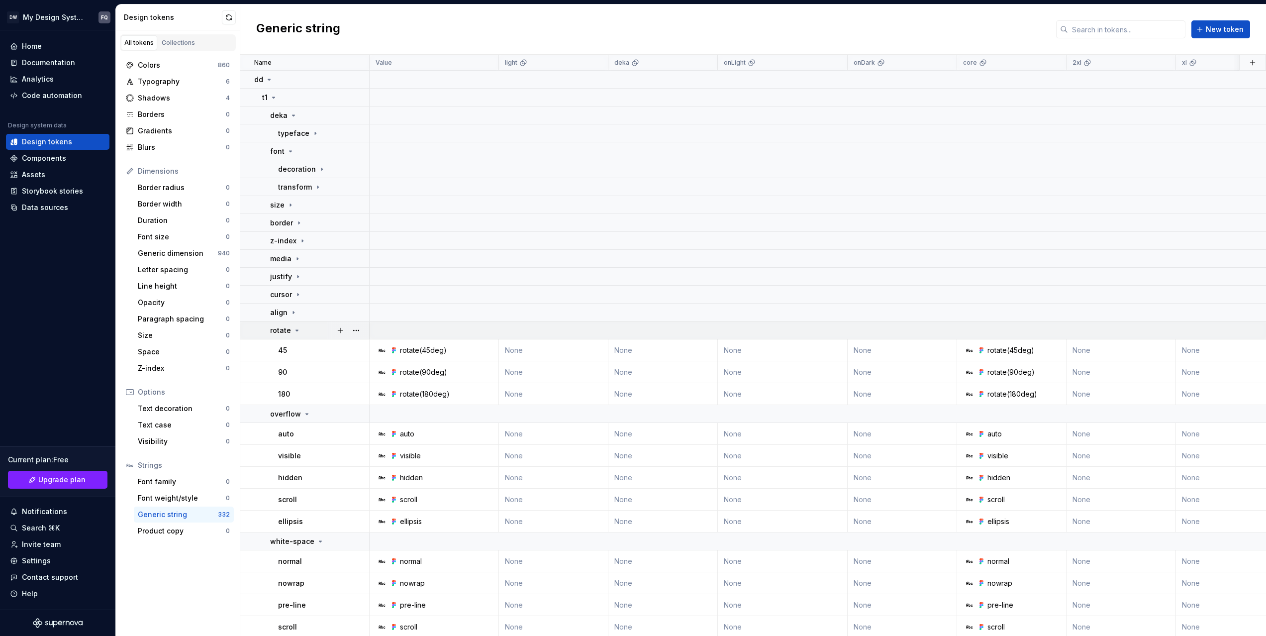
click at [280, 328] on p "rotate" at bounding box center [280, 330] width 21 height 10
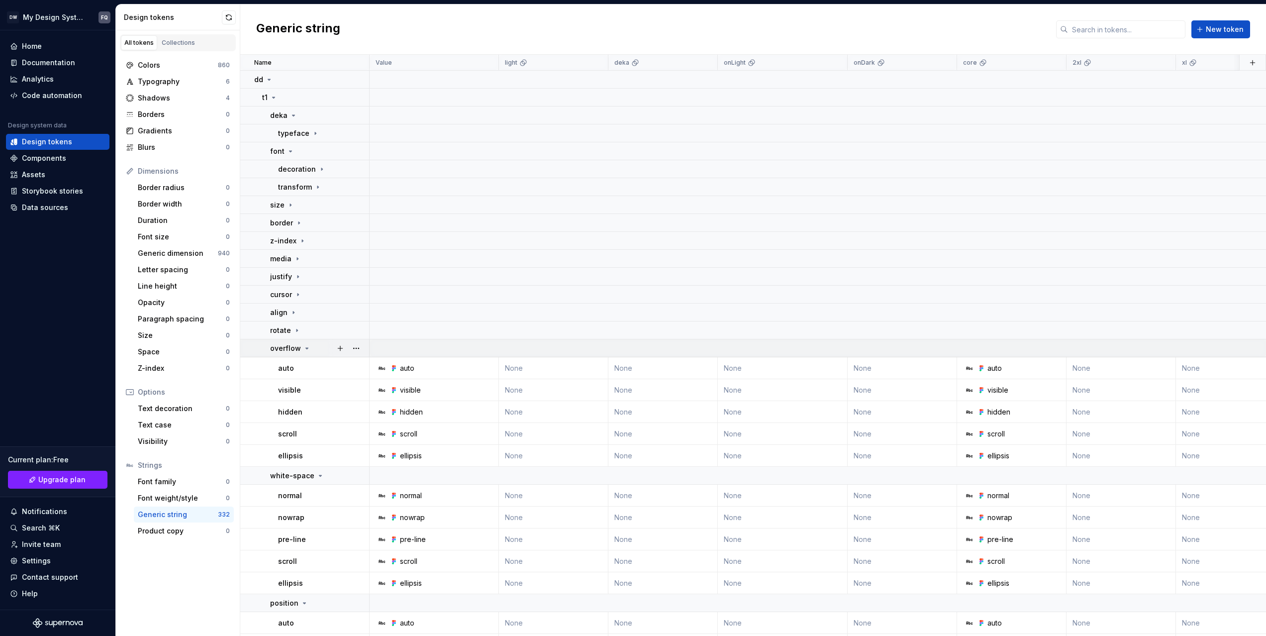
drag, startPoint x: 280, startPoint y: 347, endPoint x: 280, endPoint y: 353, distance: 5.5
click at [280, 347] on p "overflow" at bounding box center [285, 348] width 31 height 10
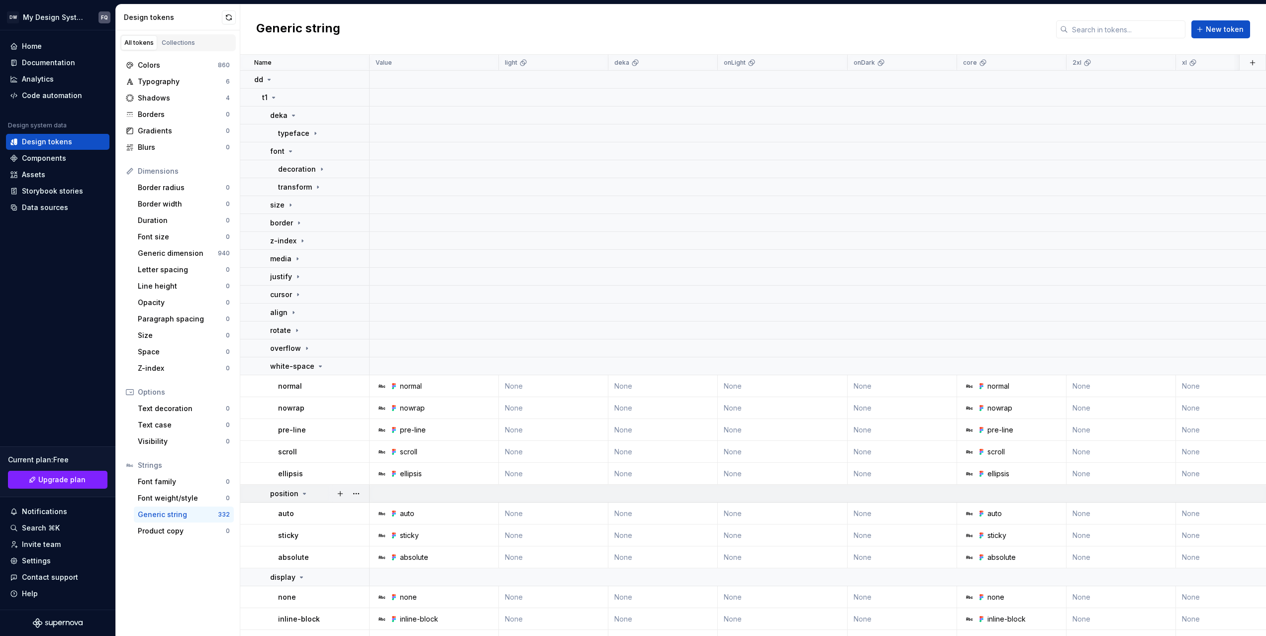
drag, startPoint x: 279, startPoint y: 364, endPoint x: 279, endPoint y: 377, distance: 13.4
click at [279, 364] on p "white-space" at bounding box center [292, 366] width 44 height 10
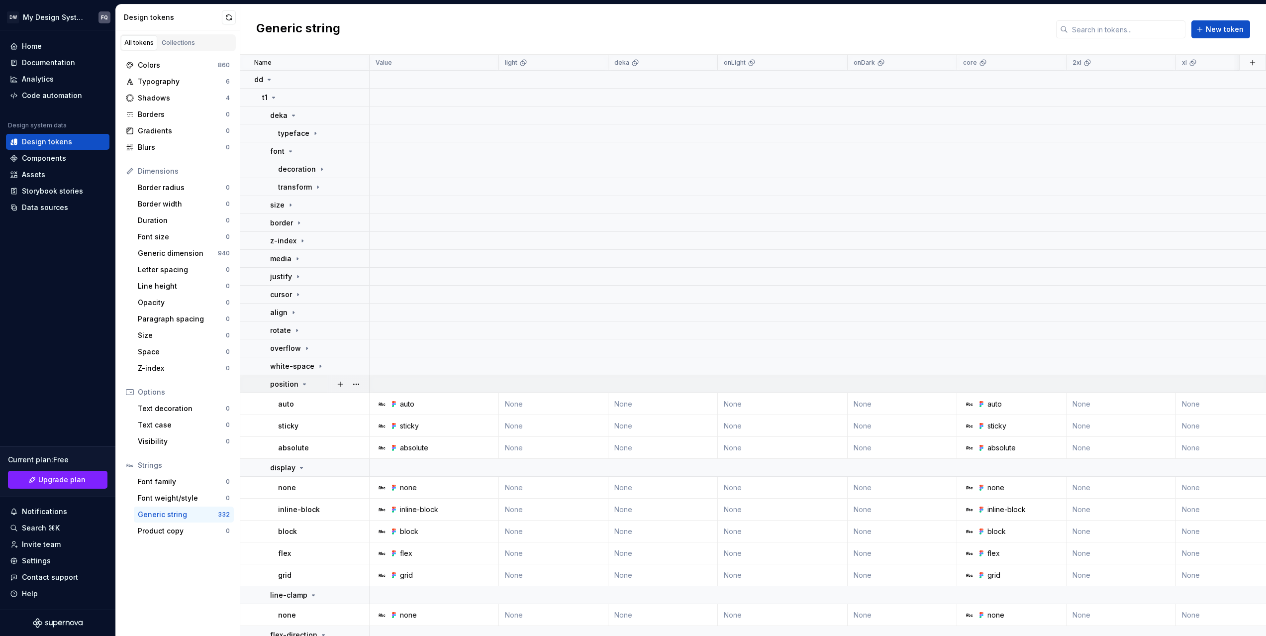
click at [278, 383] on p "position" at bounding box center [284, 384] width 28 height 10
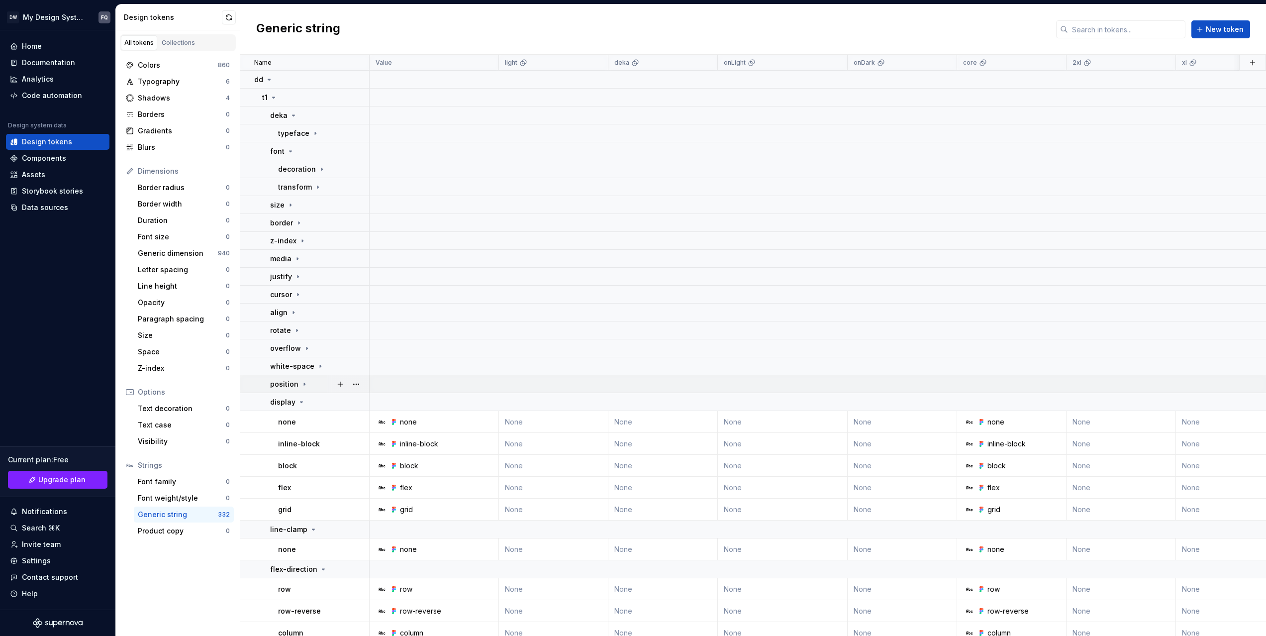
drag, startPoint x: 278, startPoint y: 406, endPoint x: 278, endPoint y: 386, distance: 20.4
click at [278, 406] on p "display" at bounding box center [282, 402] width 25 height 10
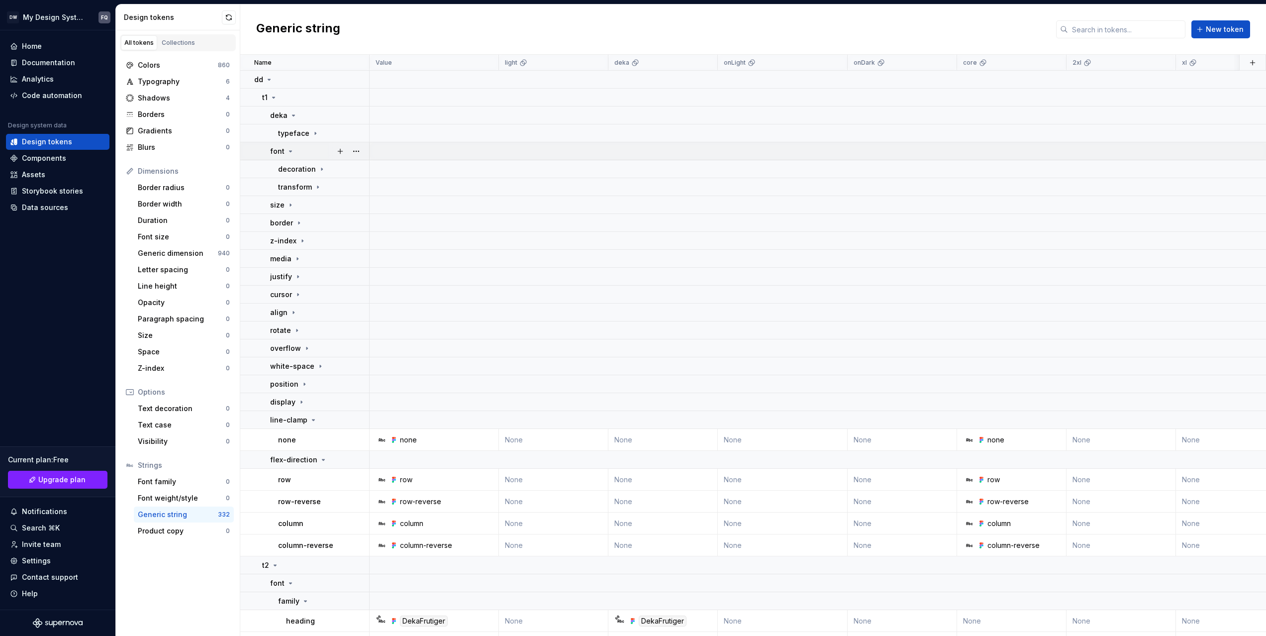
drag, startPoint x: 281, startPoint y: 149, endPoint x: 279, endPoint y: 134, distance: 14.6
click at [281, 148] on p "font" at bounding box center [277, 151] width 14 height 10
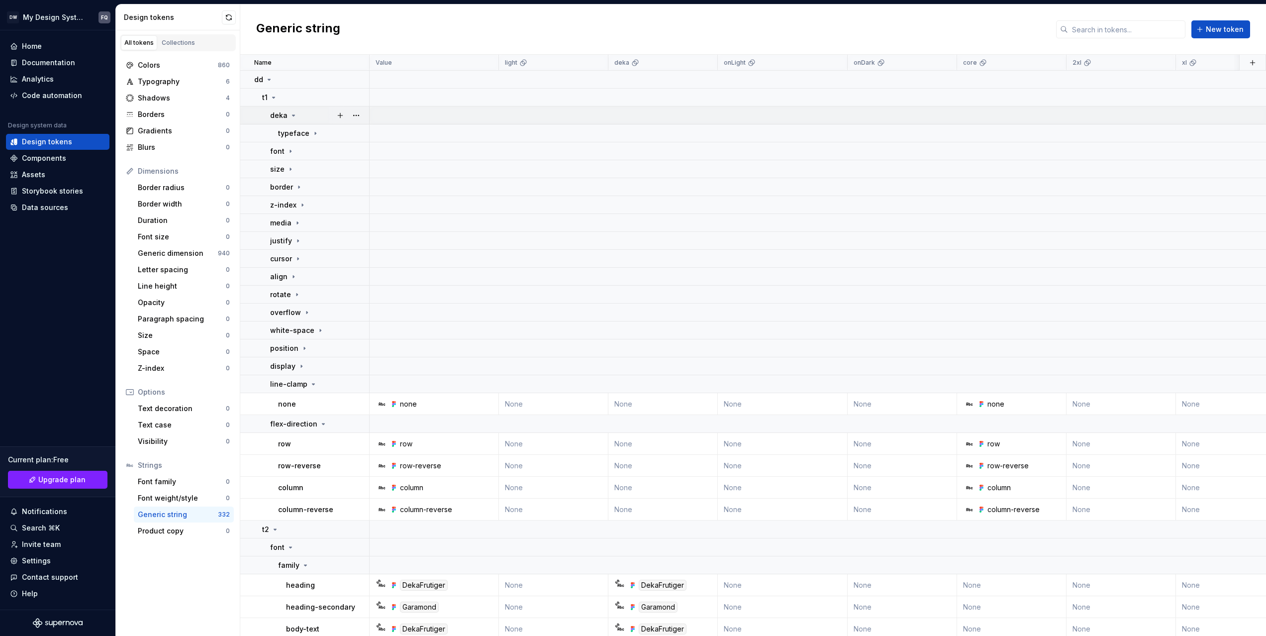
click at [276, 106] on td "deka" at bounding box center [304, 115] width 129 height 18
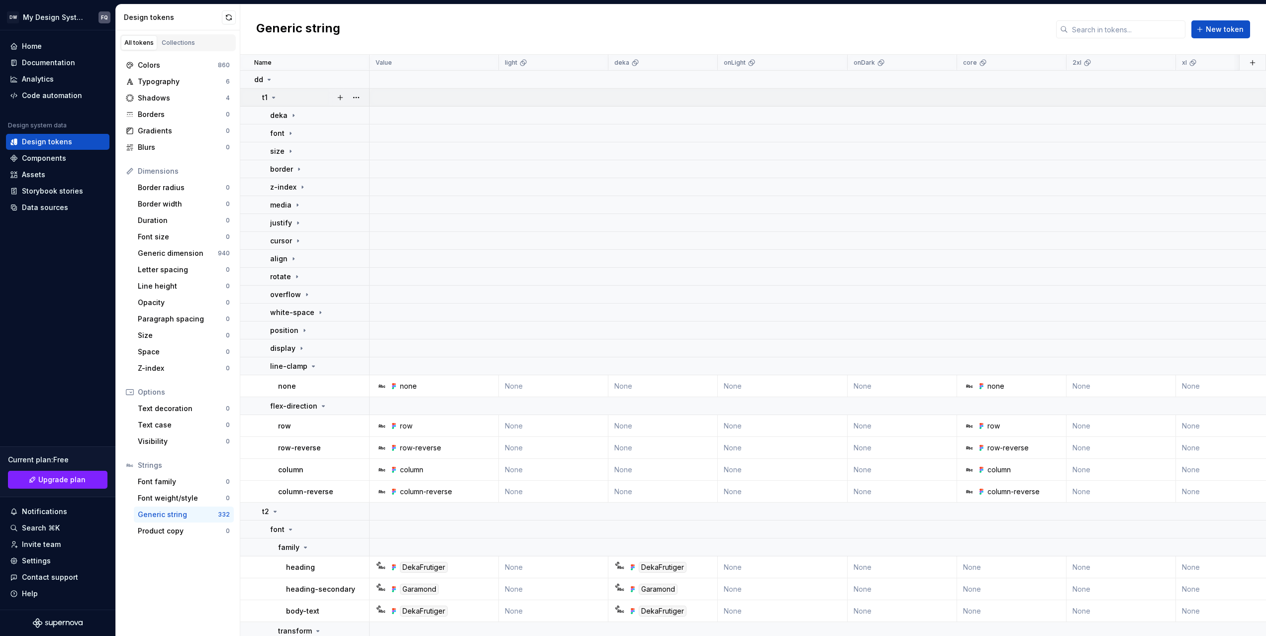
click at [273, 98] on icon at bounding box center [274, 97] width 2 height 1
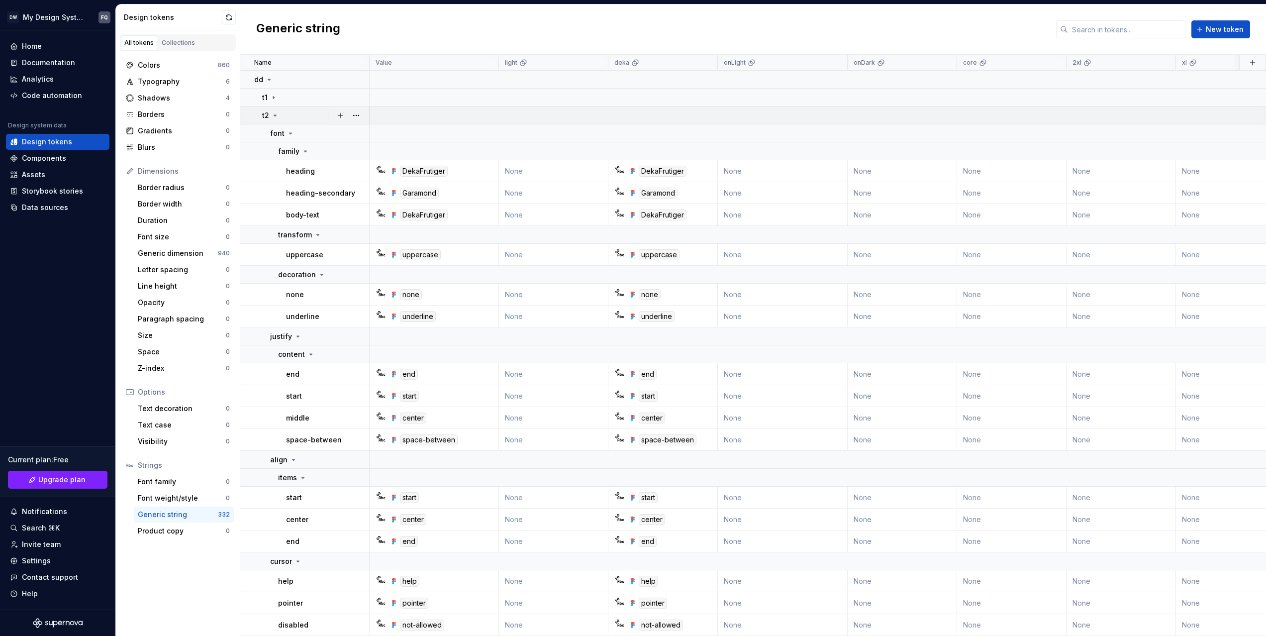
click at [270, 119] on div "t2" at bounding box center [270, 115] width 17 height 10
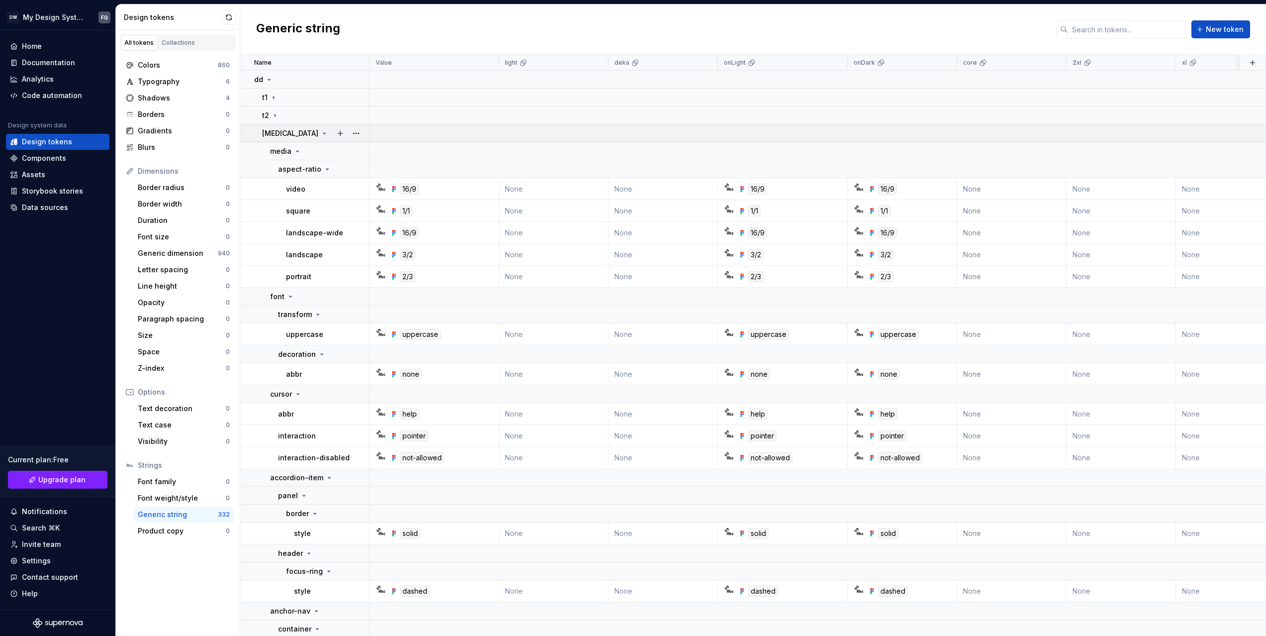
drag, startPoint x: 271, startPoint y: 128, endPoint x: 271, endPoint y: 133, distance: 5.0
click at [271, 128] on div "[MEDICAL_DATA]" at bounding box center [295, 133] width 66 height 10
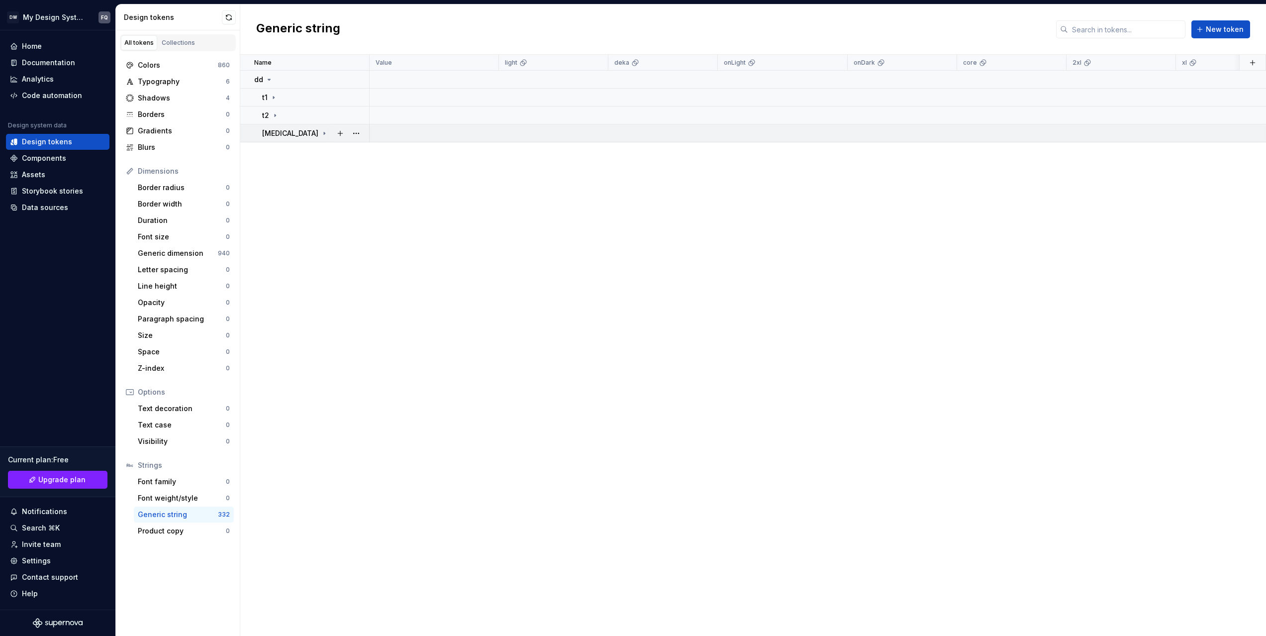
click at [272, 128] on div "[MEDICAL_DATA]" at bounding box center [295, 133] width 66 height 10
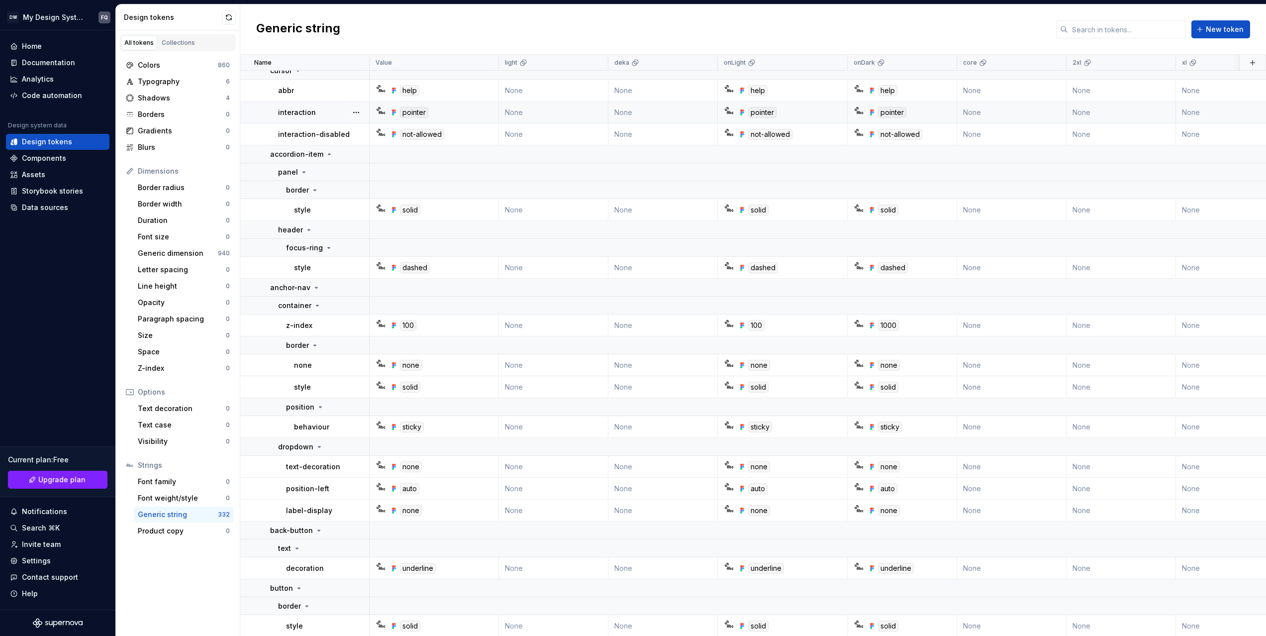
scroll to position [333, 0]
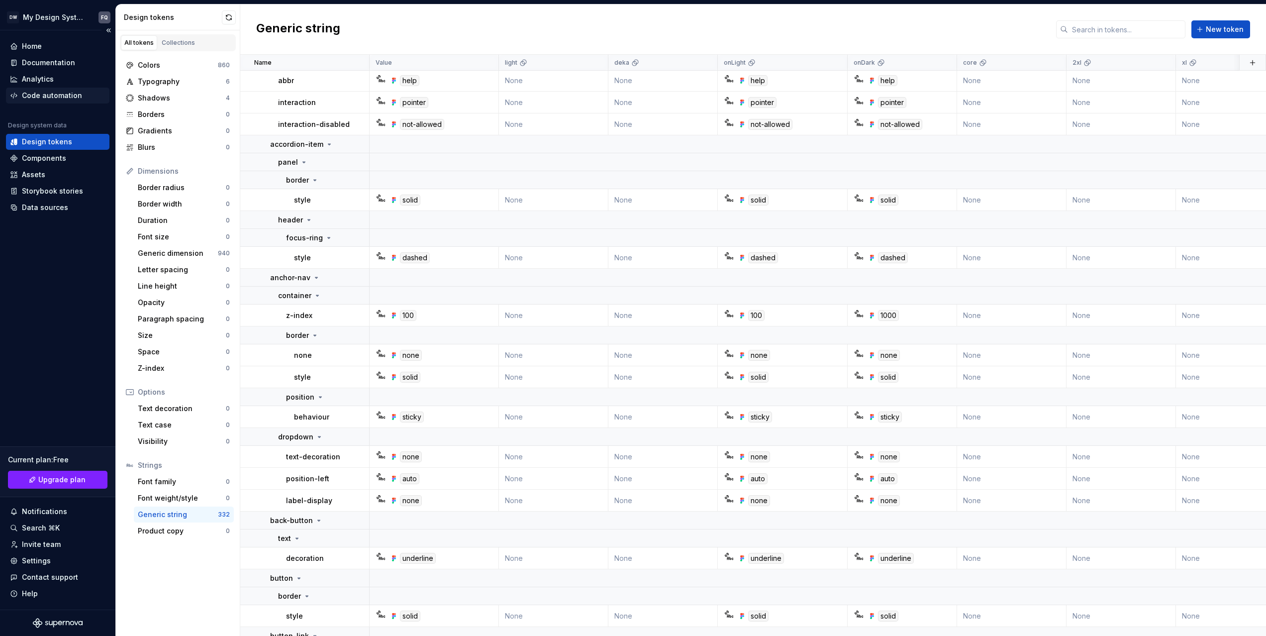
click at [46, 94] on div "Code automation" at bounding box center [52, 96] width 60 height 10
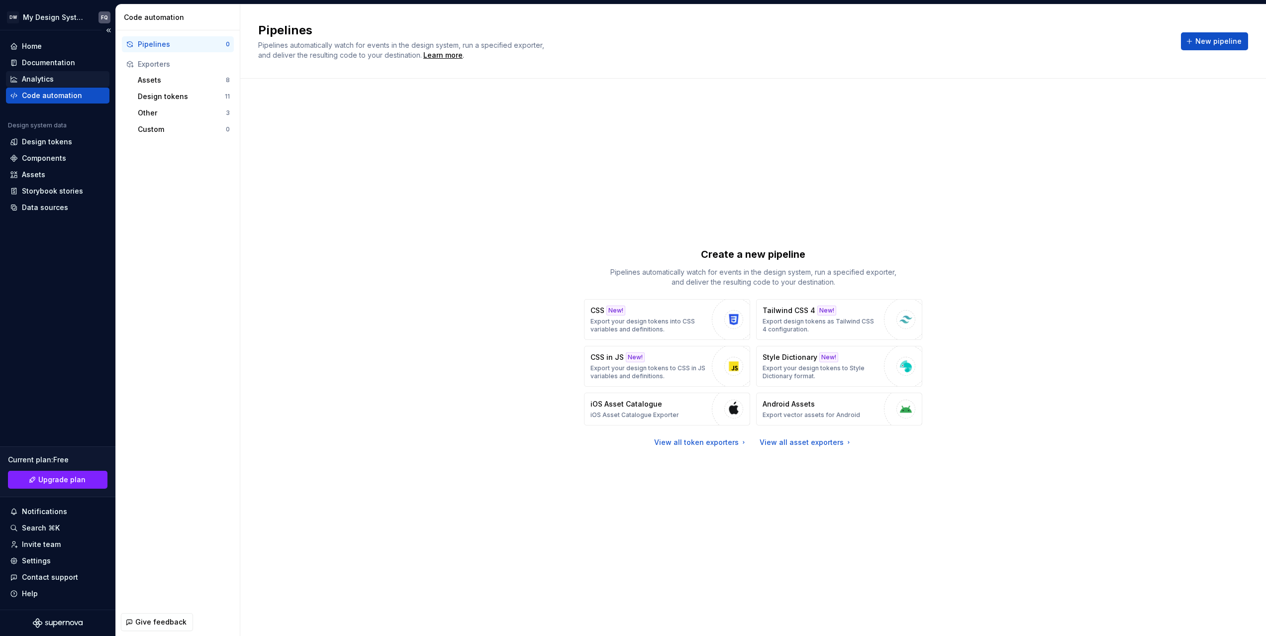
click at [44, 80] on div "Analytics" at bounding box center [38, 79] width 32 height 10
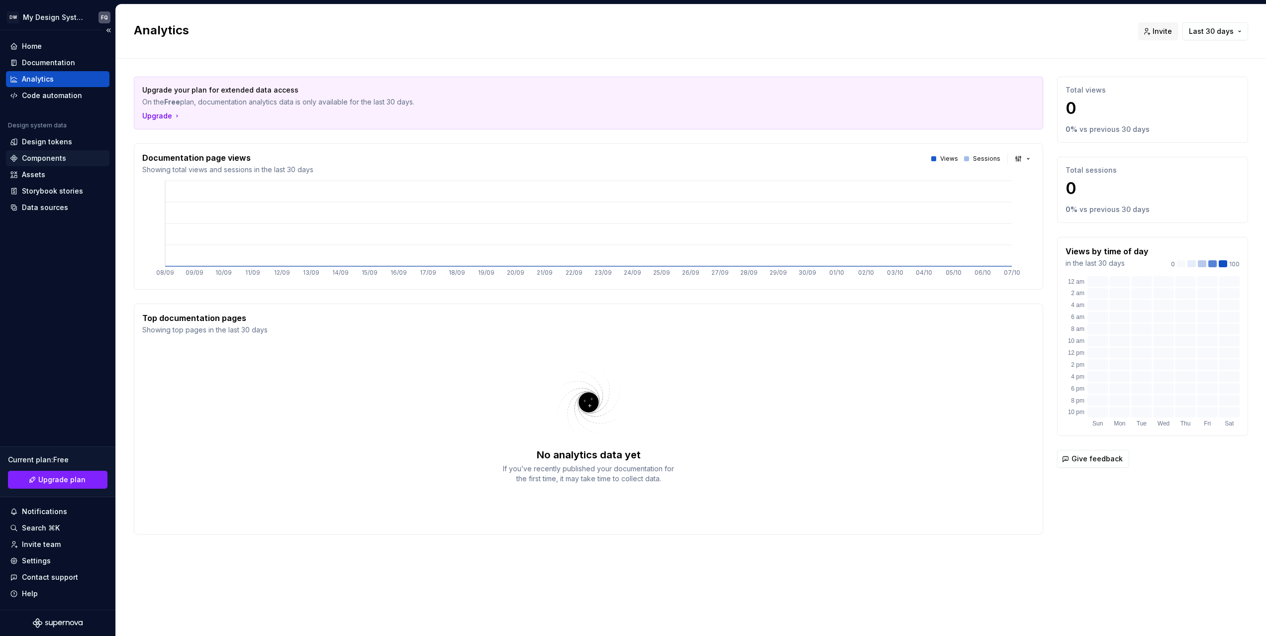
click at [42, 158] on div "Components" at bounding box center [44, 158] width 44 height 10
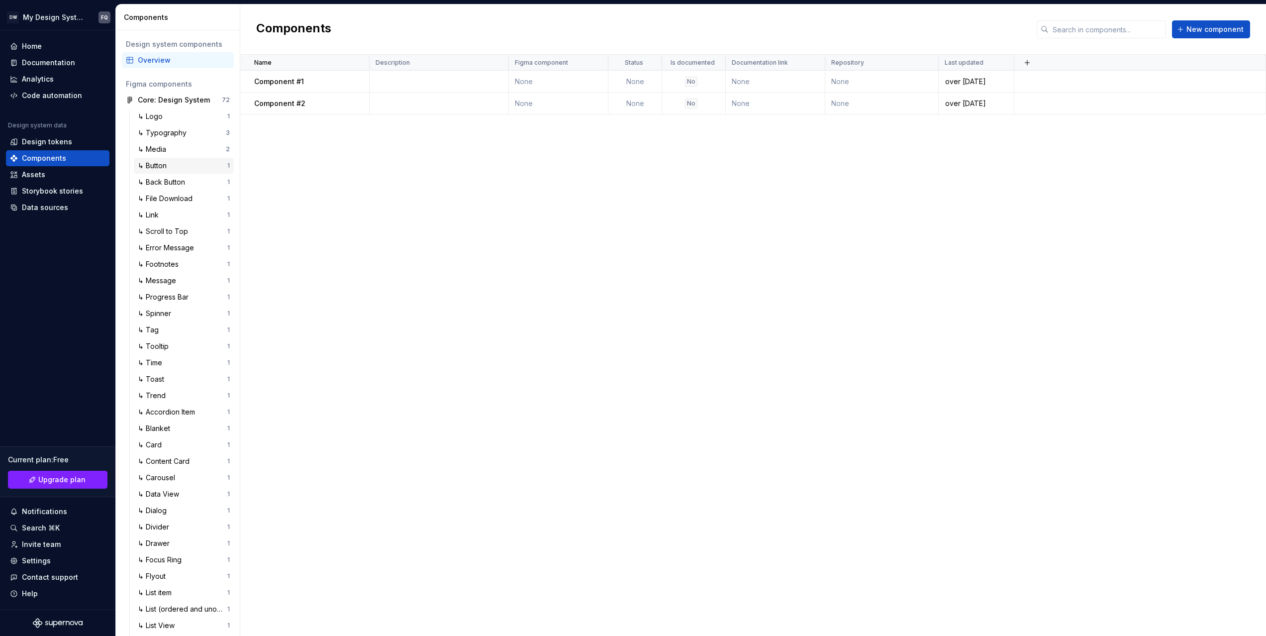
click at [164, 167] on div "↳ Button" at bounding box center [154, 166] width 33 height 10
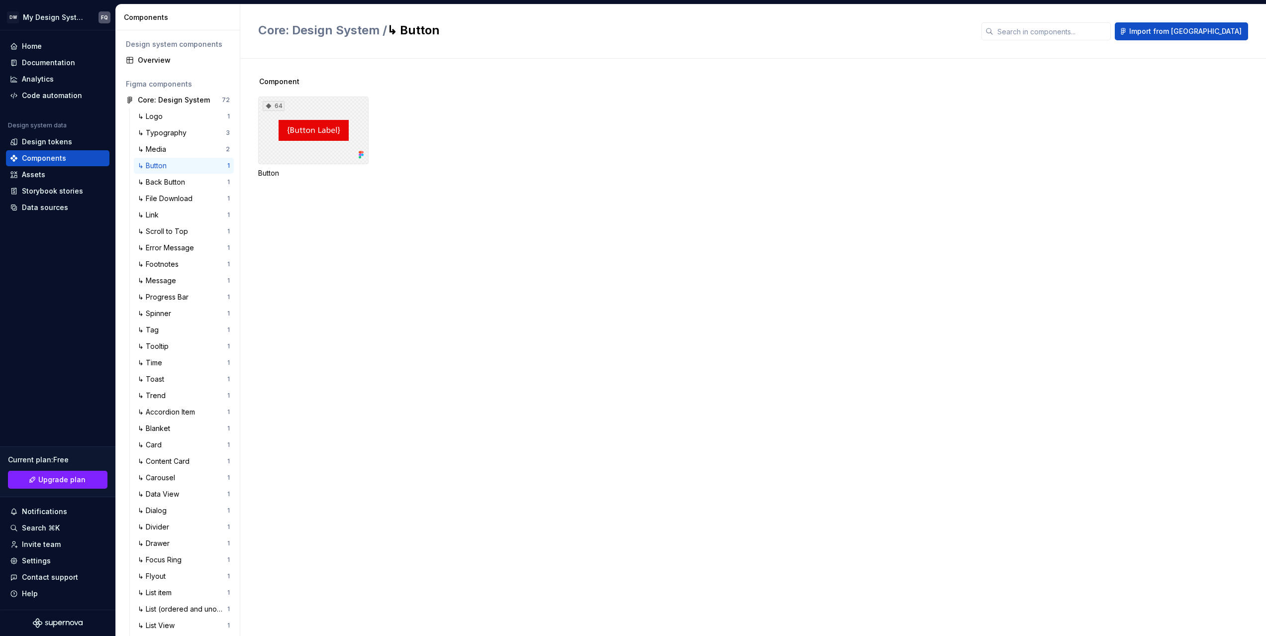
click at [316, 137] on div "64" at bounding box center [313, 131] width 110 height 68
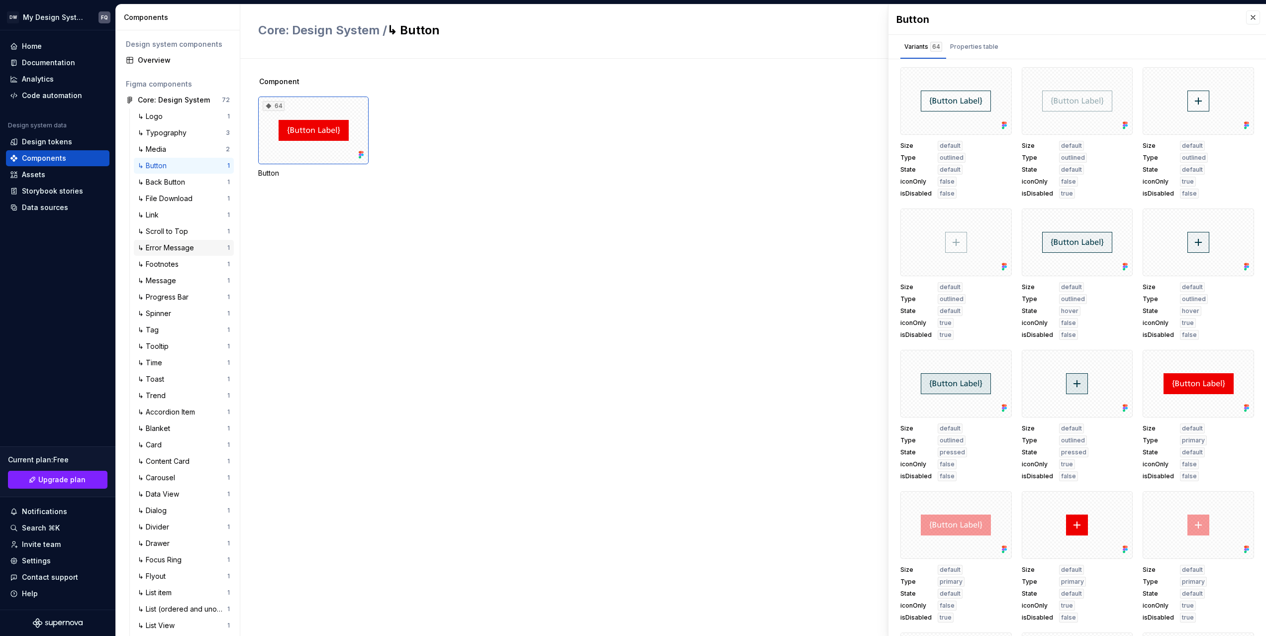
click at [163, 248] on div "↳ Error Message" at bounding box center [168, 248] width 60 height 10
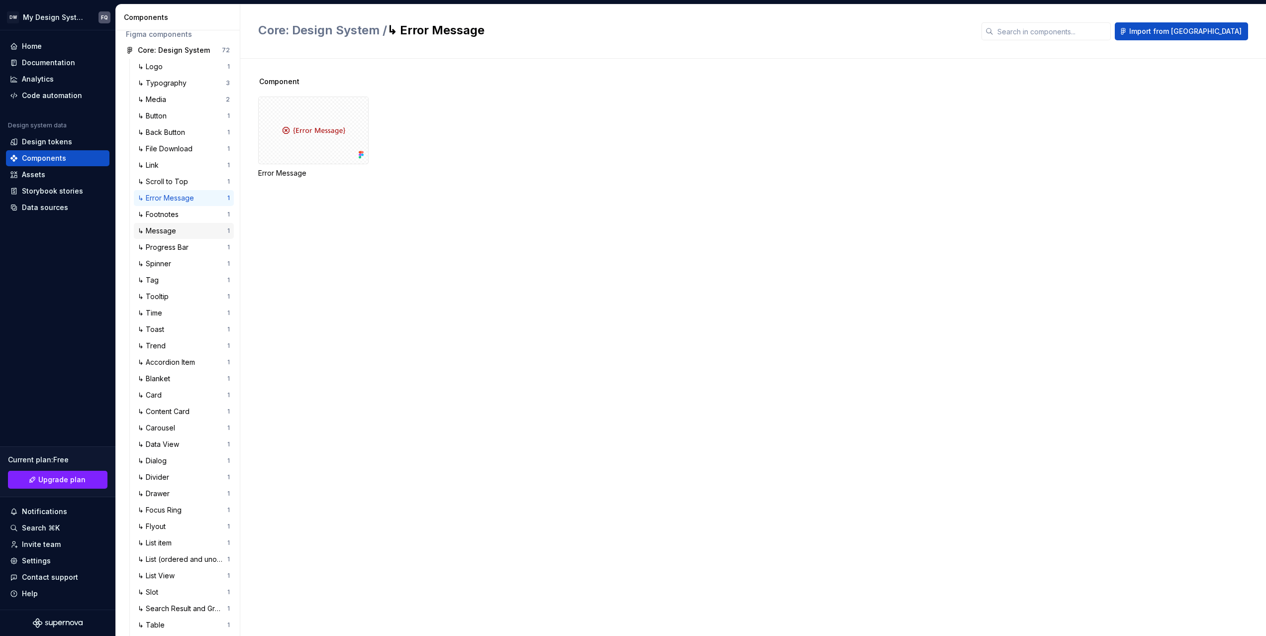
scroll to position [45, 0]
click at [167, 237] on div "↳ Message" at bounding box center [159, 236] width 42 height 10
click at [37, 174] on div "Assets" at bounding box center [33, 175] width 23 height 10
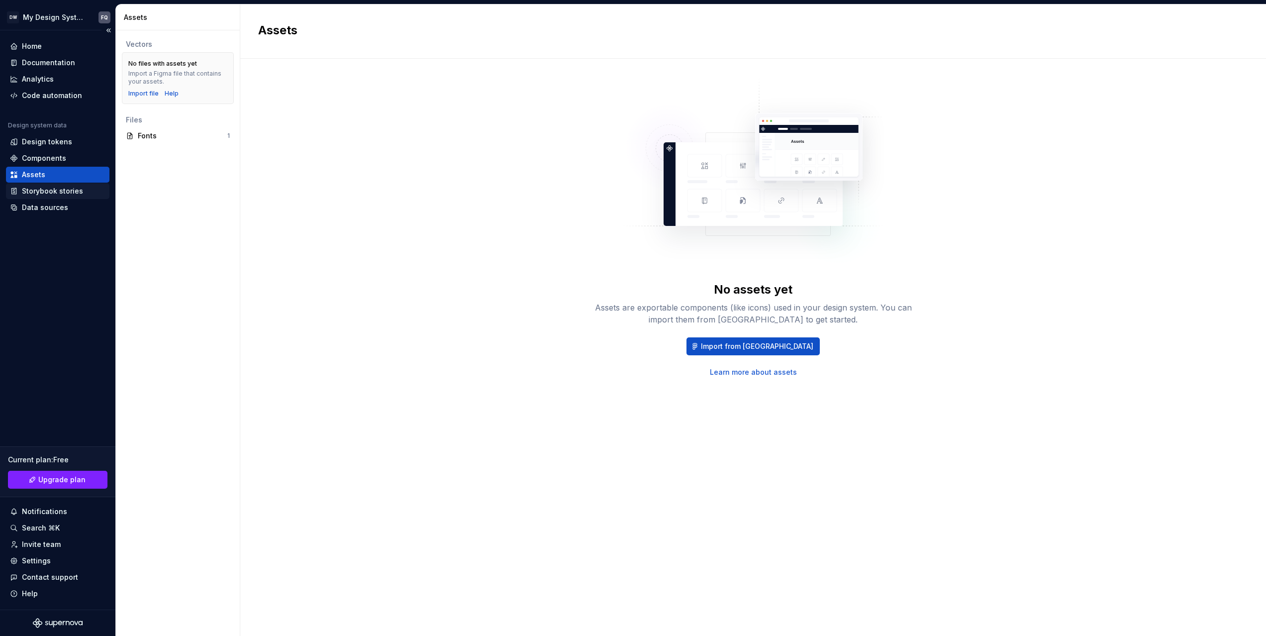
click at [43, 190] on div "Storybook stories" at bounding box center [52, 191] width 61 height 10
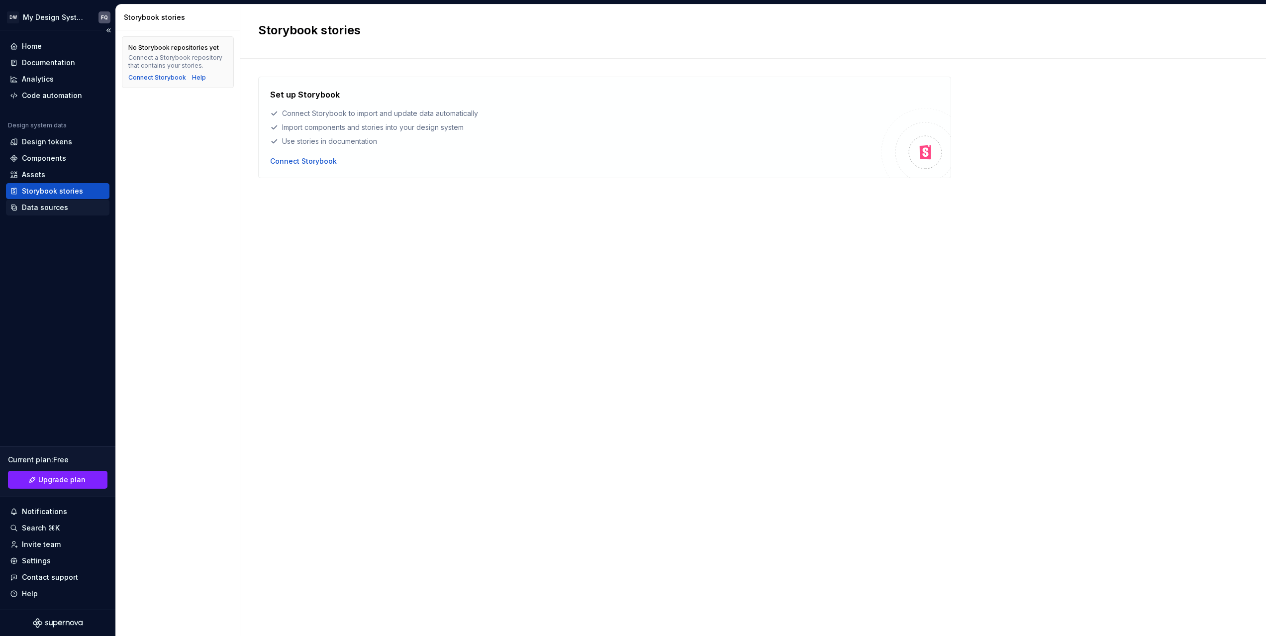
click at [55, 209] on div "Data sources" at bounding box center [45, 207] width 46 height 10
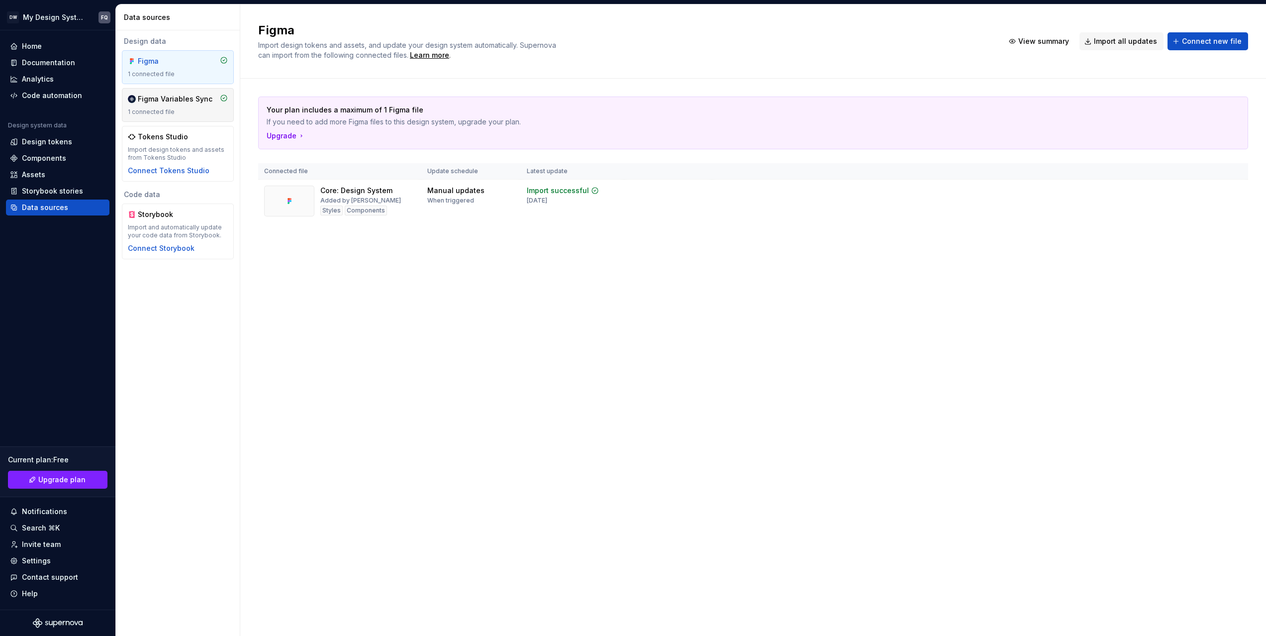
click at [180, 108] on div "1 connected file" at bounding box center [178, 112] width 100 height 8
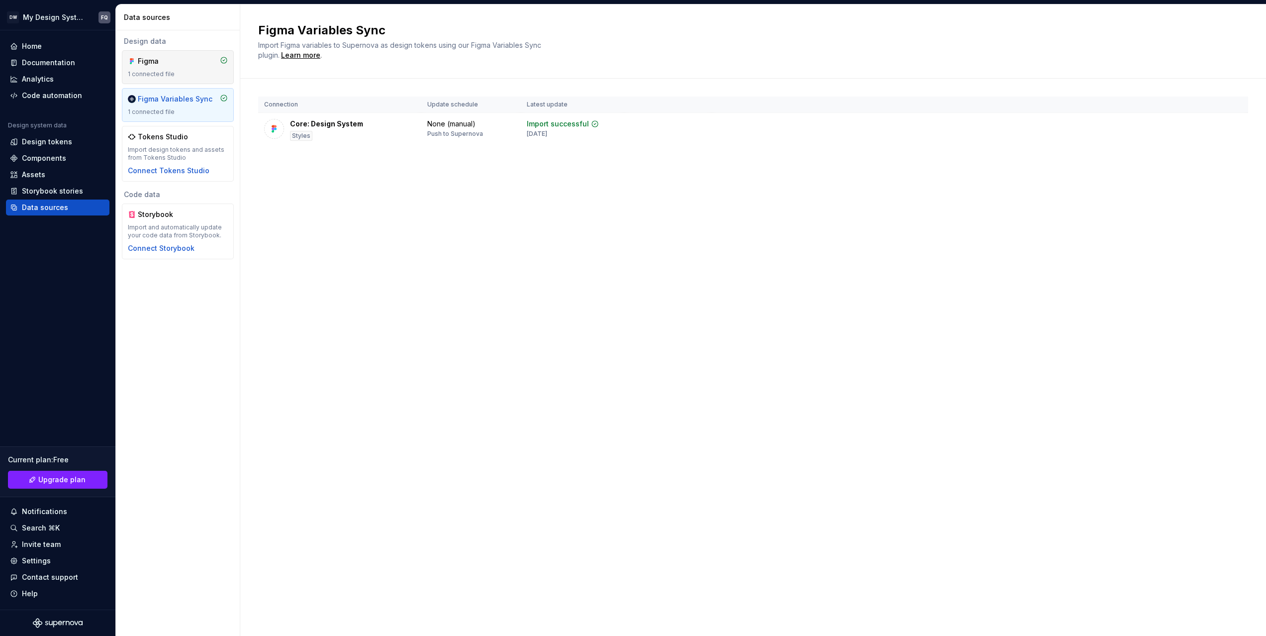
click at [178, 65] on div "Figma" at bounding box center [162, 61] width 48 height 10
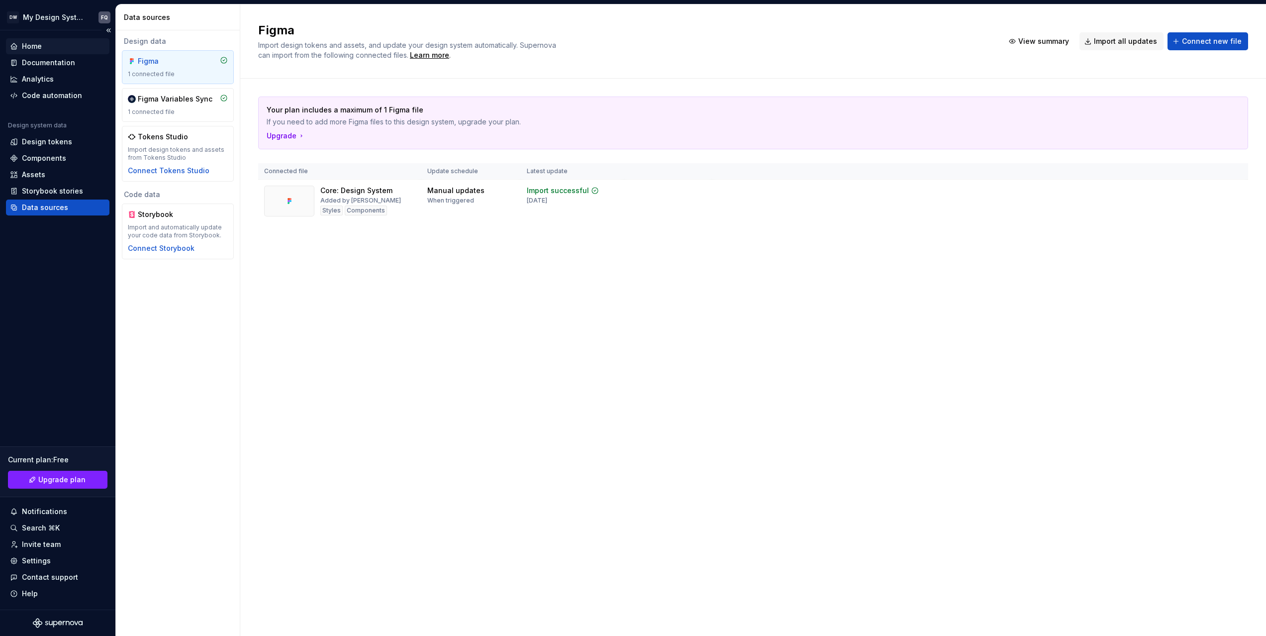
click at [33, 43] on div "Home" at bounding box center [32, 46] width 20 height 10
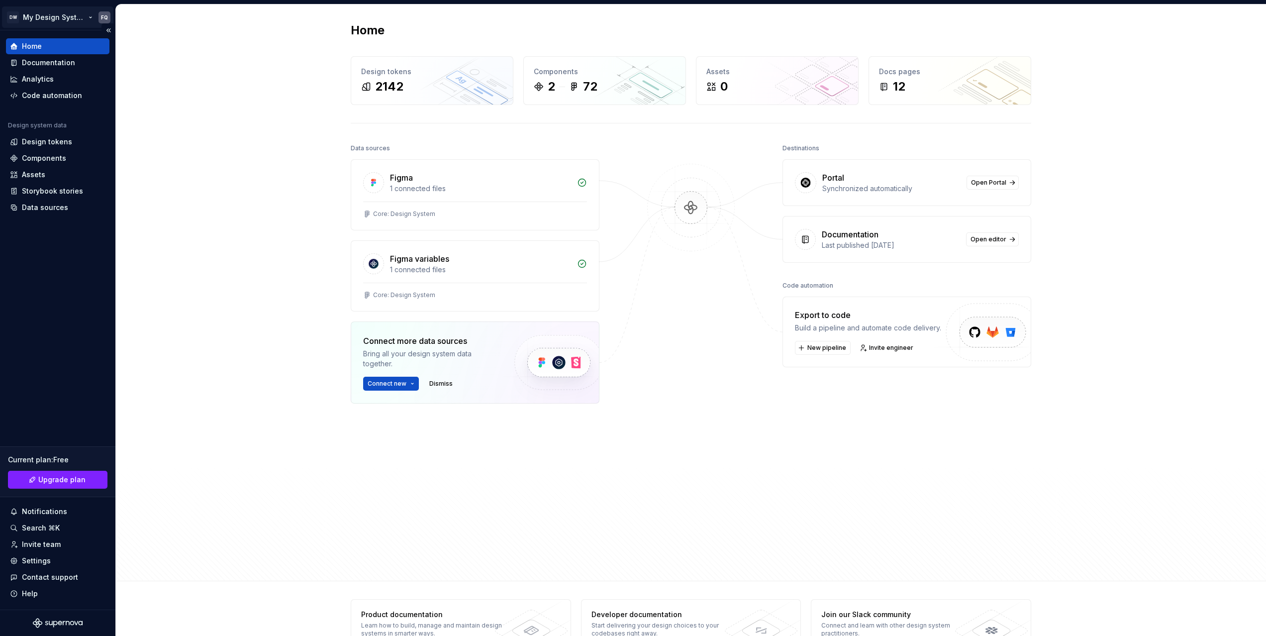
click at [60, 12] on html "DW My Design System FQ Home Documentation Analytics Code automation Design syst…" at bounding box center [633, 318] width 1266 height 636
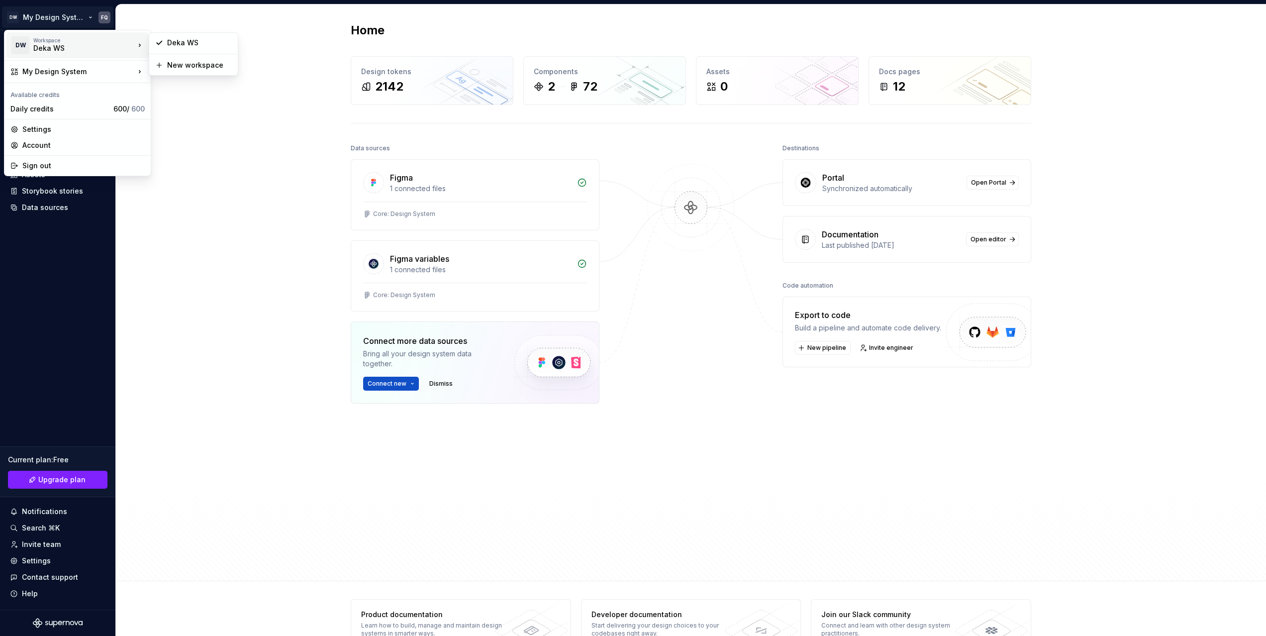
click at [51, 48] on div "Deka WS" at bounding box center [75, 48] width 85 height 10
click at [184, 43] on div "Deka WS" at bounding box center [199, 43] width 65 height 10
click at [46, 13] on html "DW My Design System FQ Home Documentation Analytics Code automation Design syst…" at bounding box center [633, 318] width 1266 height 636
click at [201, 96] on div "Manage design systems" at bounding box center [218, 95] width 103 height 10
